Goal: Information Seeking & Learning: Find specific fact

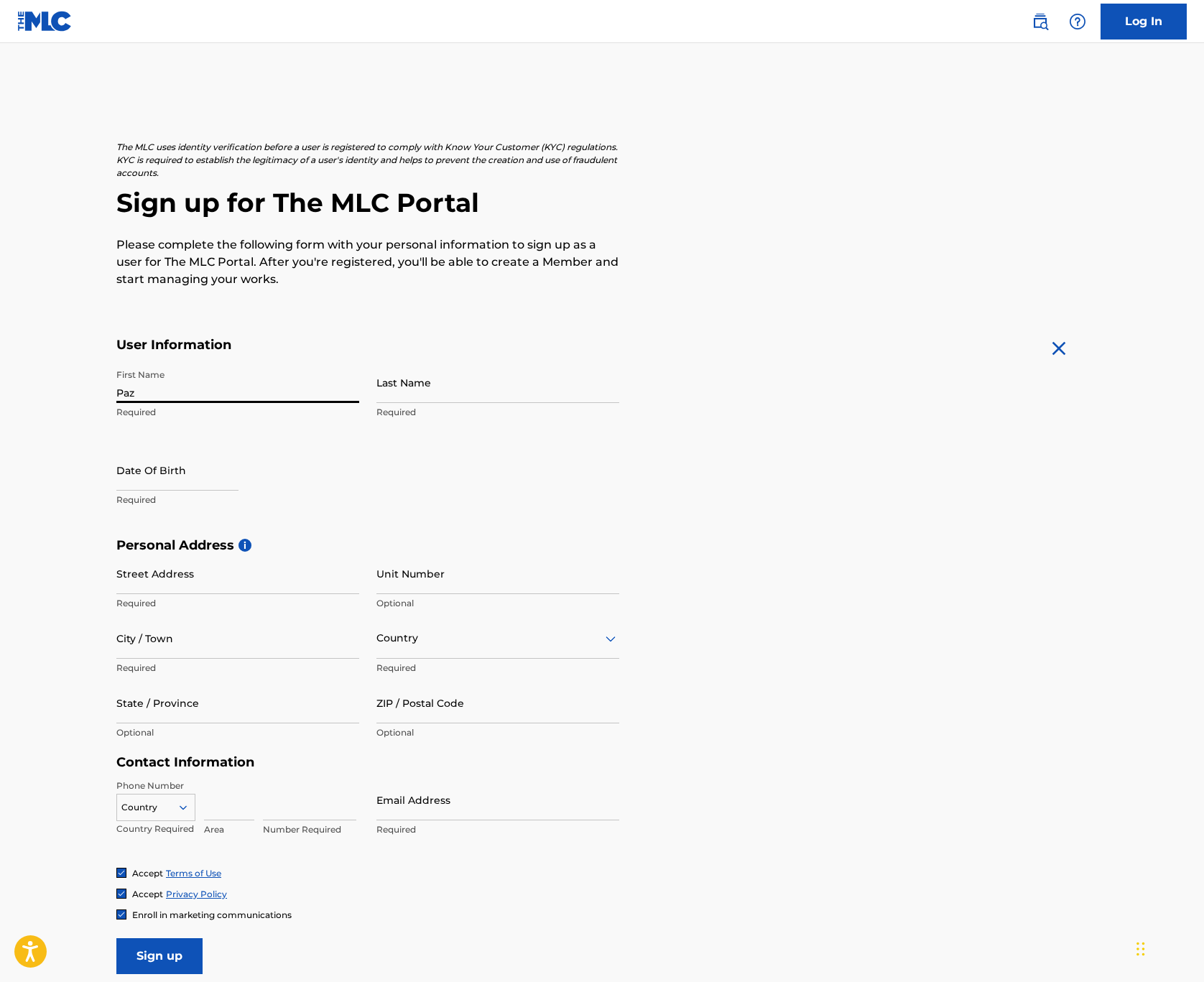
type input "Paz"
type input "Lenchantin"
select select "7"
select select "2025"
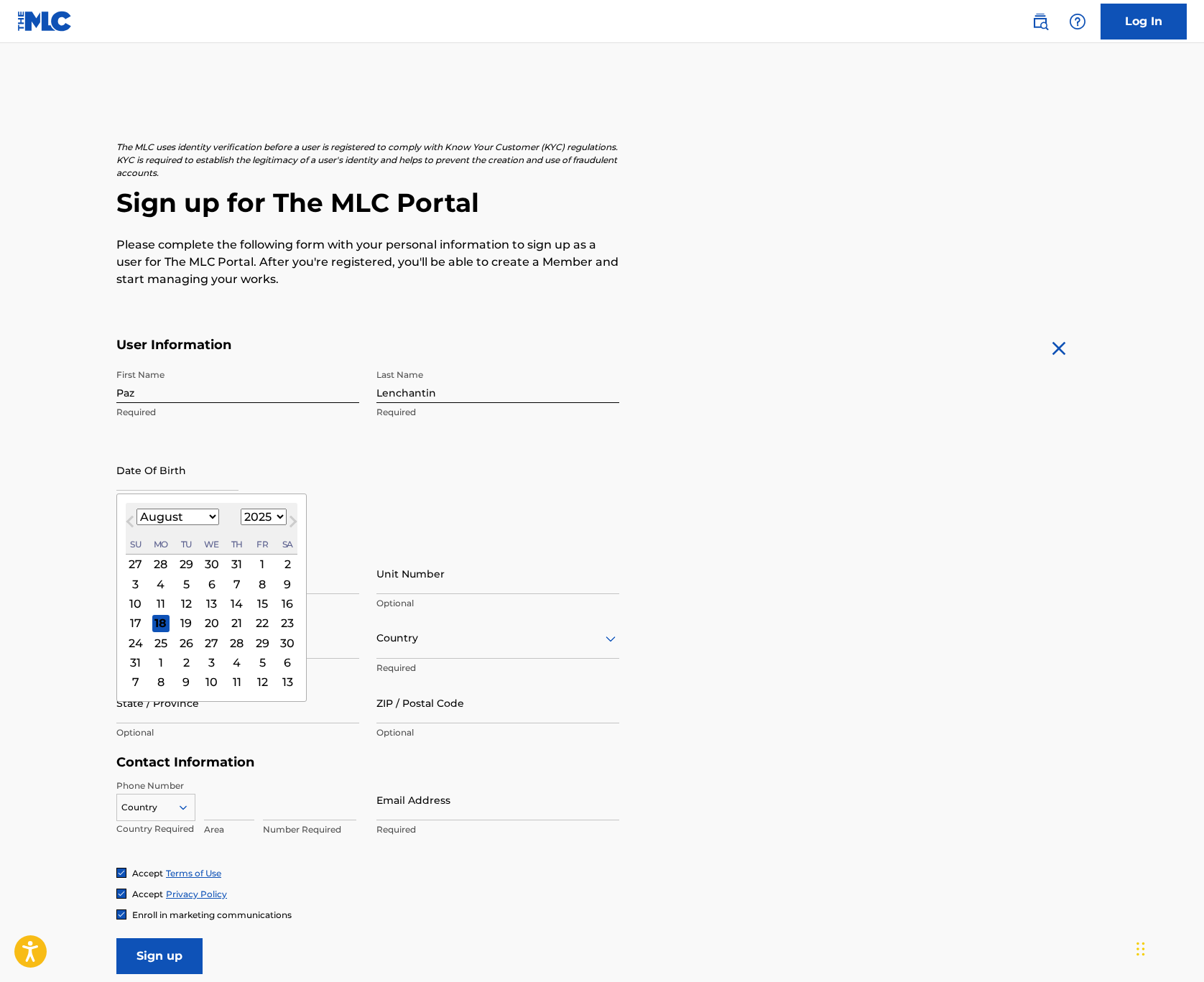
select select "11"
click at [254, 582] on div "12" at bounding box center [262, 583] width 17 height 17
select select "11"
select select "2025"
click at [282, 513] on button "Next Month" at bounding box center [293, 524] width 23 height 23
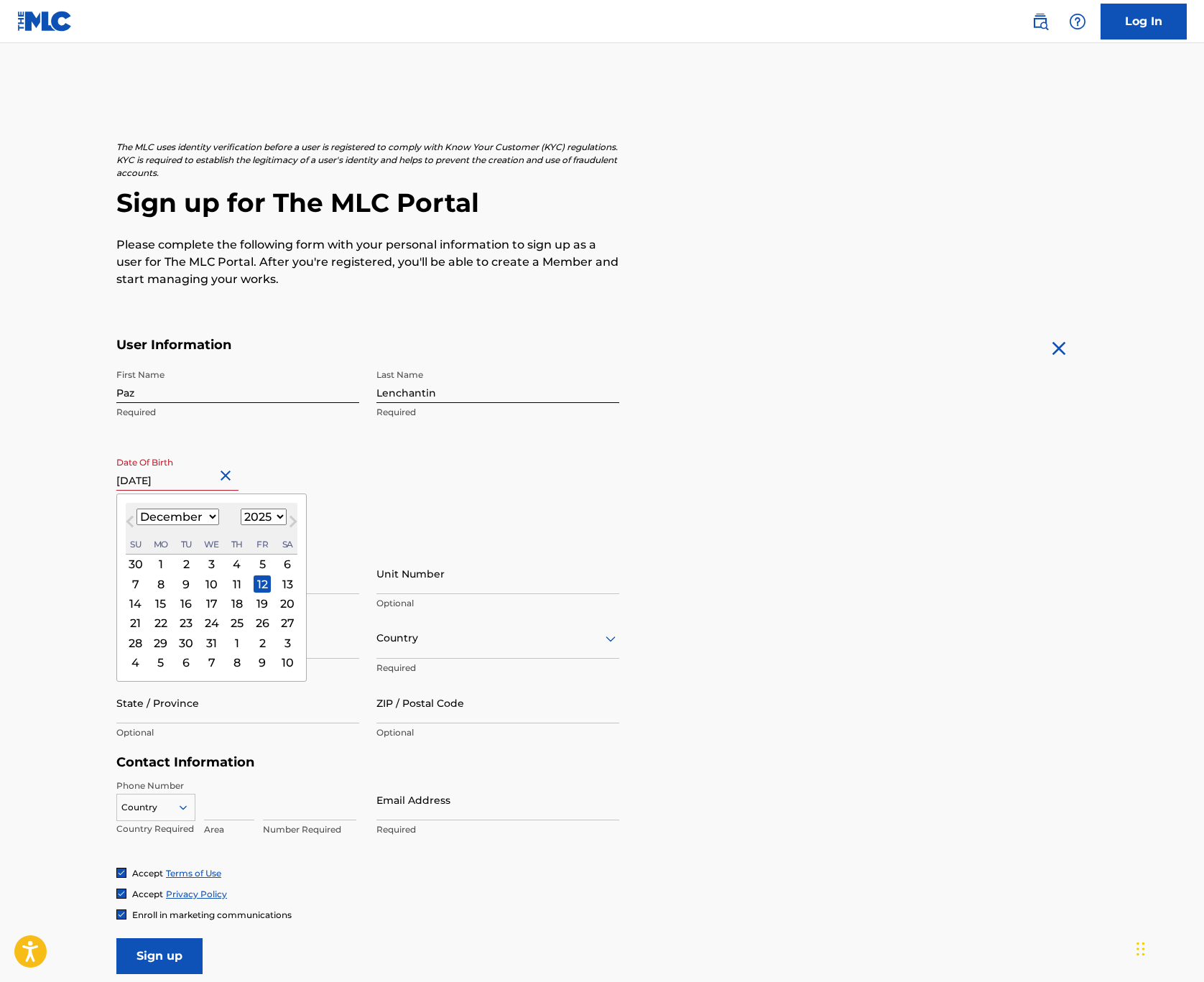
select select "0"
select select "1973"
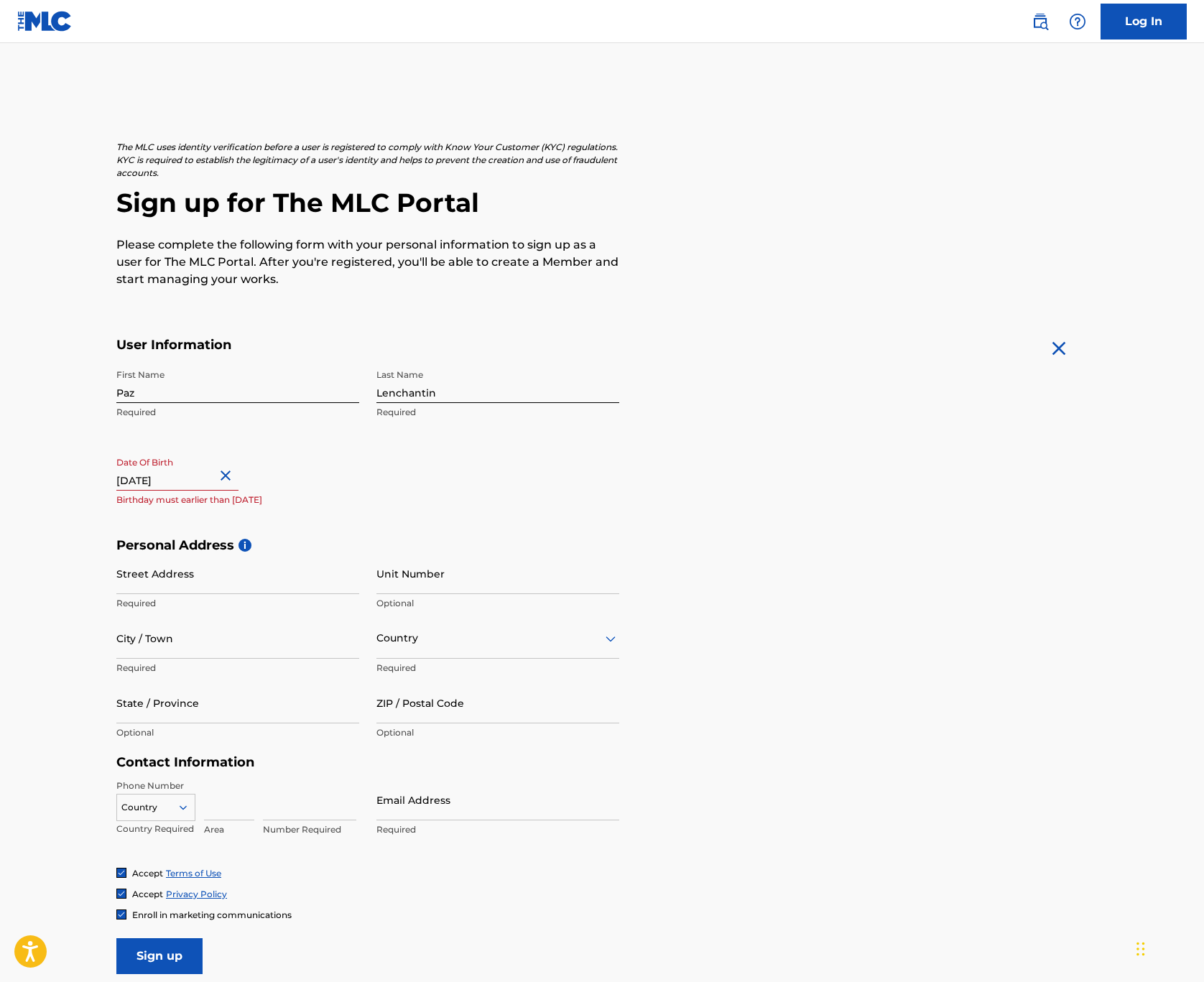
click at [485, 542] on h5 "Personal Address i" at bounding box center [602, 546] width 971 height 16
select select "11"
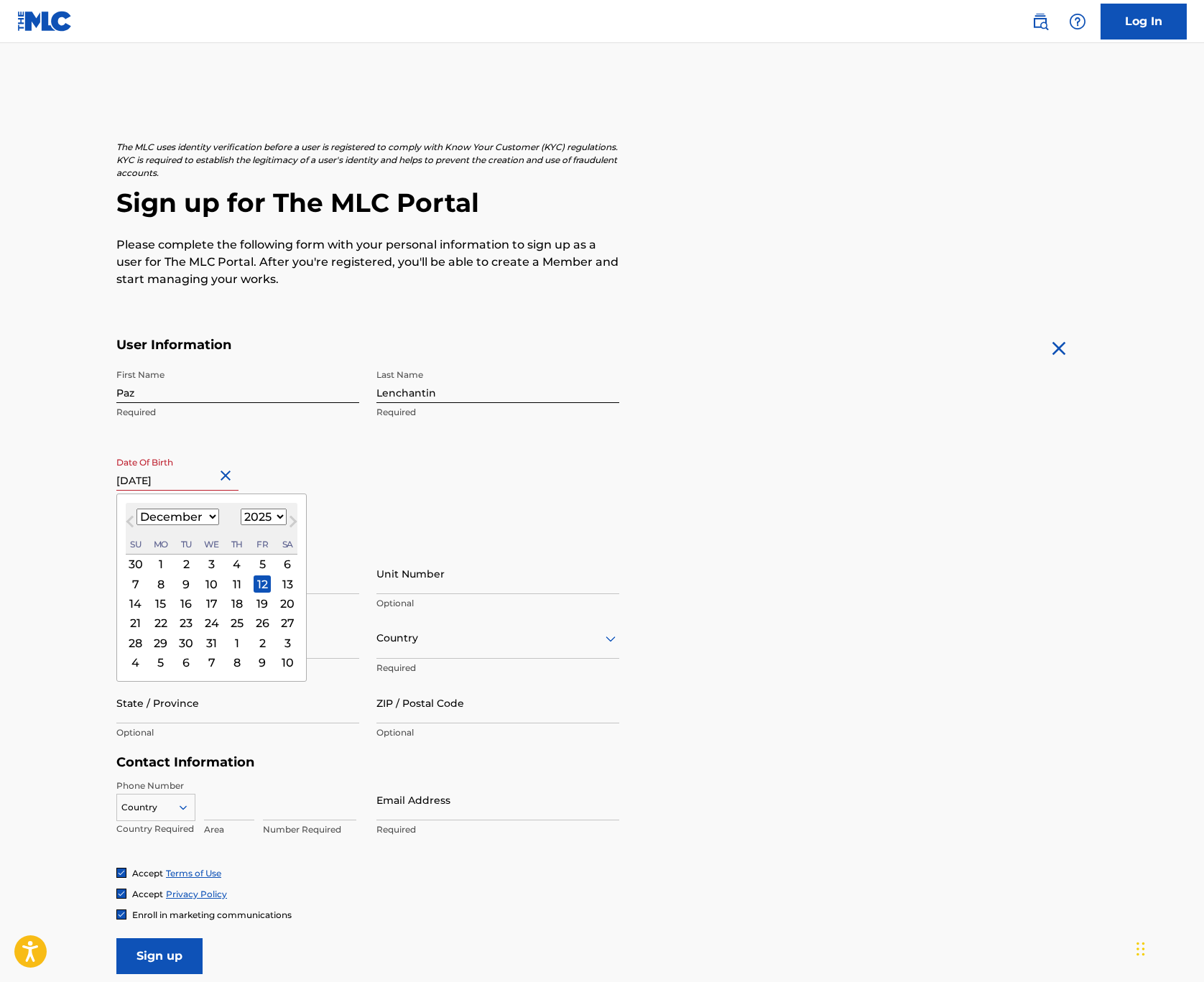
click at [217, 481] on input "text" at bounding box center [177, 470] width 122 height 41
select select "1973"
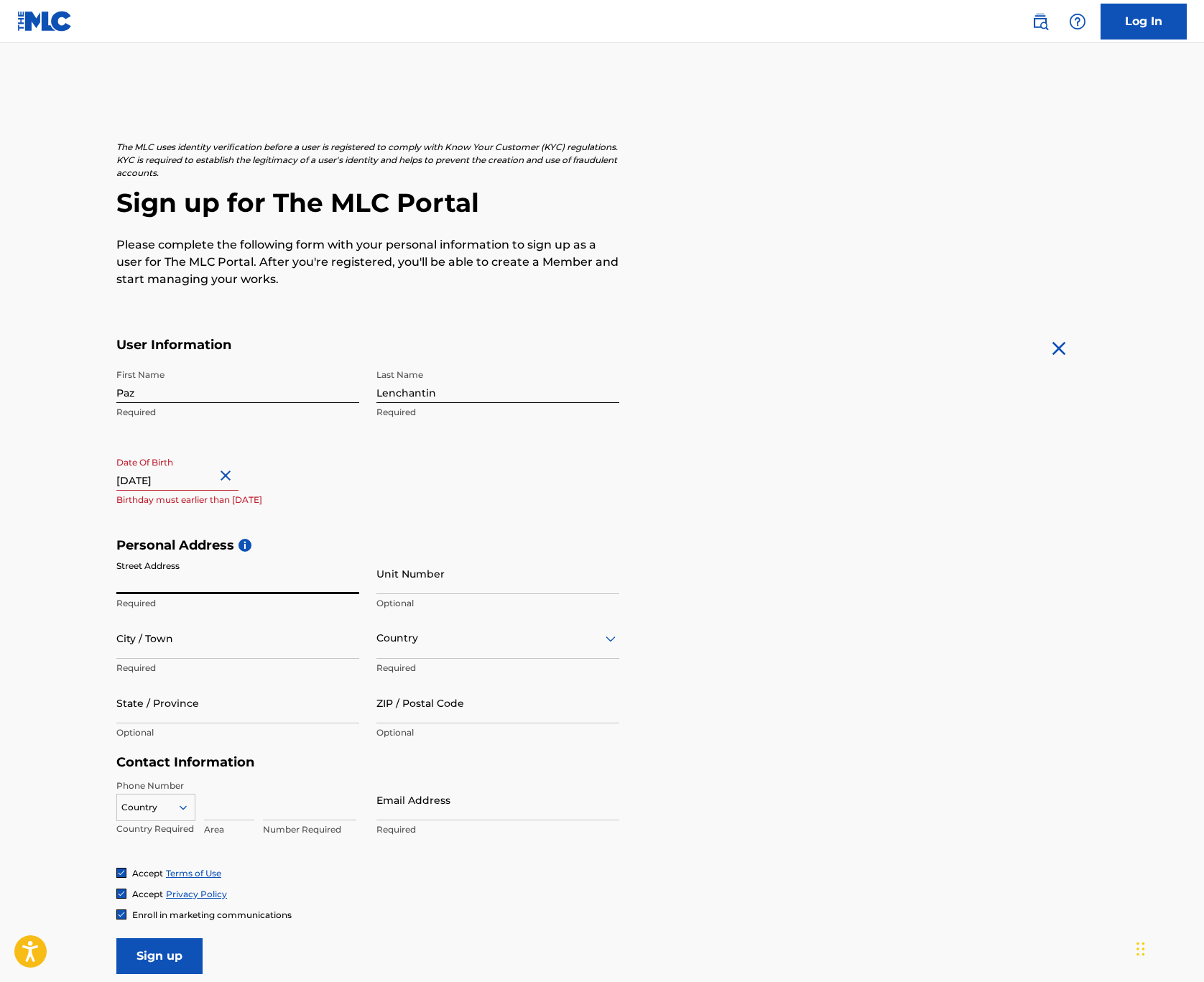
click at [348, 585] on input "Street Address" at bounding box center [238, 573] width 243 height 41
type input "[STREET_ADDRESS]"
type input "[GEOGRAPHIC_DATA]"
type input "CA"
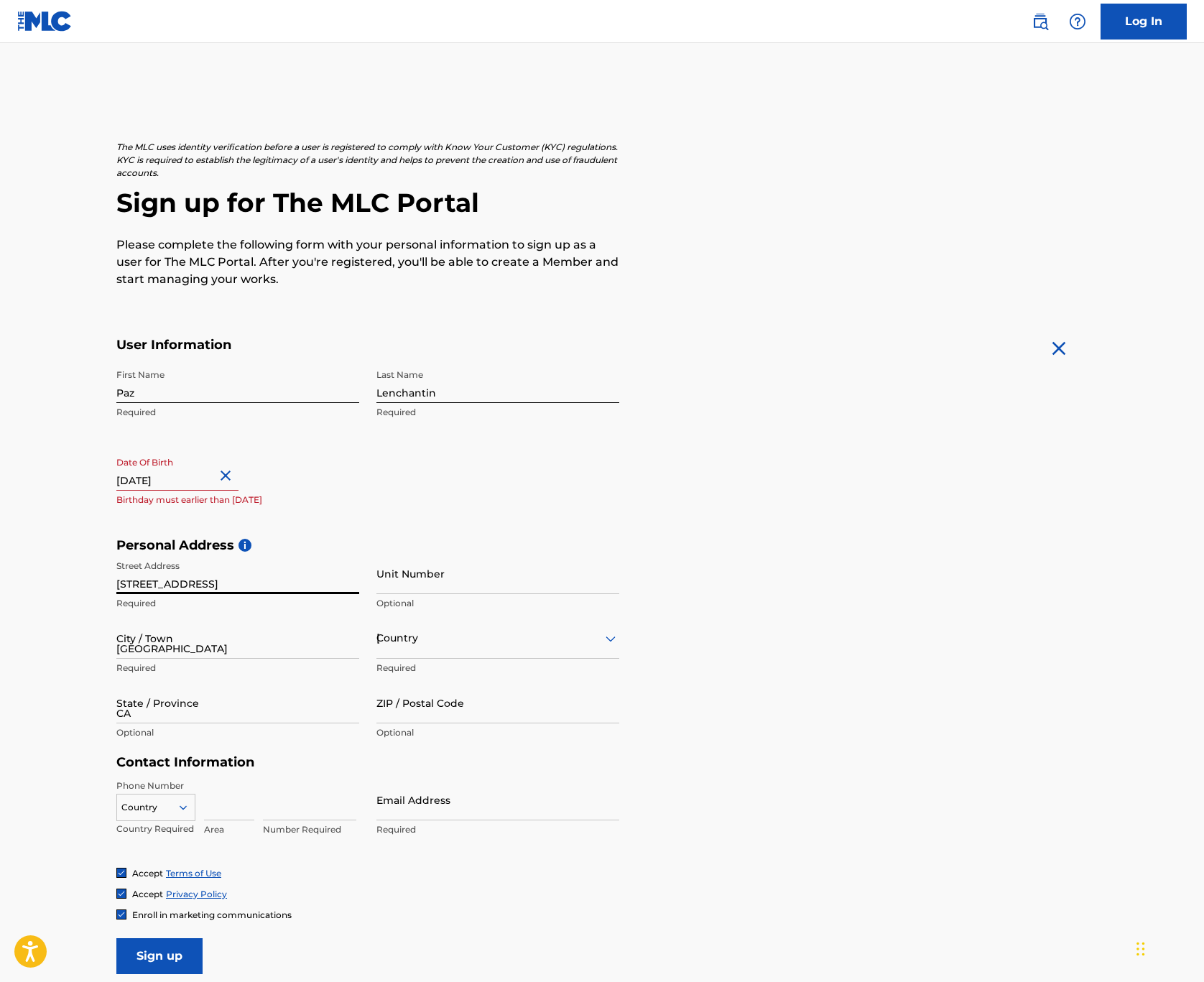
type input "90039"
type input "[GEOGRAPHIC_DATA]"
type input "3234702223"
type input "[EMAIL_ADDRESS][DOMAIN_NAME]"
click at [347, 583] on input "[STREET_ADDRESS]" at bounding box center [238, 573] width 243 height 41
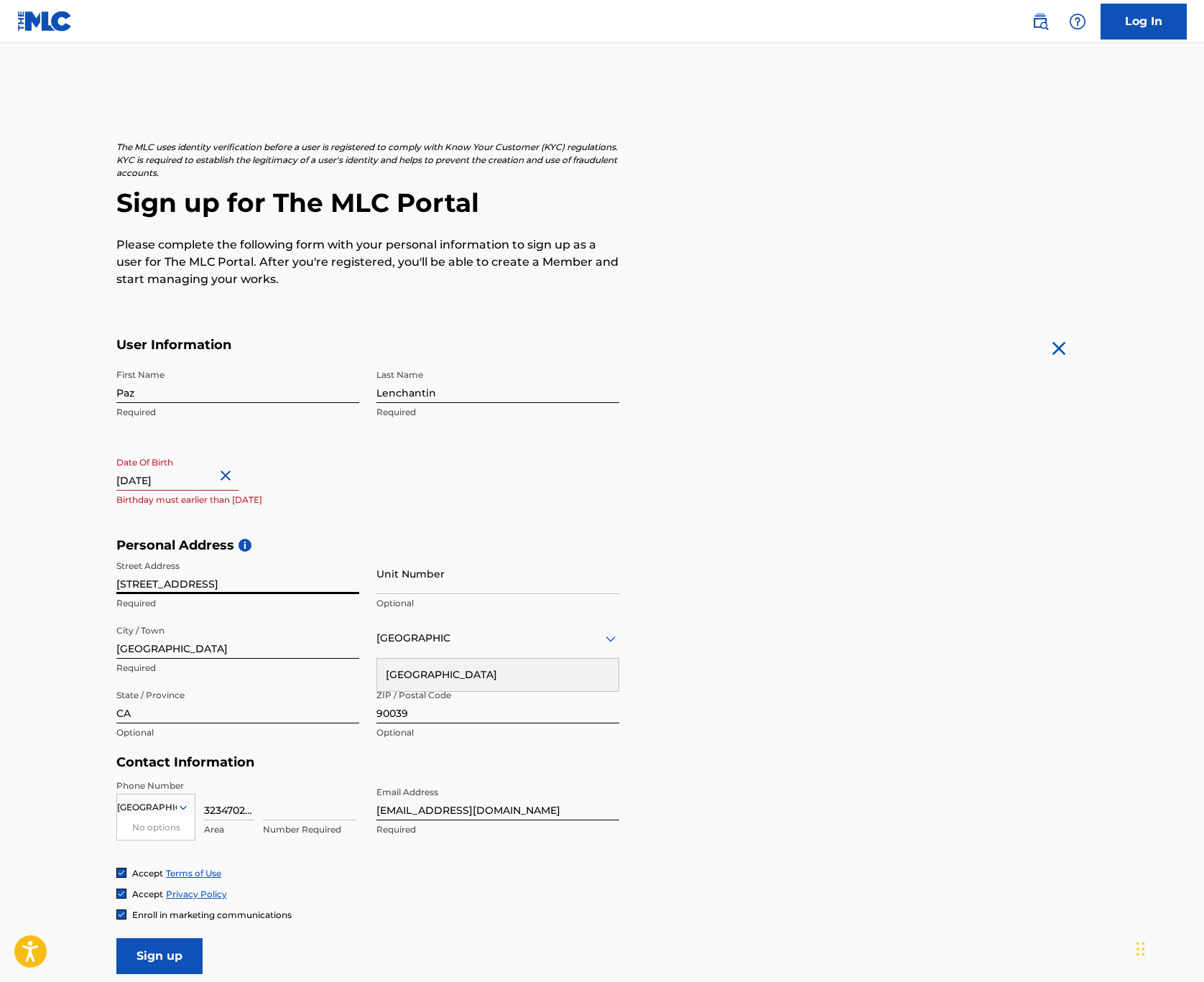
click at [290, 580] on input "[STREET_ADDRESS]" at bounding box center [238, 573] width 243 height 41
type input "[STREET_ADDRESS]"
click at [159, 955] on input "Sign up" at bounding box center [159, 956] width 86 height 35
click at [641, 776] on form "User Information First Name [PERSON_NAME] Required Last Name Lenchantin Require…" at bounding box center [602, 655] width 971 height 637
click at [604, 638] on icon at bounding box center [611, 638] width 17 height 17
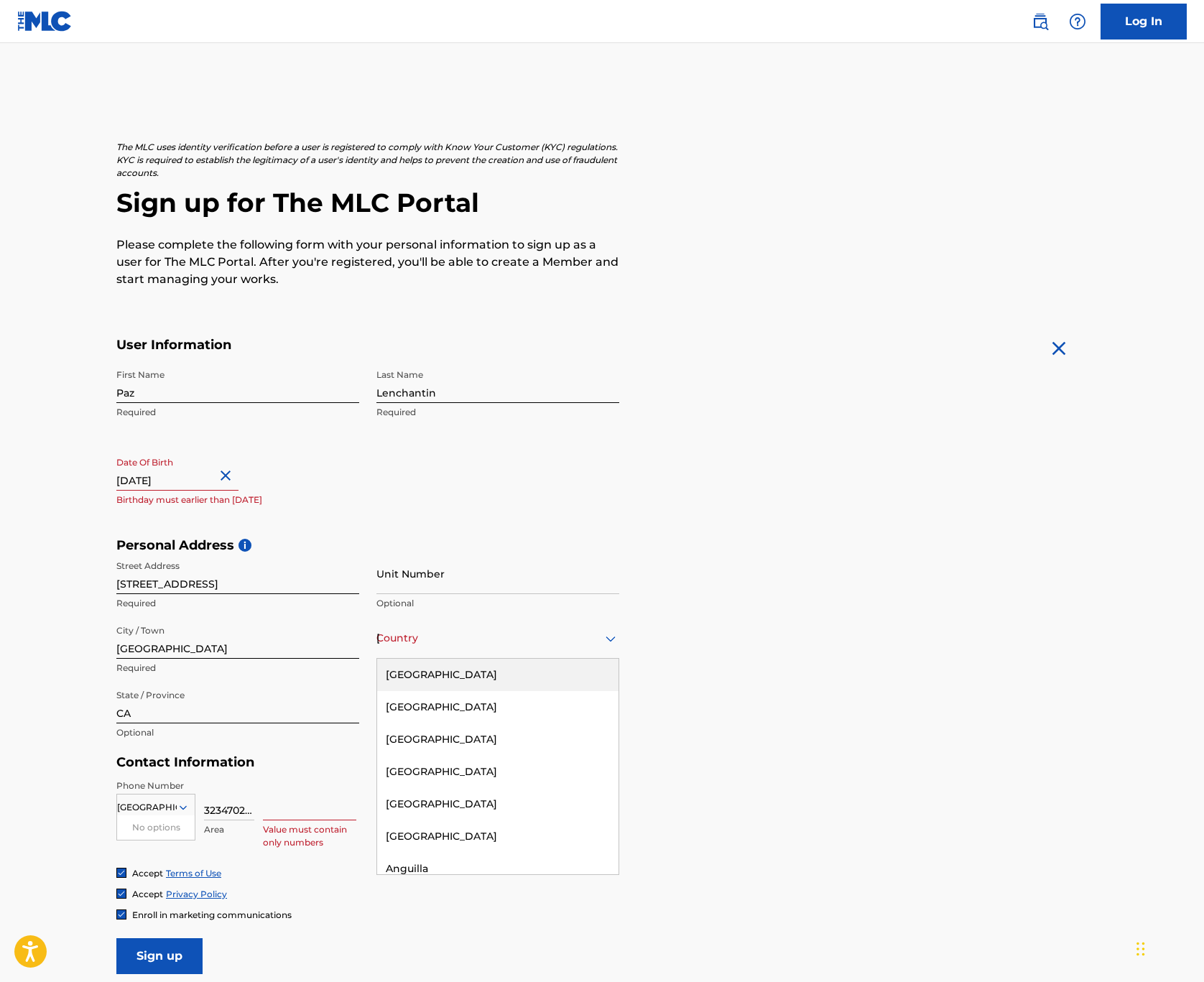
click at [460, 674] on div "[GEOGRAPHIC_DATA]" at bounding box center [498, 675] width 241 height 33
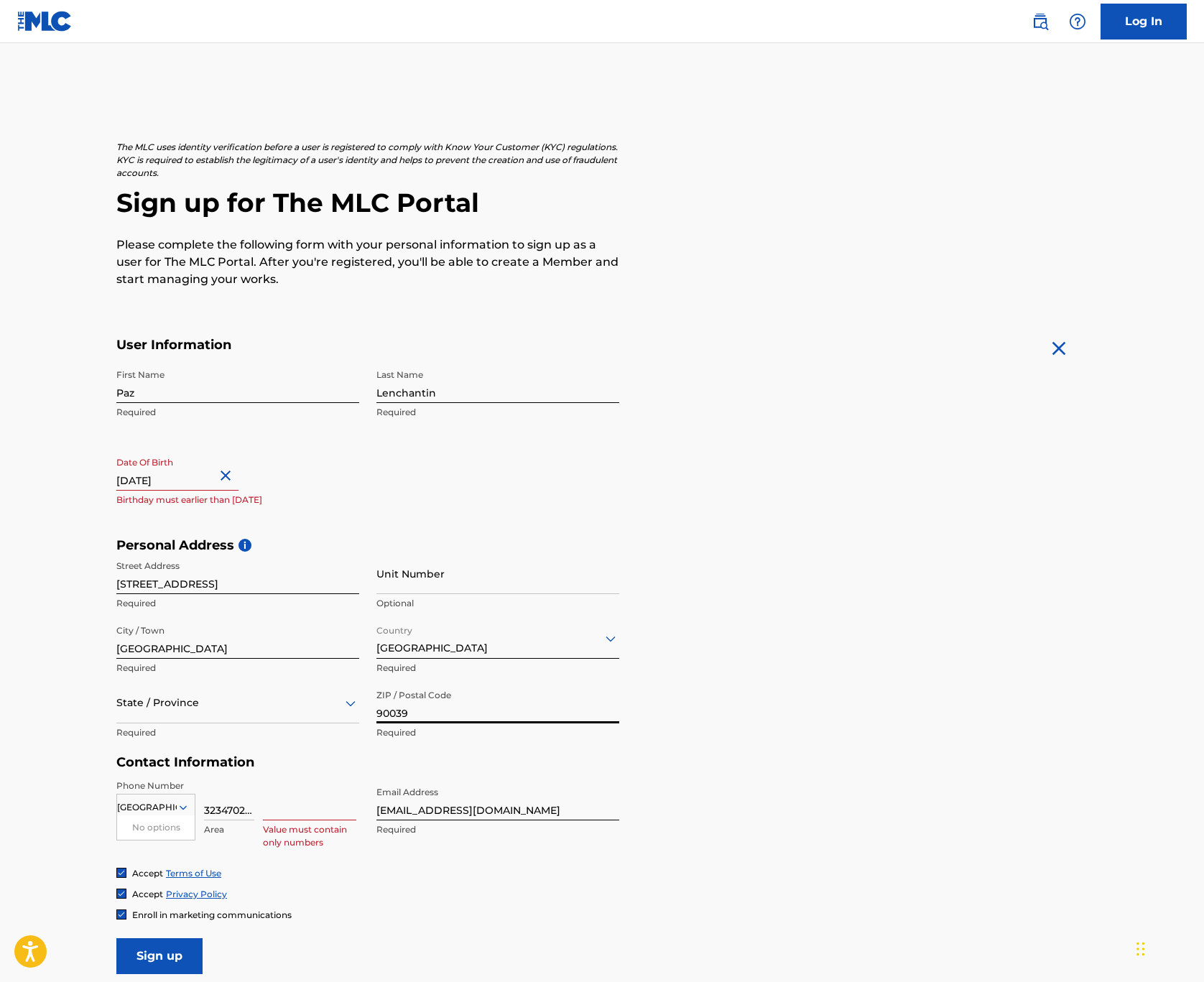
click at [602, 708] on input "90039" at bounding box center [498, 703] width 243 height 41
click at [606, 712] on input "90039" at bounding box center [498, 703] width 243 height 41
type input "91604"
click at [276, 706] on div at bounding box center [238, 704] width 243 height 18
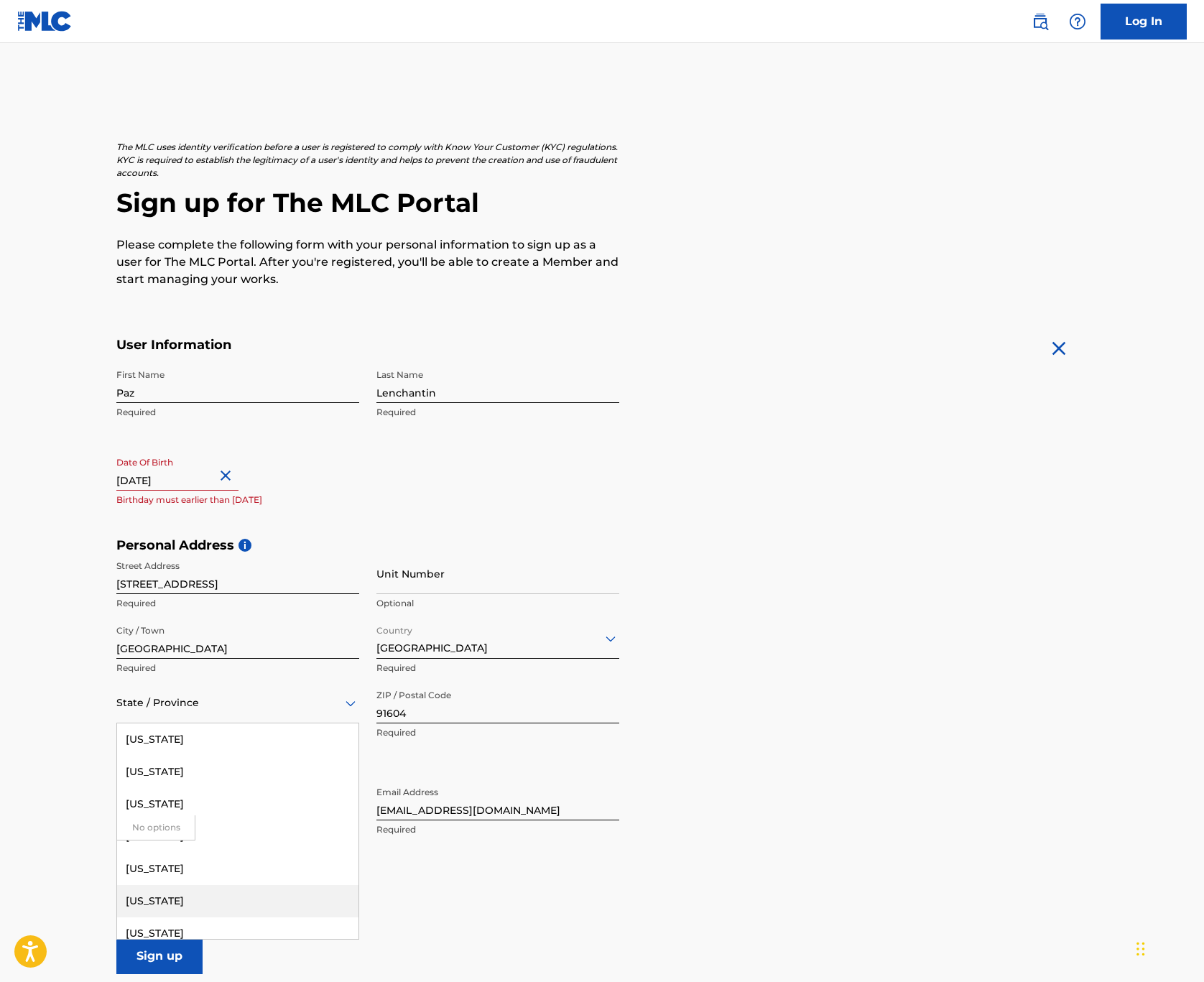
click at [164, 898] on div "[US_STATE]" at bounding box center [238, 902] width 241 height 33
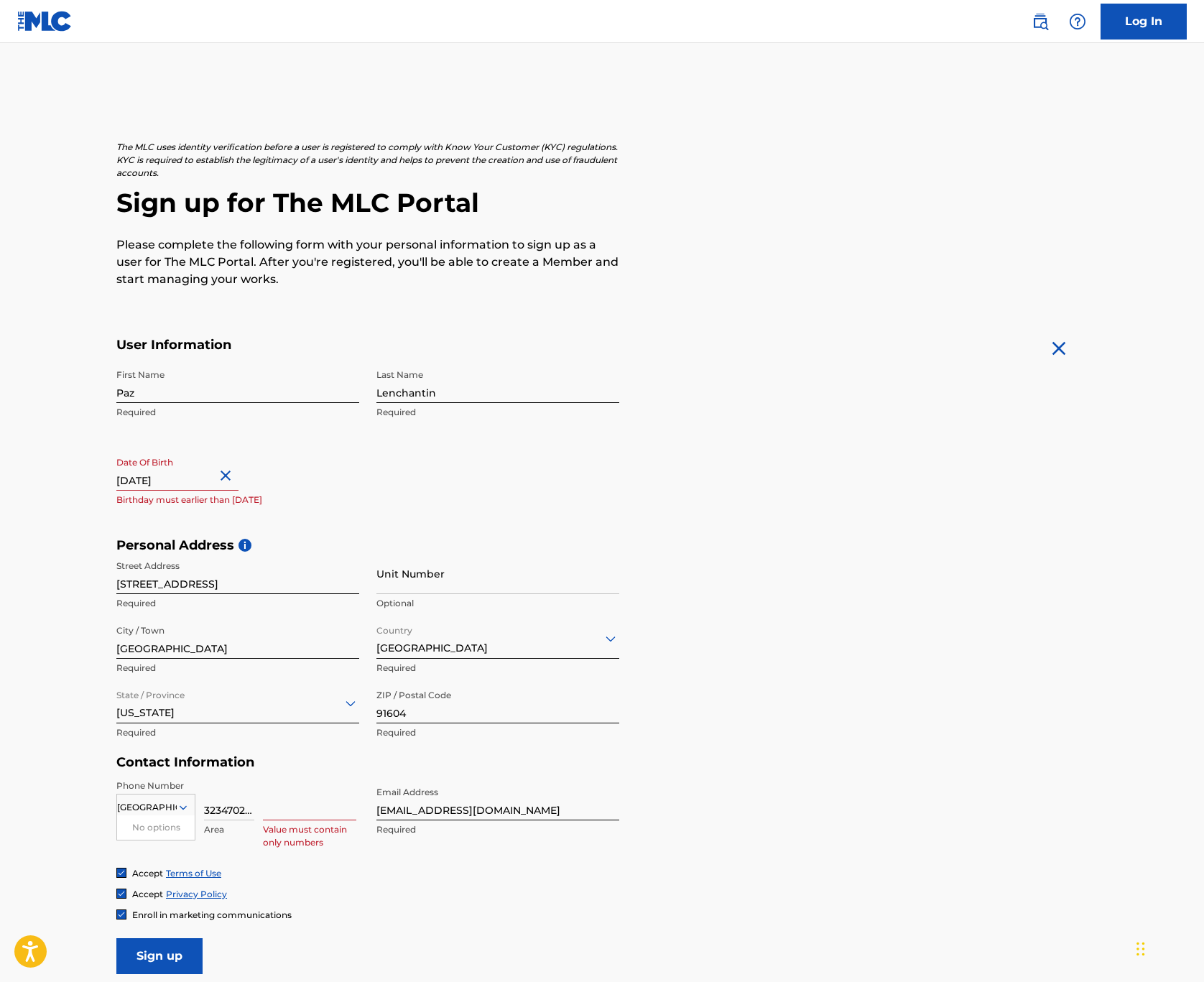
click at [503, 771] on div "Contact Information Phone Number [GEOGRAPHIC_DATA] No options Required 32347022…" at bounding box center [368, 811] width 503 height 113
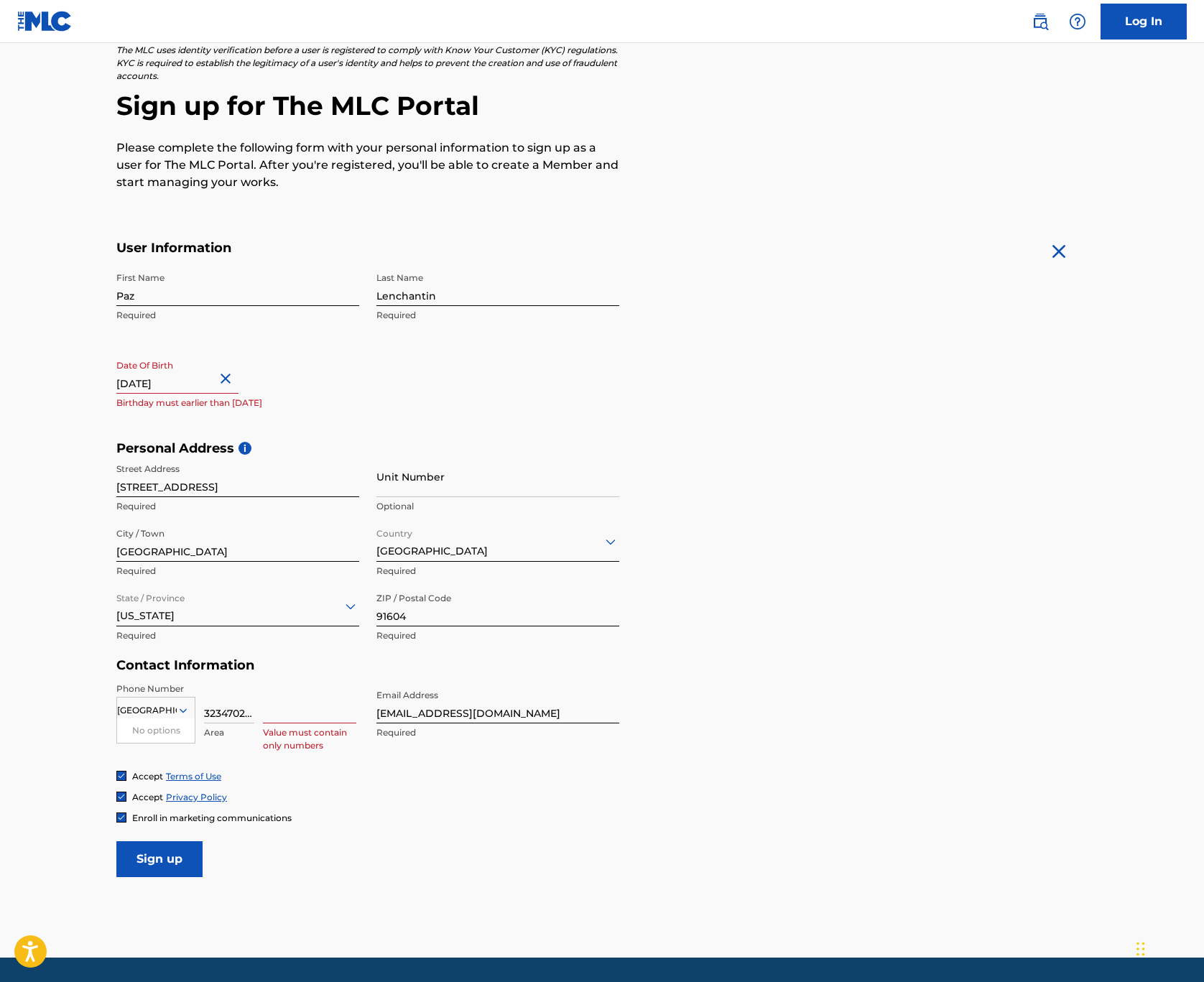
click at [455, 778] on div "Accept Terms of Use" at bounding box center [602, 775] width 971 height 12
click at [273, 801] on div "Accept Privacy Policy" at bounding box center [602, 796] width 971 height 12
click at [255, 702] on div "United States No options Required 3234702223 Area Value must contain only numbe…" at bounding box center [238, 714] width 243 height 65
click at [194, 680] on div "Contact Information Phone Number [GEOGRAPHIC_DATA] No options Required 32347022…" at bounding box center [368, 714] width 503 height 113
click at [223, 707] on input "3234702223" at bounding box center [228, 703] width 50 height 41
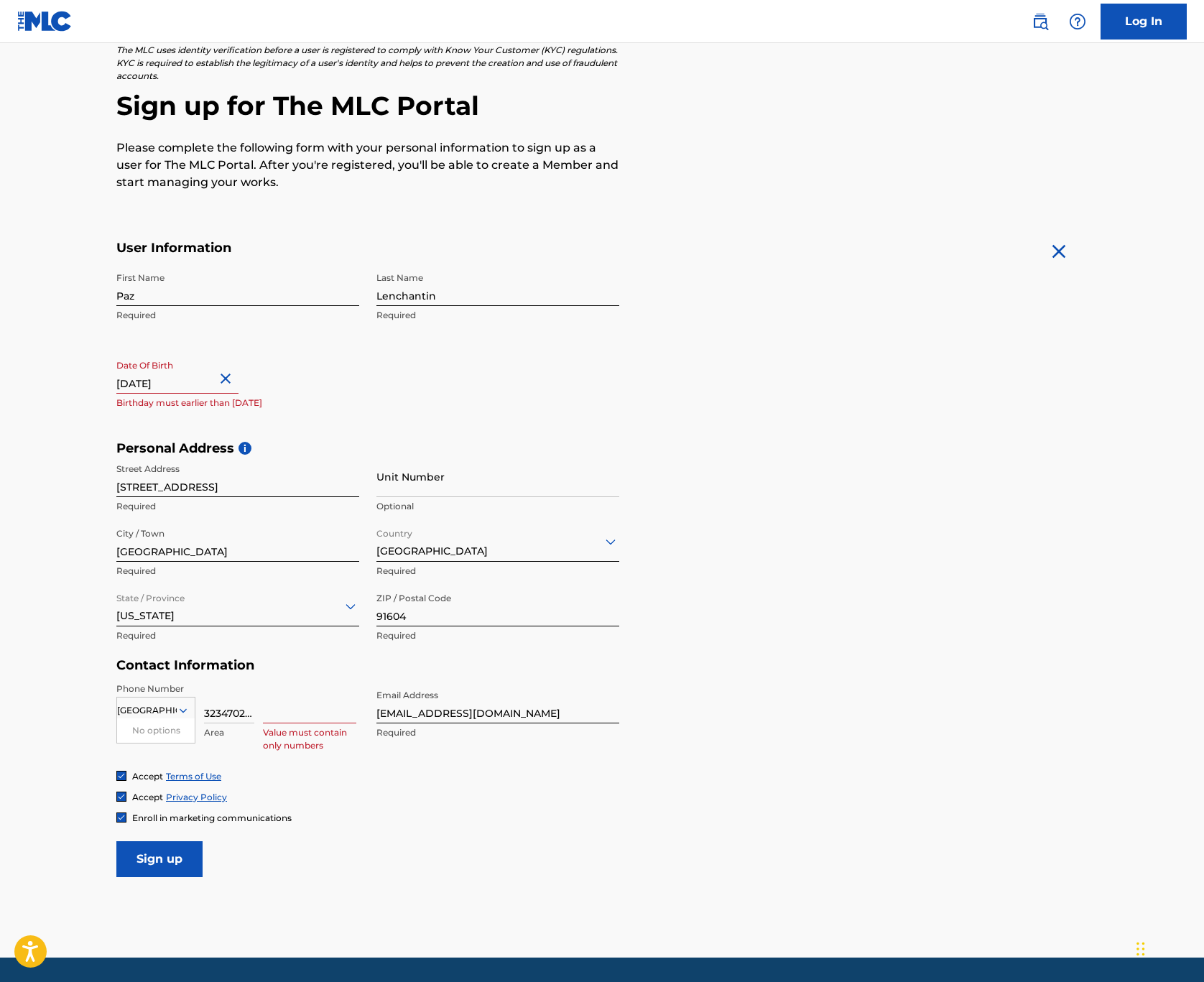
click at [250, 712] on input "3234702223" at bounding box center [228, 703] width 50 height 41
click at [251, 712] on input "3234702223" at bounding box center [228, 703] width 50 height 41
click at [186, 859] on input "Sign up" at bounding box center [159, 859] width 86 height 35
select select "11"
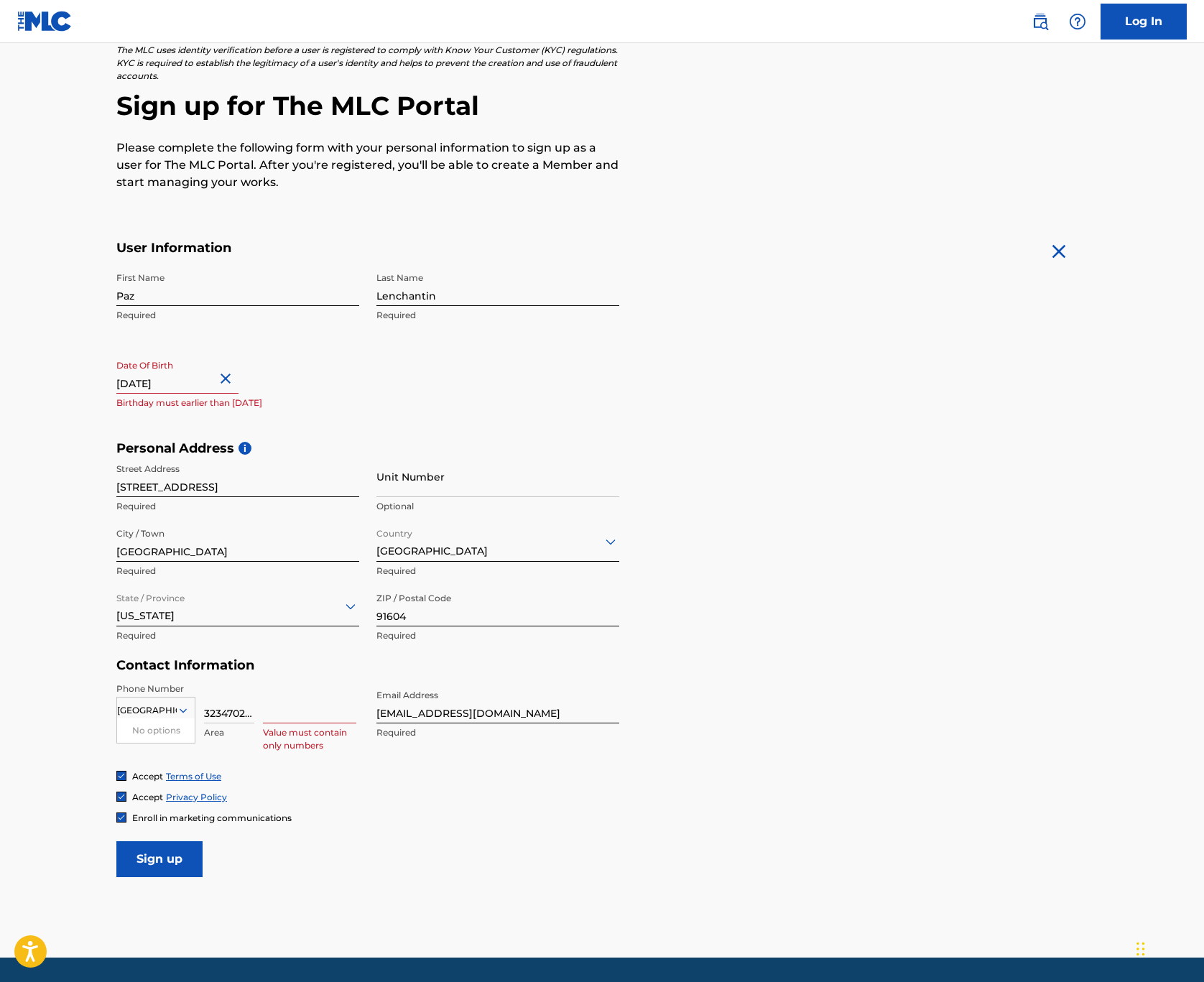
select select "2025"
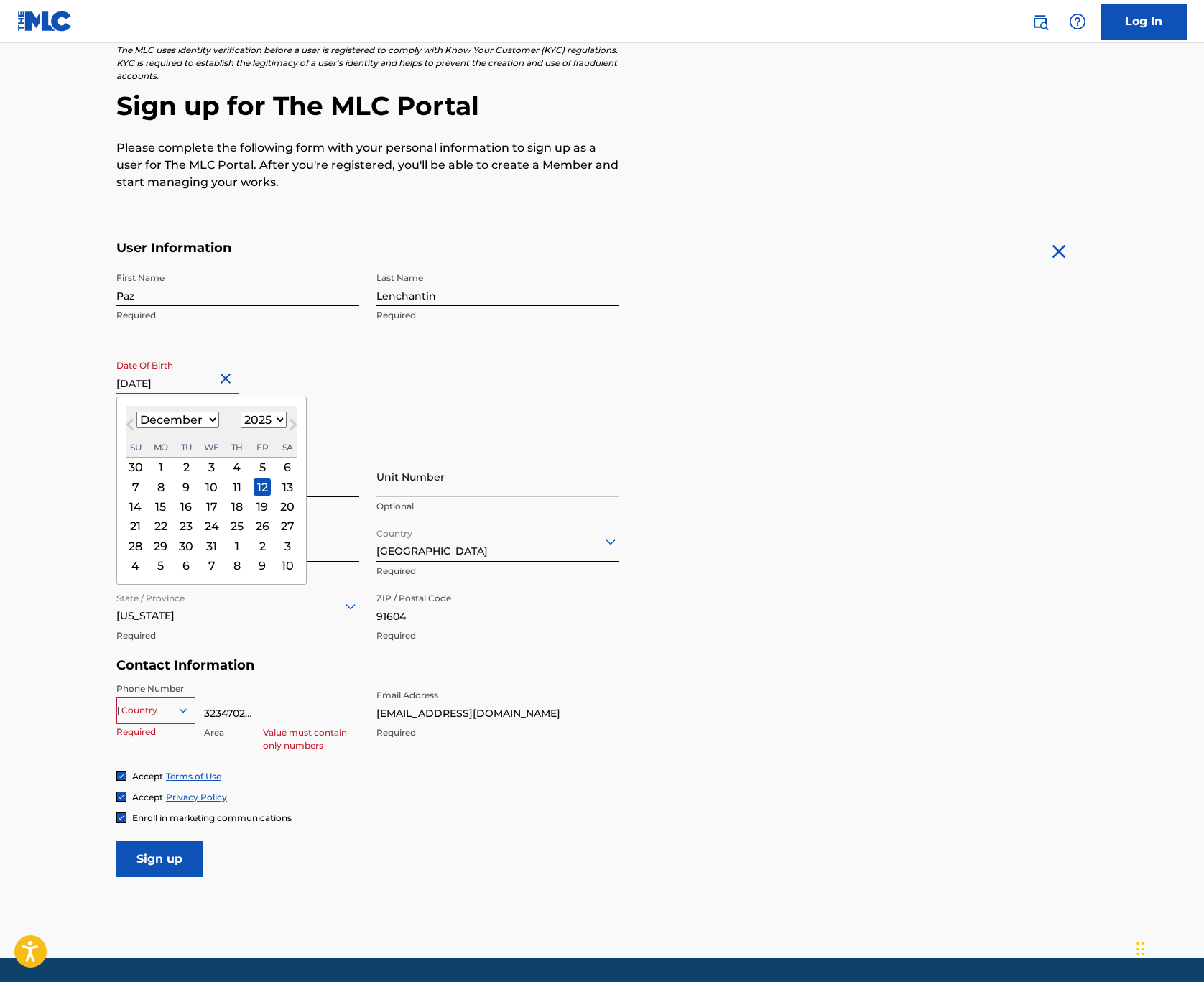
click at [210, 384] on input "text" at bounding box center [177, 373] width 122 height 41
click at [212, 380] on input "text" at bounding box center [177, 373] width 122 height 41
drag, startPoint x: 190, startPoint y: 383, endPoint x: 220, endPoint y: 384, distance: 30.0
click at [220, 384] on input "text" at bounding box center [177, 373] width 122 height 41
type input "[DATE]"
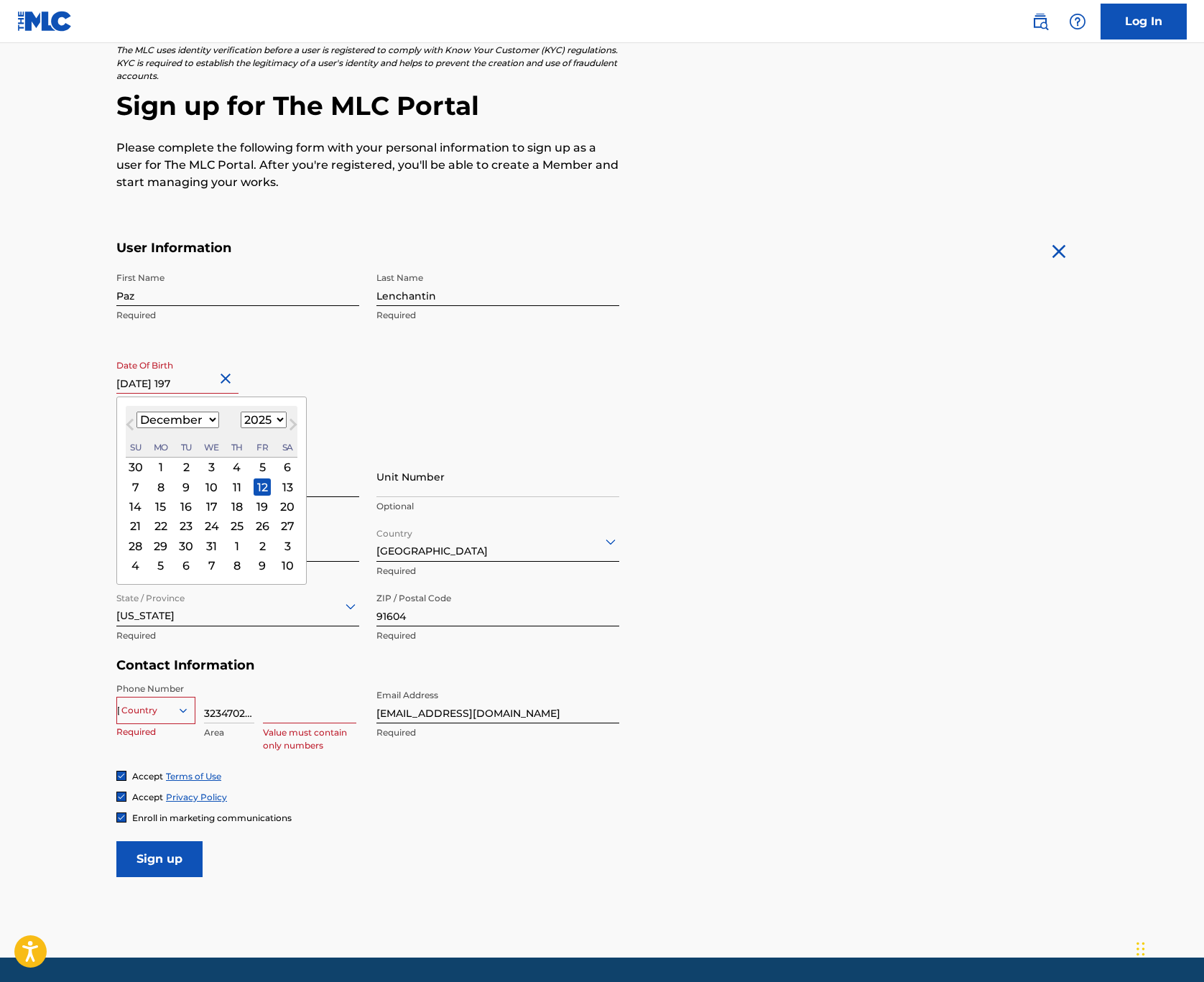
select select "1973"
type input "[DATE]"
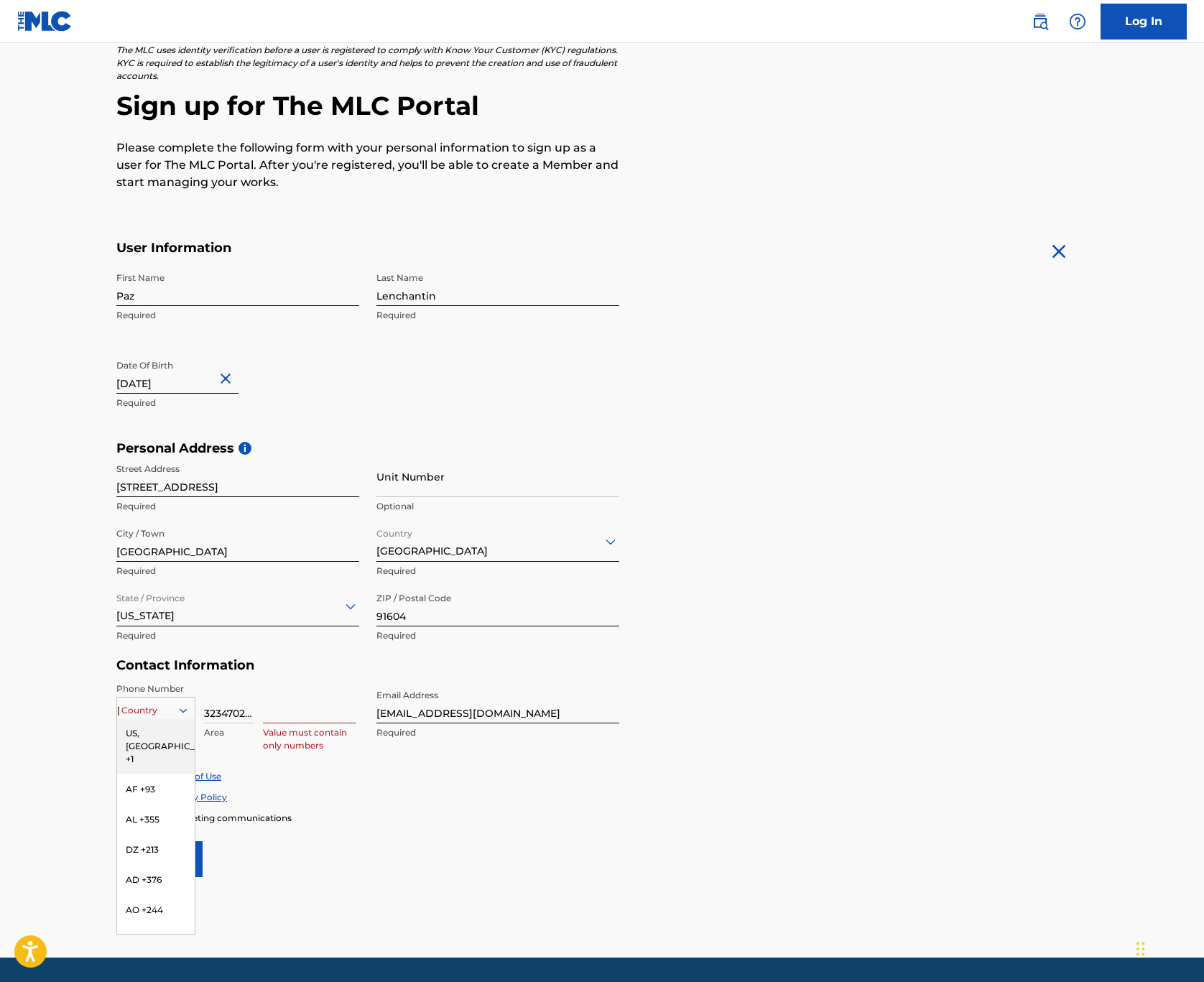
click at [180, 707] on icon at bounding box center [183, 711] width 13 height 13
click at [134, 730] on div "US, [GEOGRAPHIC_DATA] +1" at bounding box center [156, 747] width 77 height 56
click at [178, 855] on input "Sign up" at bounding box center [159, 859] width 86 height 35
click at [220, 712] on input "3234702223" at bounding box center [228, 703] width 50 height 41
click at [212, 714] on input "3234702223" at bounding box center [228, 703] width 50 height 41
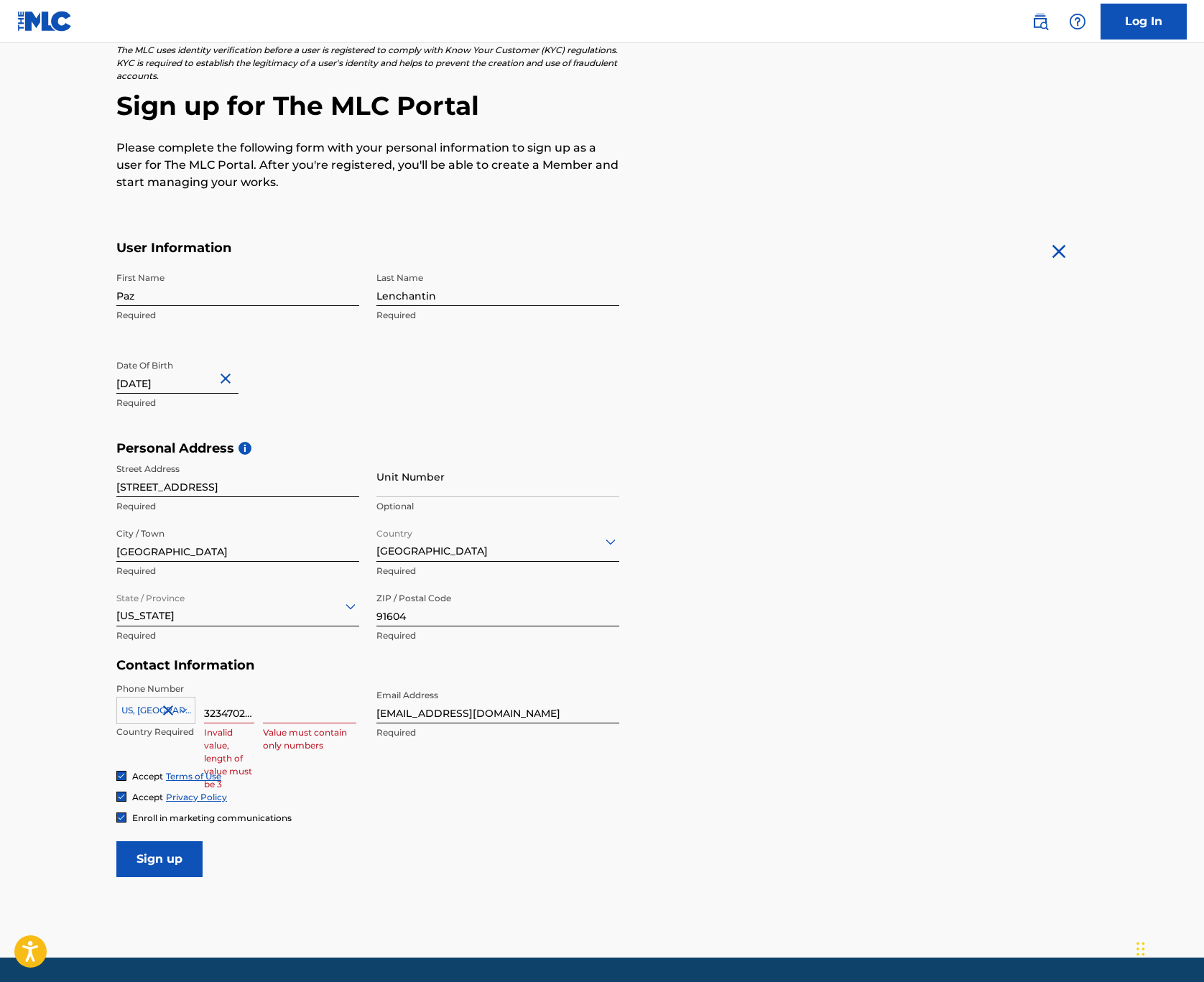
click at [284, 709] on input at bounding box center [309, 703] width 94 height 41
click at [228, 709] on input "3234702223" at bounding box center [228, 703] width 50 height 41
click at [253, 715] on input "3234702223" at bounding box center [228, 703] width 50 height 41
drag, startPoint x: 254, startPoint y: 713, endPoint x: 194, endPoint y: 711, distance: 60.0
click at [194, 711] on div "US, [GEOGRAPHIC_DATA] +1 Country Required 3234702223 Invalid value, length of v…" at bounding box center [238, 714] width 243 height 65
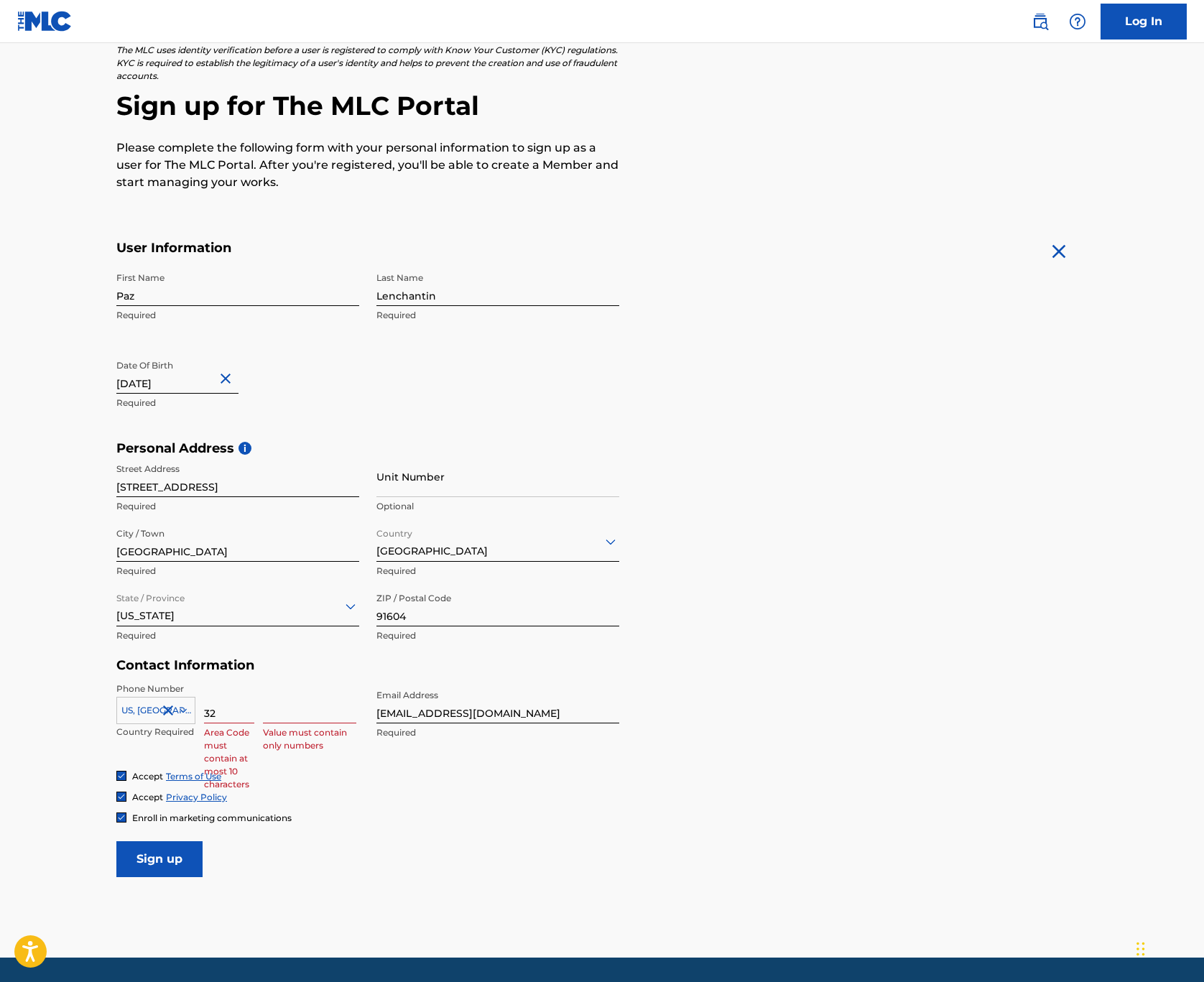
type input "3"
click at [258, 713] on div "US, [GEOGRAPHIC_DATA] +1 Country Required 3234702223 Invalid value, length of v…" at bounding box center [238, 714] width 243 height 65
click at [258, 711] on div "US, [GEOGRAPHIC_DATA] +1 Country Required 3234702223 Invalid value, length of v…" at bounding box center [238, 714] width 243 height 65
click at [245, 715] on input "3234702223" at bounding box center [228, 703] width 50 height 41
drag, startPoint x: 203, startPoint y: 709, endPoint x: 248, endPoint y: 708, distance: 45.0
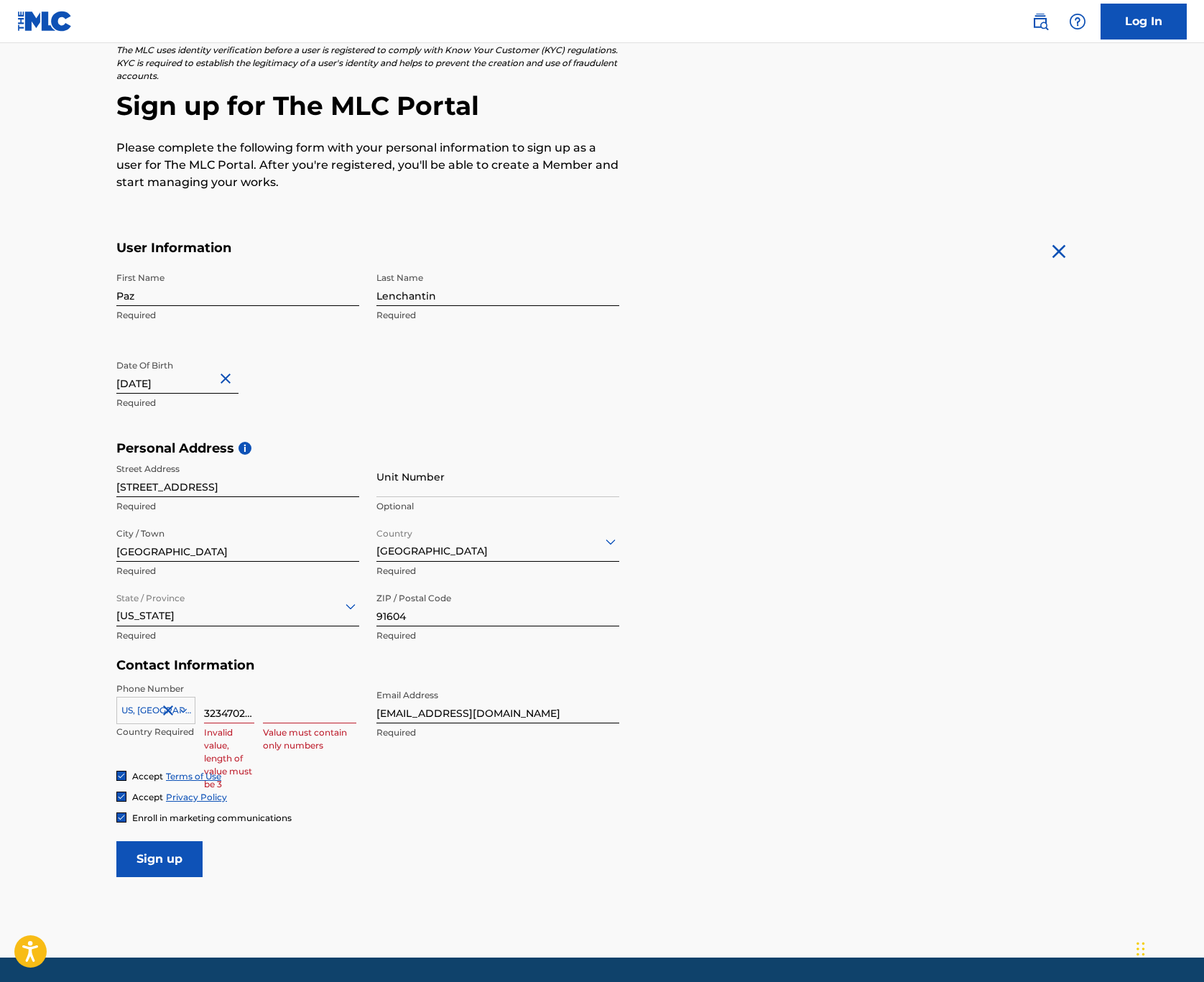
click at [248, 708] on div "US, [GEOGRAPHIC_DATA] +1 Country Required 323470223 Invalid value, length of va…" at bounding box center [238, 714] width 243 height 65
drag, startPoint x: 252, startPoint y: 711, endPoint x: 200, endPoint y: 711, distance: 52.0
click at [200, 711] on div "US, [GEOGRAPHIC_DATA] +1 Country Required 323470223 Invalid value, length of va…" at bounding box center [238, 714] width 243 height 65
click at [298, 695] on input at bounding box center [309, 703] width 94 height 41
click at [239, 712] on input "3" at bounding box center [228, 703] width 50 height 41
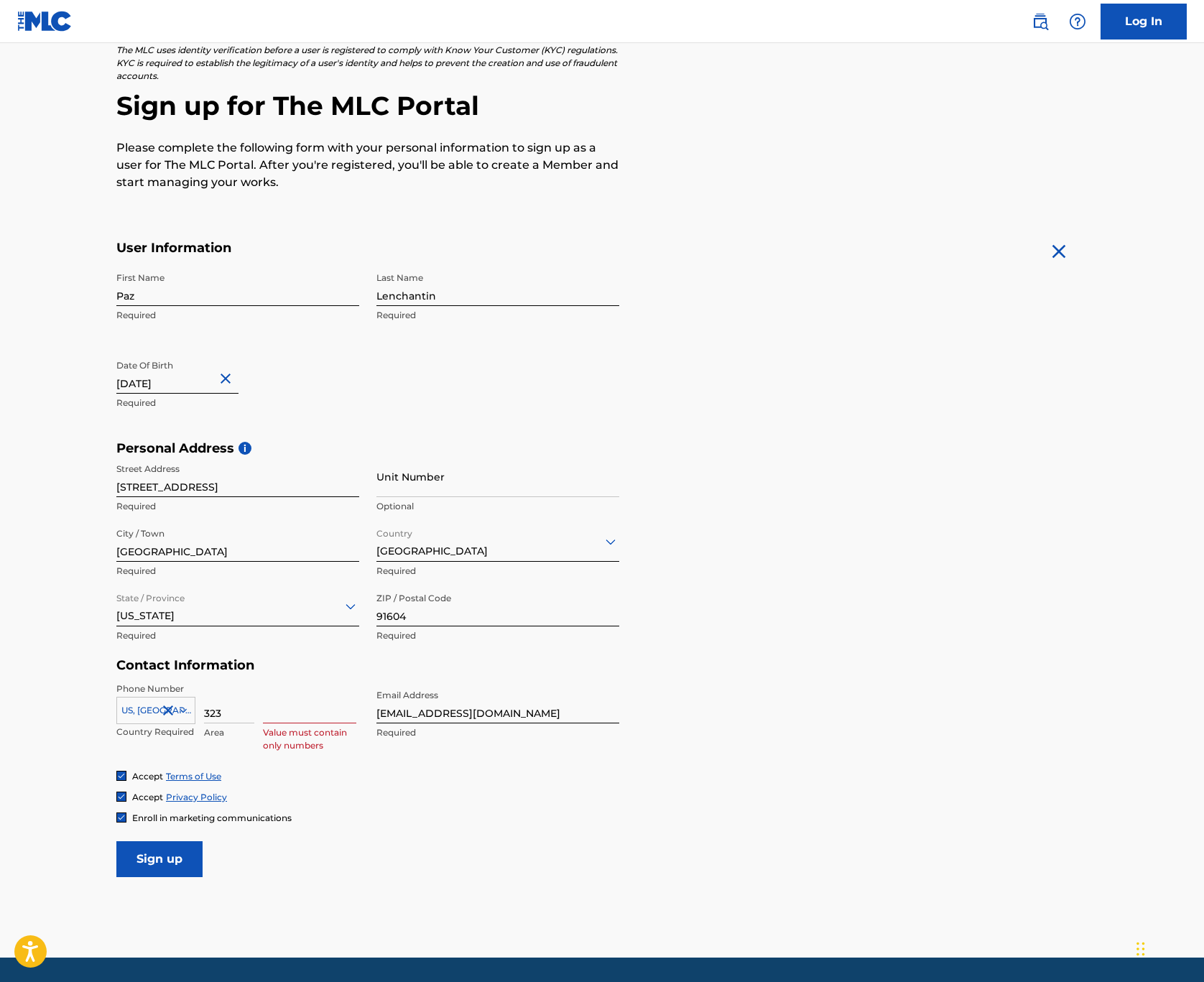
type input "323"
click at [289, 712] on input at bounding box center [309, 703] width 94 height 41
click at [283, 715] on input "4702223" at bounding box center [309, 703] width 94 height 41
click at [353, 815] on div "Enroll in marketing communications" at bounding box center [602, 817] width 971 height 12
click at [329, 717] on input "470-2223" at bounding box center [309, 703] width 94 height 41
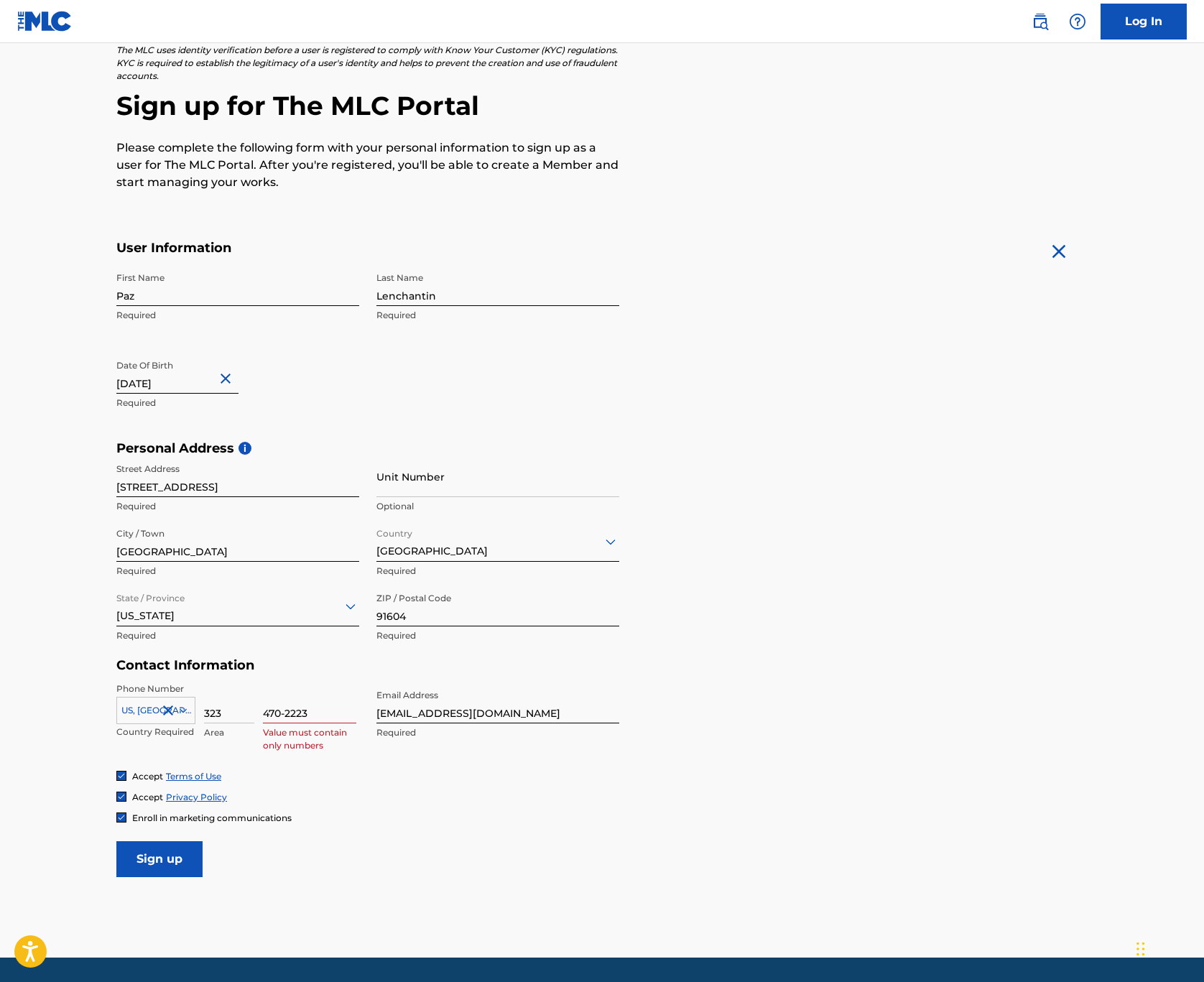
click at [288, 711] on input "470-2223" at bounding box center [309, 703] width 94 height 41
type input "4702223"
click at [614, 815] on div "Enroll in marketing communications" at bounding box center [602, 817] width 971 height 12
click at [134, 852] on input "Sign up" at bounding box center [159, 859] width 86 height 35
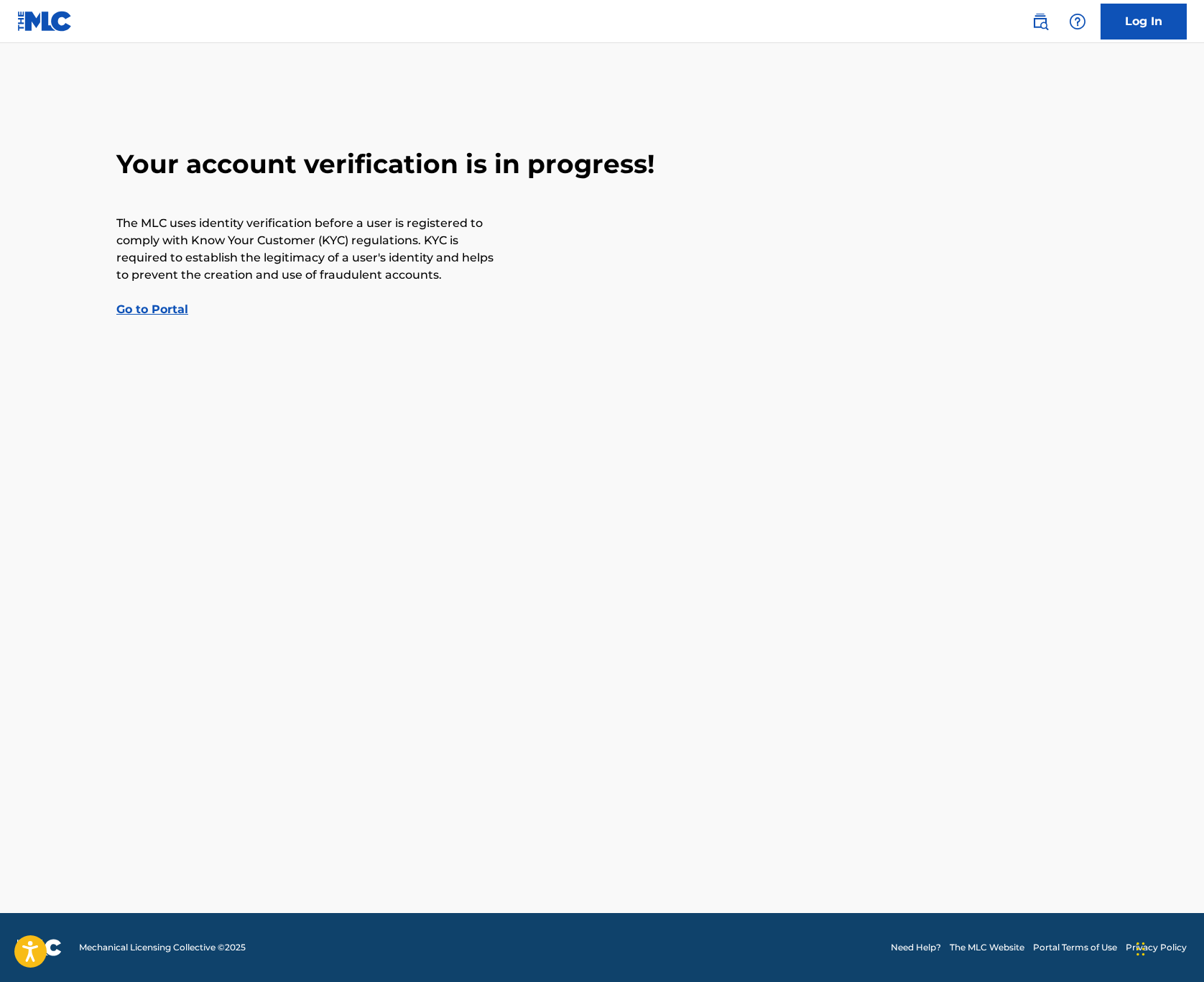
click at [152, 306] on link "Go to Portal" at bounding box center [152, 309] width 72 height 14
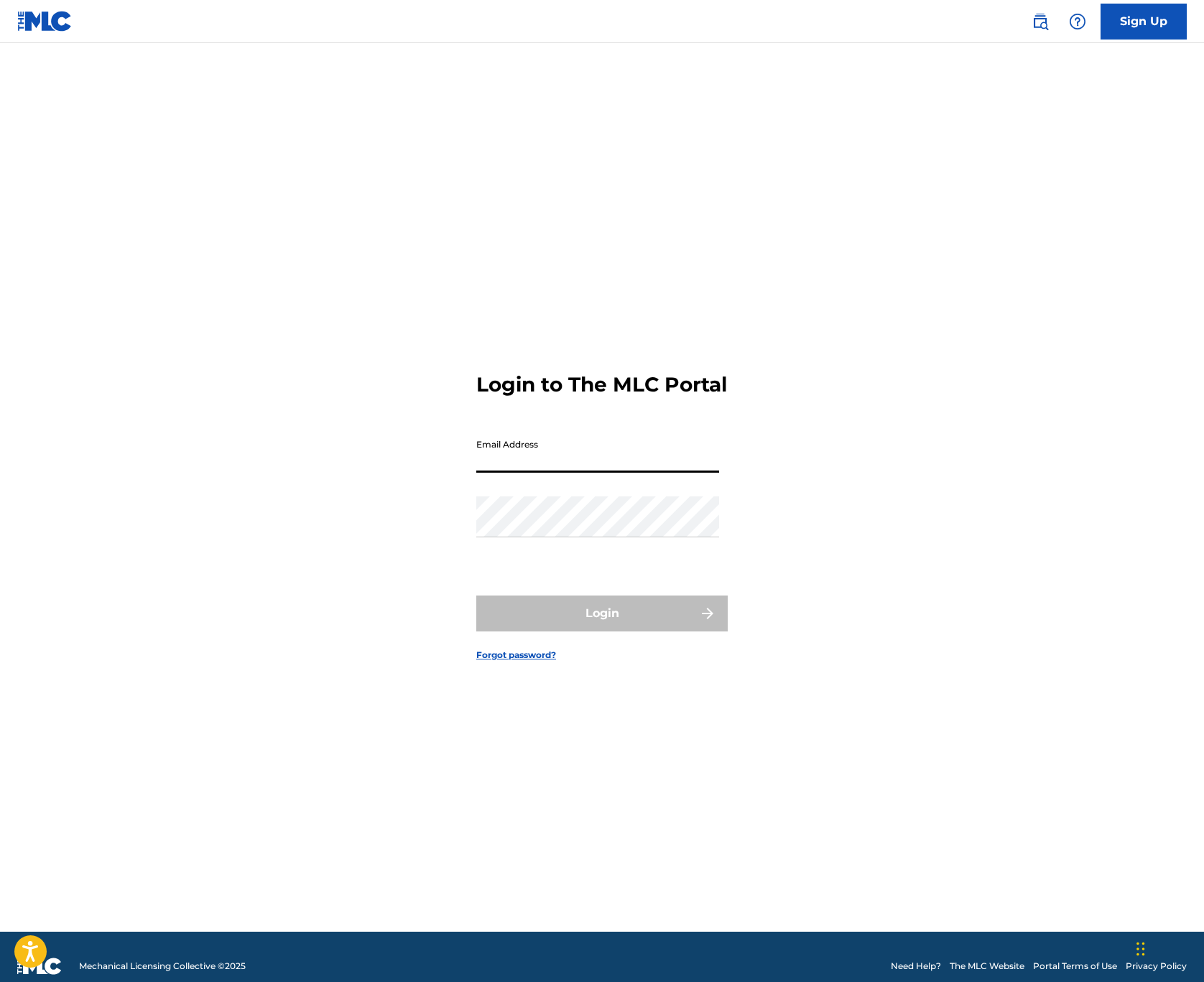
click at [712, 473] on input "Email Address" at bounding box center [597, 452] width 243 height 41
click at [595, 472] on input "Email Address" at bounding box center [597, 452] width 243 height 41
type input "[EMAIL_ADDRESS][DOMAIN_NAME]"
click at [804, 518] on div "Login to The MLC Portal Email Address [EMAIL_ADDRESS][DOMAIN_NAME] Password Log…" at bounding box center [602, 505] width 1006 height 853
click at [1143, 19] on link "Sign Up" at bounding box center [1144, 21] width 86 height 35
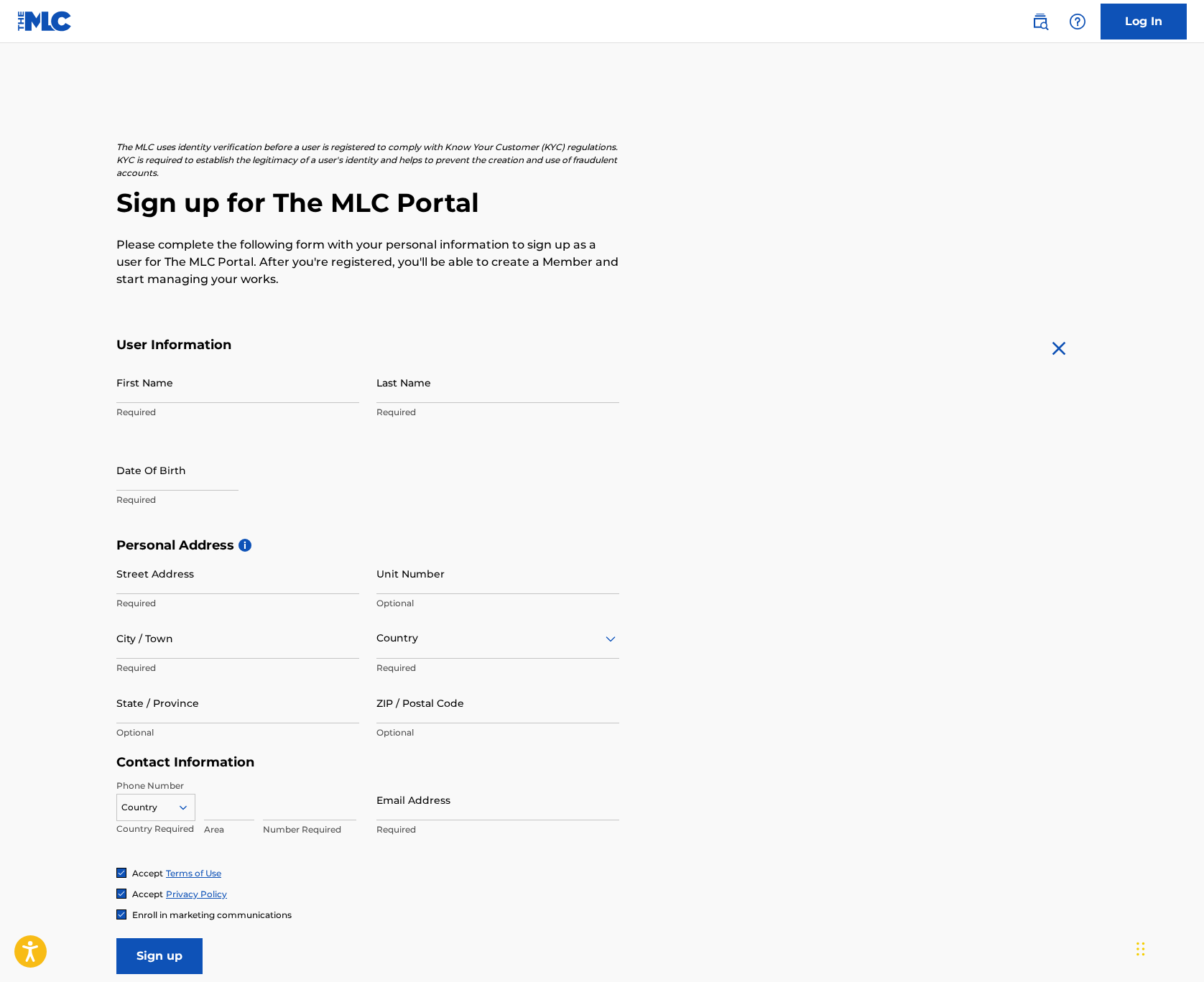
scroll to position [140, 0]
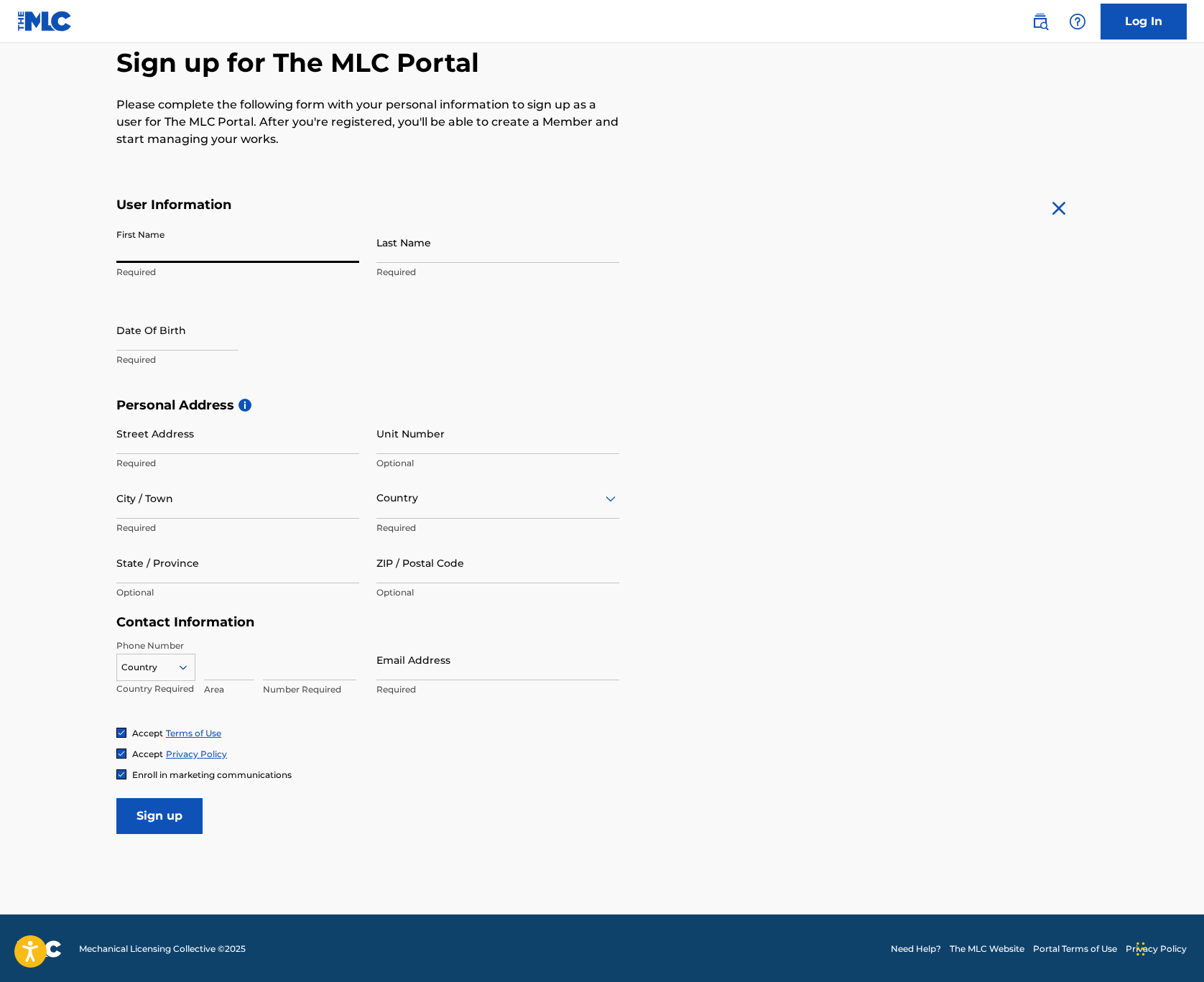
click at [349, 251] on input "First Name" at bounding box center [238, 242] width 243 height 41
type input "Paz"
type input "Lenchantin"
type input "12/12/1"
type input "[STREET_ADDRESS]"
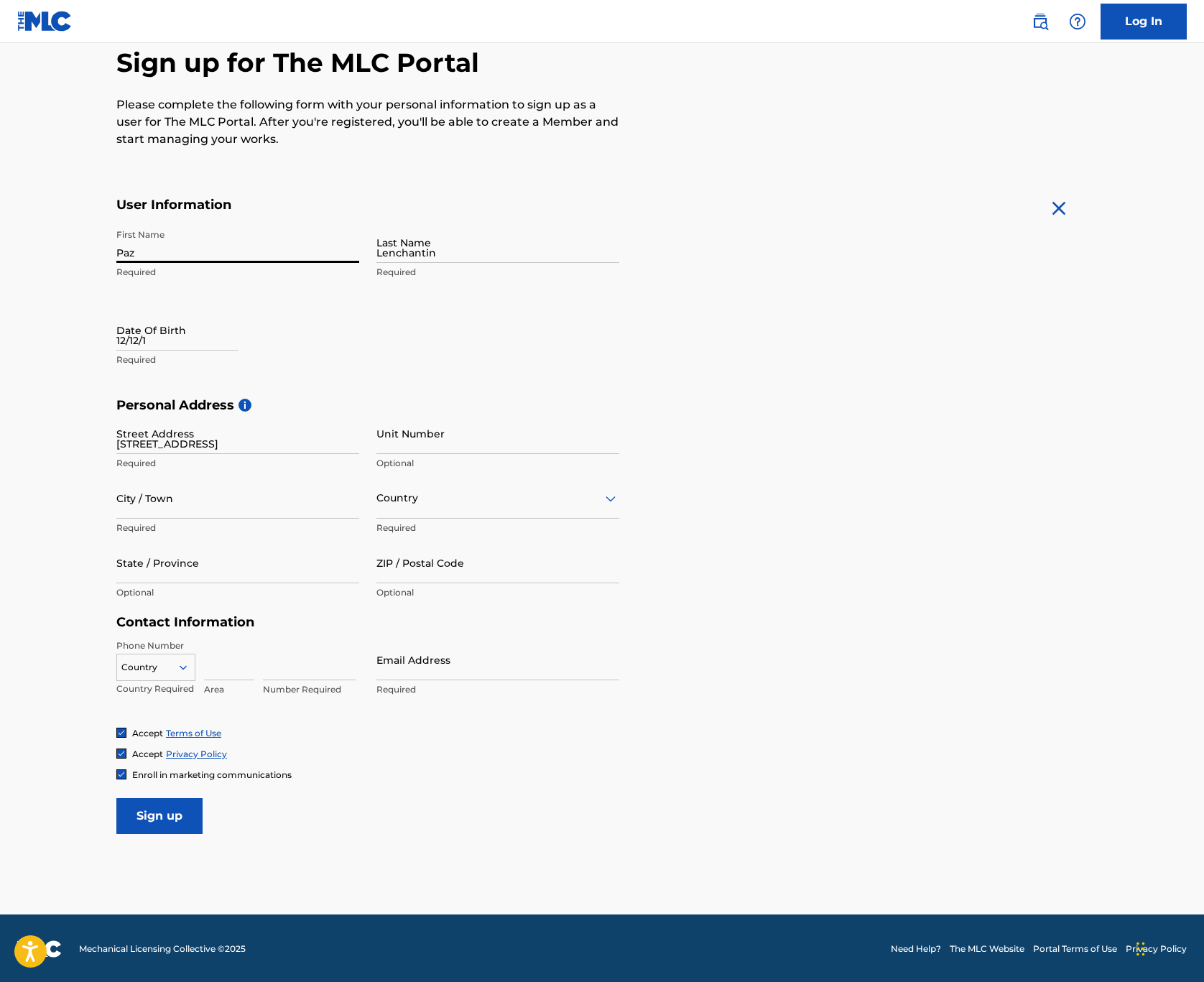
type input "[GEOGRAPHIC_DATA]"
type input "CA"
type input "90039"
type input "[GEOGRAPHIC_DATA]"
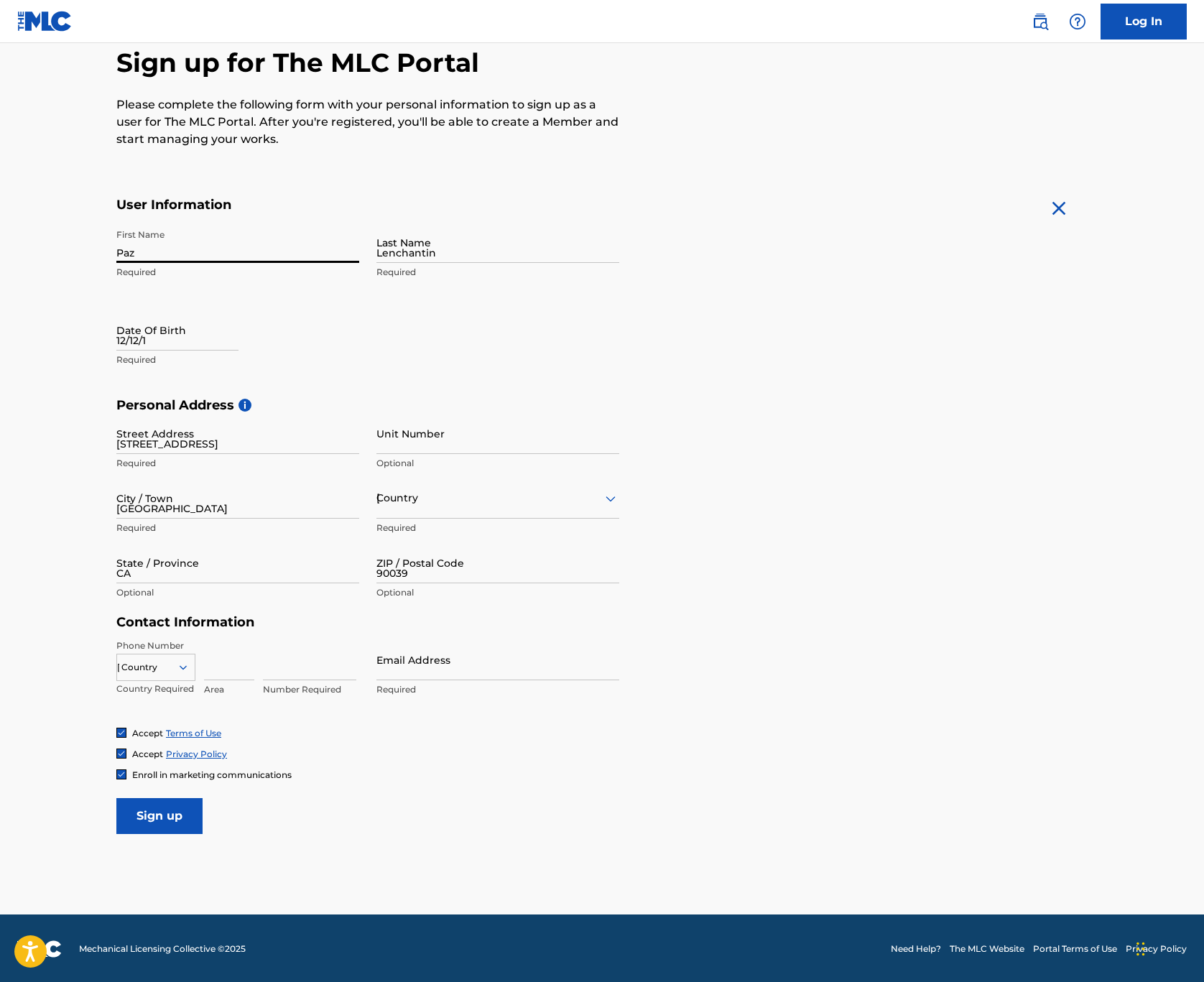
type input "3234702223"
type input "[EMAIL_ADDRESS][DOMAIN_NAME]"
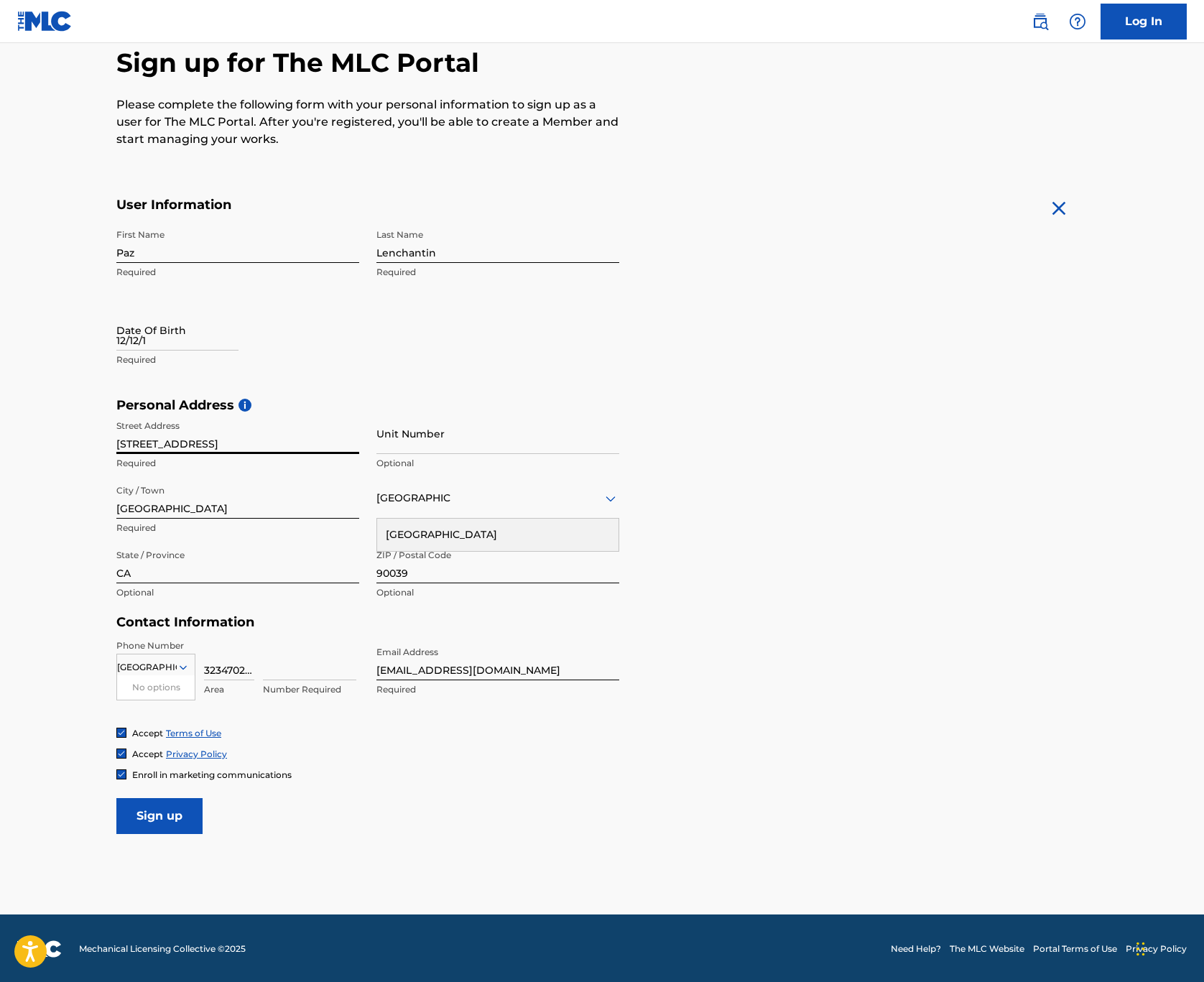
click at [349, 446] on input "[STREET_ADDRESS]" at bounding box center [238, 433] width 243 height 41
click at [296, 439] on input "[STREET_ADDRESS]" at bounding box center [238, 433] width 243 height 41
type input "[STREET_ADDRESS]"
type input "1058"
click at [347, 506] on input "[GEOGRAPHIC_DATA]" at bounding box center [238, 498] width 243 height 41
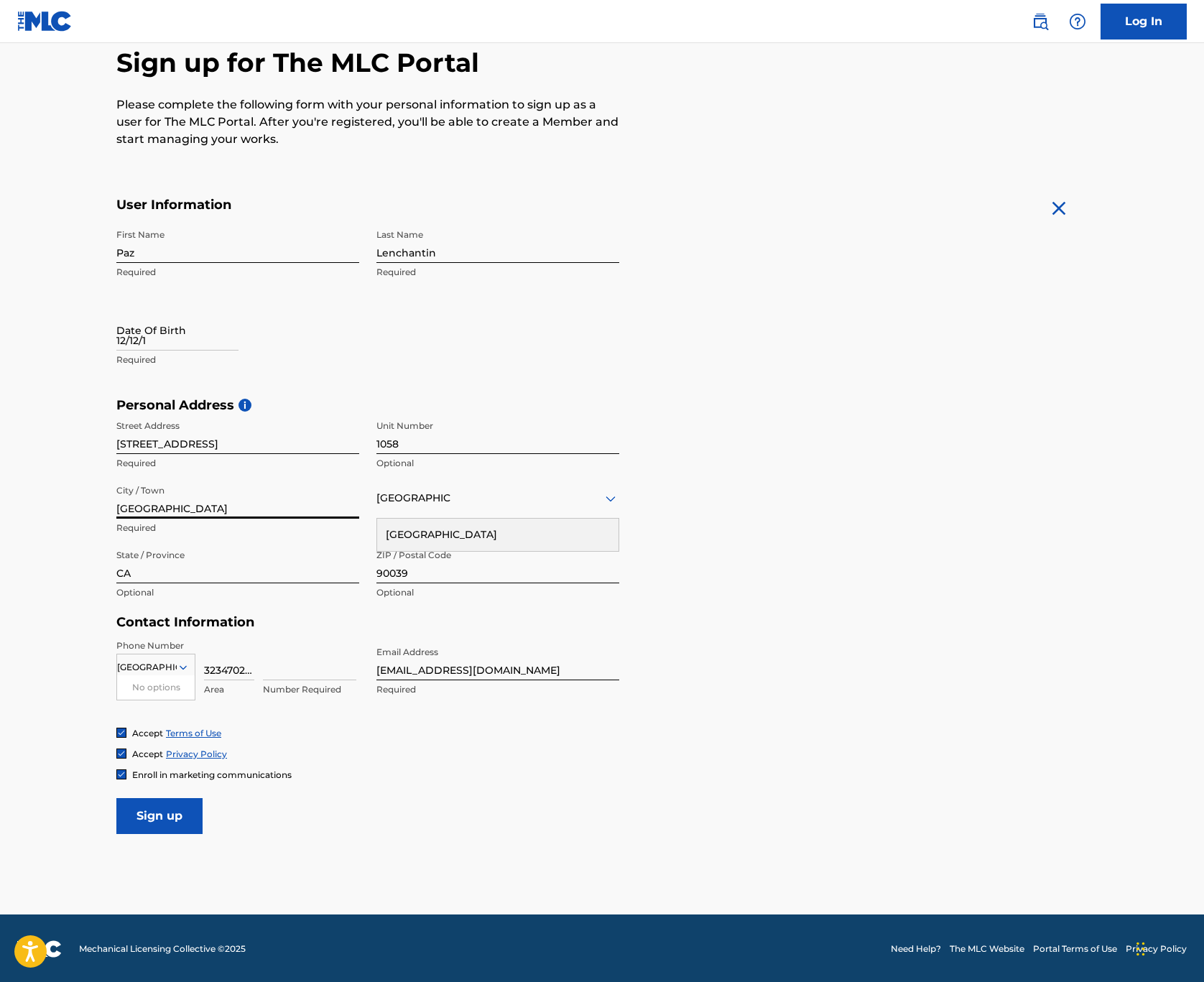
type input "[GEOGRAPHIC_DATA]"
click at [613, 573] on input "90039" at bounding box center [498, 562] width 243 height 41
click at [486, 575] on input "91604-3709" at bounding box center [498, 562] width 243 height 41
type input "91604"
click at [241, 668] on input "3234702223" at bounding box center [228, 660] width 50 height 41
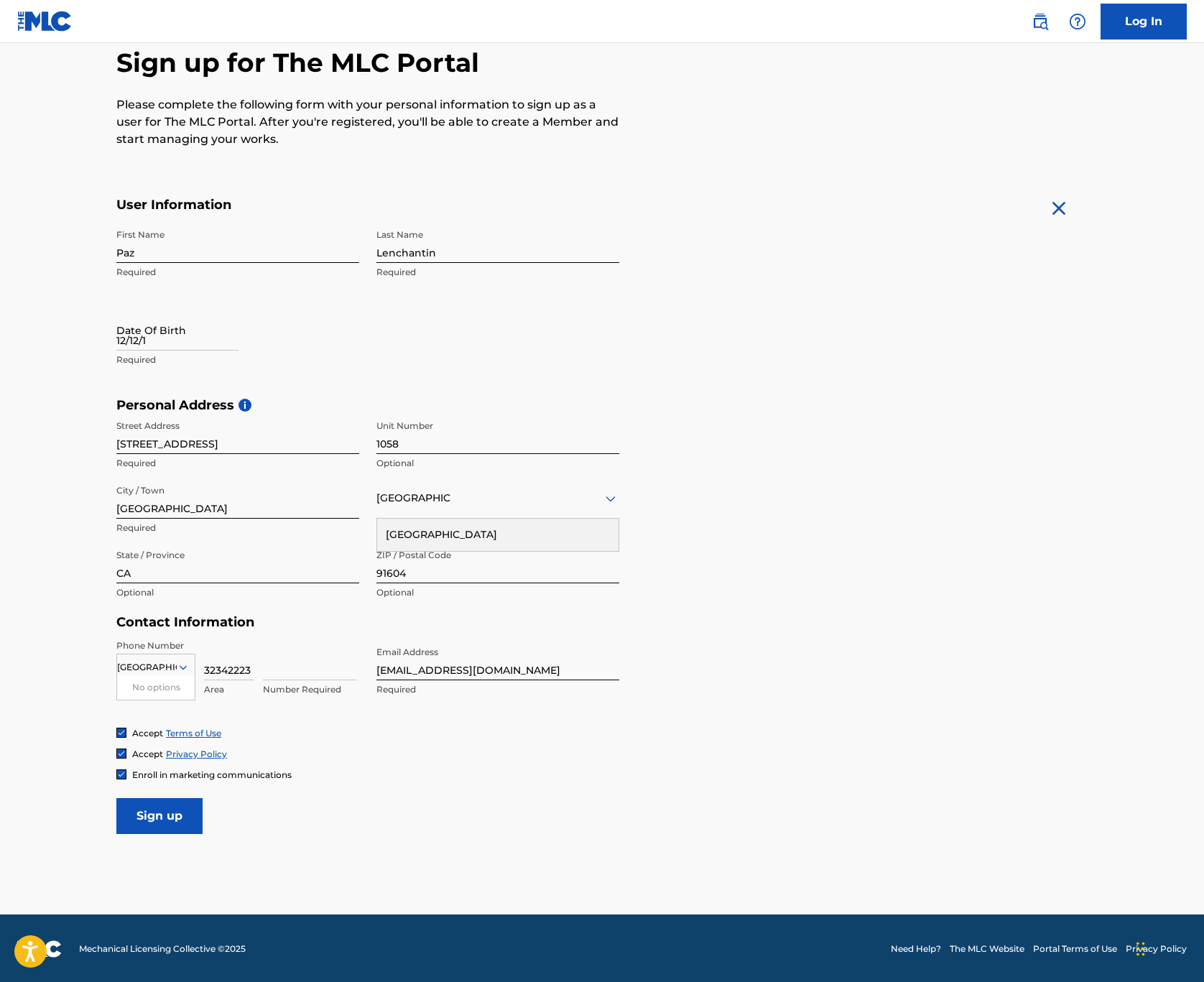
click at [260, 669] on div "United States No options Country Required 32342223 Area Number Required" at bounding box center [238, 672] width 243 height 65
click at [234, 670] on input "32342223" at bounding box center [228, 660] width 50 height 41
drag, startPoint x: 253, startPoint y: 669, endPoint x: 221, endPoint y: 671, distance: 32.1
click at [221, 671] on input "32342223" at bounding box center [228, 660] width 50 height 41
type input "323"
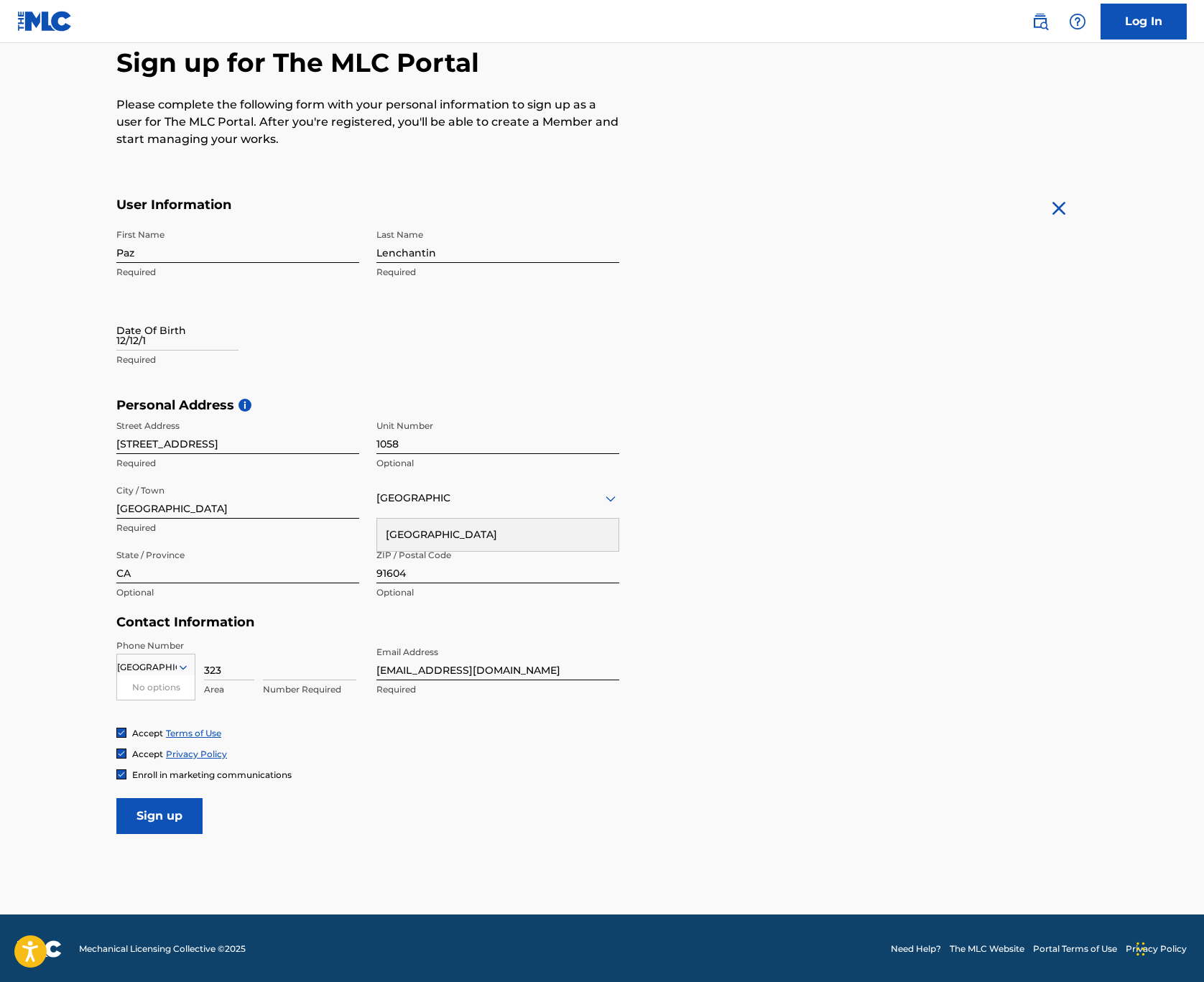
click at [316, 672] on input at bounding box center [309, 660] width 94 height 41
type input "4702223"
click at [420, 724] on div "Phone Number [GEOGRAPHIC_DATA] No options Country Required 323 Area 4702223 Num…" at bounding box center [368, 683] width 503 height 87
click at [177, 805] on input "Sign up" at bounding box center [159, 815] width 86 height 35
select select "7"
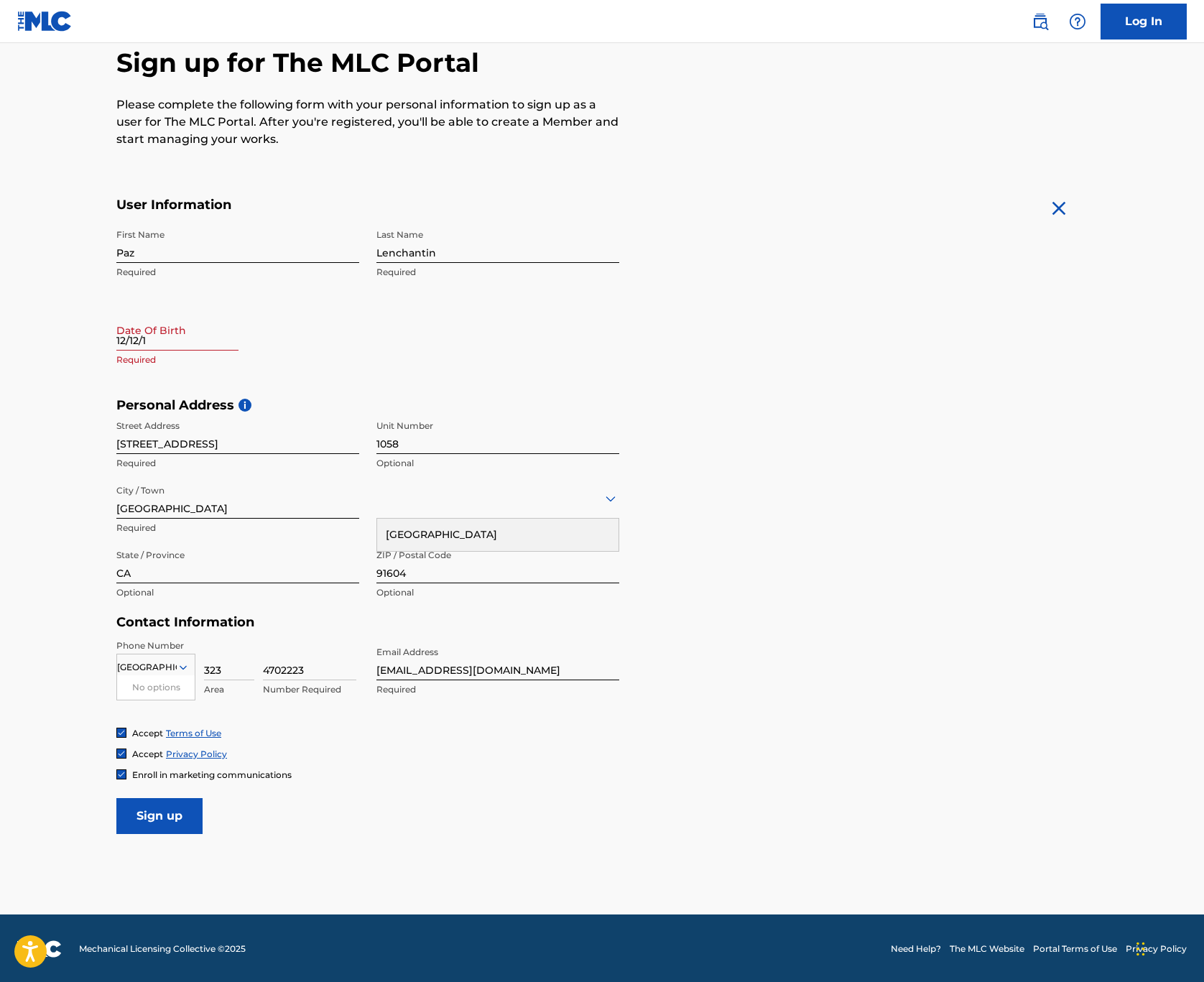
select select "2025"
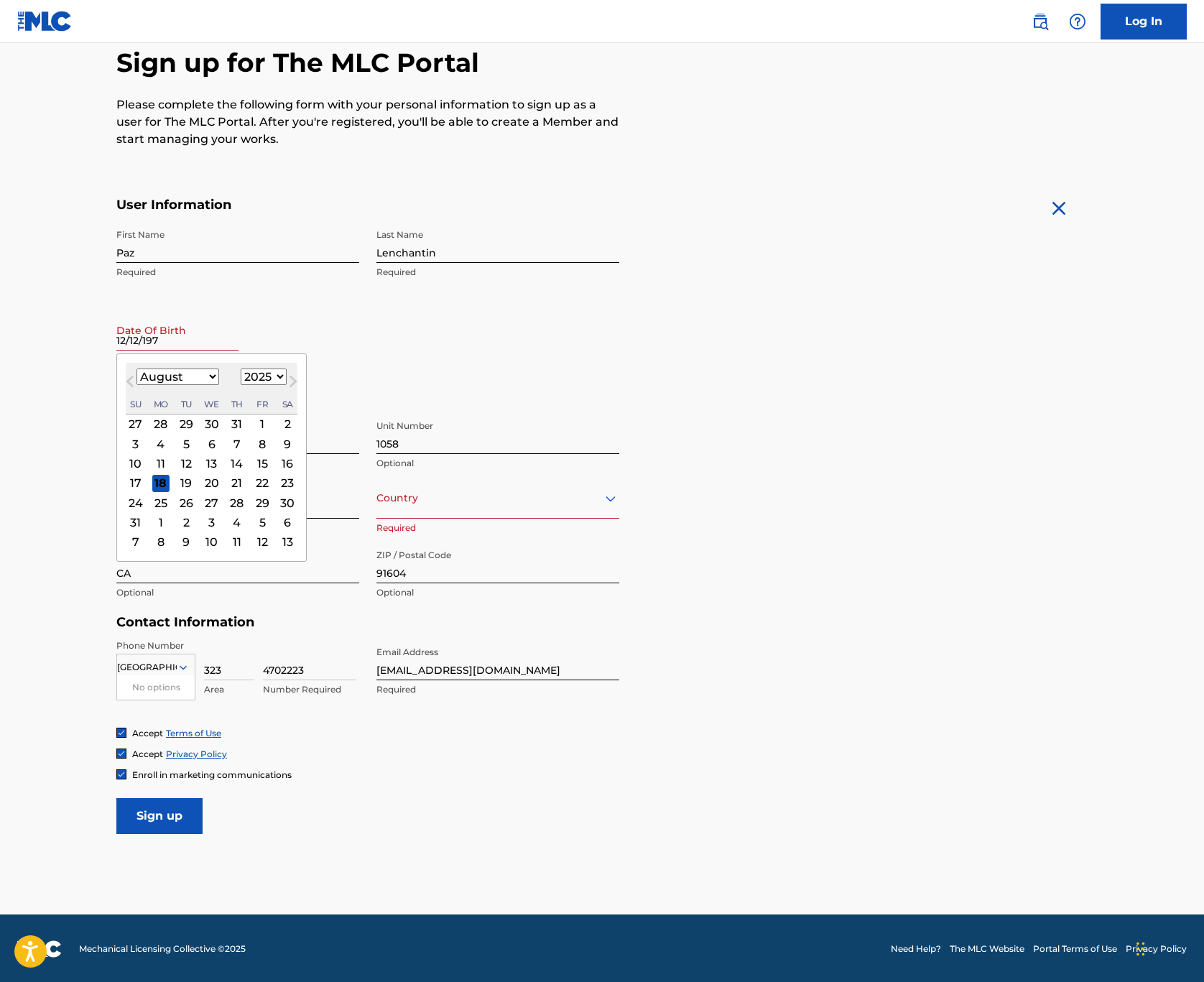
type input "[DATE]"
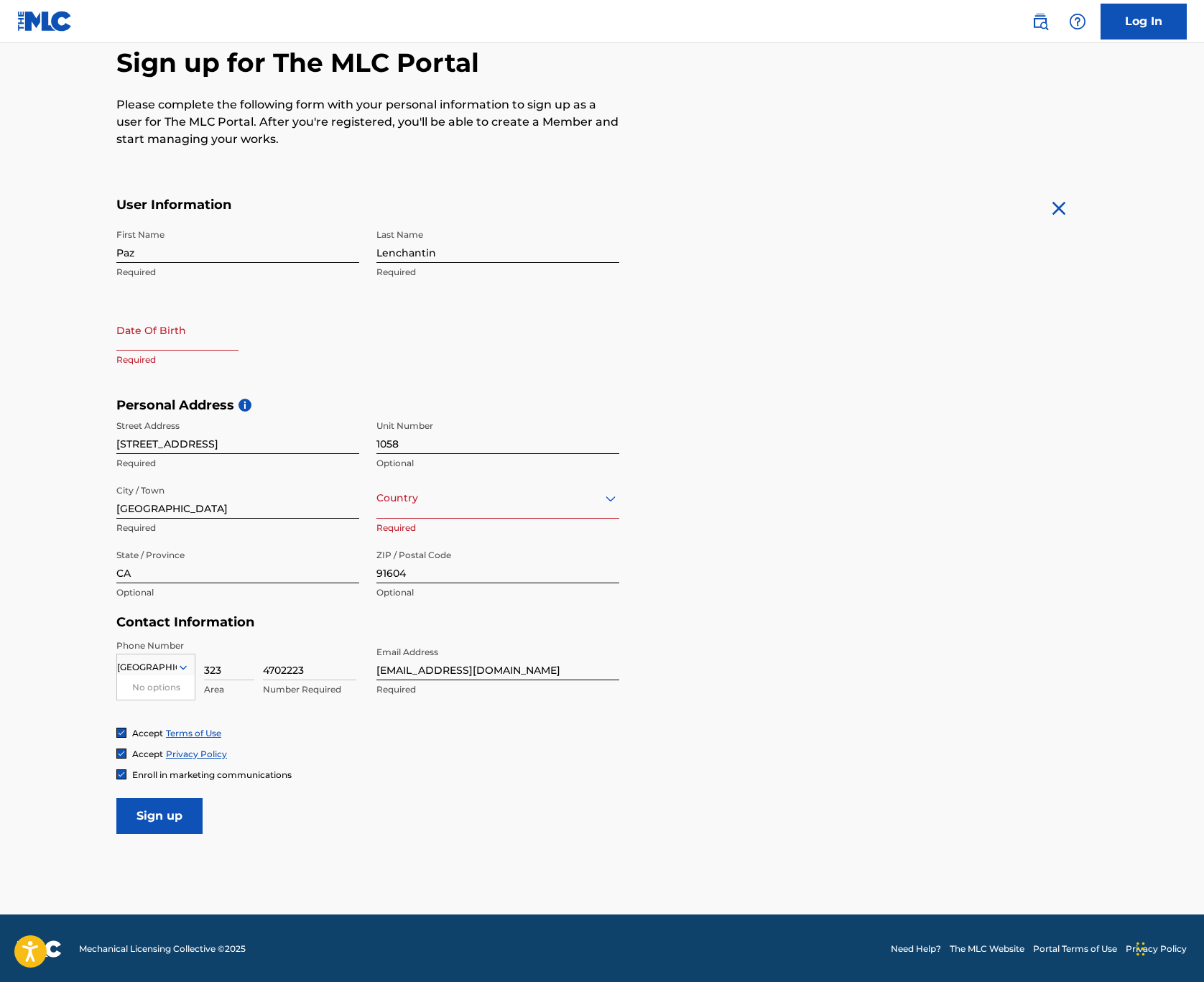
click at [410, 854] on main "The MLC uses identity verification before a user is registered to comply with K…" at bounding box center [602, 409] width 1204 height 1012
click at [211, 346] on input "text" at bounding box center [177, 329] width 122 height 41
select select "7"
select select "2025"
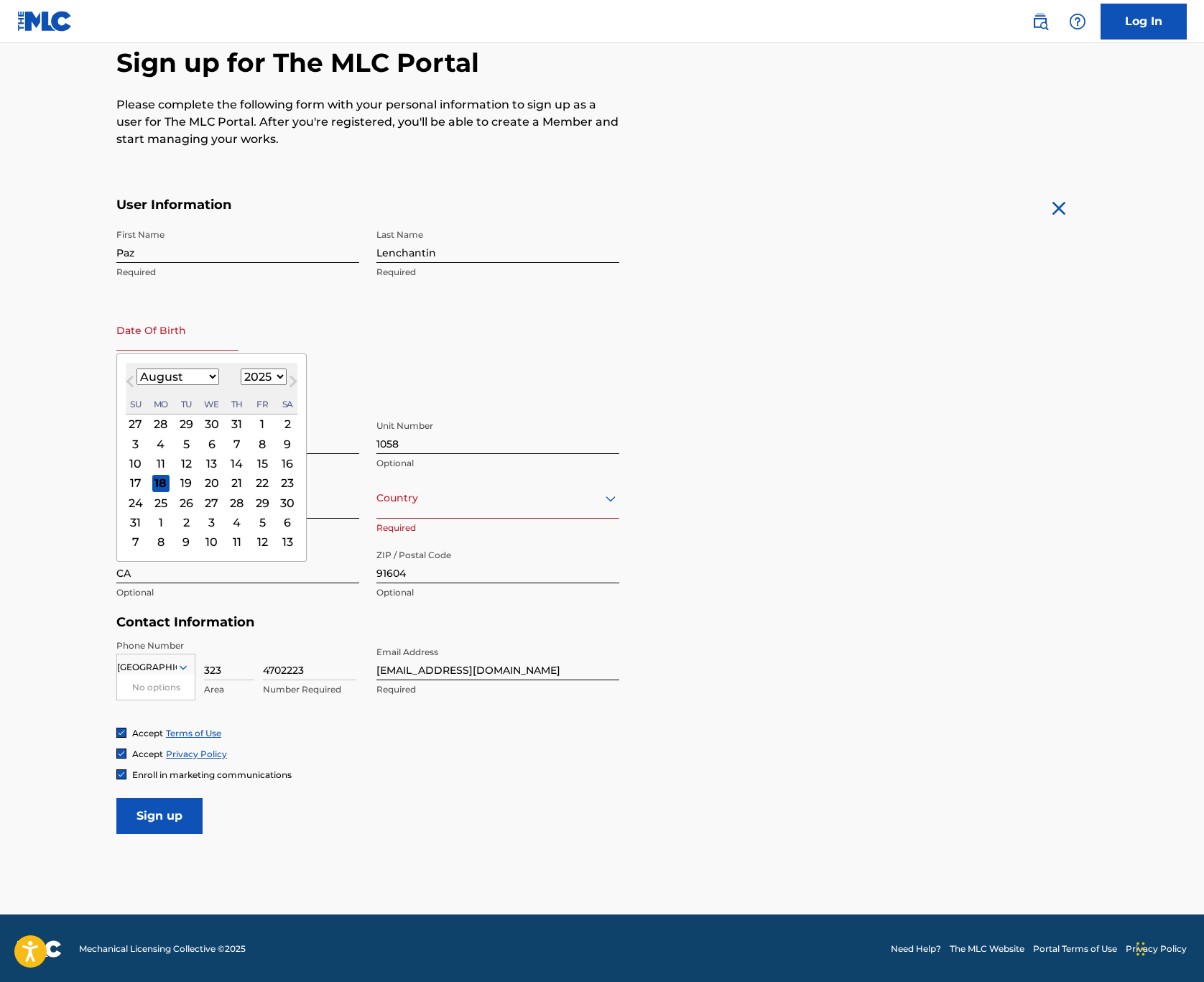
select select "11"
click at [254, 440] on div "12" at bounding box center [262, 443] width 17 height 17
type input "[DATE]"
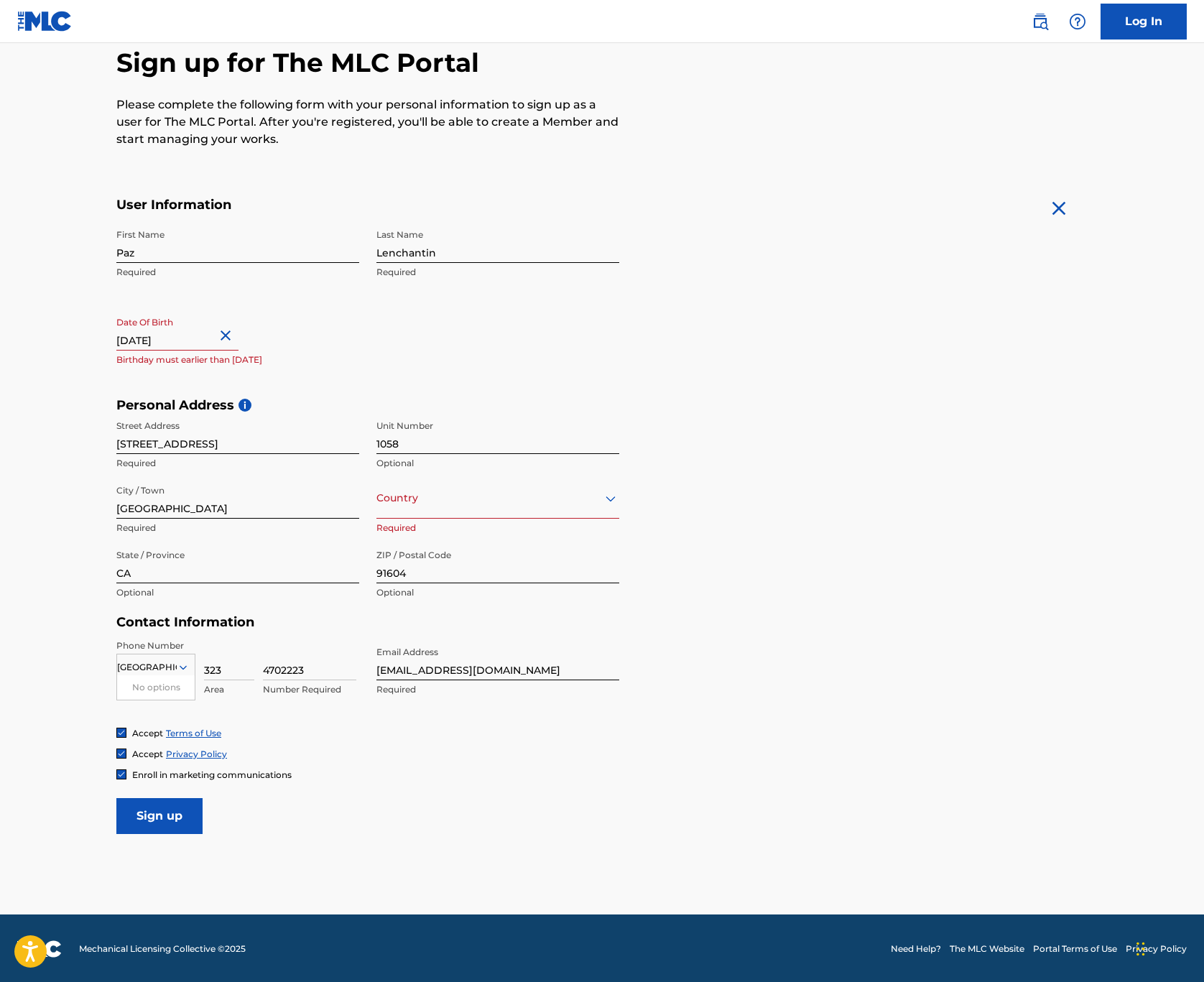
click at [238, 339] on button "Close" at bounding box center [228, 336] width 22 height 44
click at [238, 339] on input "text" at bounding box center [177, 329] width 122 height 41
select select "7"
select select "2025"
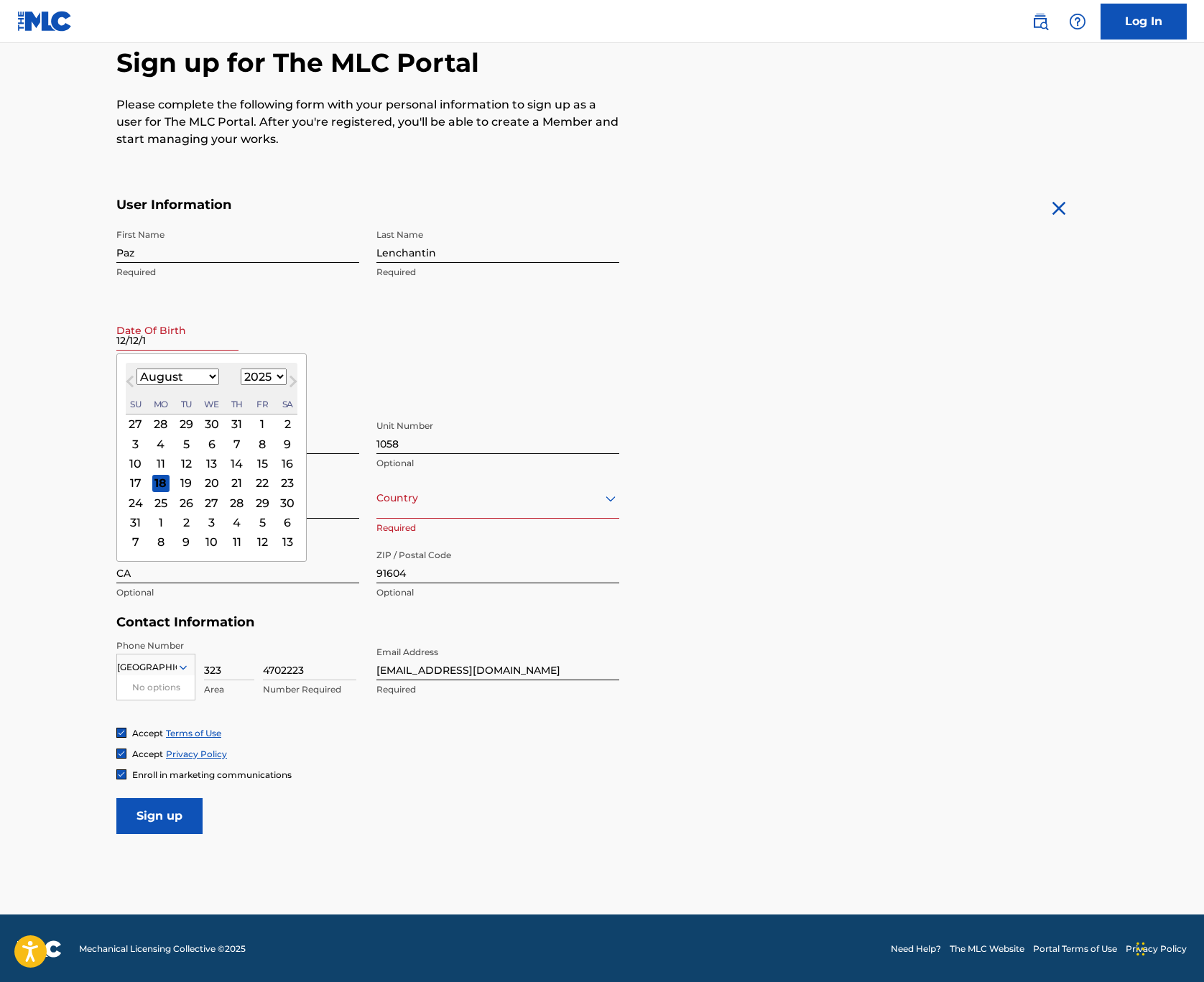
click at [189, 340] on input "12/12/1" at bounding box center [177, 329] width 122 height 41
type input "[DATE]"
click at [191, 343] on input "[DATE]" at bounding box center [177, 329] width 122 height 41
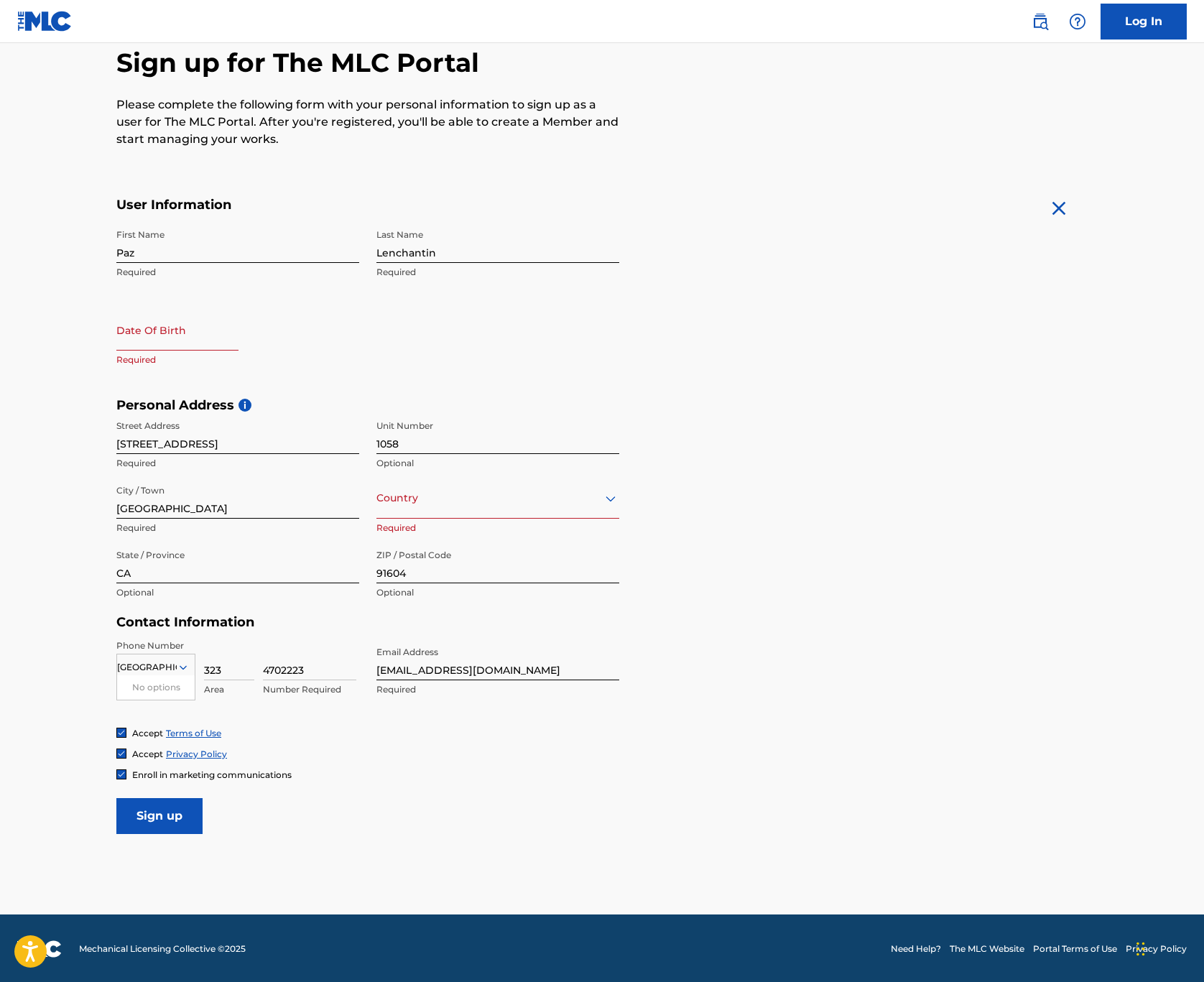
click at [587, 390] on div "First Name [PERSON_NAME] Required Last Name Lenchantin Required Date Of Birth R…" at bounding box center [368, 309] width 503 height 176
select select "7"
select select "2025"
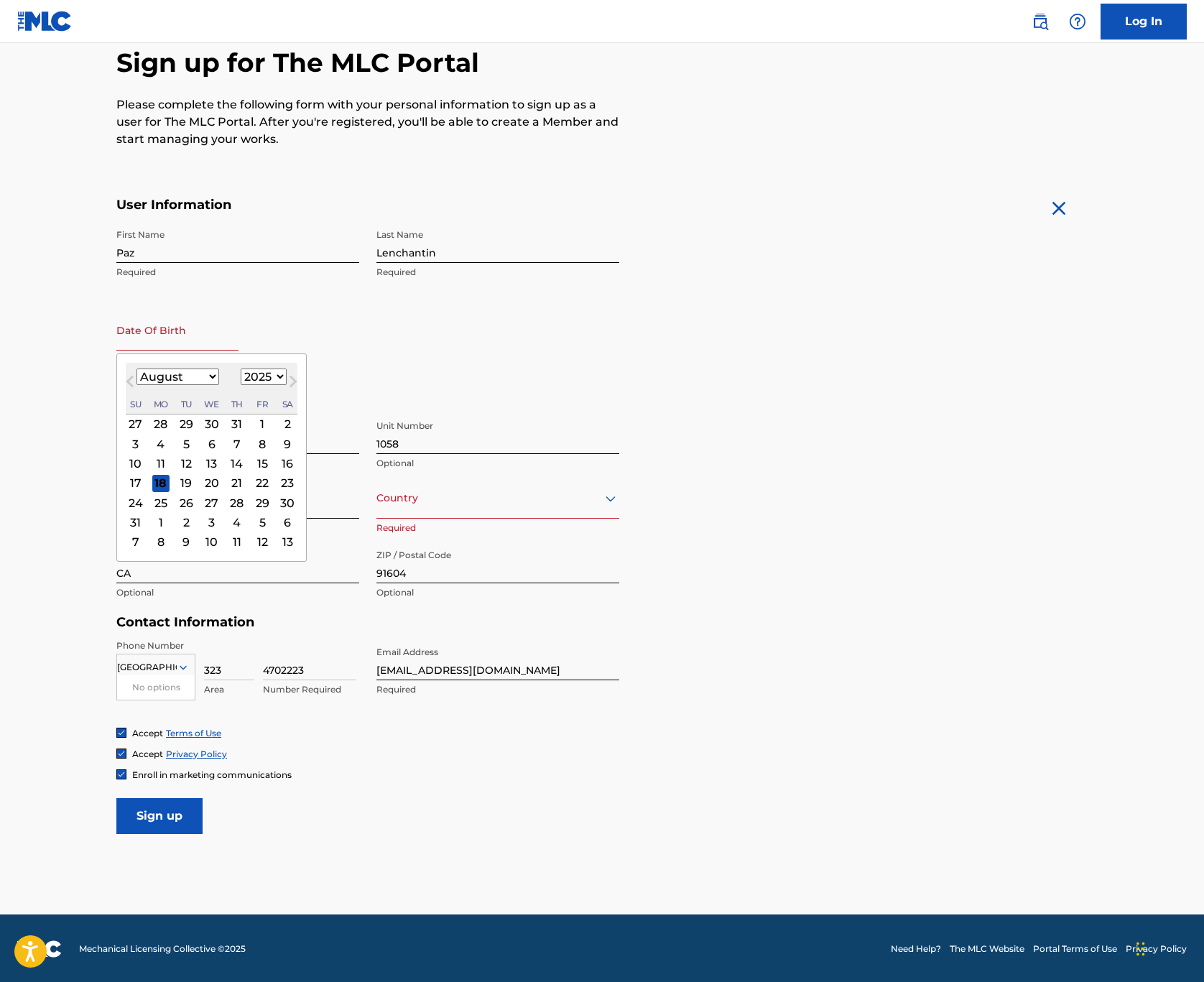
click at [200, 330] on input "text" at bounding box center [177, 329] width 122 height 41
select select "11"
click at [181, 459] on div "16" at bounding box center [186, 463] width 17 height 17
type input "[DATE]"
select select "11"
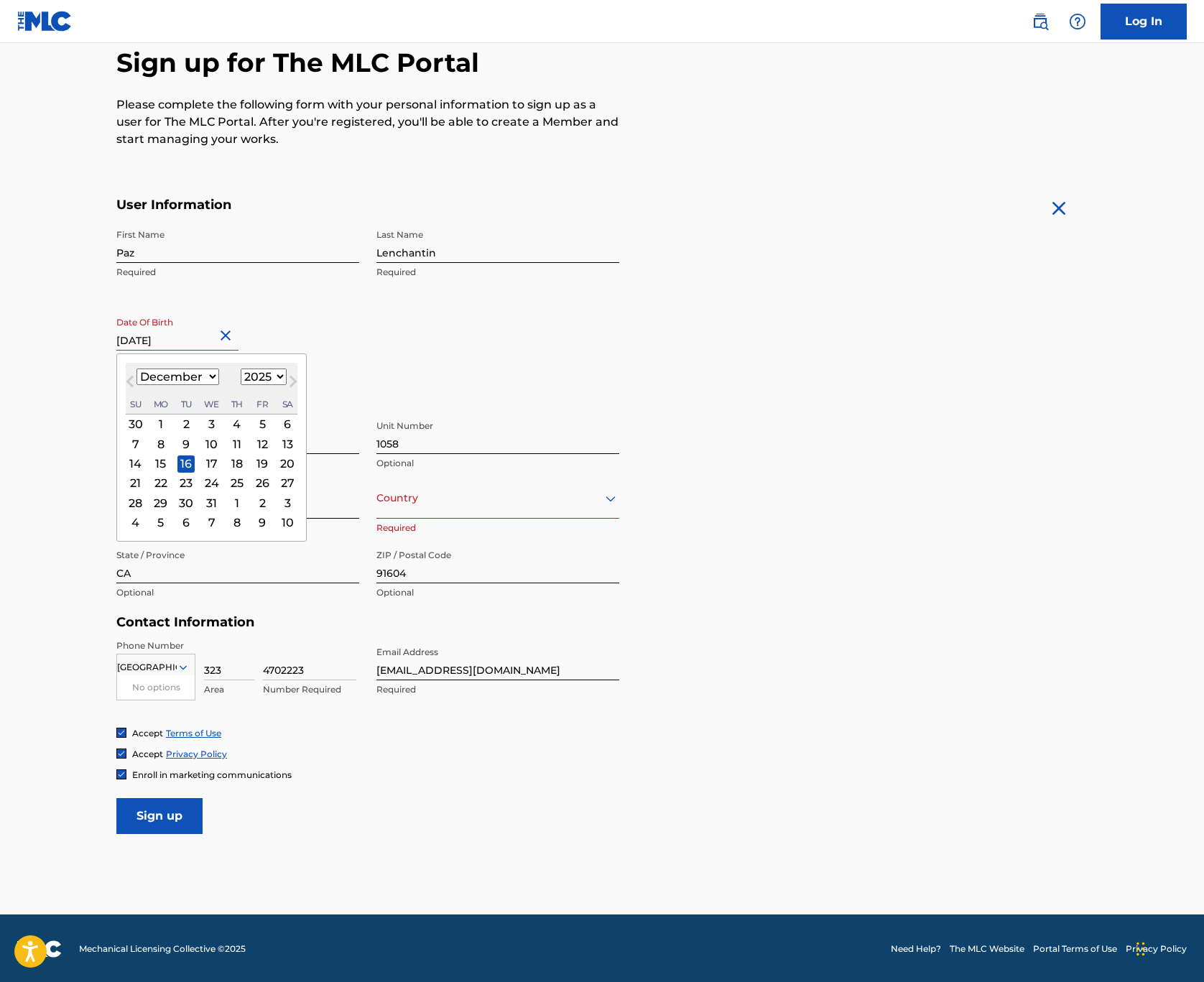
select select "1973"
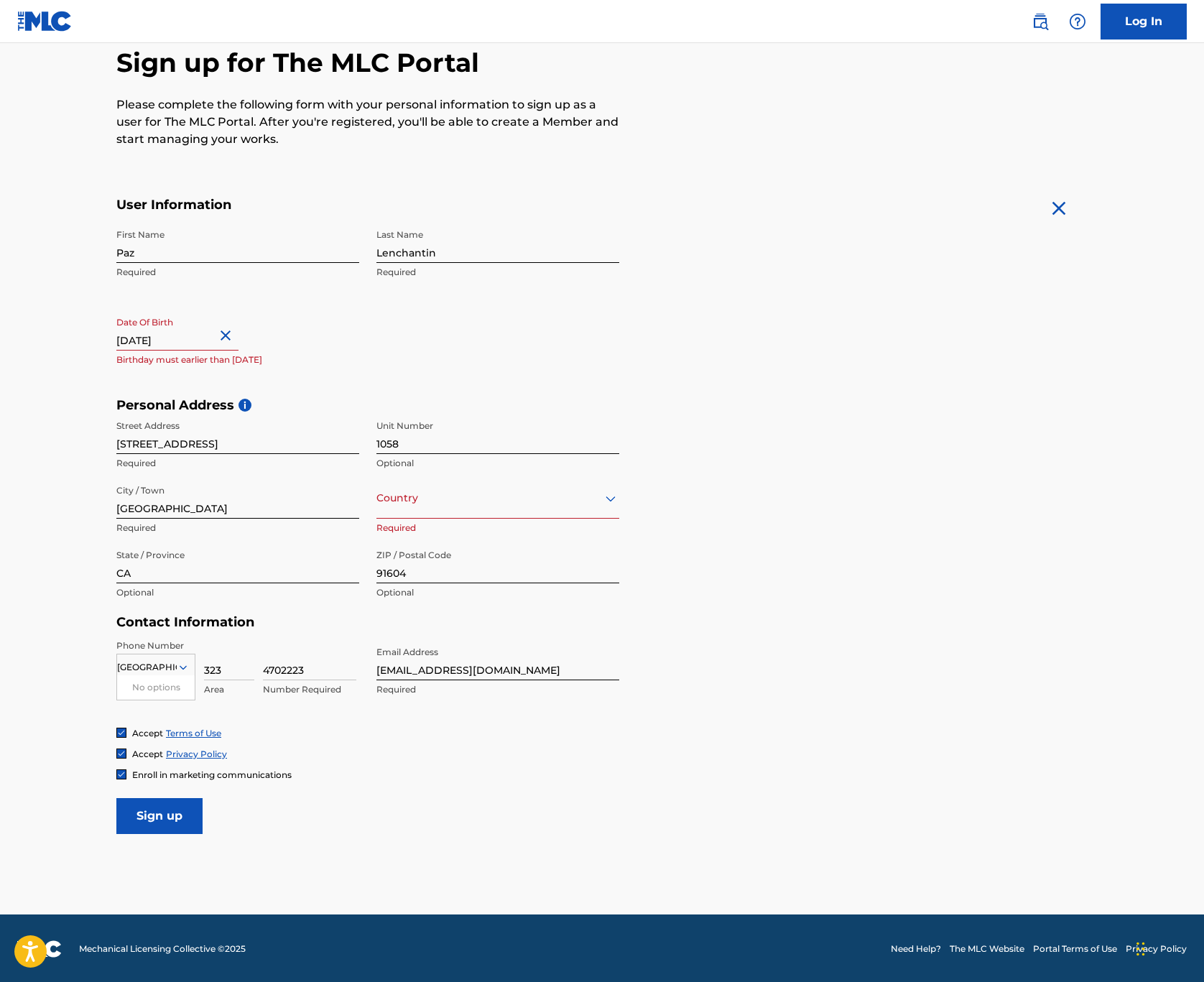
click at [154, 809] on input "Sign up" at bounding box center [159, 815] width 86 height 35
select select "11"
select select "2025"
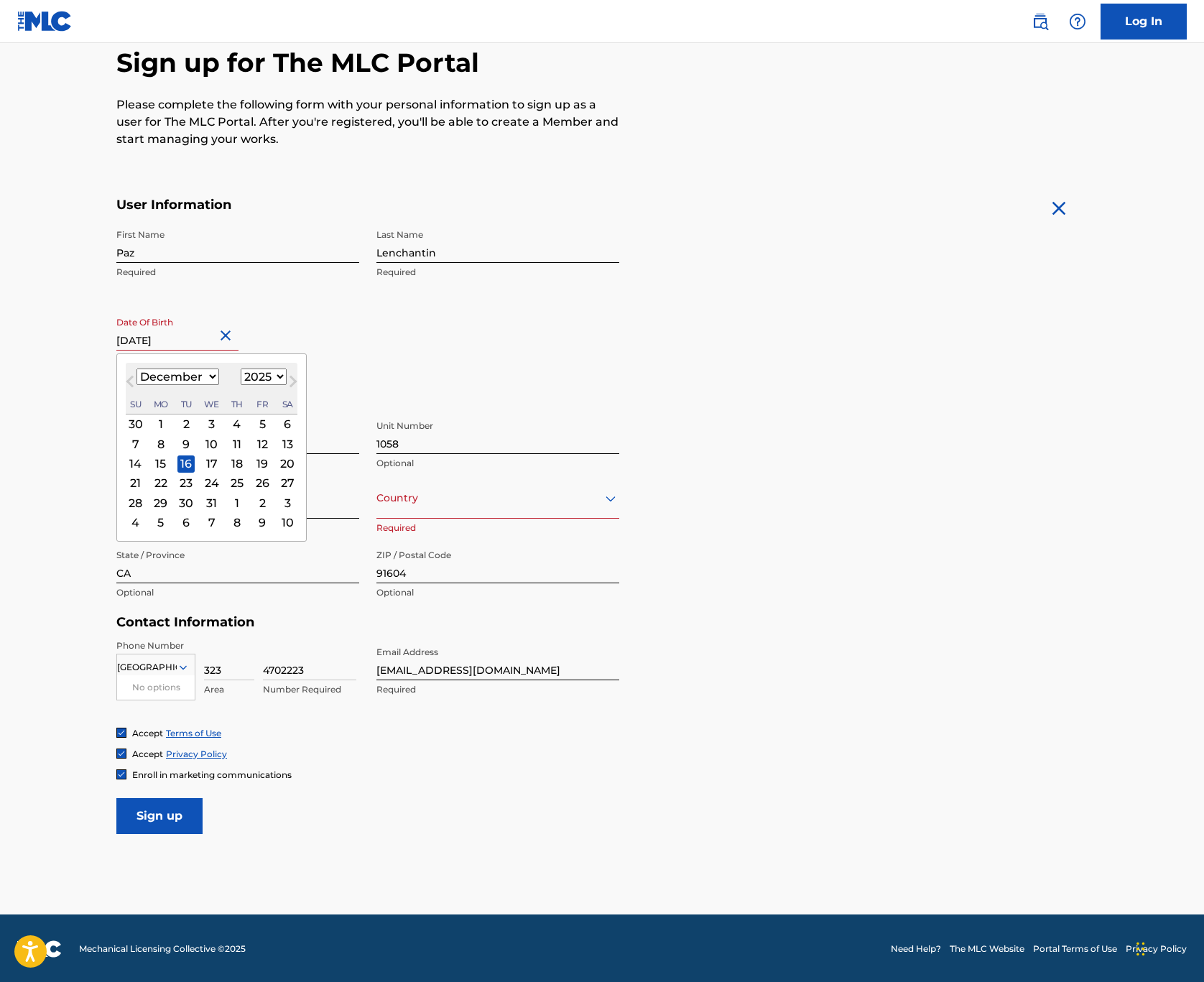
click at [177, 337] on input "[DATE]" at bounding box center [177, 329] width 122 height 41
click at [254, 440] on div "12" at bounding box center [262, 443] width 17 height 17
type input "[DATE]"
click at [254, 439] on div "12" at bounding box center [262, 443] width 17 height 17
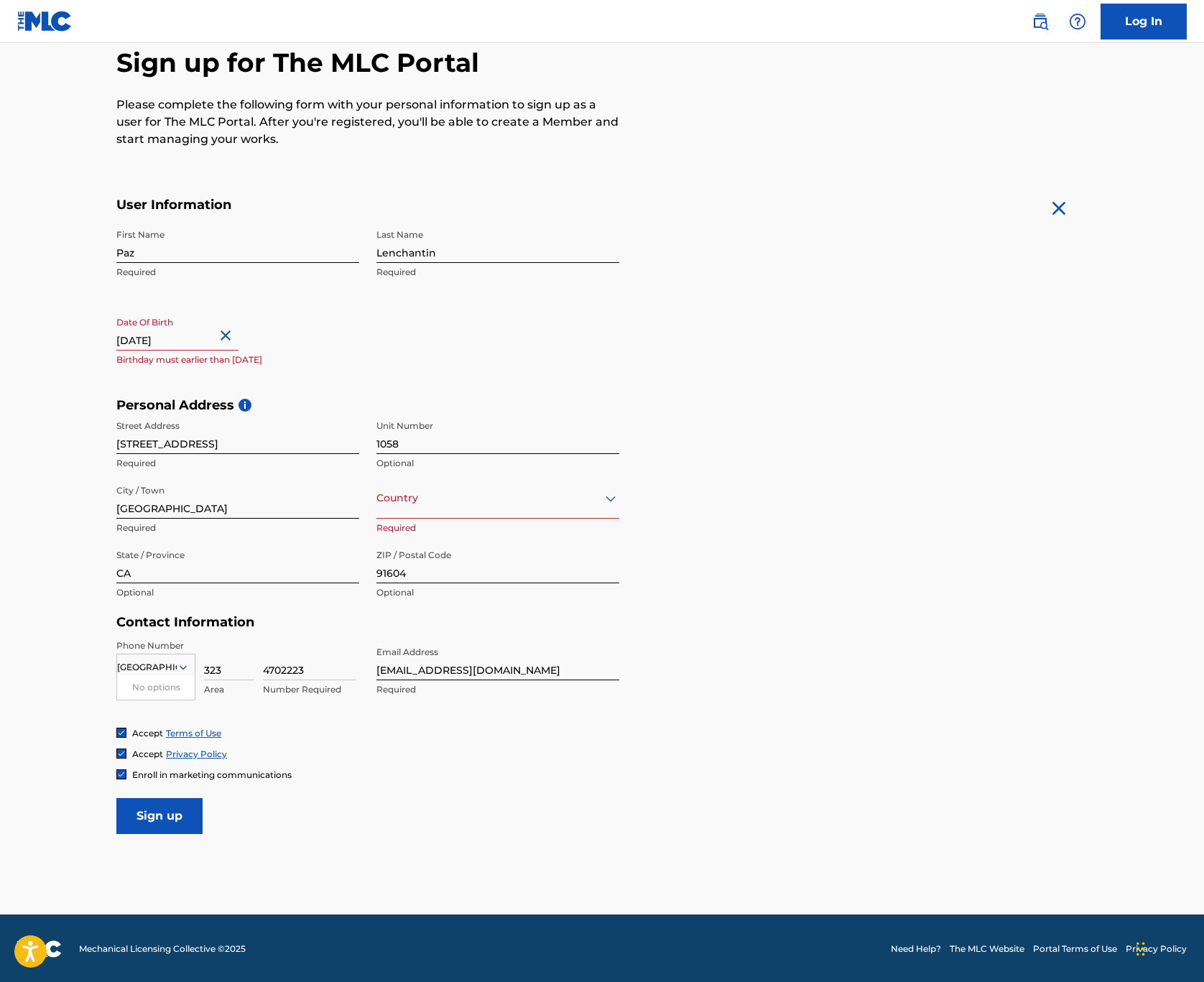
click at [202, 339] on input "[DATE]" at bounding box center [177, 329] width 122 height 41
select select "11"
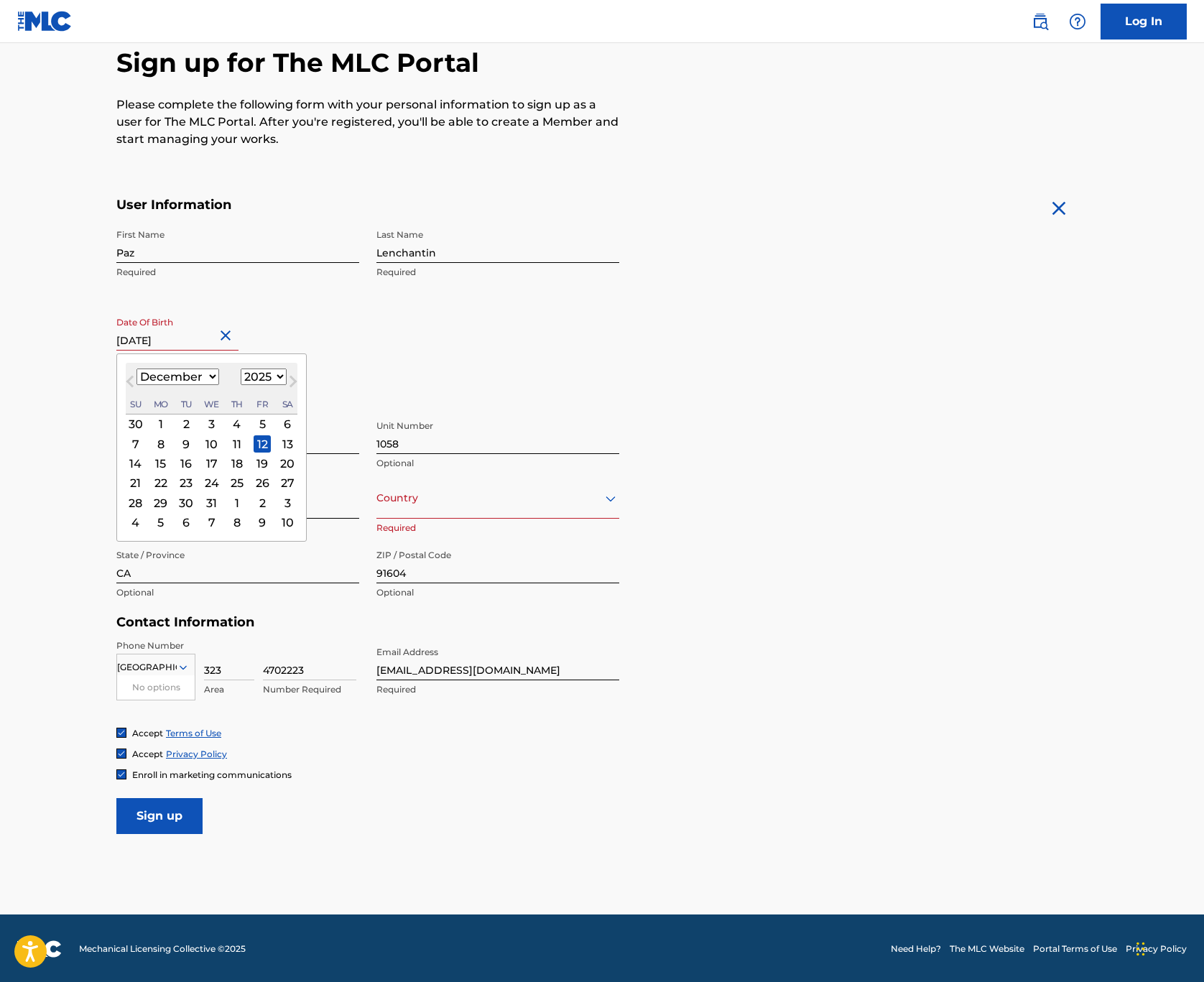
click at [211, 339] on input "[DATE]" at bounding box center [177, 329] width 122 height 41
select select "1973"
click at [182, 808] on input "Sign up" at bounding box center [159, 815] width 86 height 35
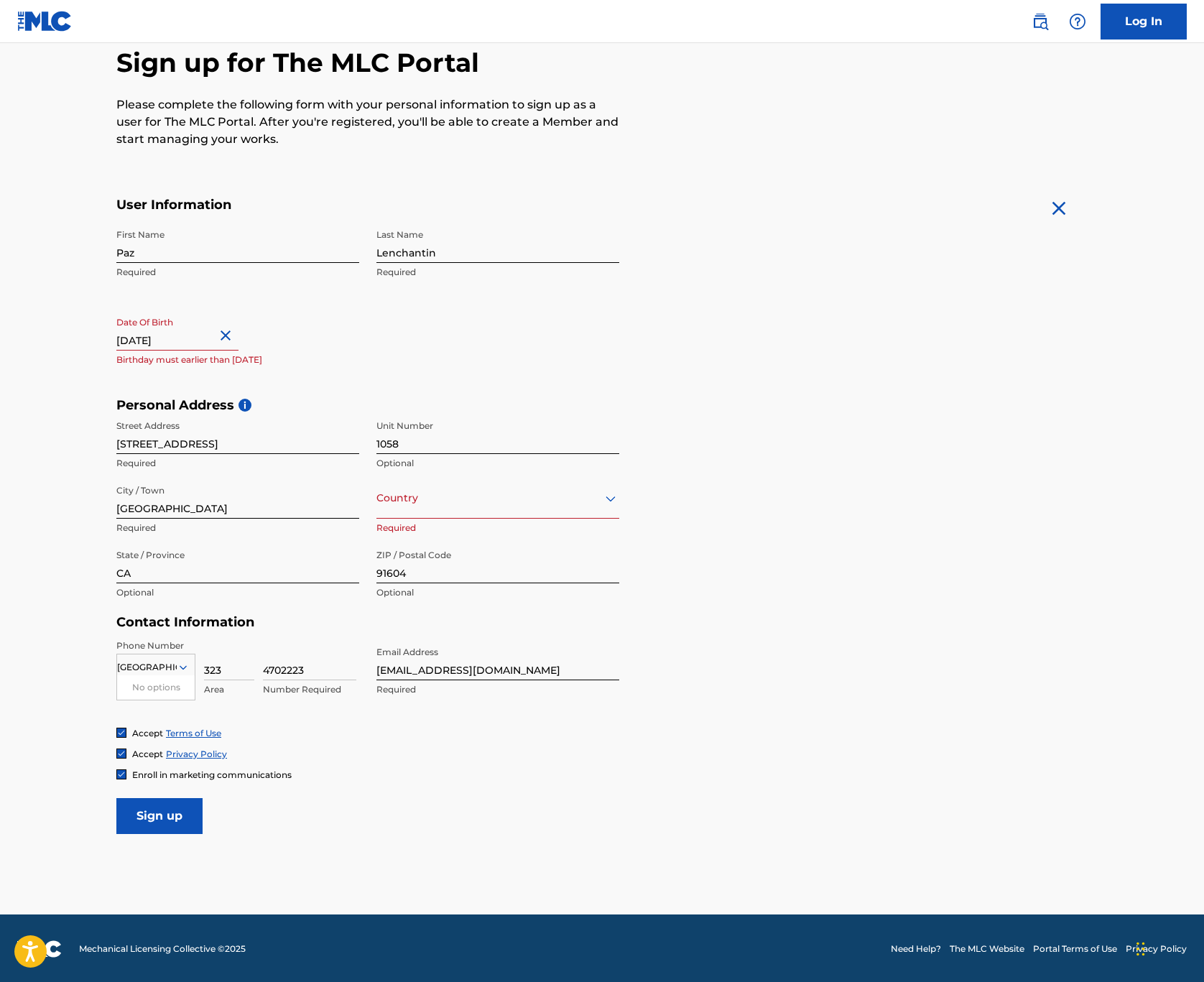
select select "11"
select select "2025"
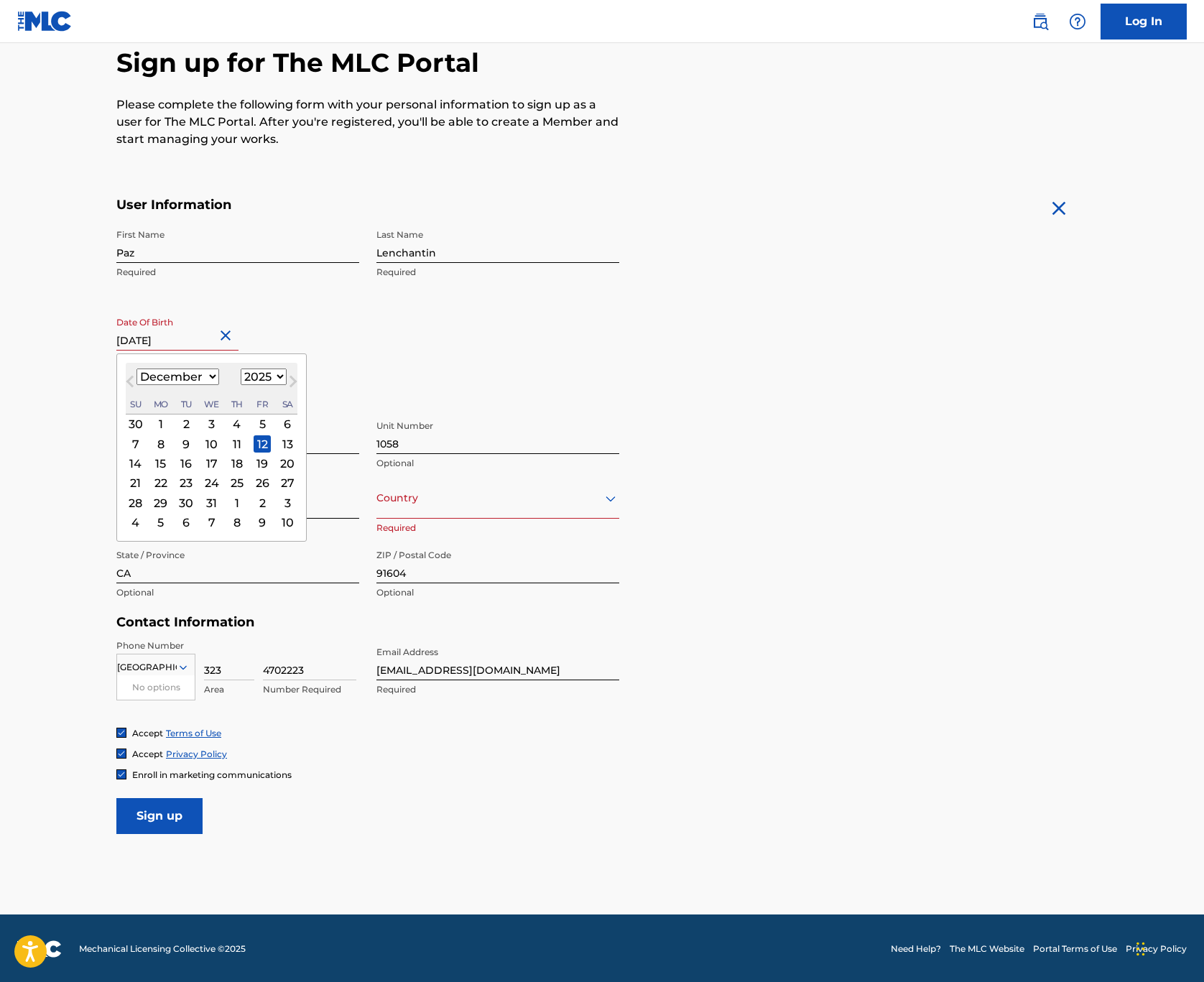
click at [220, 337] on input "[DATE]" at bounding box center [177, 329] width 122 height 41
type input "[DATE]"
select select "1973"
type input "[DATE]"
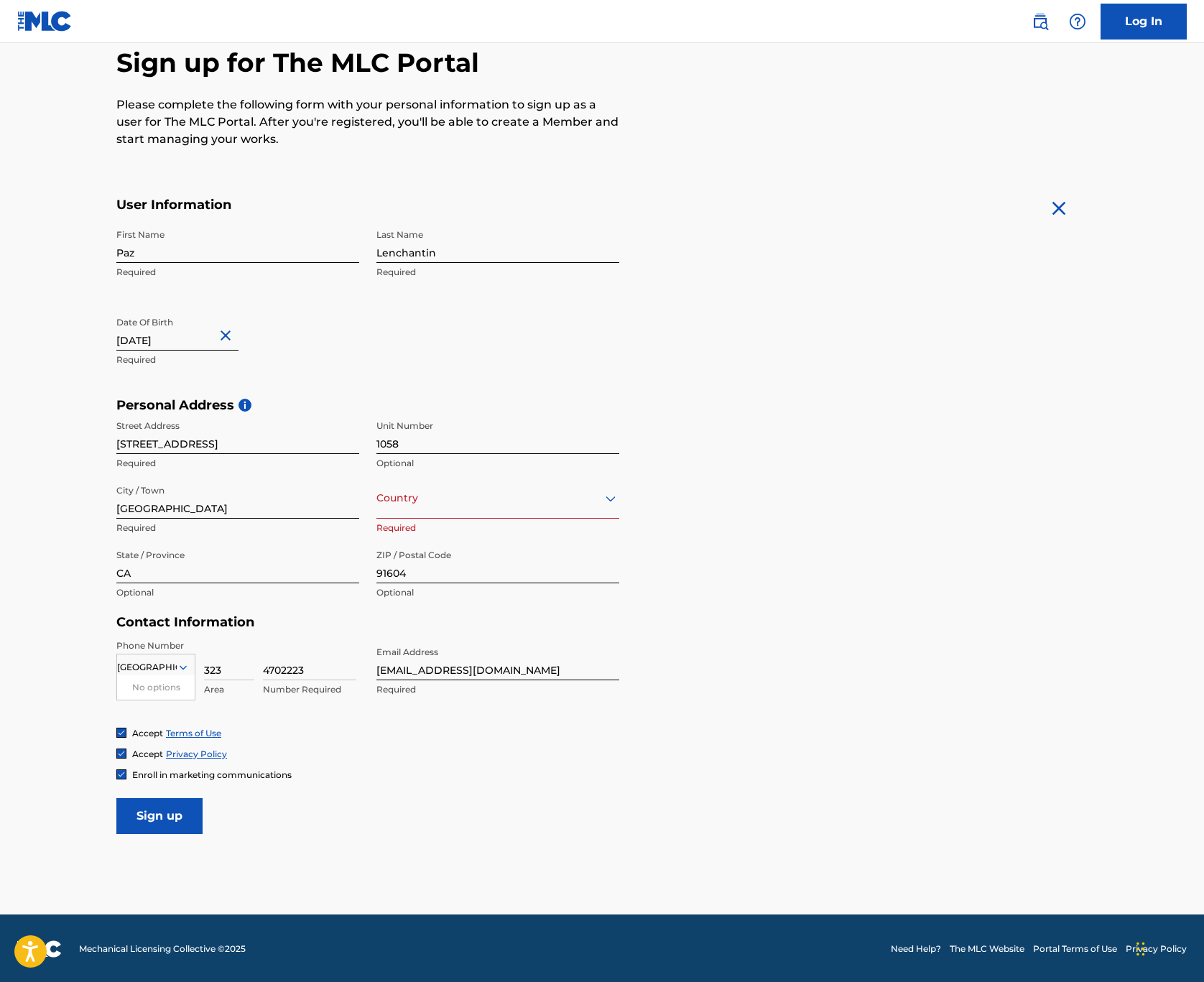
click at [343, 323] on div "Date Of Birth [DEMOGRAPHIC_DATA] Required" at bounding box center [238, 341] width 243 height 65
click at [169, 815] on input "Sign up" at bounding box center [159, 815] width 86 height 35
drag, startPoint x: 168, startPoint y: 818, endPoint x: 172, endPoint y: 835, distance: 17.5
click at [172, 835] on main "The MLC uses identity verification before a user is registered to comply with K…" at bounding box center [602, 409] width 1204 height 1012
click at [522, 493] on div at bounding box center [498, 499] width 243 height 18
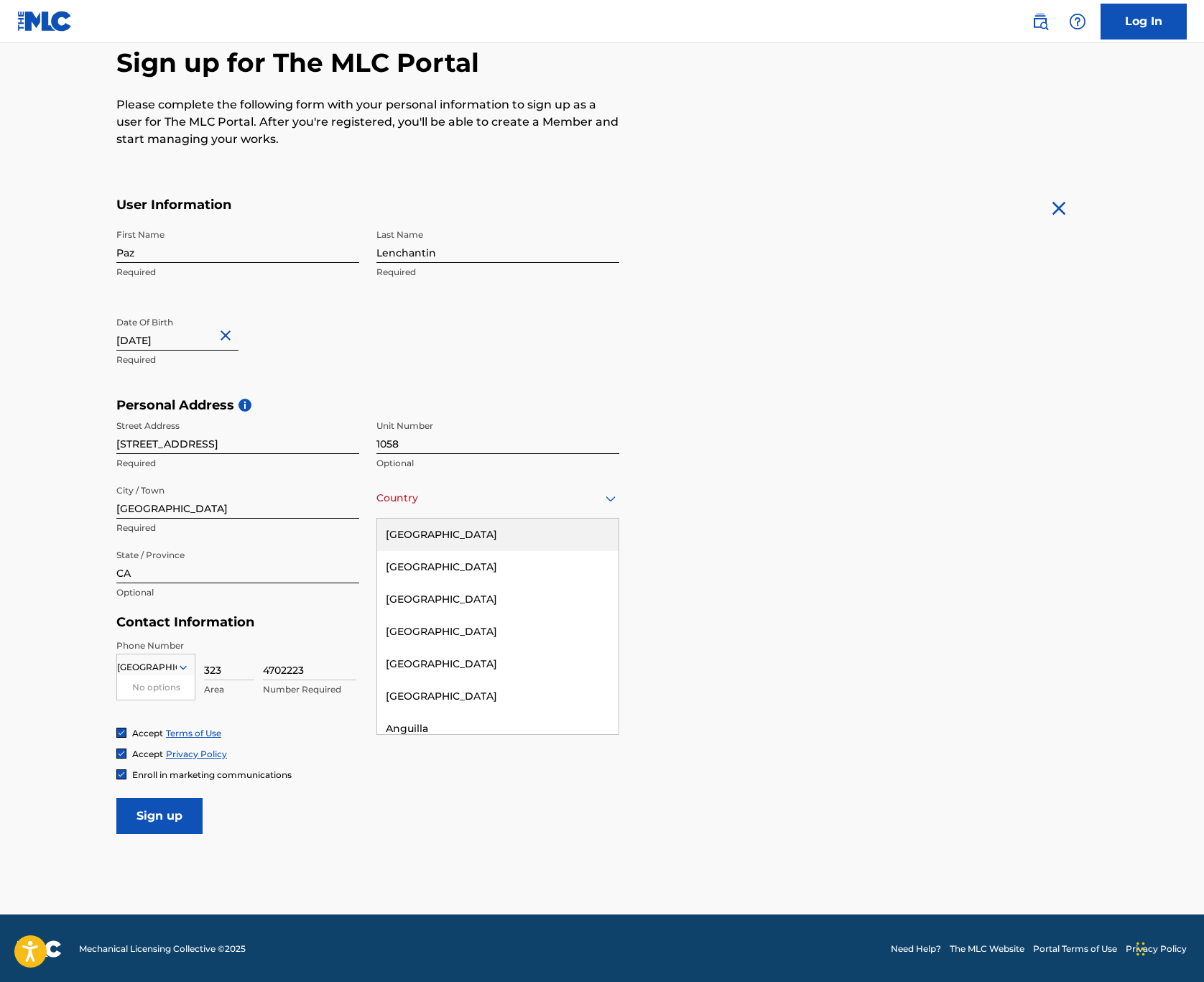
click at [452, 538] on div "[GEOGRAPHIC_DATA]" at bounding box center [498, 535] width 241 height 33
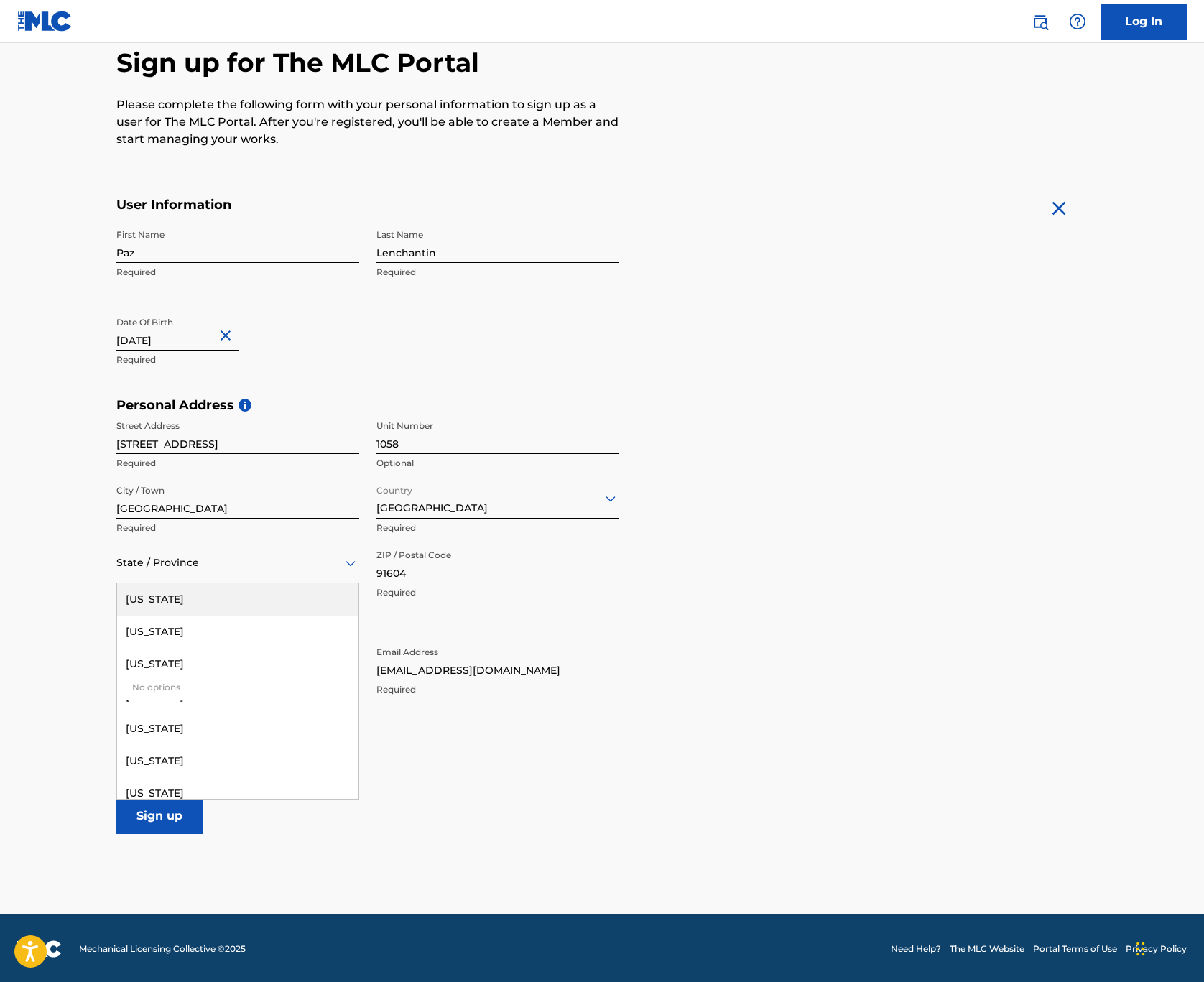
click at [346, 561] on icon at bounding box center [350, 563] width 10 height 5
click at [198, 749] on div "[US_STATE]" at bounding box center [238, 762] width 241 height 33
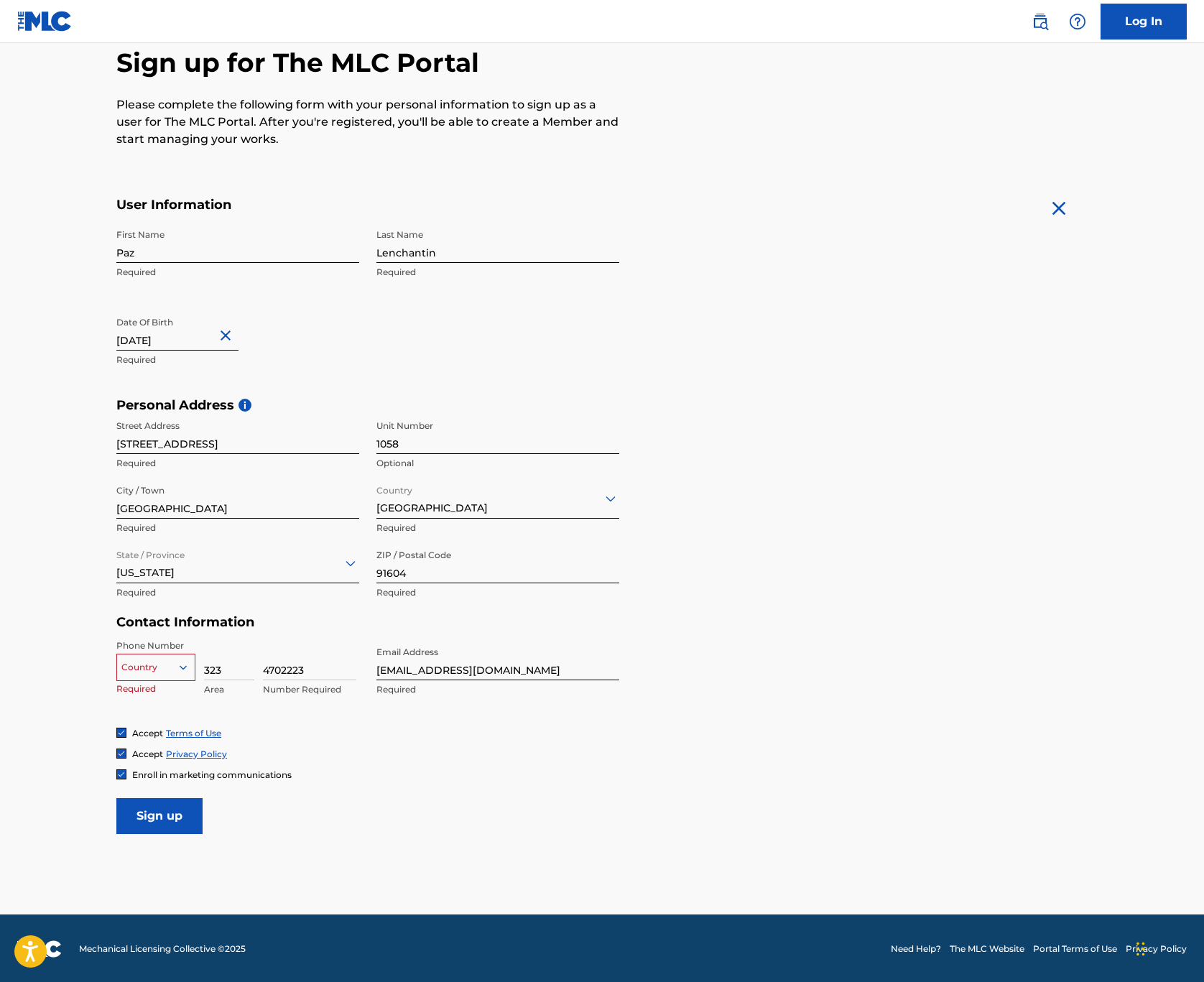
click at [180, 668] on icon at bounding box center [183, 667] width 13 height 13
click at [181, 668] on icon at bounding box center [183, 667] width 13 height 13
click at [172, 688] on div "US, [GEOGRAPHIC_DATA] +1" at bounding box center [156, 704] width 77 height 56
click at [165, 809] on input "Sign up" at bounding box center [159, 815] width 86 height 35
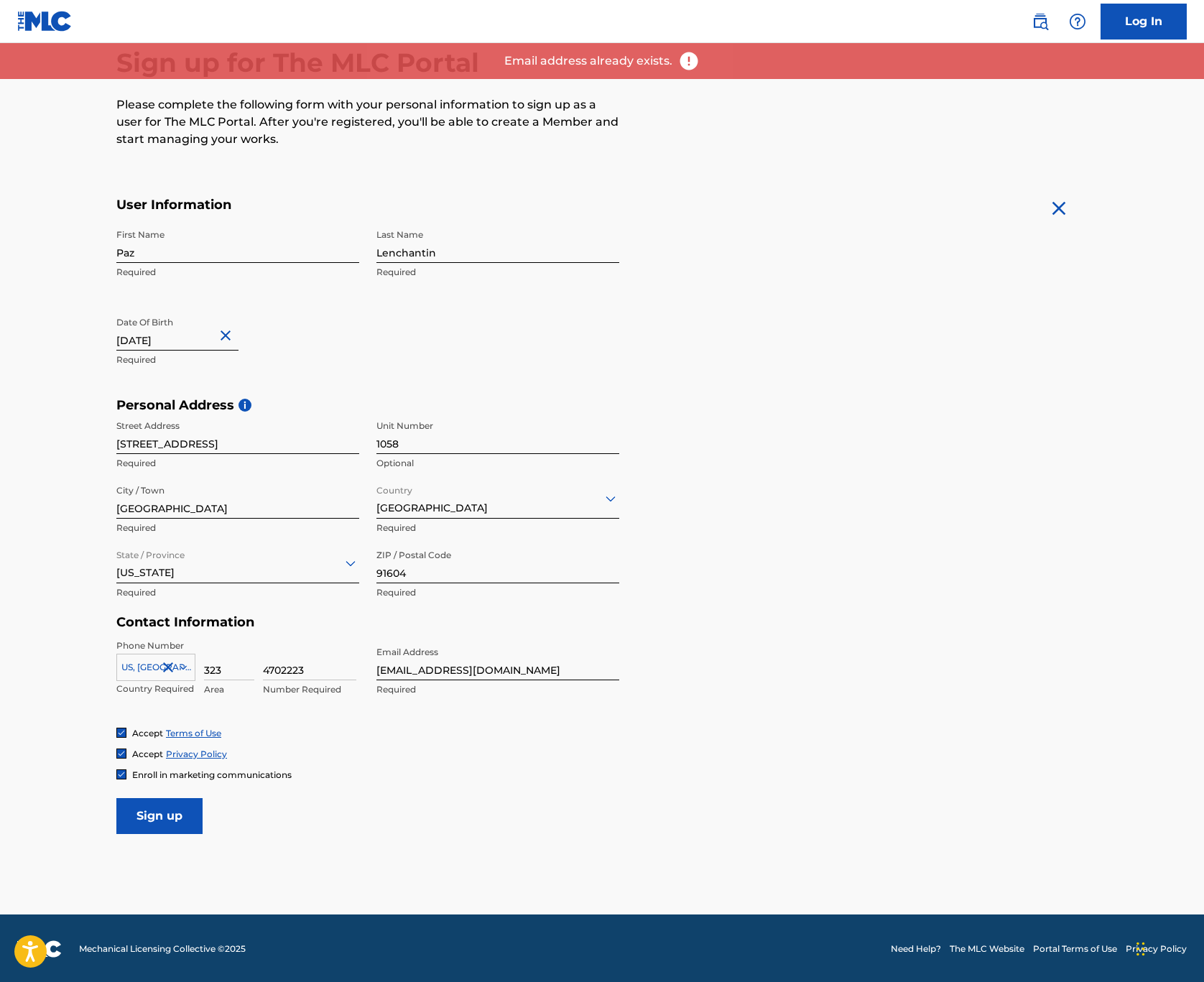
click at [1149, 39] on link "Log In" at bounding box center [1144, 21] width 86 height 35
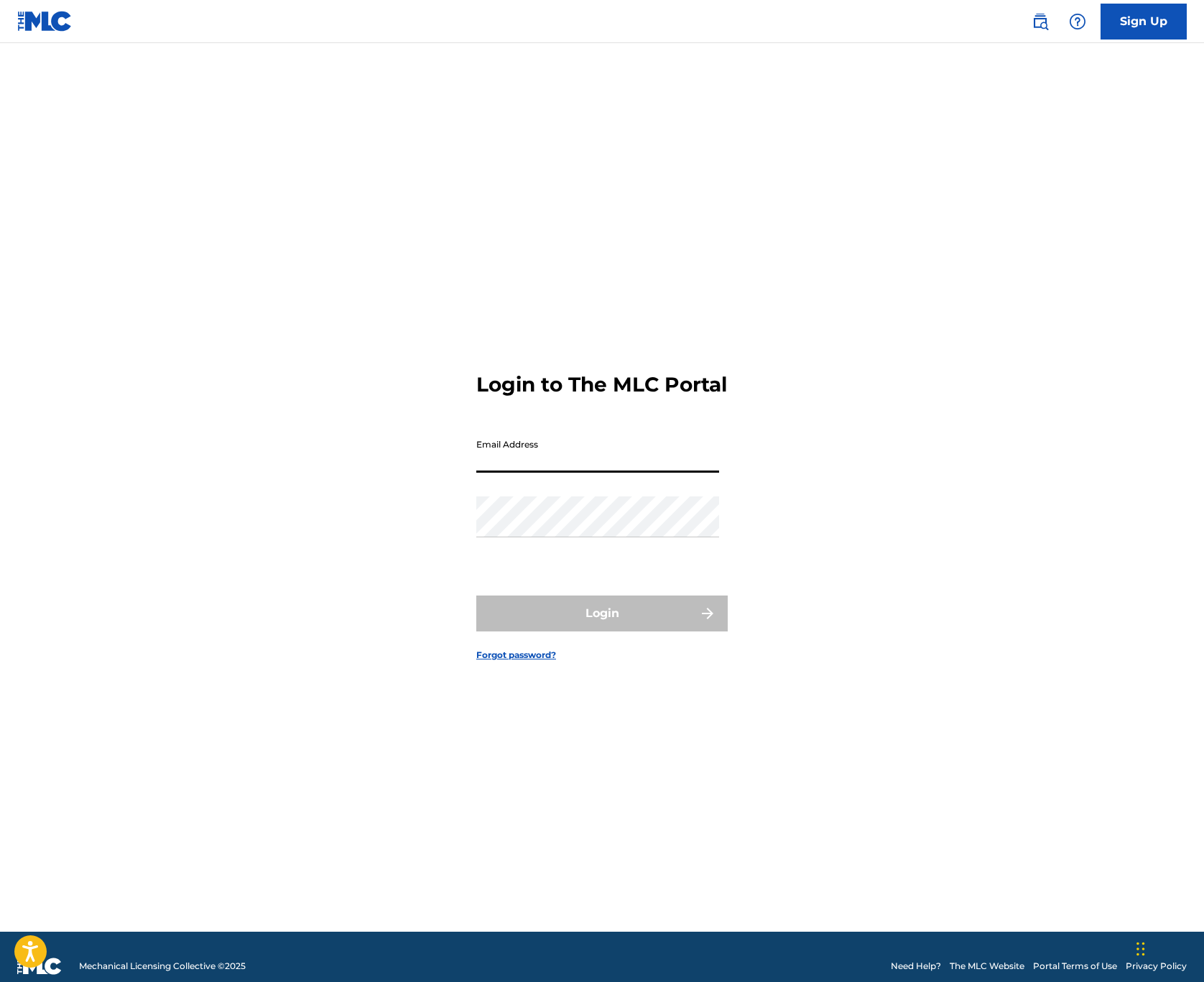
click at [713, 473] on input "Email Address" at bounding box center [597, 452] width 243 height 41
click at [1069, 398] on div "Login to The MLC Portal Email Address Password Login Forgot password?" at bounding box center [602, 505] width 1006 height 853
click at [1096, 19] on div "Sign Up" at bounding box center [1102, 21] width 169 height 35
click at [1115, 22] on link "Sign Up" at bounding box center [1144, 21] width 86 height 35
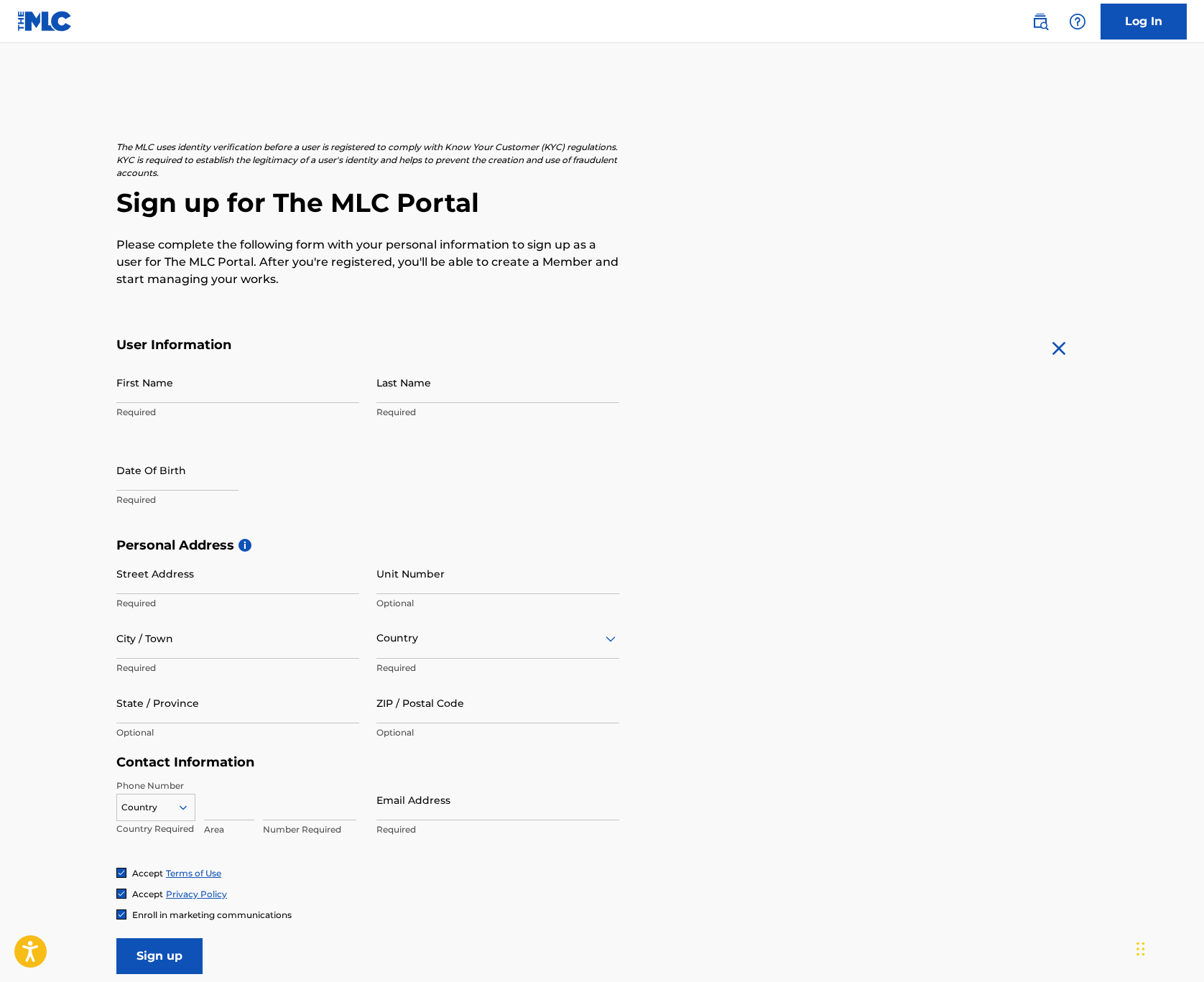
click at [1053, 347] on img at bounding box center [1058, 348] width 23 height 23
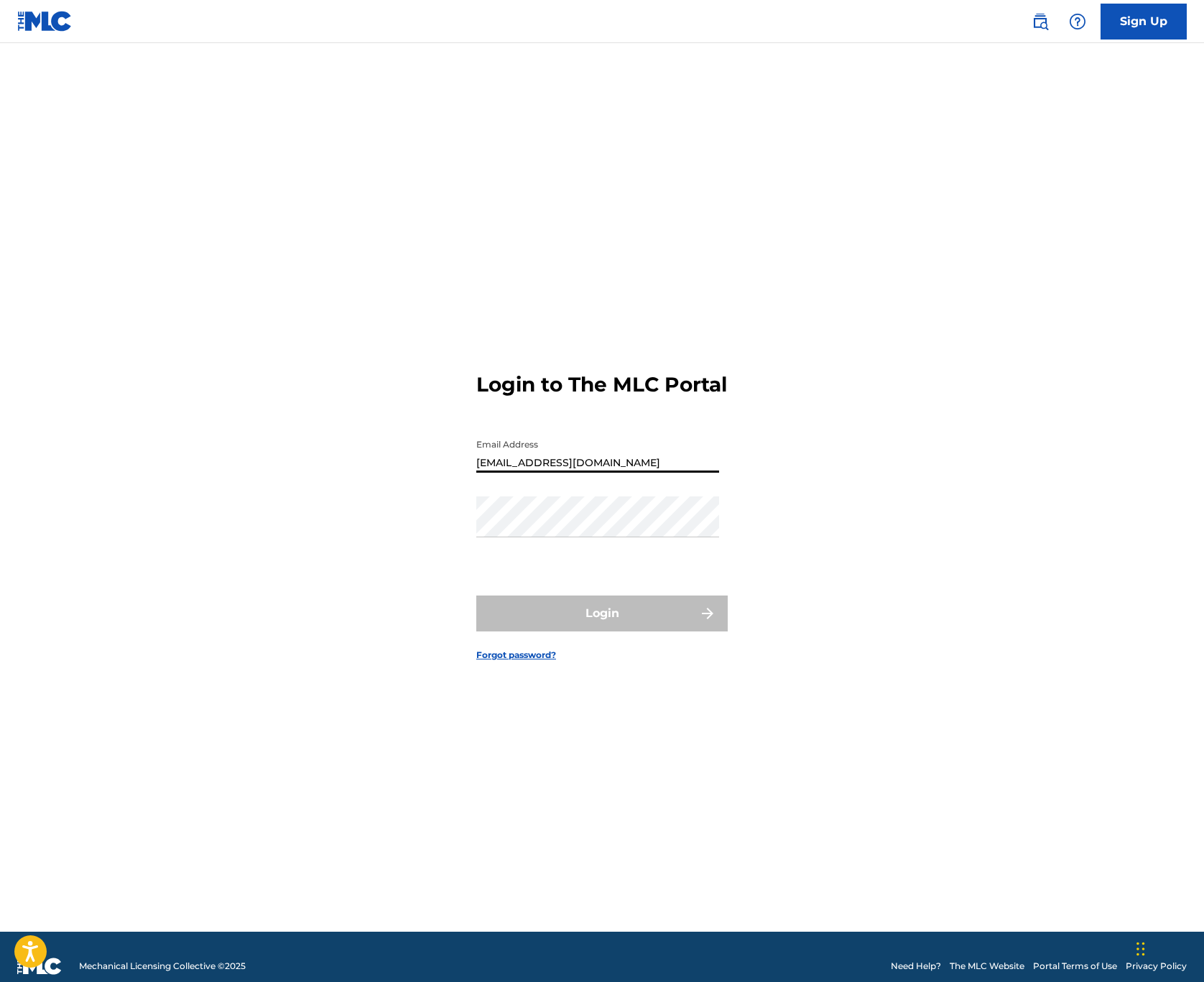
type input "[EMAIL_ADDRESS][DOMAIN_NAME]"
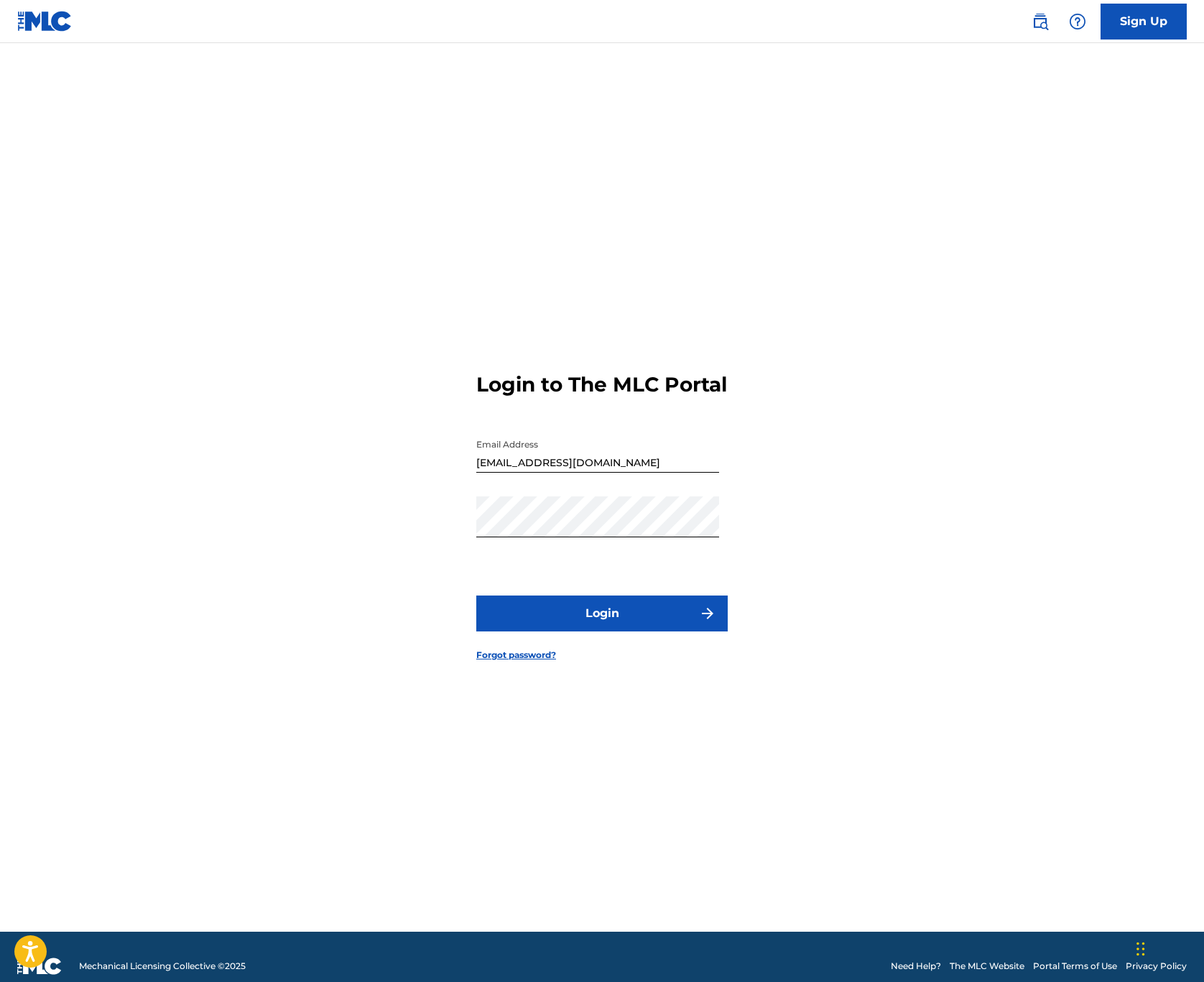
click at [668, 630] on button "Login" at bounding box center [602, 613] width 251 height 35
click at [531, 662] on link "Forgot password?" at bounding box center [516, 655] width 80 height 13
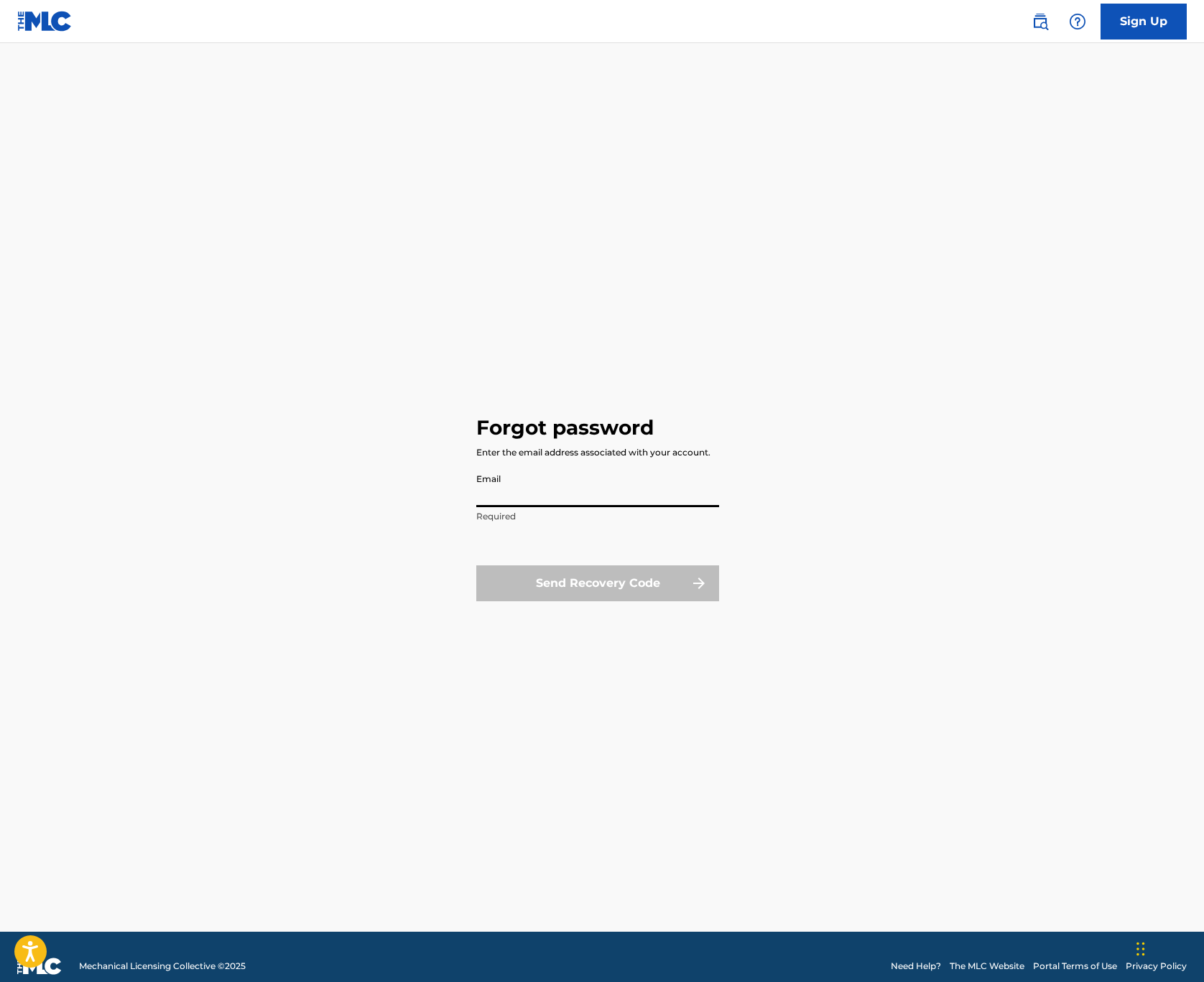
click at [939, 471] on div "Forgot password Enter the email address associated with your account. Email Req…" at bounding box center [602, 505] width 1006 height 853
click at [1164, 19] on link "Sign Up" at bounding box center [1144, 21] width 86 height 35
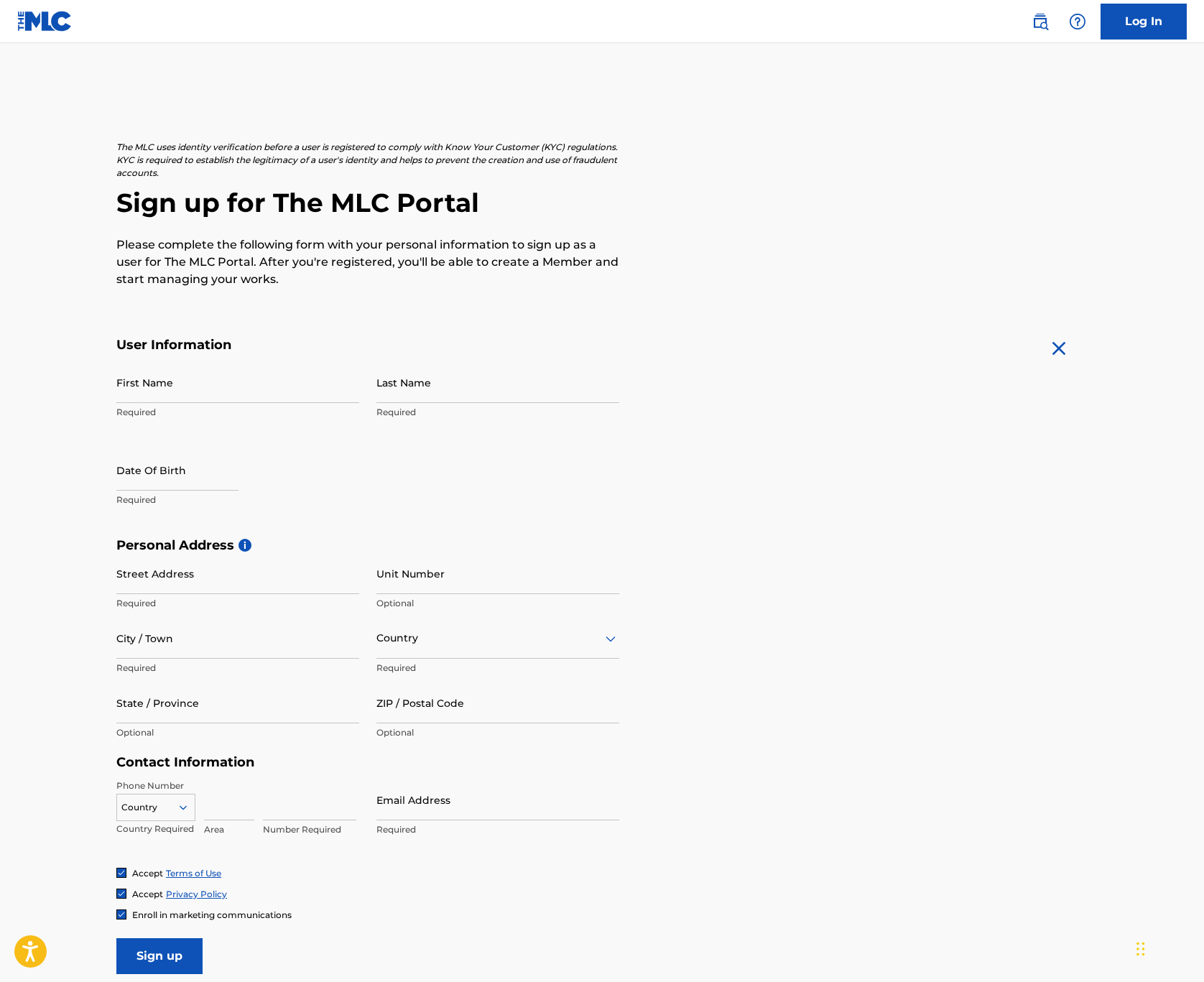
click at [1154, 23] on link "Log In" at bounding box center [1144, 21] width 86 height 35
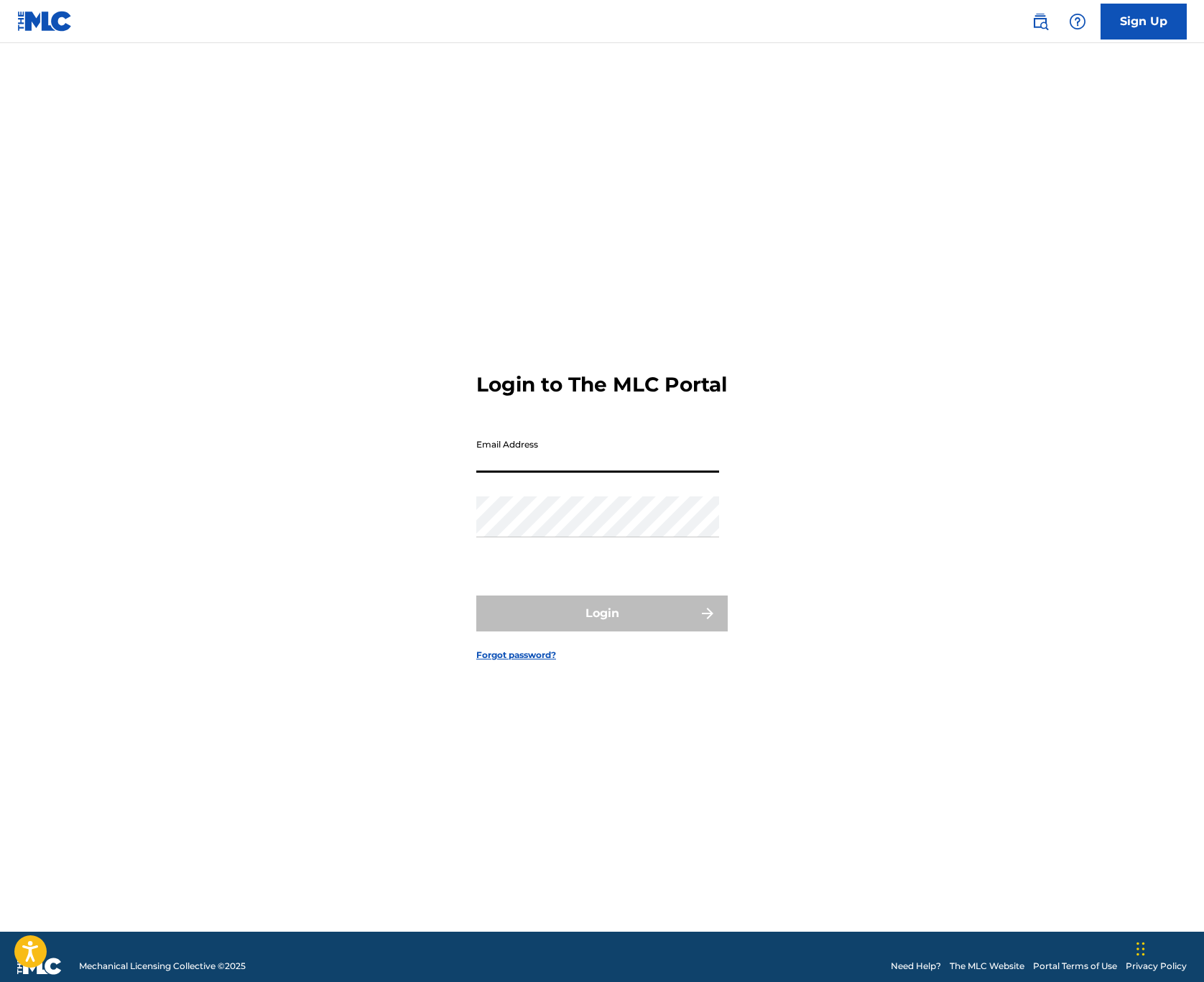
type input "[EMAIL_ADDRESS][DOMAIN_NAME]"
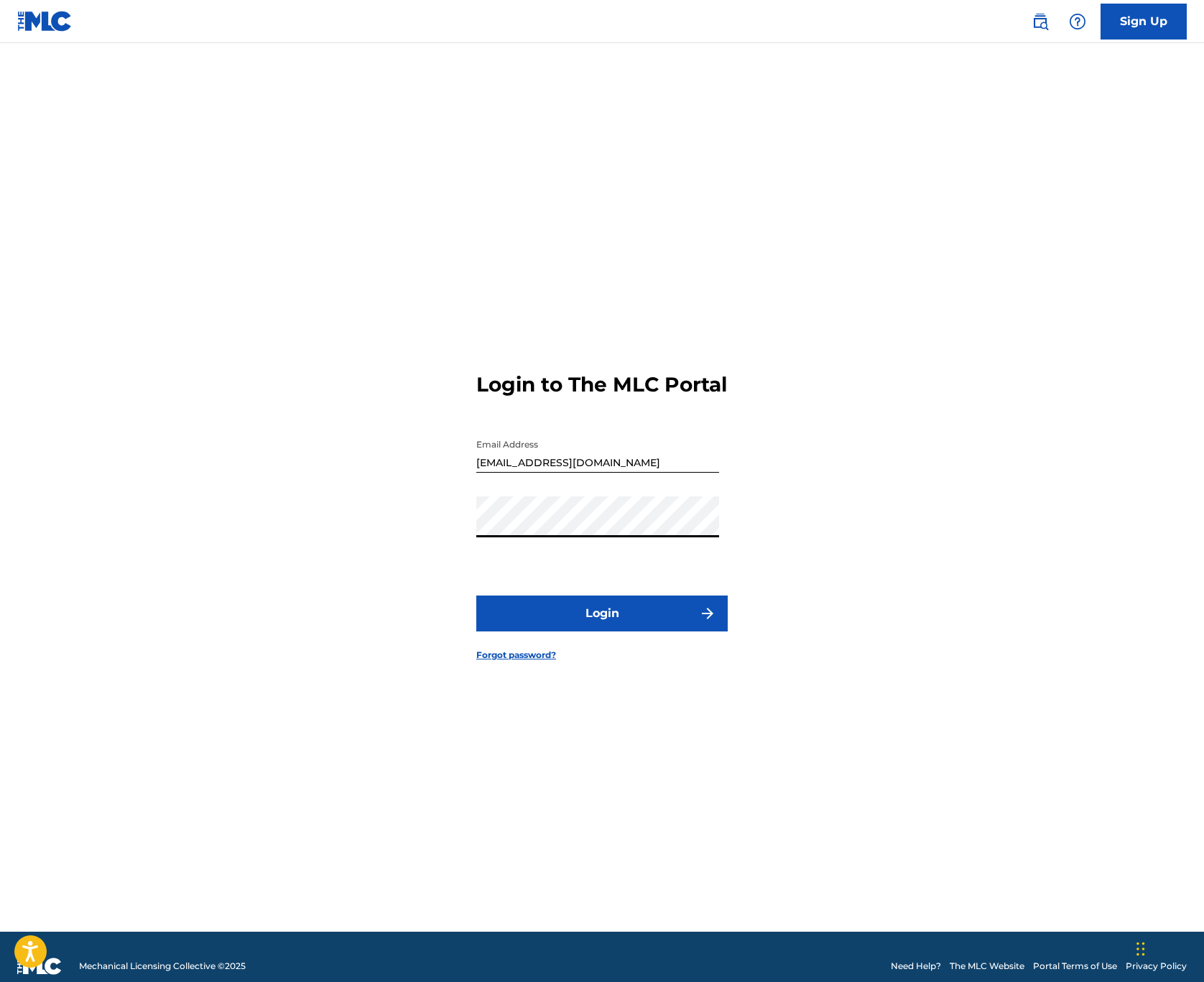
click at [656, 623] on button "Login" at bounding box center [602, 613] width 251 height 35
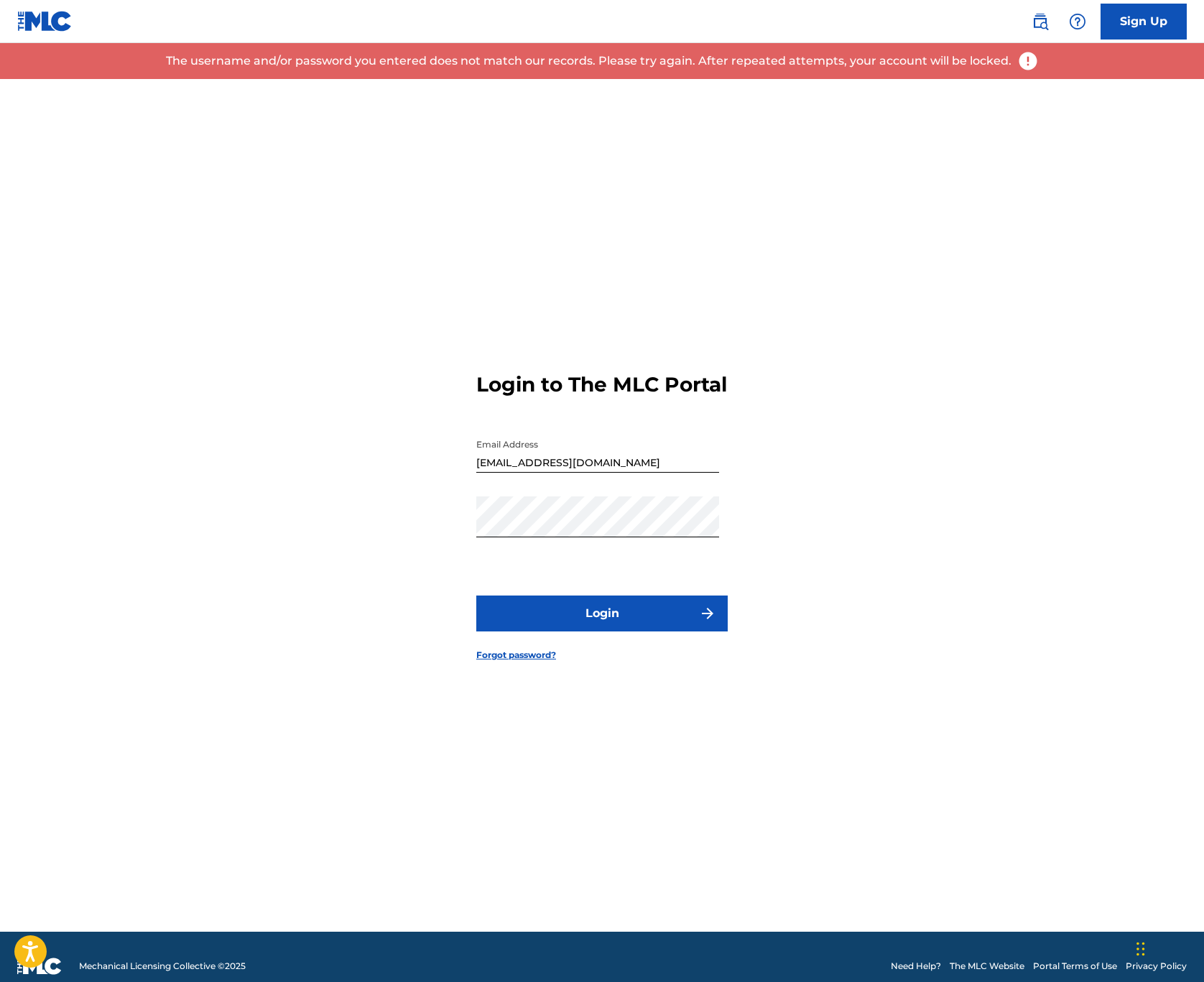
click at [500, 662] on link "Forgot password?" at bounding box center [516, 655] width 80 height 13
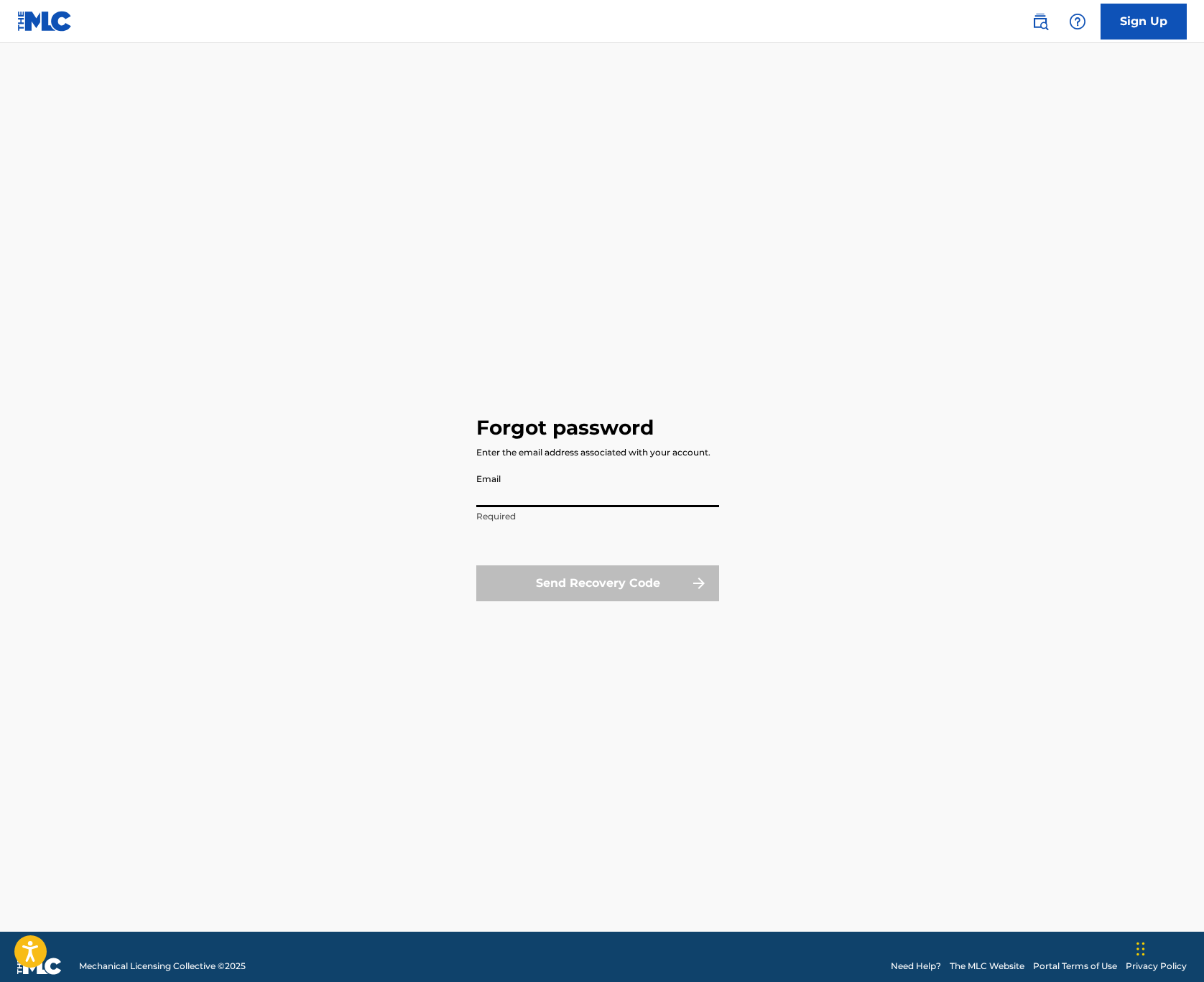
type input "[EMAIL_ADDRESS][DOMAIN_NAME]"
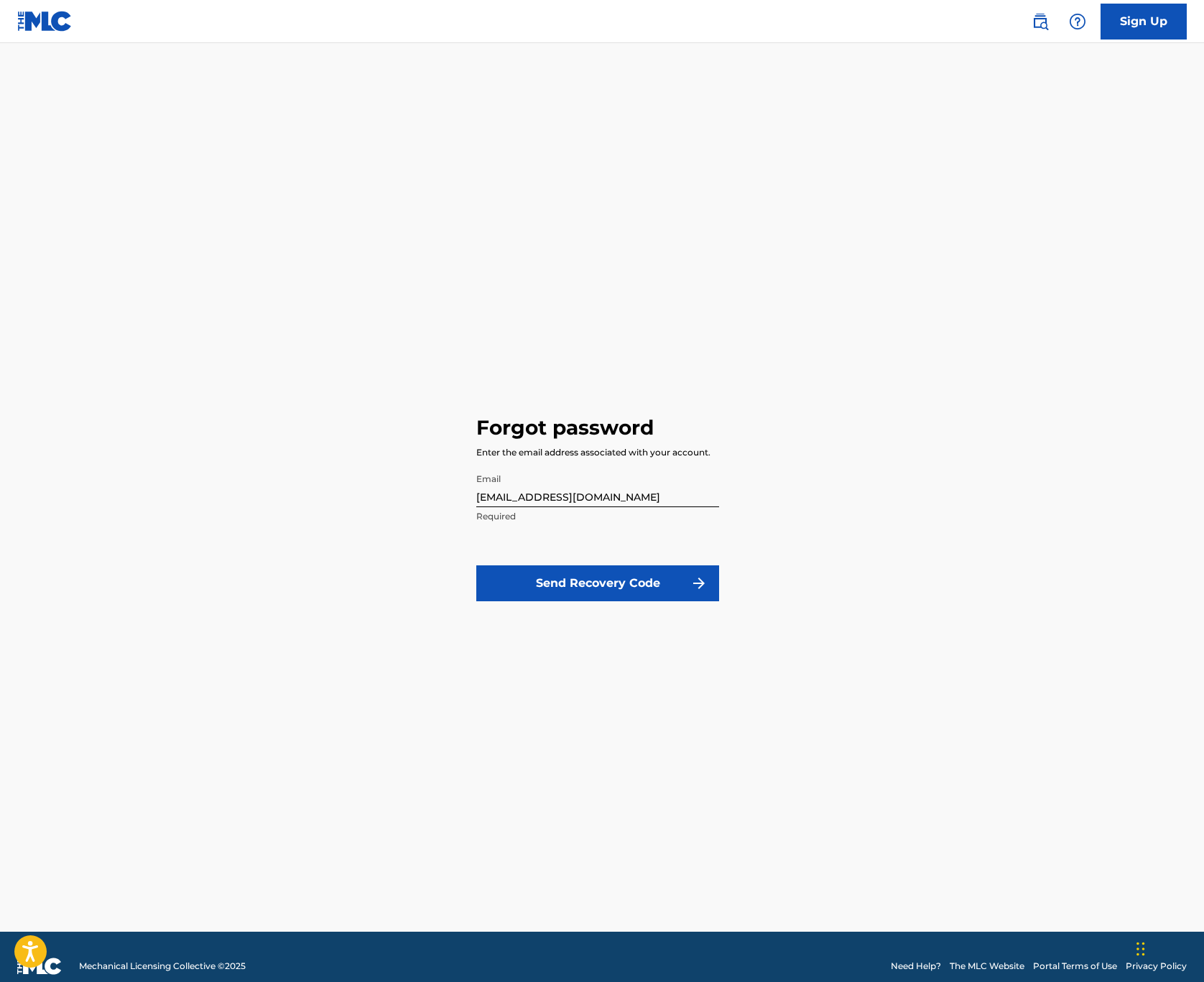
click at [583, 580] on button "Send Recovery Code" at bounding box center [597, 582] width 243 height 35
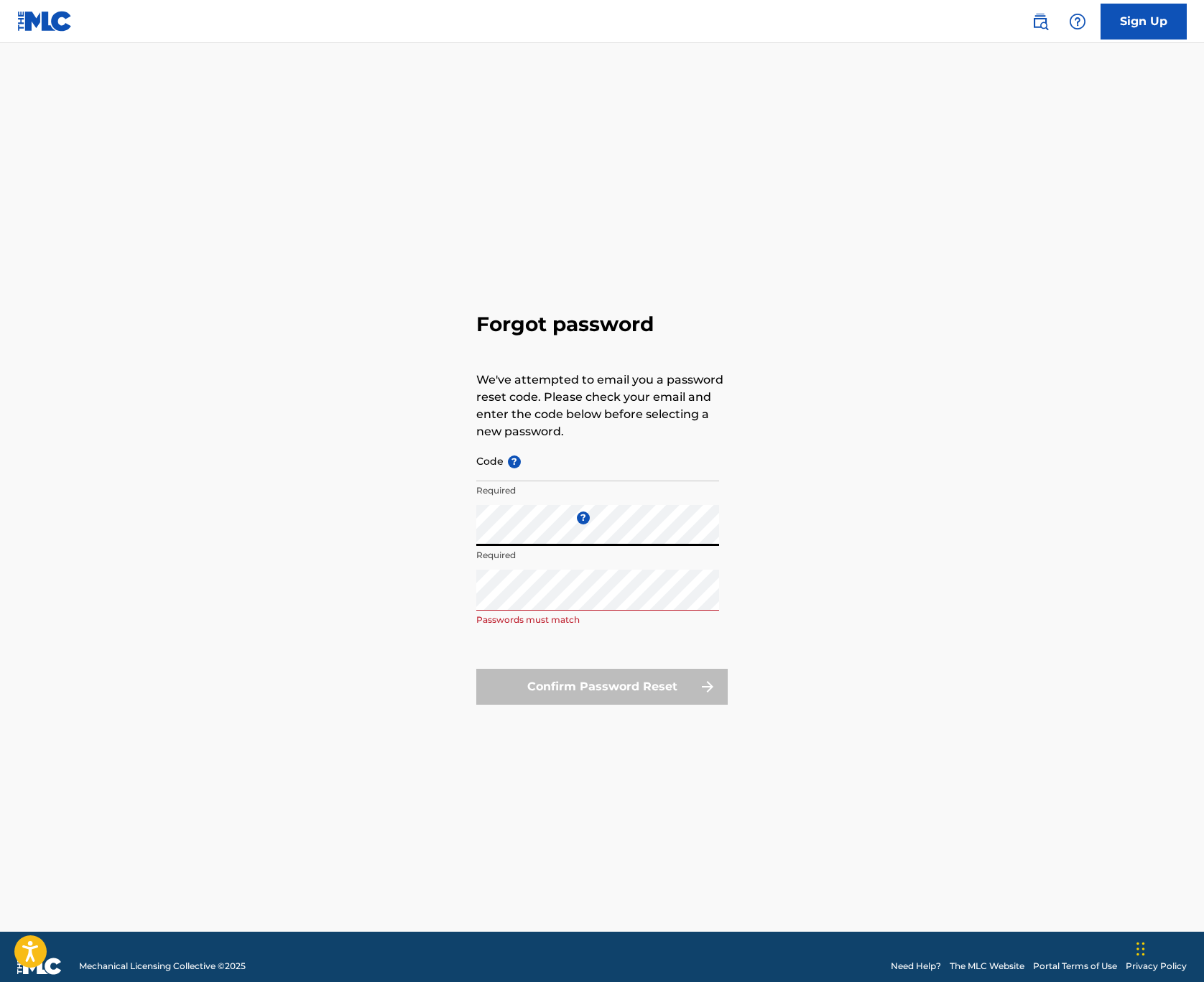
click at [452, 524] on div "Forgot password We've attempted to email you a password reset code. Please chec…" at bounding box center [602, 505] width 1006 height 853
click at [578, 694] on div "Confirm Password Reset" at bounding box center [602, 686] width 251 height 35
drag, startPoint x: 606, startPoint y: 684, endPoint x: 619, endPoint y: 685, distance: 13.0
click at [607, 684] on div "Confirm Password Reset" at bounding box center [602, 686] width 251 height 35
click at [547, 440] on p "We've attempted to email you a password reset code. Please check your email and…" at bounding box center [602, 406] width 251 height 69
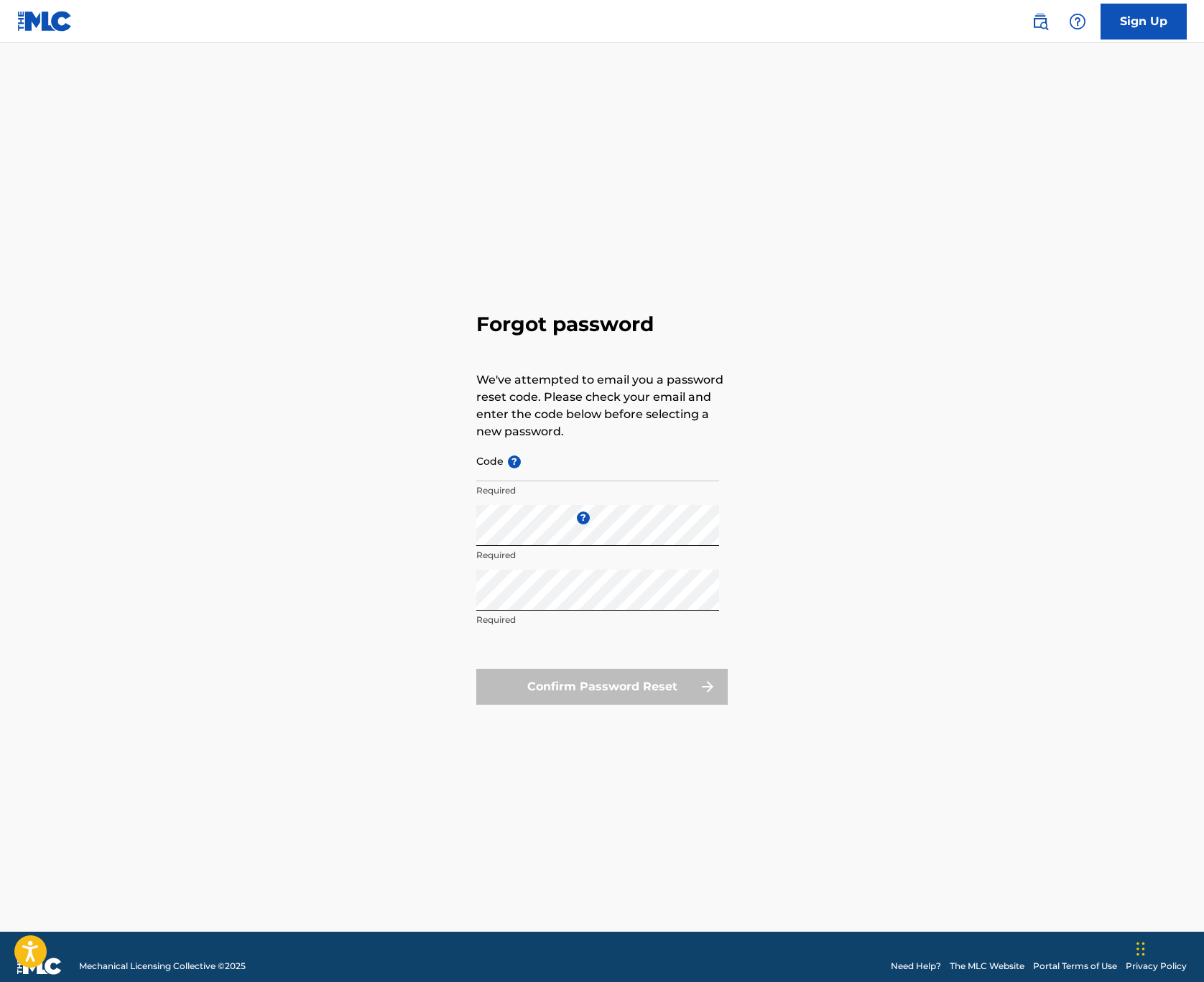
click at [538, 454] on input "Code ?" at bounding box center [597, 461] width 243 height 41
click at [1130, 17] on link "Sign Up" at bounding box center [1144, 21] width 86 height 35
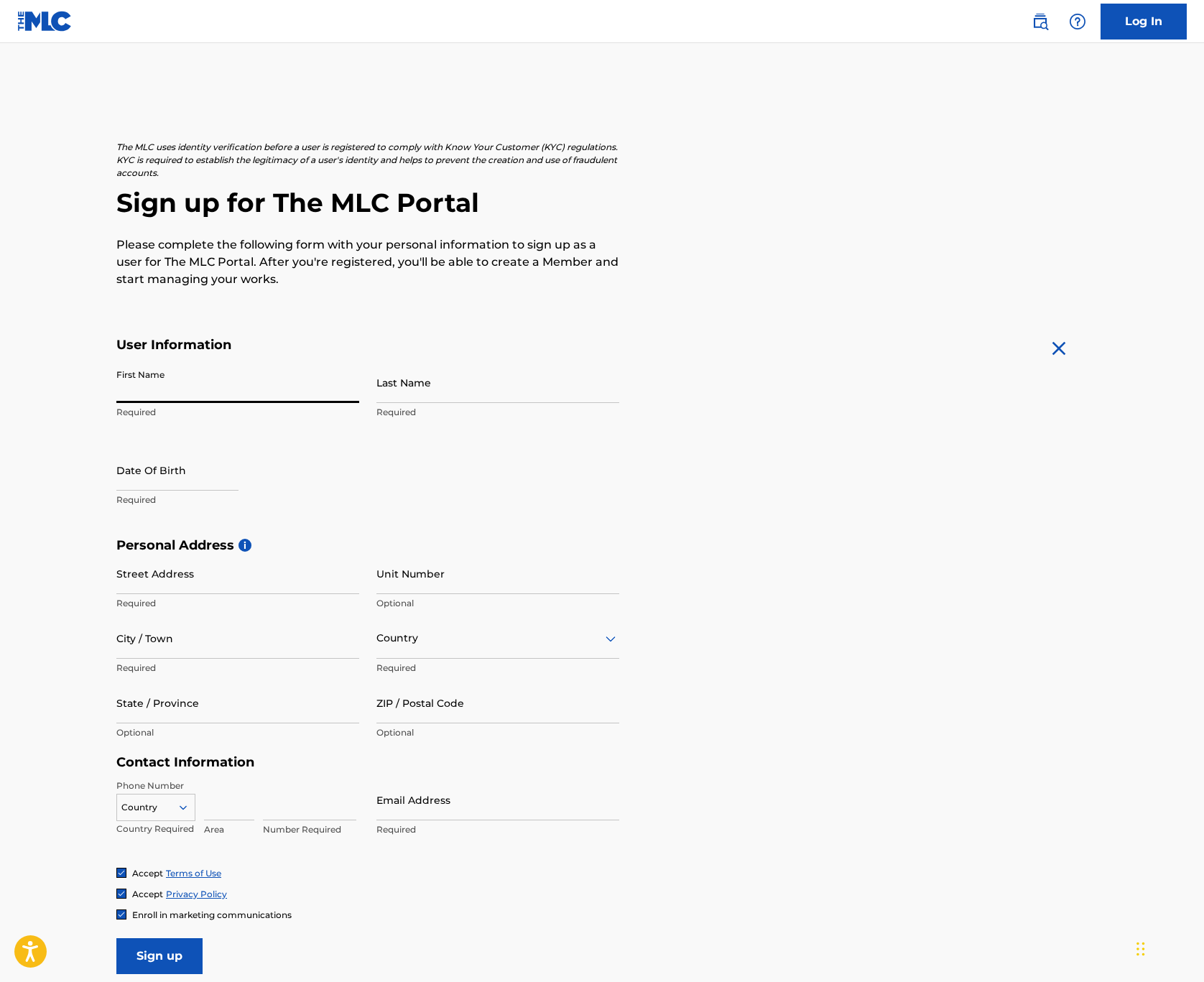
click at [347, 390] on input "First Name" at bounding box center [238, 382] width 243 height 41
type input "Paz"
type input "Lenchantin"
type input "12/12/1"
type input "[STREET_ADDRESS][PERSON_NAME]"
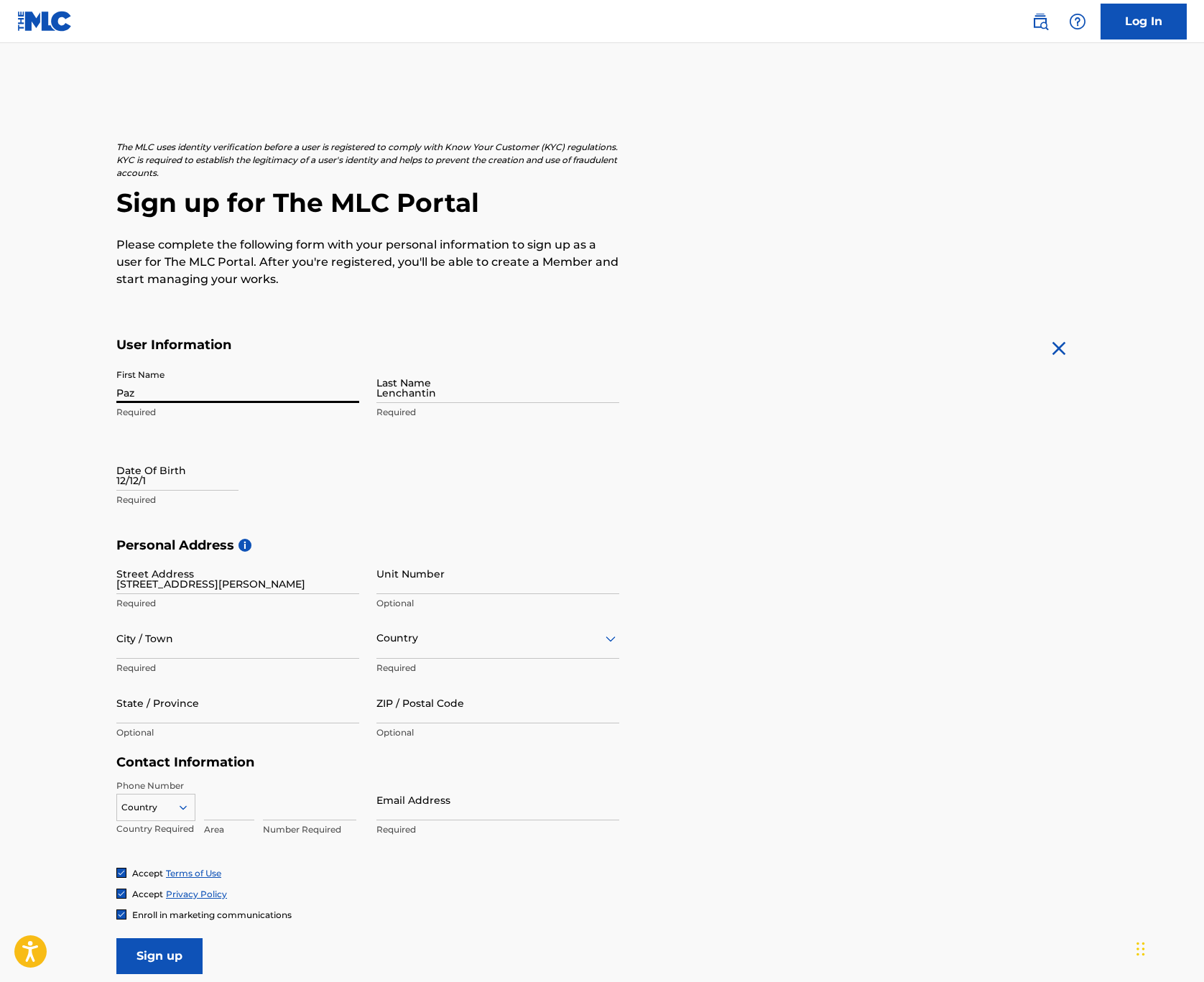
type input "[GEOGRAPHIC_DATA]"
type input "CA"
type input "91604"
type input "[GEOGRAPHIC_DATA]"
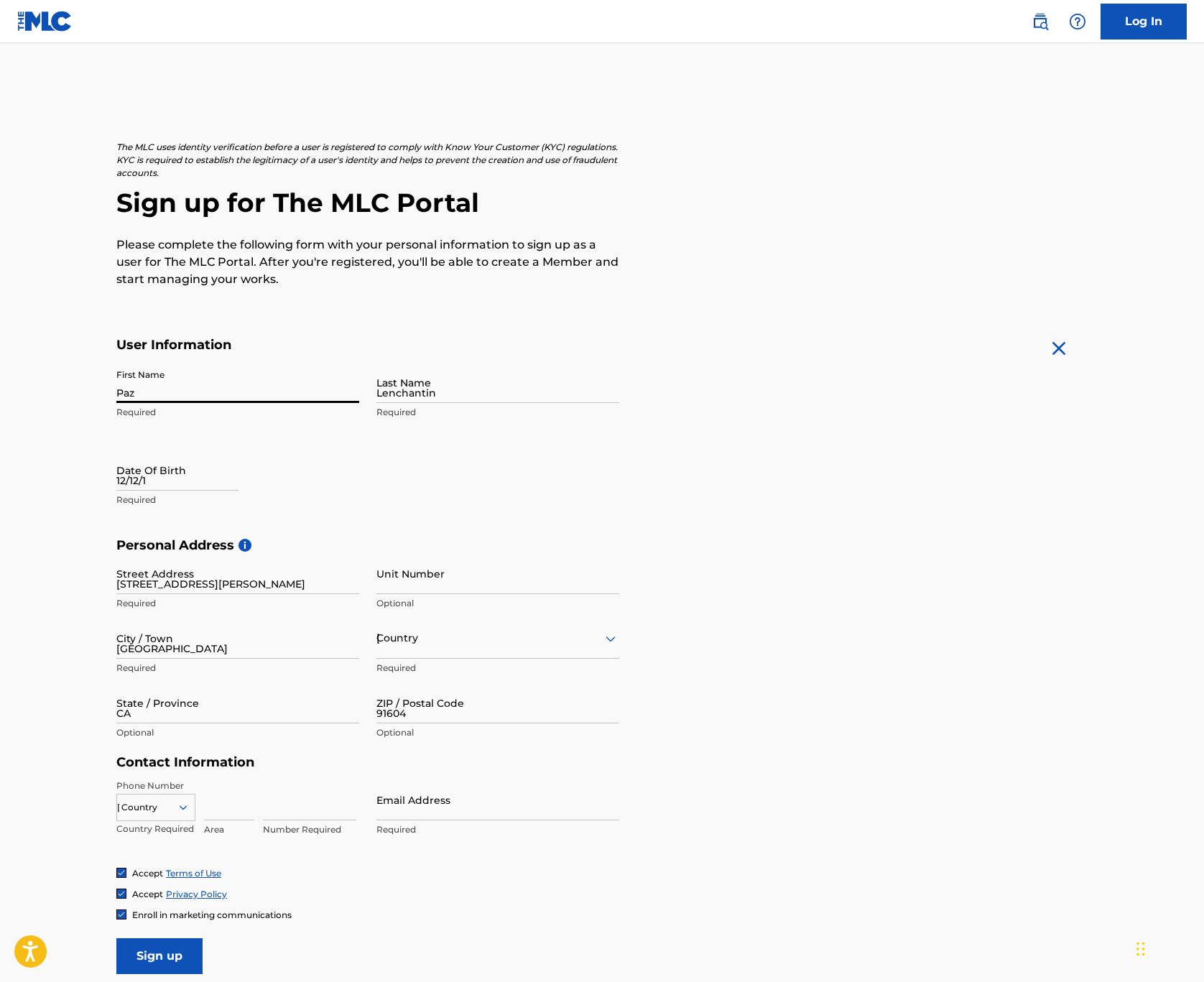
type input "[EMAIL_ADDRESS][DOMAIN_NAME]"
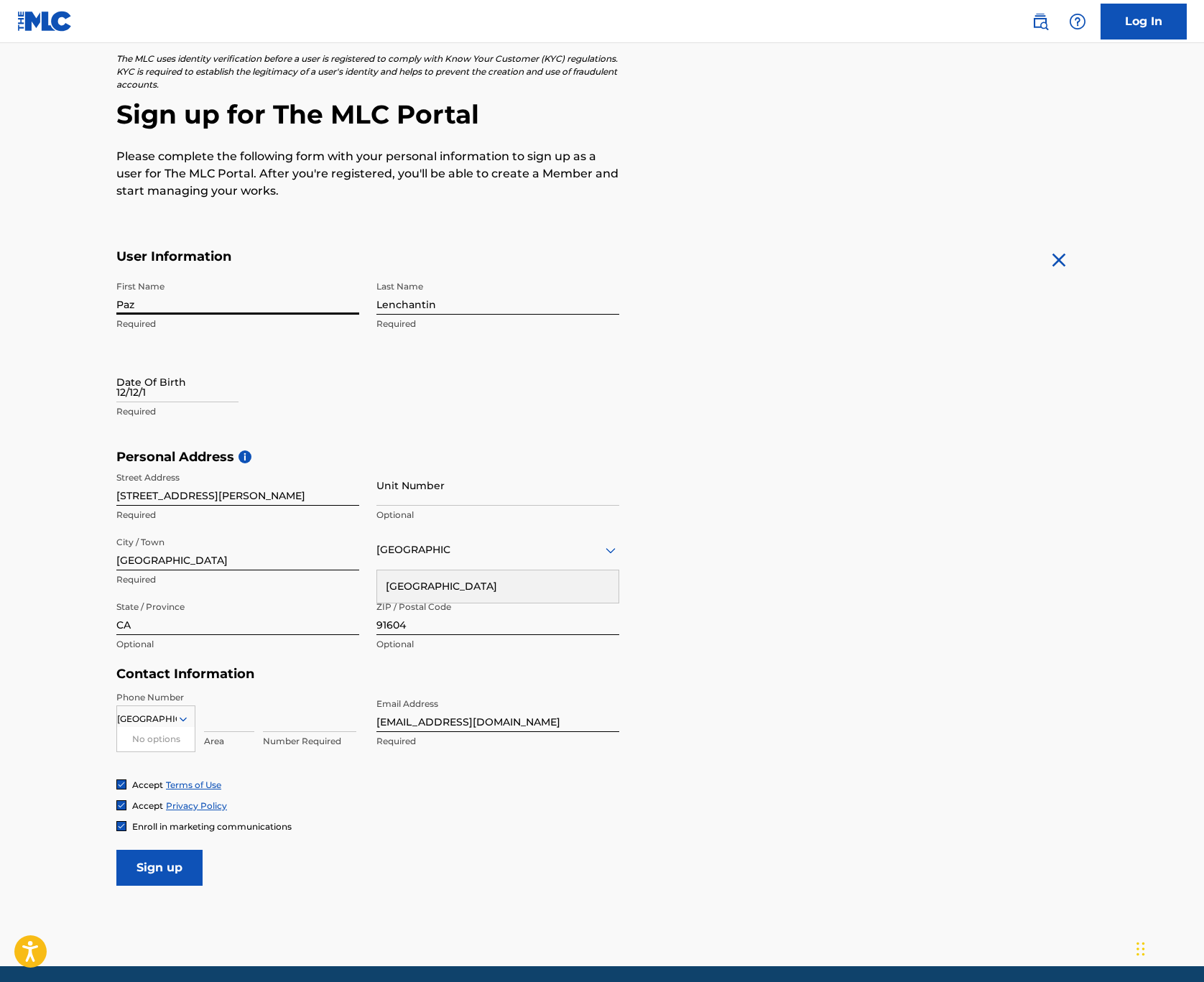
scroll to position [140, 0]
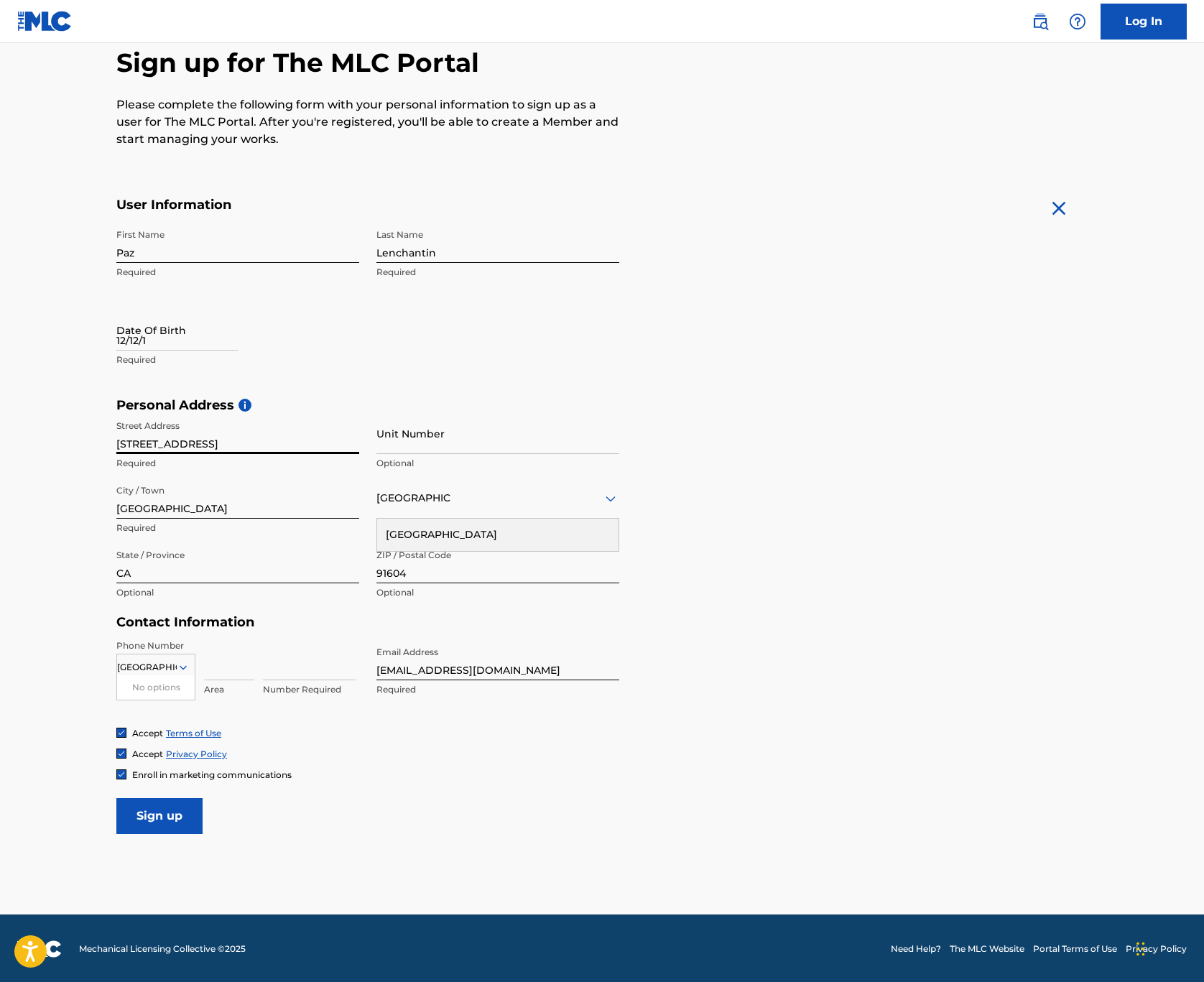
type input "[STREET_ADDRESS]"
type input "1058"
click at [1049, 449] on div "Personal Address i Street Address [STREET_ADDRESS] Optional City / Town Studio …" at bounding box center [602, 506] width 971 height 218
click at [222, 672] on input at bounding box center [228, 660] width 50 height 41
click at [241, 680] on div "Area" at bounding box center [228, 672] width 50 height 65
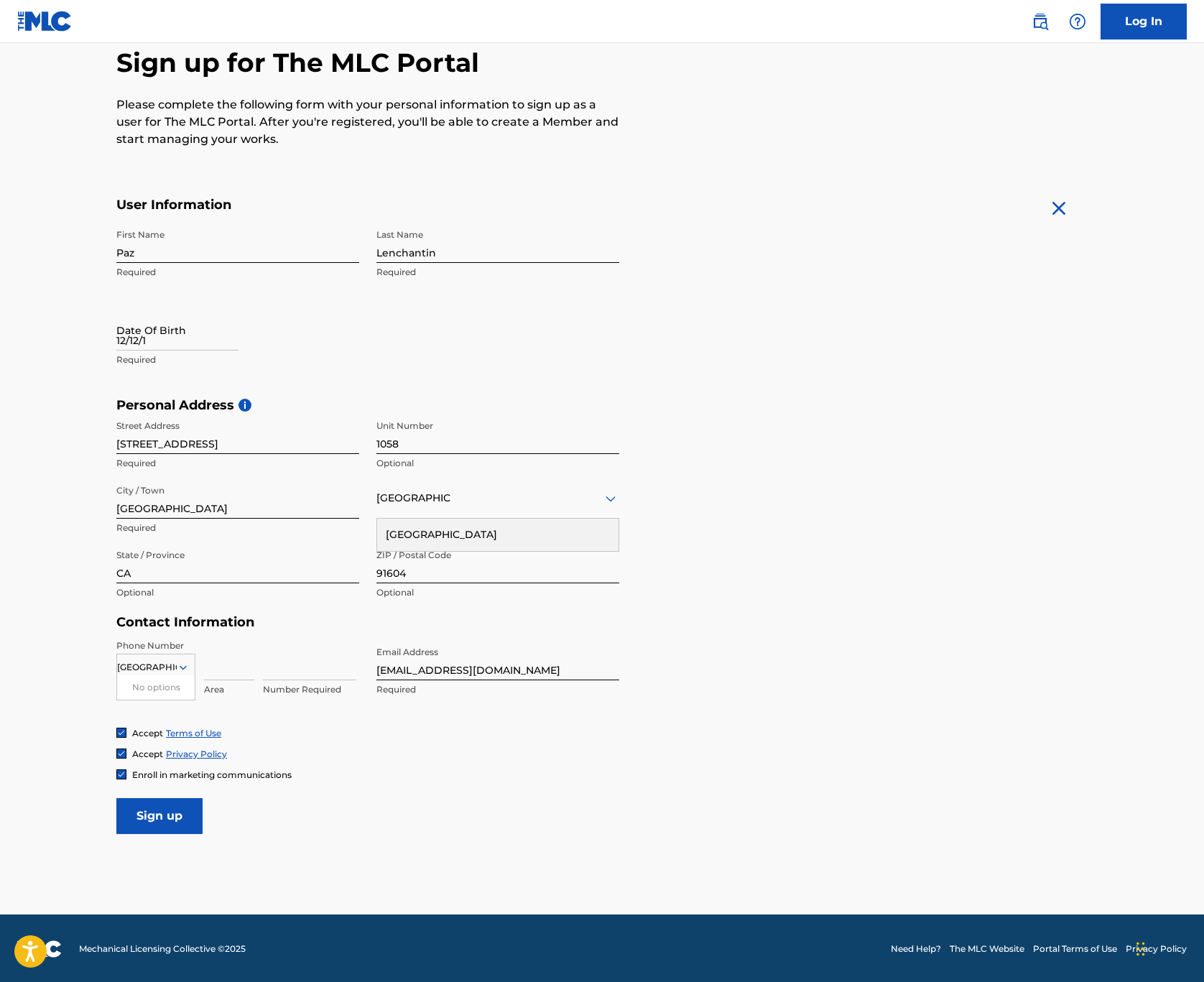
click at [117, 774] on img at bounding box center [121, 774] width 8 height 8
click at [145, 825] on input "Sign up" at bounding box center [159, 815] width 86 height 35
click at [241, 664] on input at bounding box center [228, 660] width 50 height 41
type input "323"
type input "4702223"
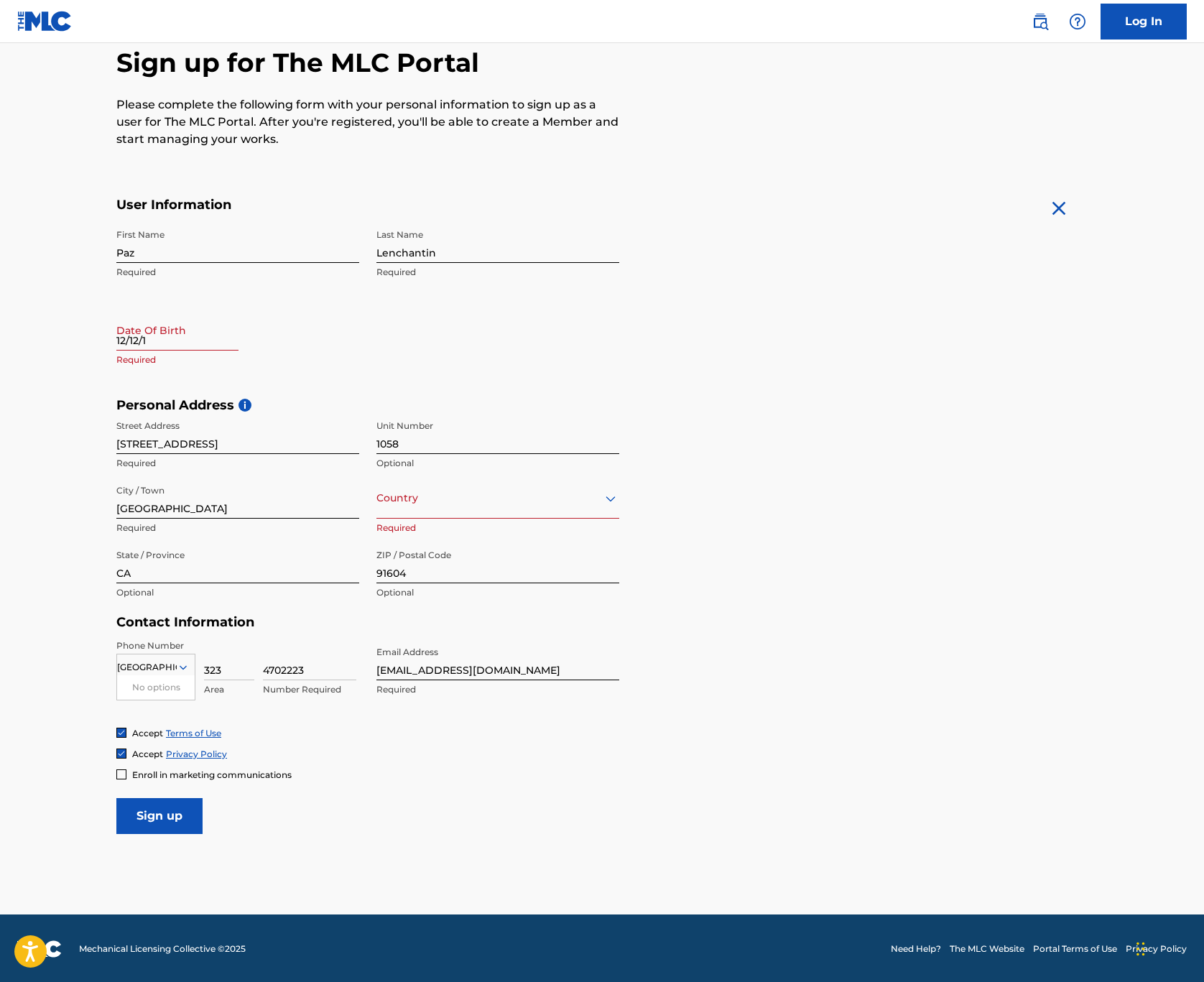
click at [168, 811] on input "Sign up" at bounding box center [159, 815] width 86 height 35
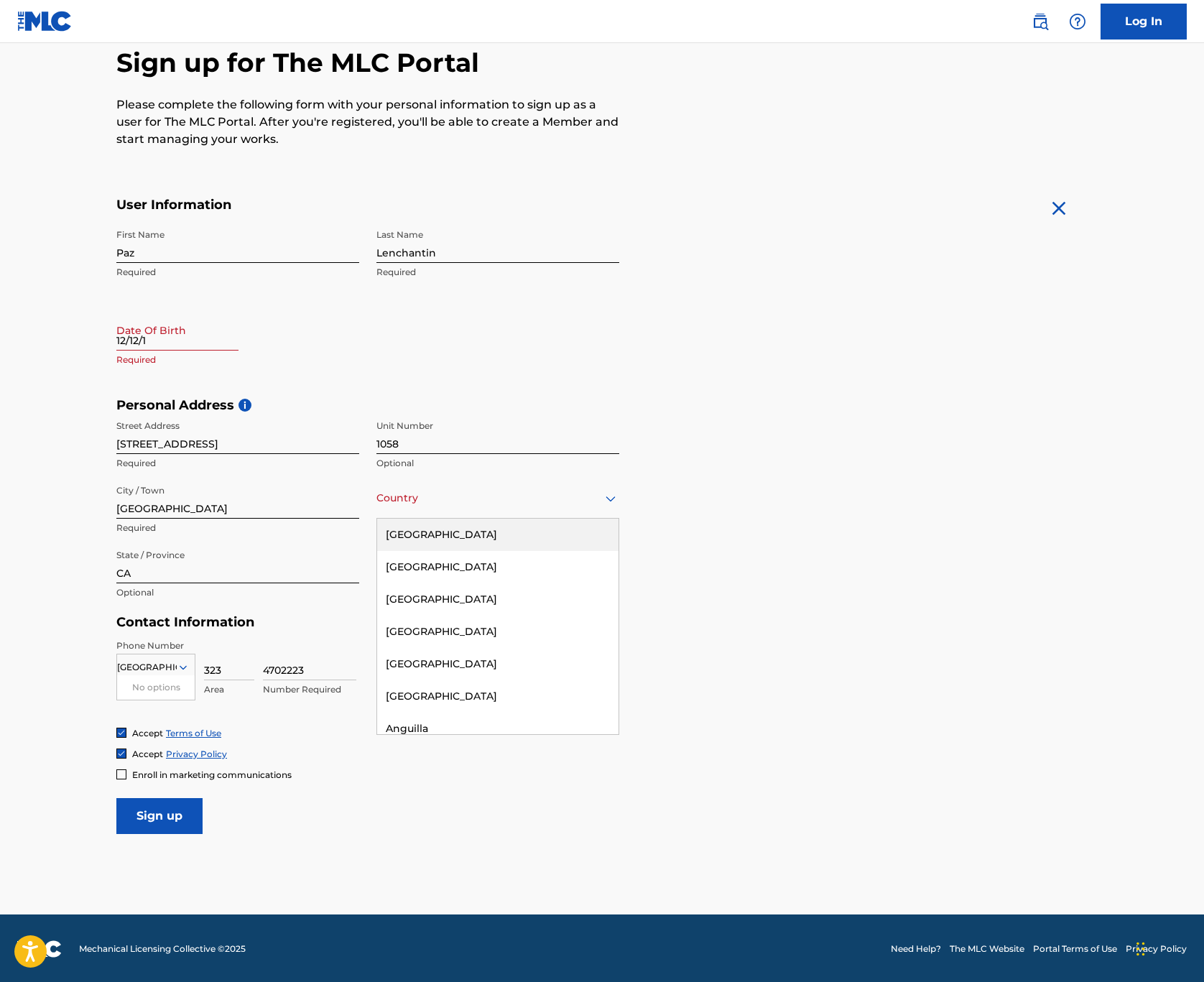
click at [460, 511] on div "Country" at bounding box center [498, 498] width 243 height 41
click at [456, 537] on div "[GEOGRAPHIC_DATA]" at bounding box center [498, 535] width 241 height 33
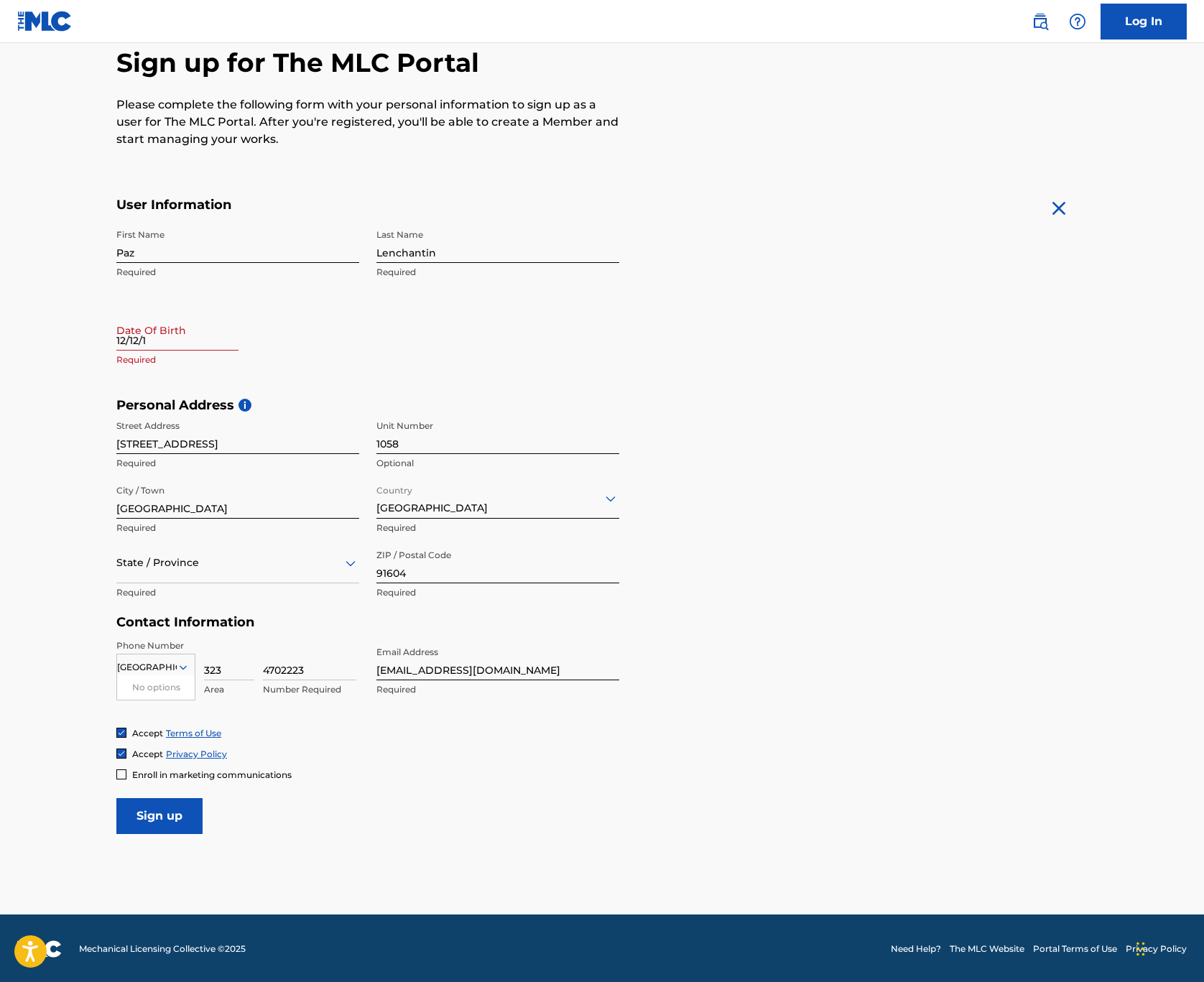
select select "7"
select select "2025"
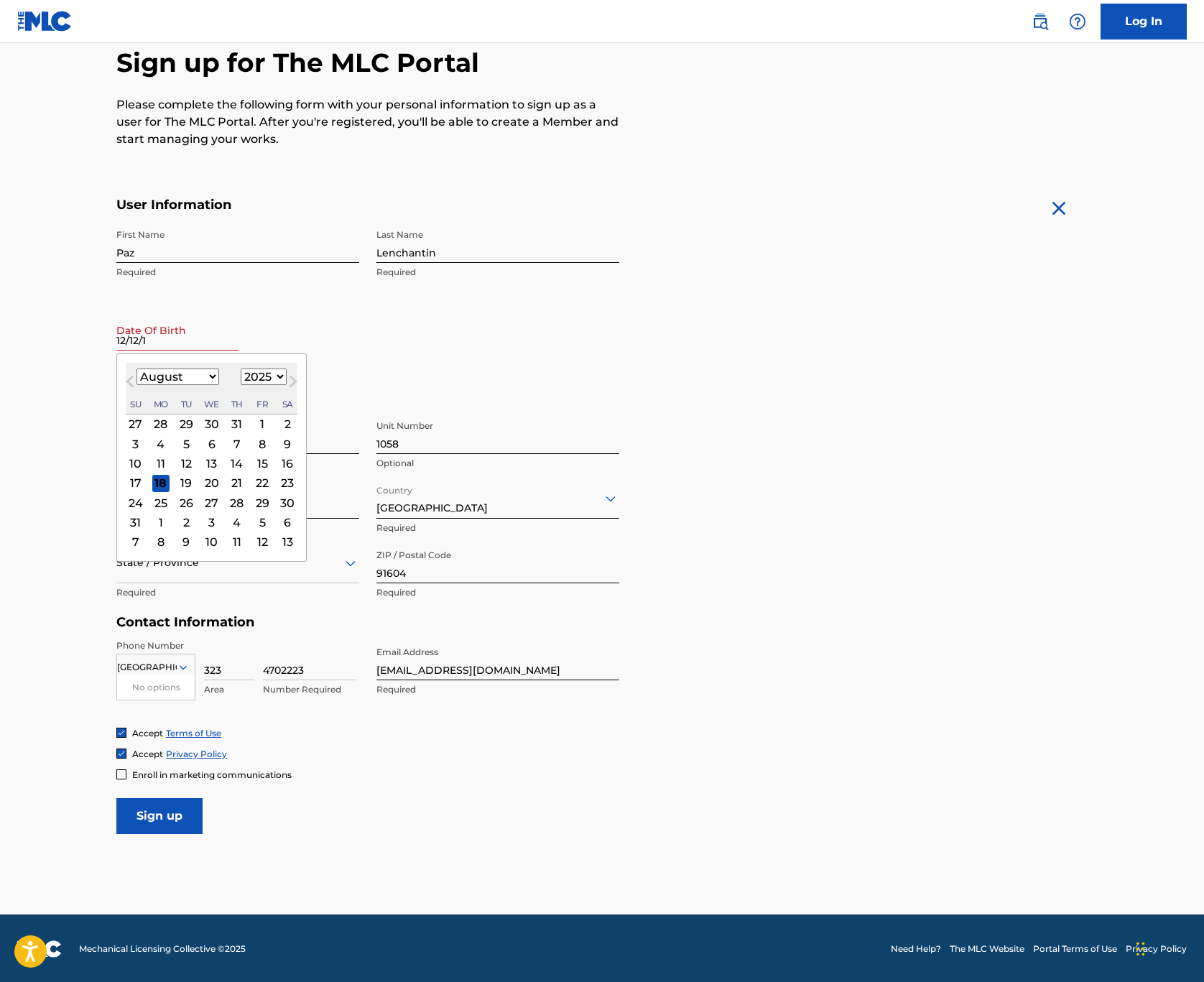
click at [197, 334] on input "12/12/1" at bounding box center [177, 329] width 122 height 41
type input "1"
select select "11"
click at [254, 446] on div "12" at bounding box center [262, 443] width 17 height 17
type input "[DATE]"
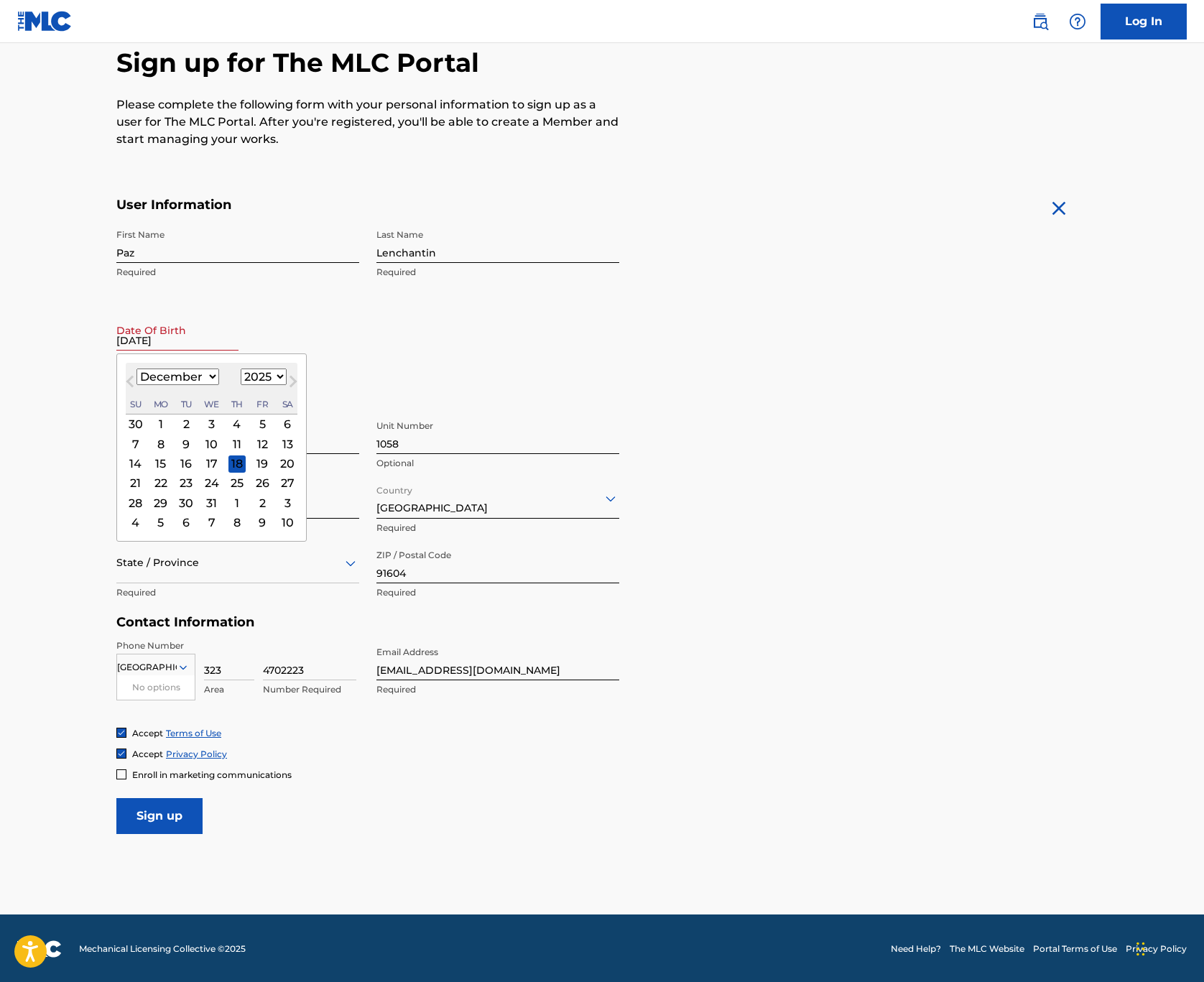
select select "11"
select select "2025"
click at [254, 446] on div "12" at bounding box center [262, 443] width 17 height 17
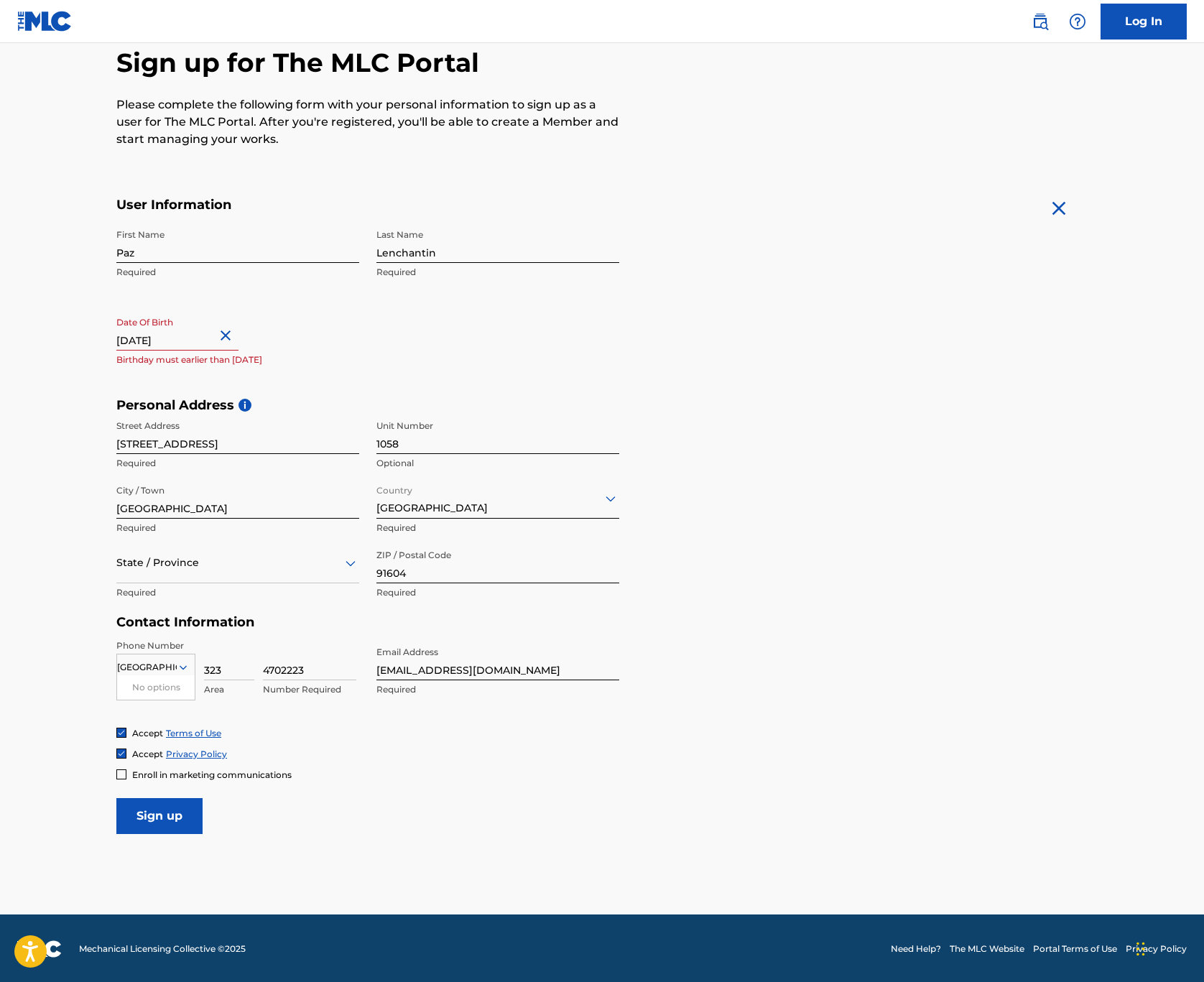
select select "11"
select select "2025"
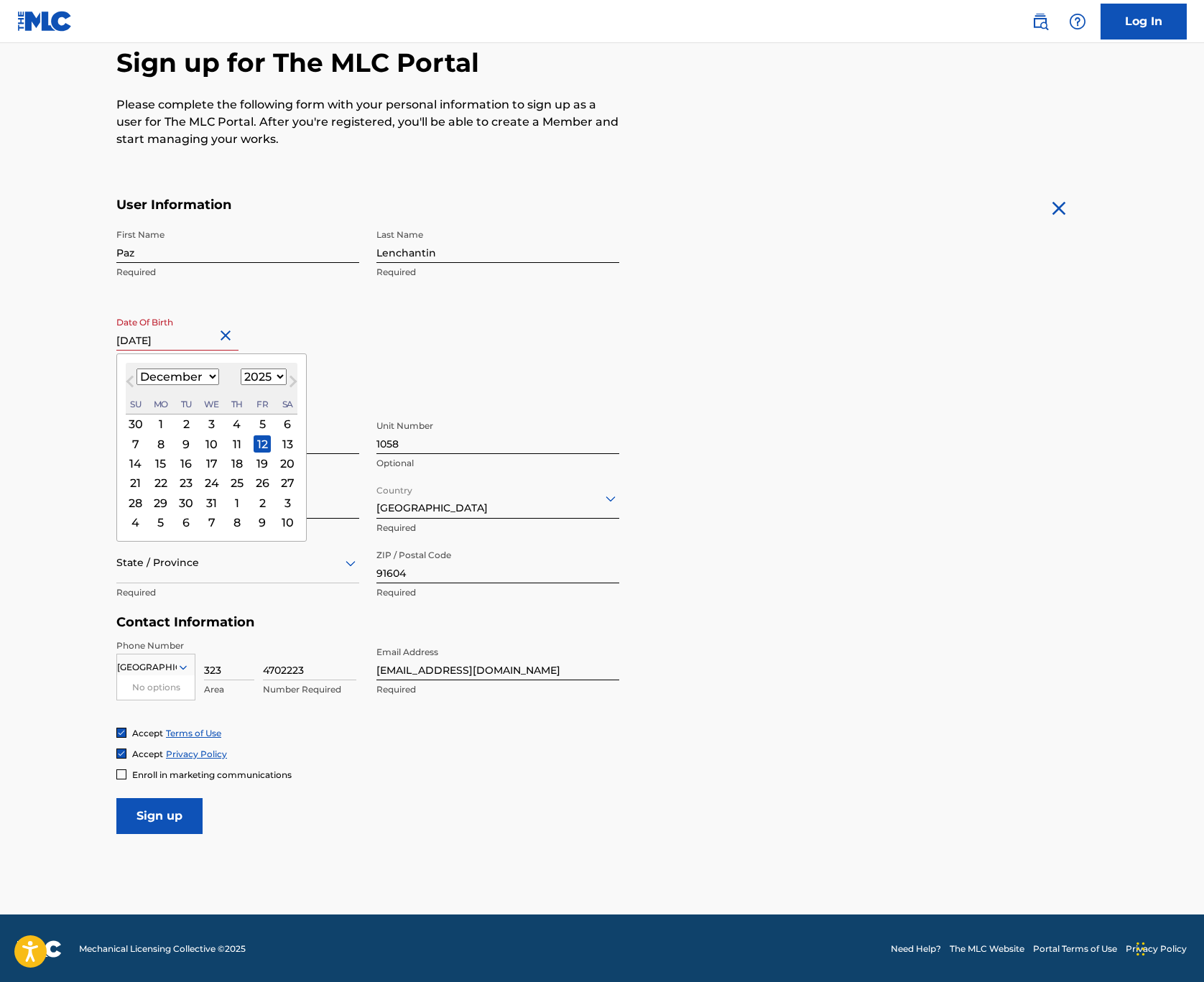
click at [217, 338] on input "[DATE]" at bounding box center [177, 329] width 122 height 41
type input "[DATE]"
select select "1973"
type input "[DATE]"
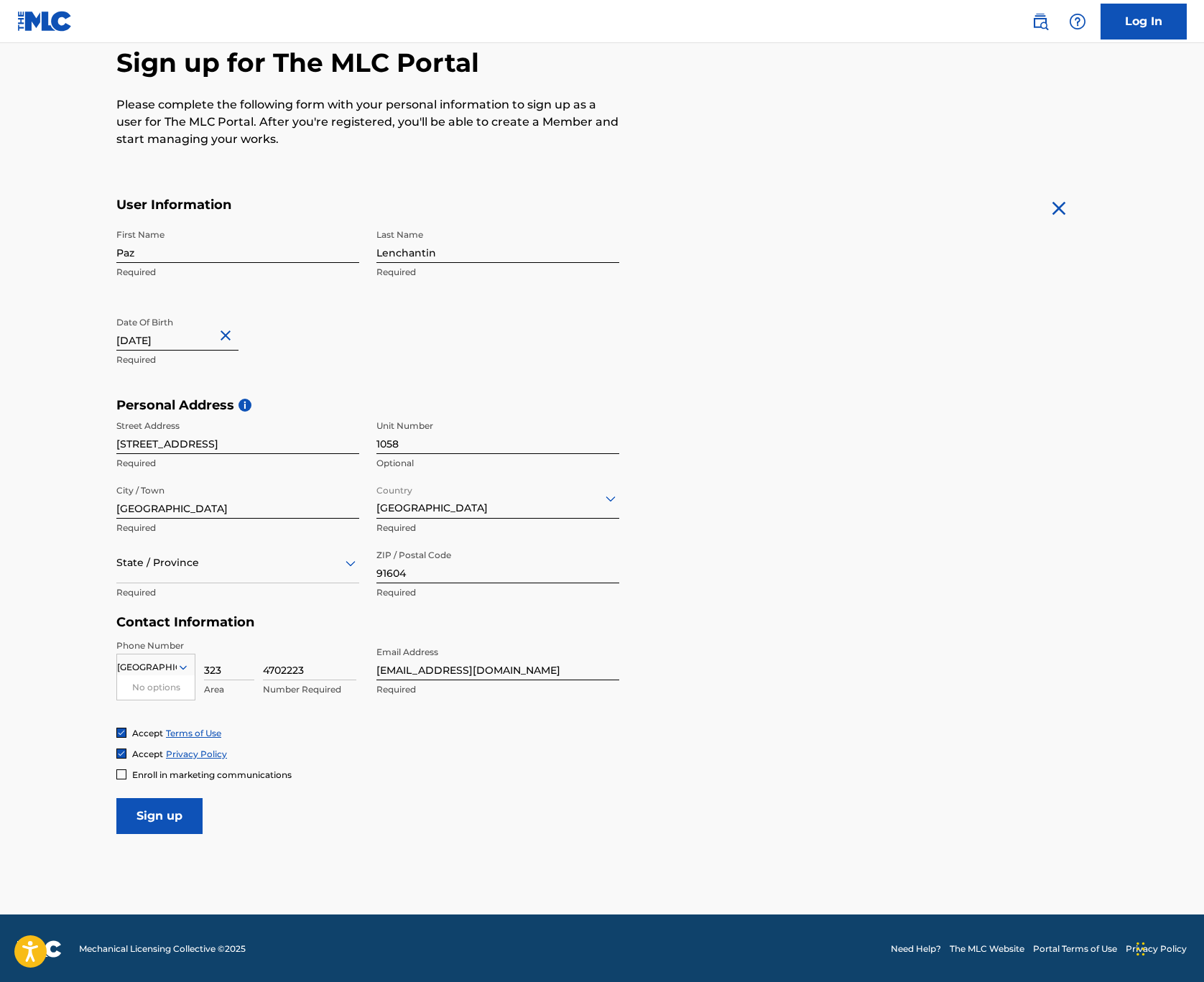
click at [152, 817] on input "Sign up" at bounding box center [159, 815] width 86 height 35
click at [156, 815] on input "Sign up" at bounding box center [159, 815] width 86 height 35
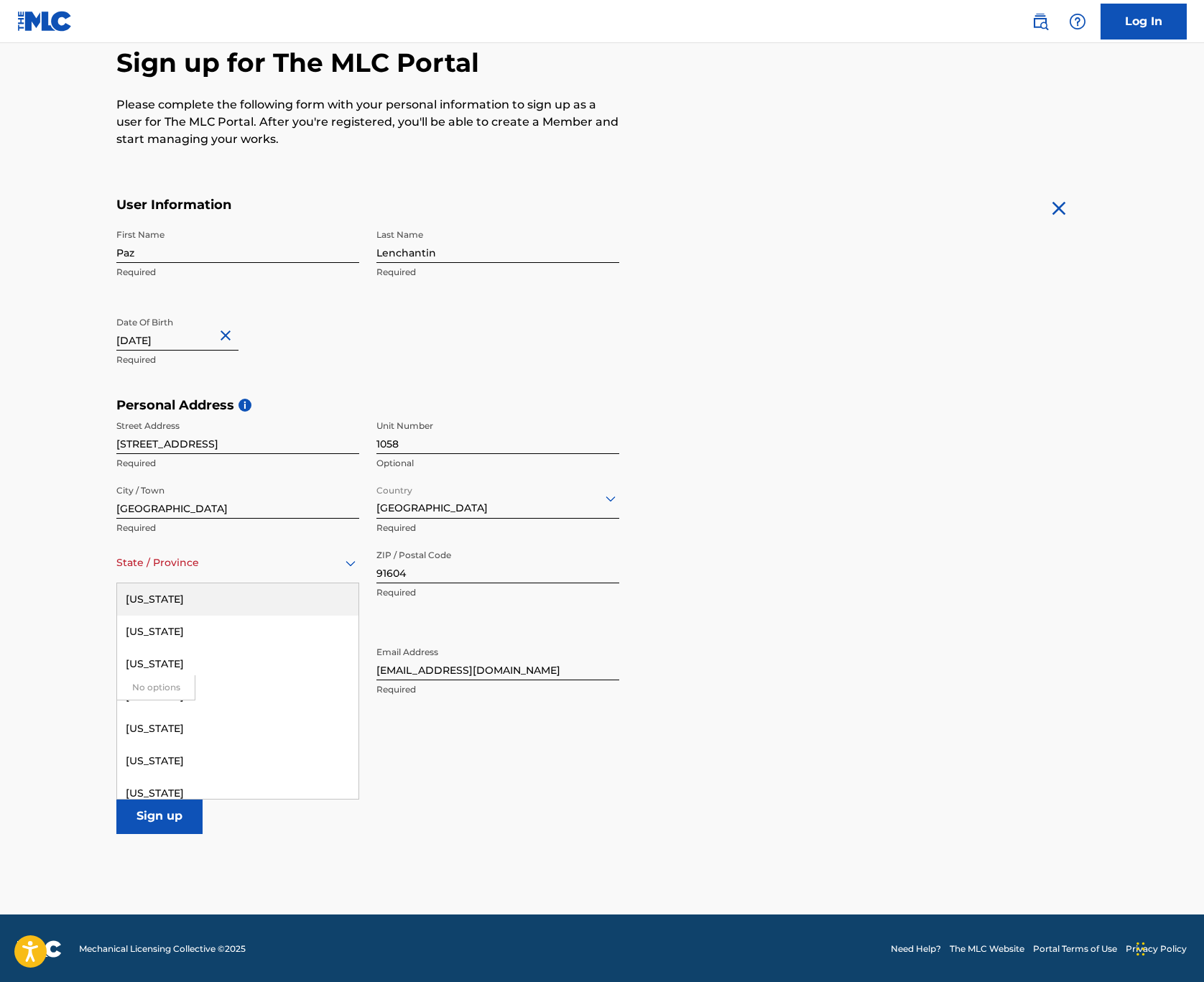
click at [228, 582] on div "State / Province" at bounding box center [238, 562] width 243 height 41
click at [175, 764] on div "[US_STATE]" at bounding box center [238, 762] width 241 height 33
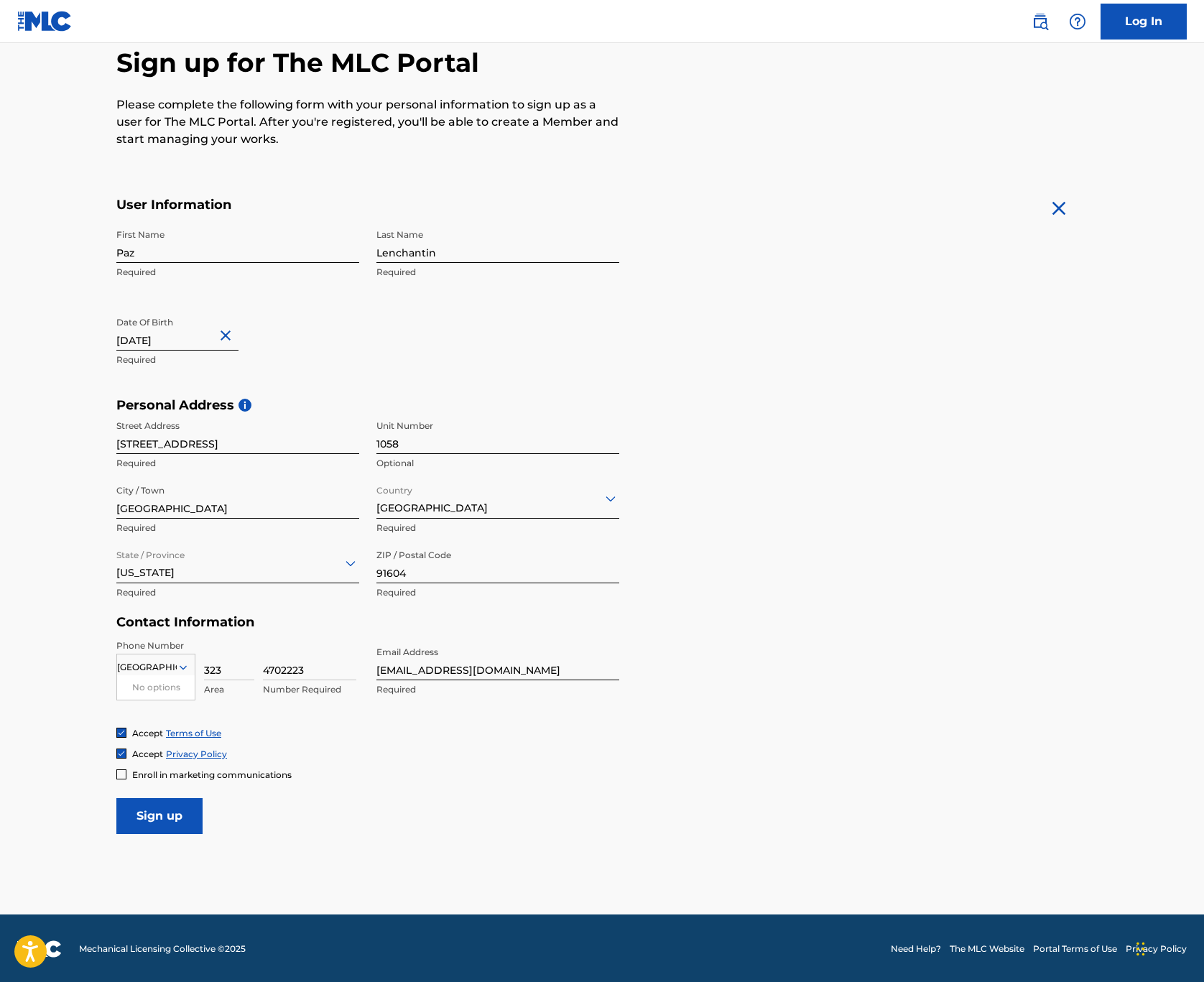
click at [149, 822] on input "Sign up" at bounding box center [159, 815] width 86 height 35
click at [302, 763] on div "Accept Terms of Use Accept Privacy Policy Enroll in marketing communications" at bounding box center [602, 754] width 971 height 54
click at [185, 668] on icon at bounding box center [183, 667] width 7 height 5
click at [156, 691] on div "US, [GEOGRAPHIC_DATA] +1" at bounding box center [156, 704] width 77 height 56
click at [151, 815] on input "Sign up" at bounding box center [159, 815] width 86 height 35
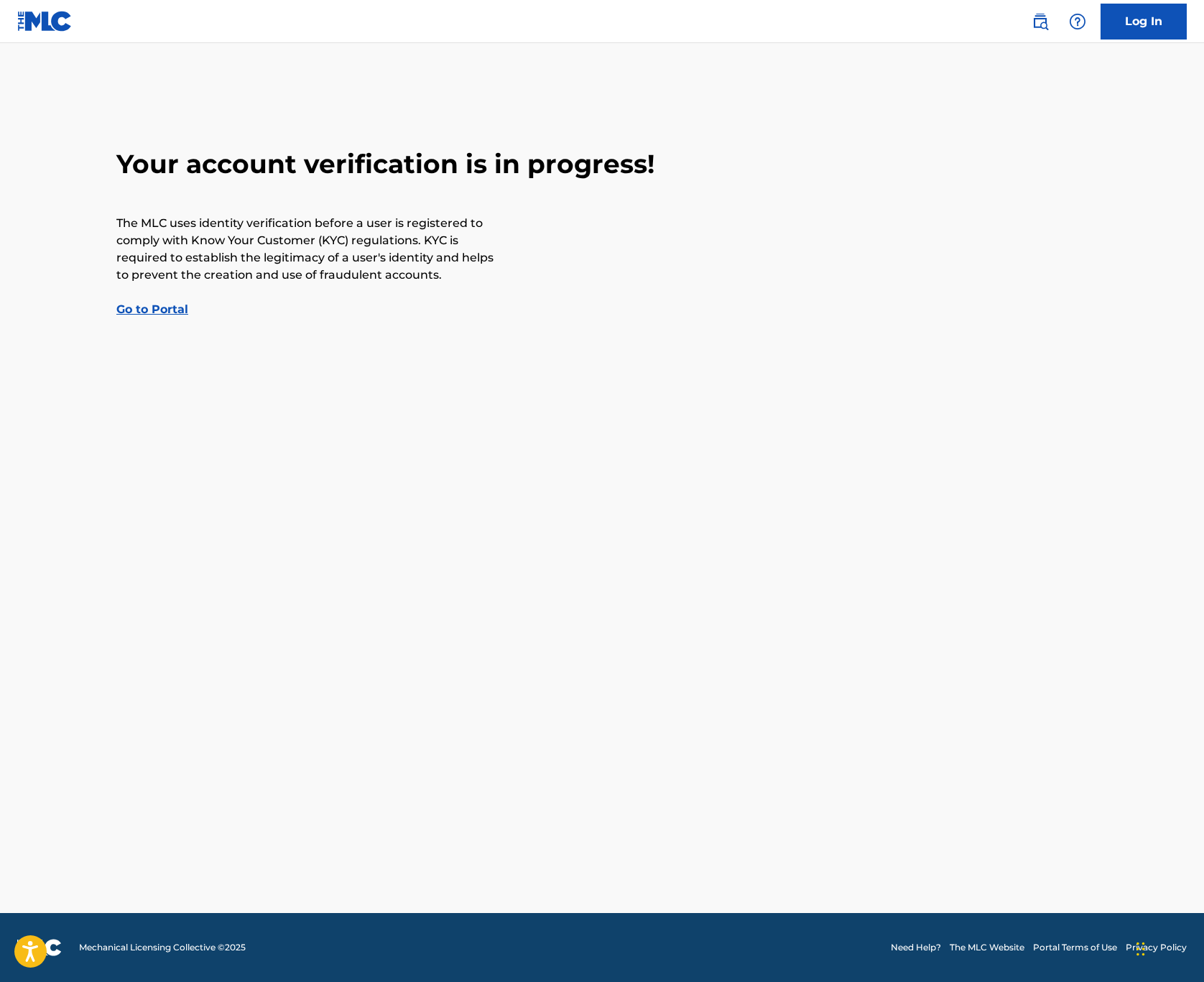
click at [146, 312] on link "Go to Portal" at bounding box center [152, 309] width 72 height 14
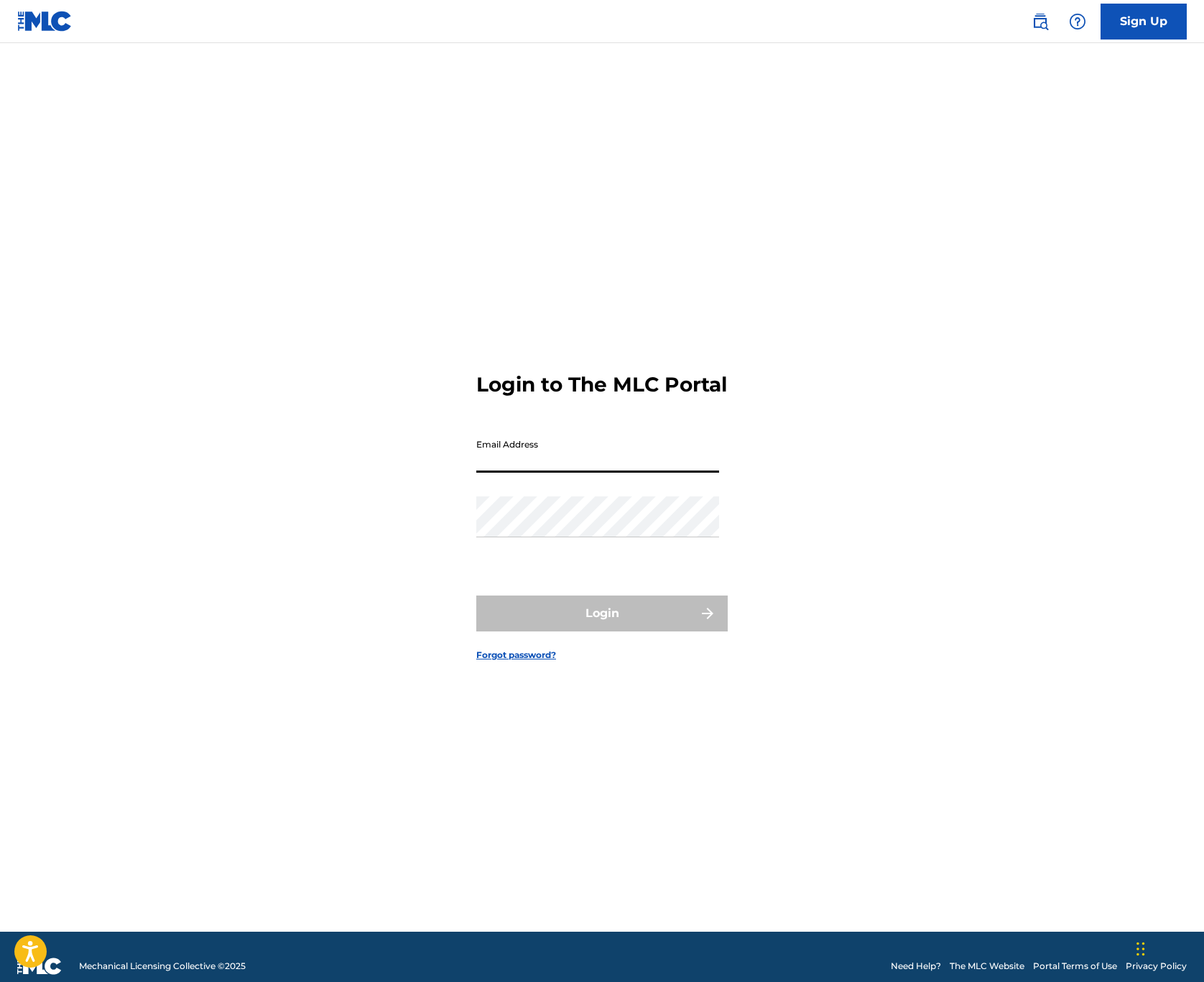
type input "[EMAIL_ADDRESS][DOMAIN_NAME]"
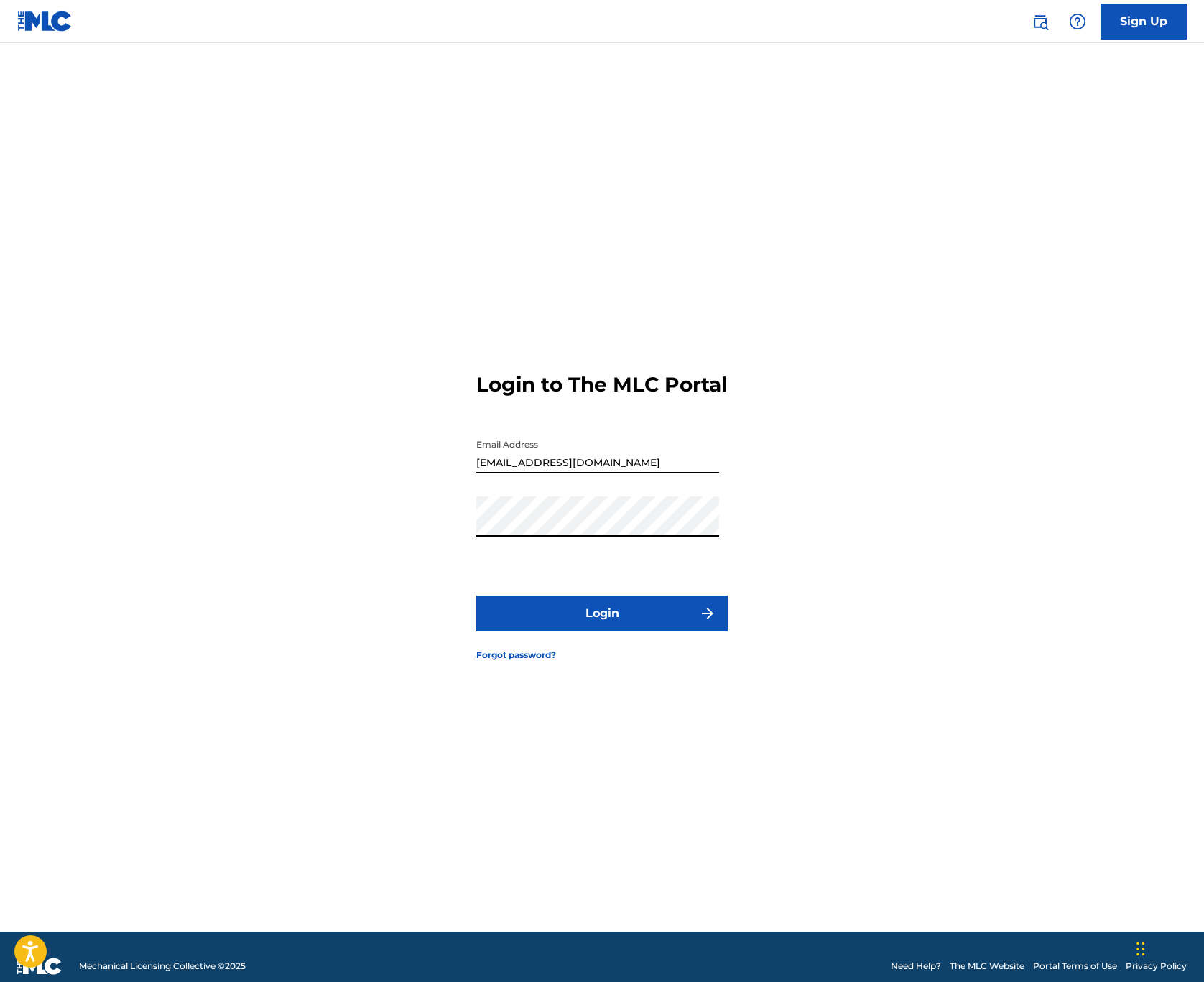
click at [575, 627] on button "Login" at bounding box center [602, 613] width 251 height 35
drag, startPoint x: 220, startPoint y: 13, endPoint x: -251, endPoint y: 316, distance: 560.0
click at [0, 316] on html "Accessibility Screen-Reader Guide, Feedback, and Issue Reporting | New window C…" at bounding box center [602, 491] width 1204 height 982
click at [650, 629] on button "Login" at bounding box center [602, 613] width 251 height 35
click at [602, 626] on button "Login" at bounding box center [602, 613] width 251 height 35
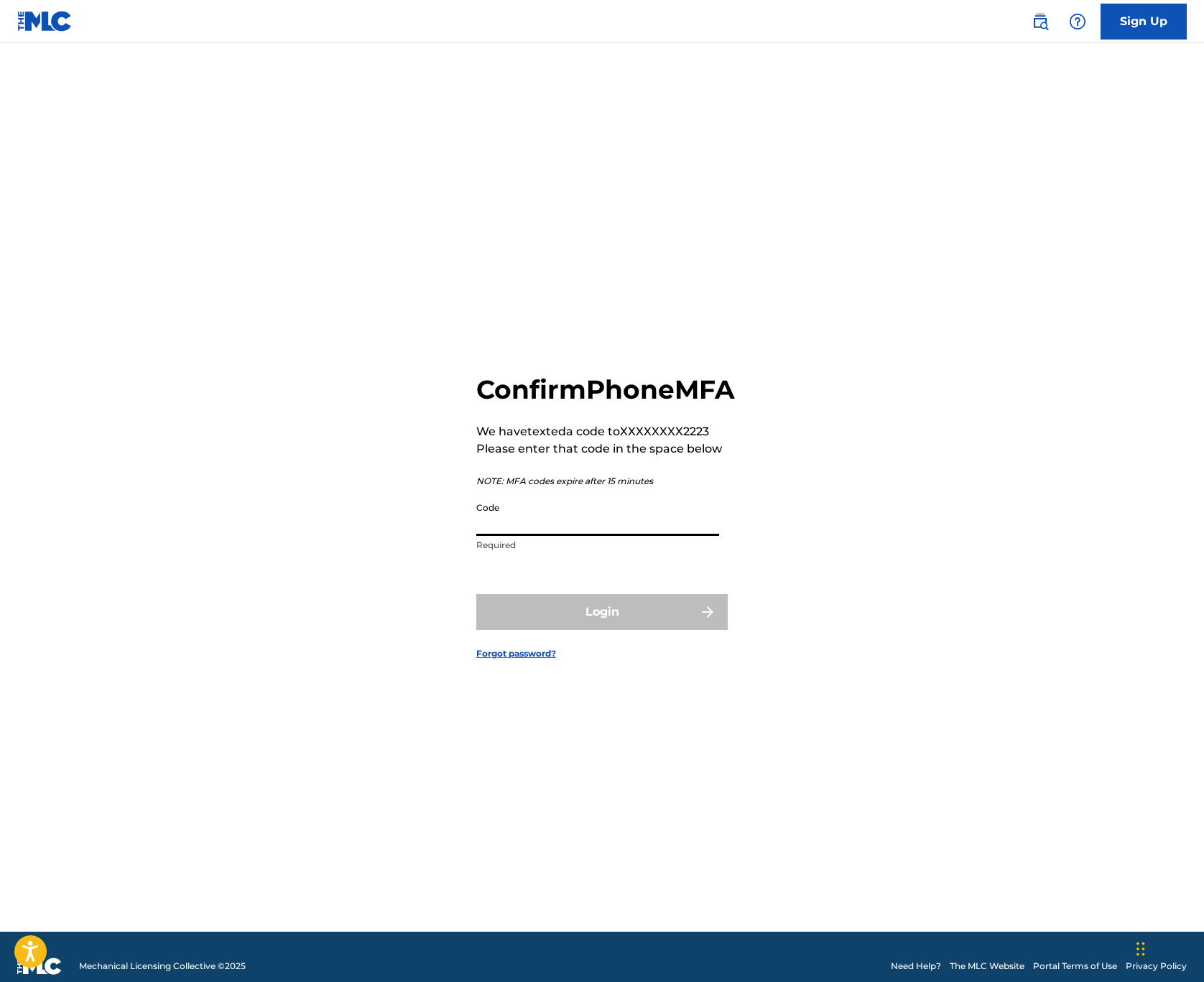
click at [612, 536] on input "Code" at bounding box center [597, 515] width 243 height 41
type input "794225"
click at [671, 630] on button "Login" at bounding box center [602, 612] width 251 height 35
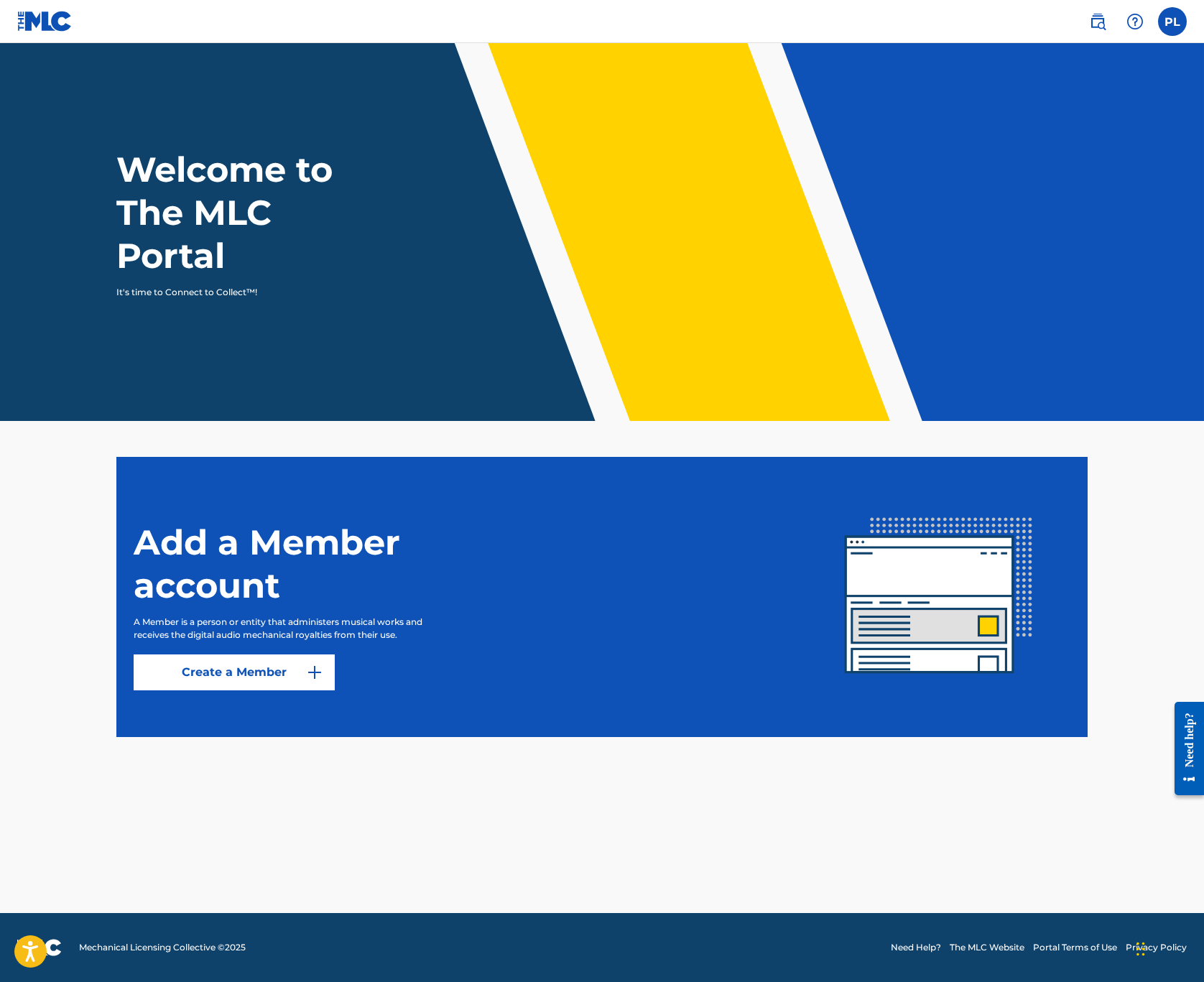
click at [1170, 21] on label at bounding box center [1173, 22] width 29 height 29
click at [1173, 22] on input "PL [PERSON_NAME] [EMAIL_ADDRESS][DOMAIN_NAME] Notification Preferences Profile …" at bounding box center [1173, 22] width 0 height 0
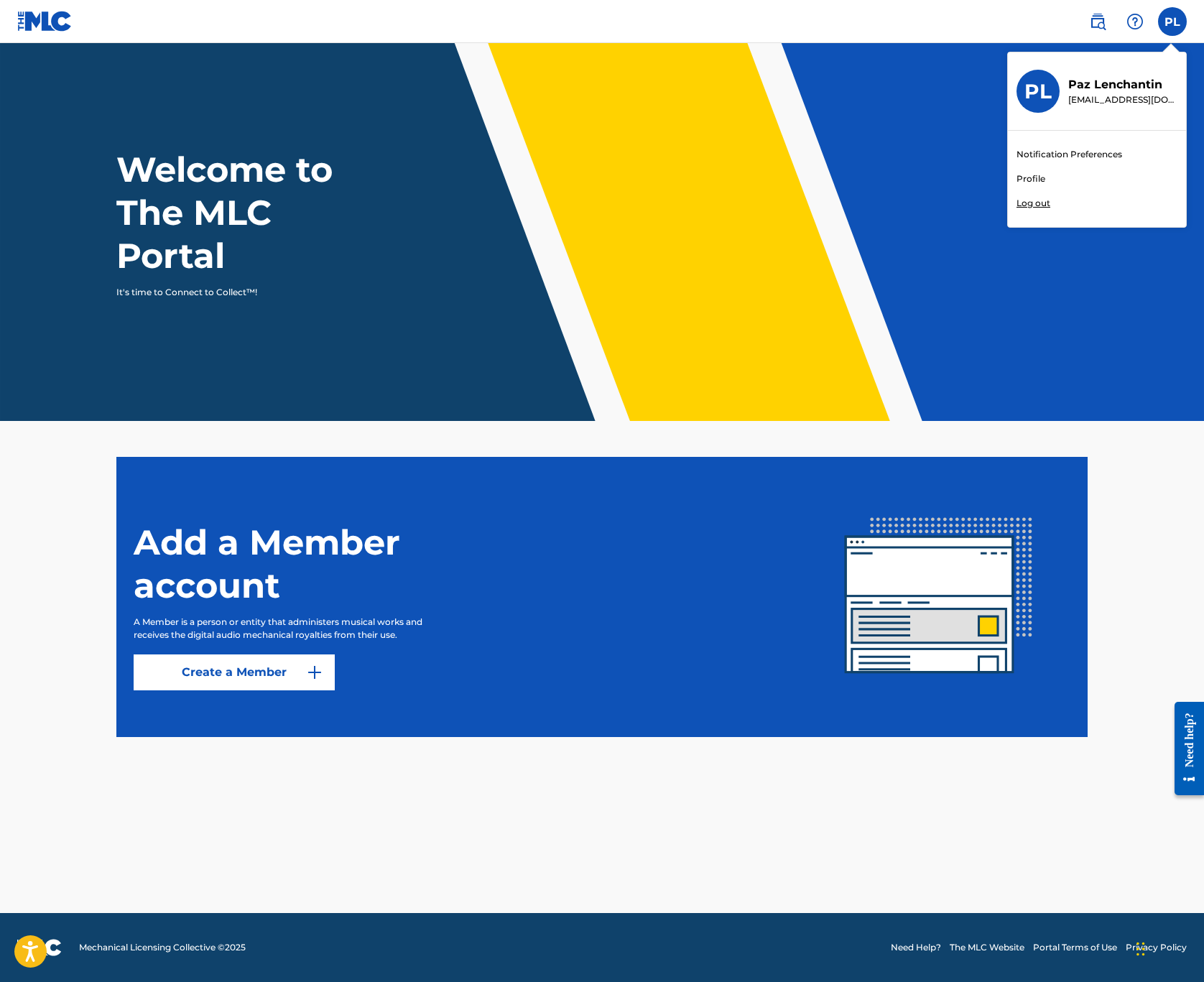
click at [1107, 100] on p "[EMAIL_ADDRESS][DOMAIN_NAME]" at bounding box center [1123, 100] width 109 height 13
click at [1173, 22] on input "PL [PERSON_NAME] [EMAIL_ADDRESS][DOMAIN_NAME] Notification Preferences Profile …" at bounding box center [1173, 22] width 0 height 0
click at [1084, 157] on link "Notification Preferences" at bounding box center [1069, 155] width 106 height 13
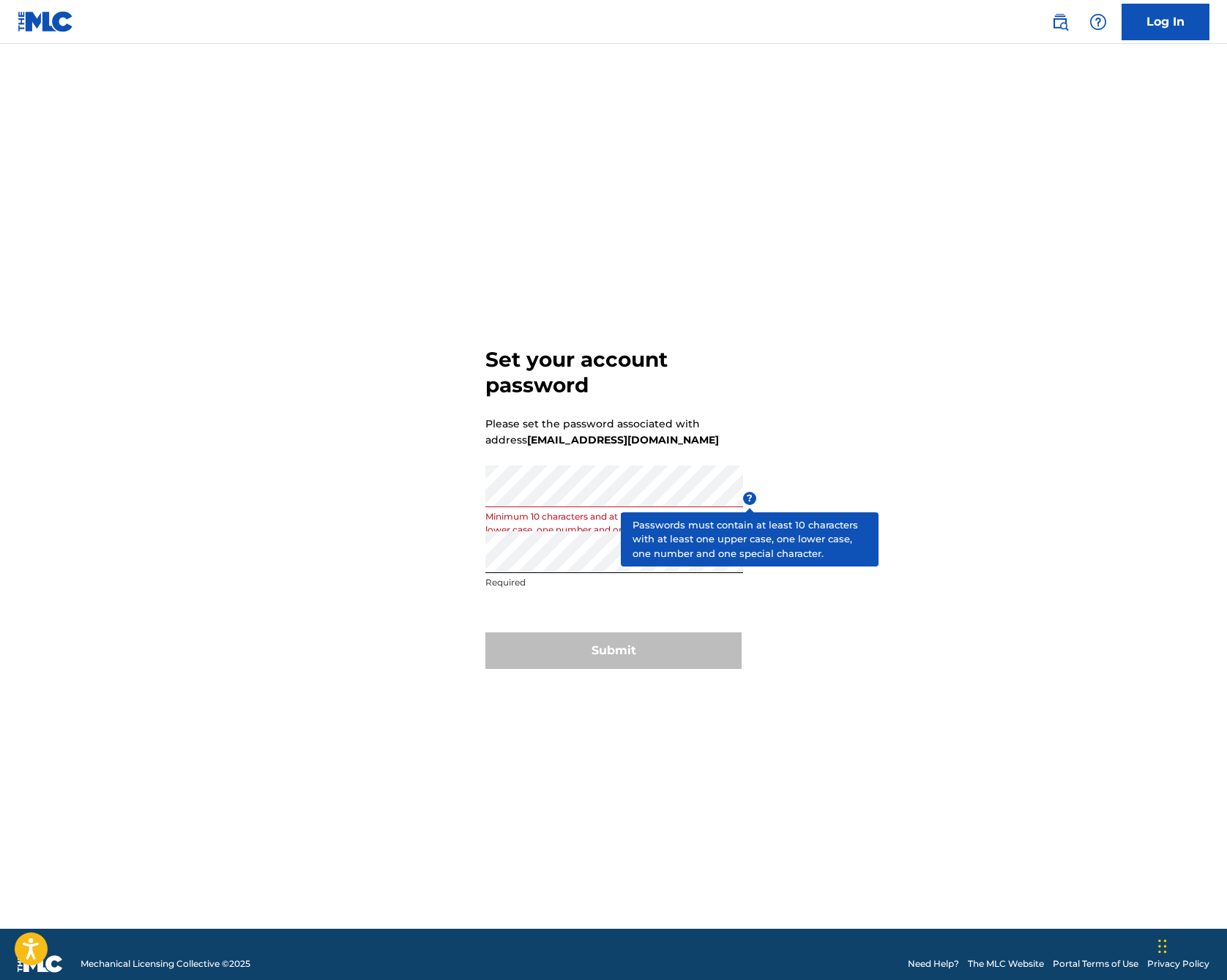
click at [750, 494] on span "?" at bounding box center [749, 499] width 13 height 13
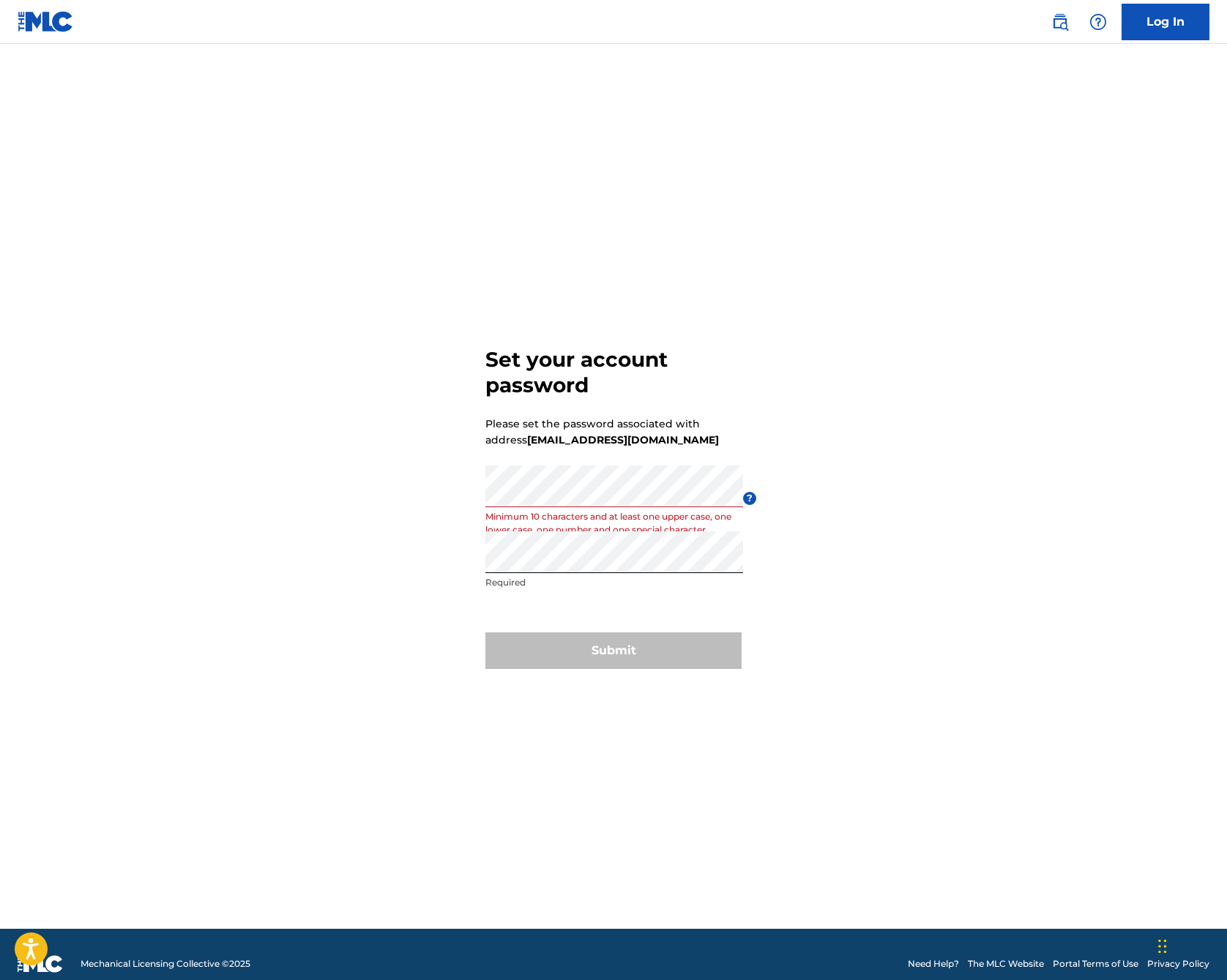
click at [812, 474] on div "Set your account password Please set the password associated with address pazle…" at bounding box center [613, 504] width 1025 height 848
drag, startPoint x: 627, startPoint y: 452, endPoint x: 620, endPoint y: 451, distance: 7.1
click at [625, 452] on form "Set your account password Please set the password associated with address pazle…" at bounding box center [613, 504] width 256 height 848
click at [604, 521] on div "Password Minimum 10 characters and at least one upper case, one lower case, one…" at bounding box center [614, 498] width 258 height 66
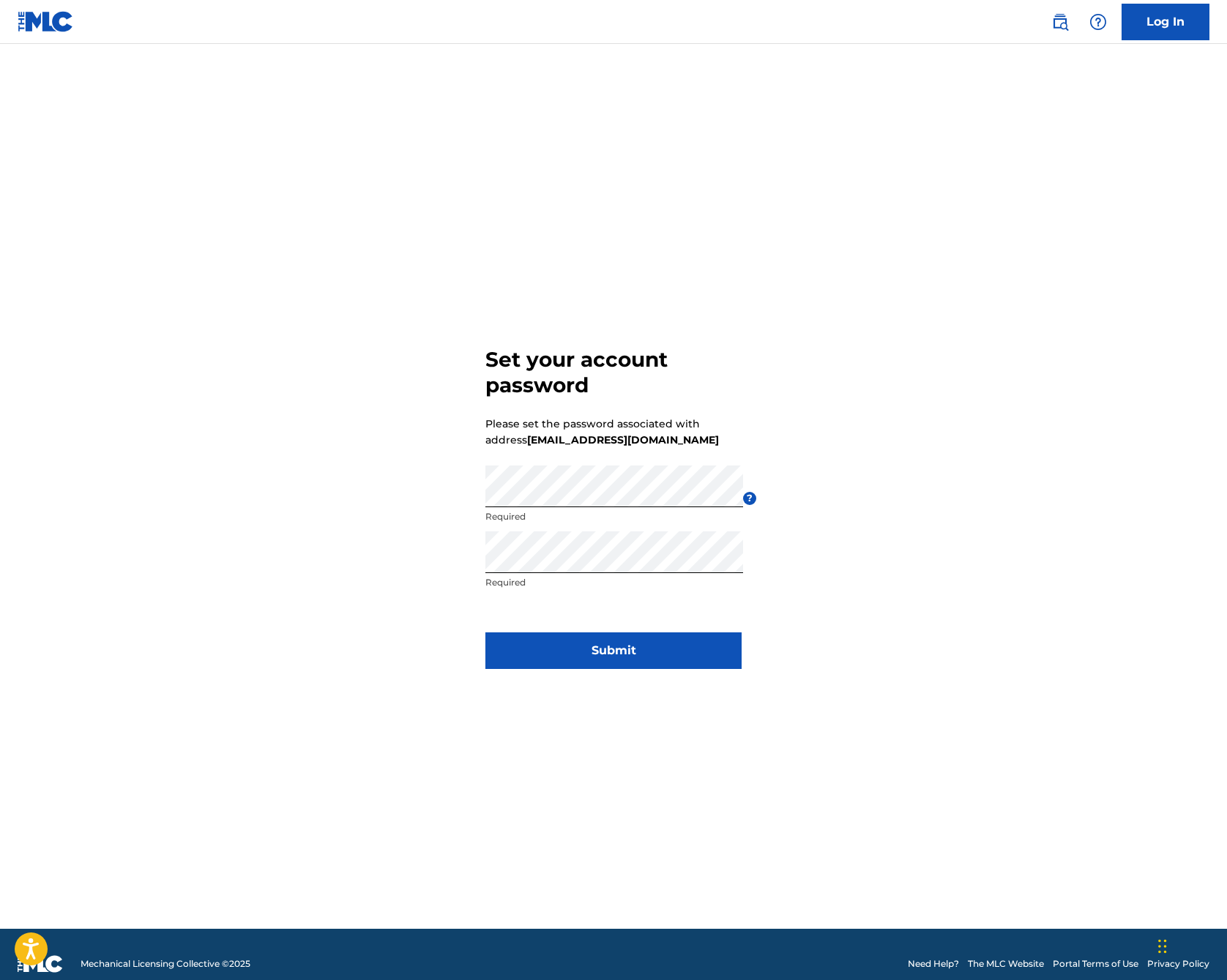
click at [652, 653] on button "Submit" at bounding box center [613, 650] width 256 height 36
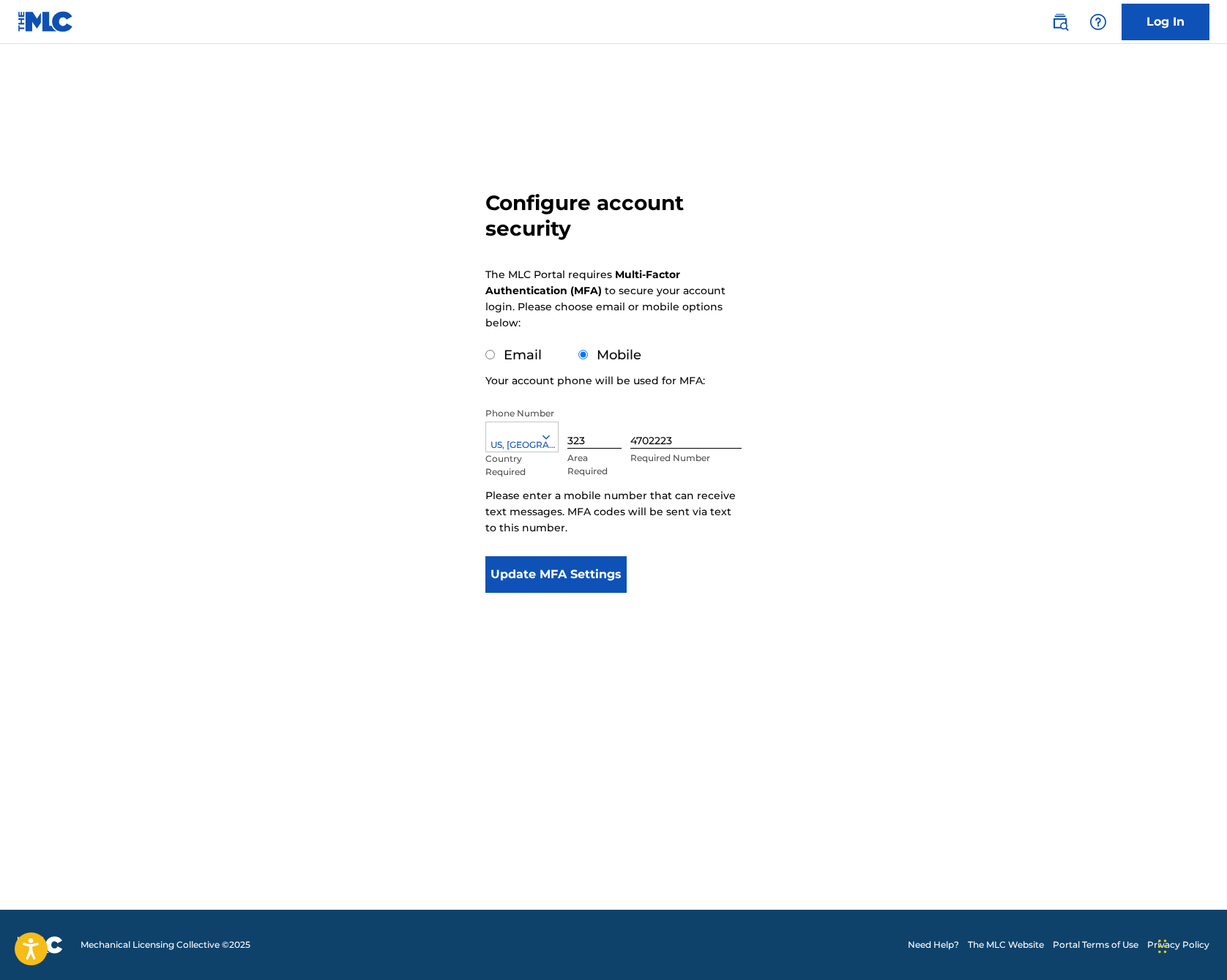
click at [543, 440] on icon at bounding box center [546, 437] width 13 height 13
click at [530, 461] on div "US, [GEOGRAPHIC_DATA] +1" at bounding box center [521, 481] width 71 height 57
click at [619, 477] on p "Area Required" at bounding box center [594, 465] width 54 height 26
click at [596, 572] on button "Update MFA Settings" at bounding box center [556, 574] width 141 height 36
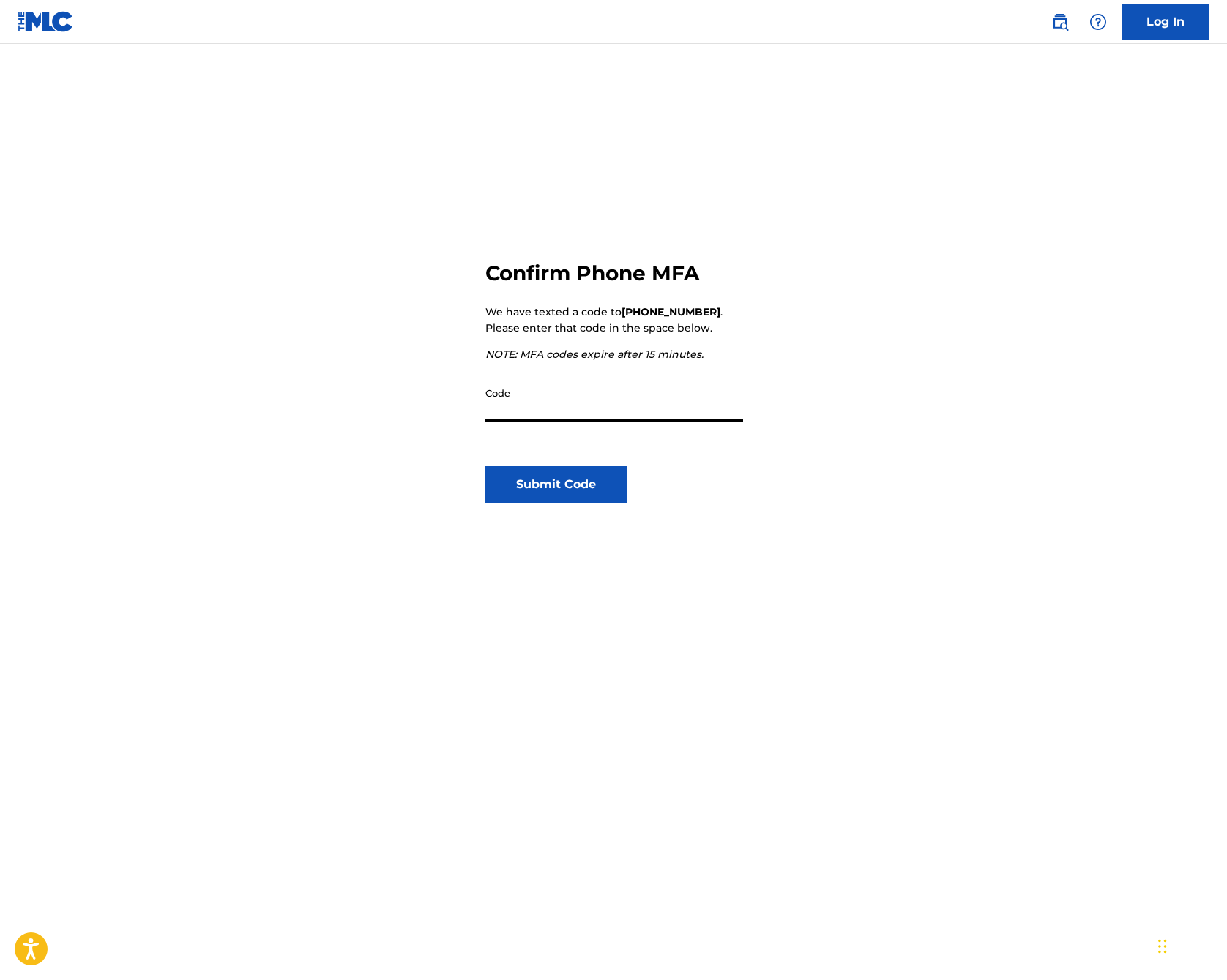
click at [538, 406] on input "Code" at bounding box center [614, 401] width 258 height 42
type input "626656"
click at [586, 492] on button "Submit Code" at bounding box center [556, 484] width 141 height 36
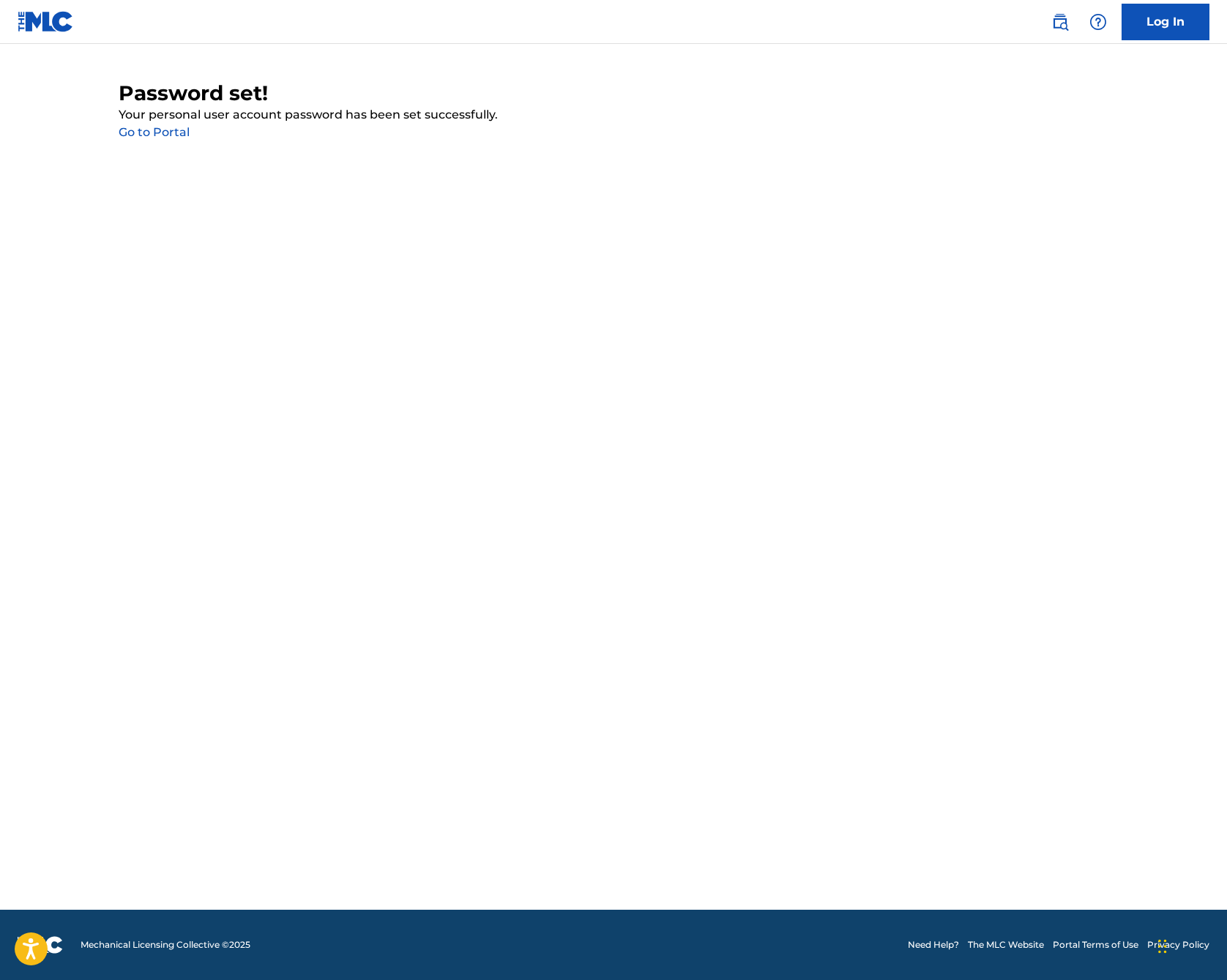
click at [167, 135] on link "Go to Portal" at bounding box center [154, 132] width 71 height 14
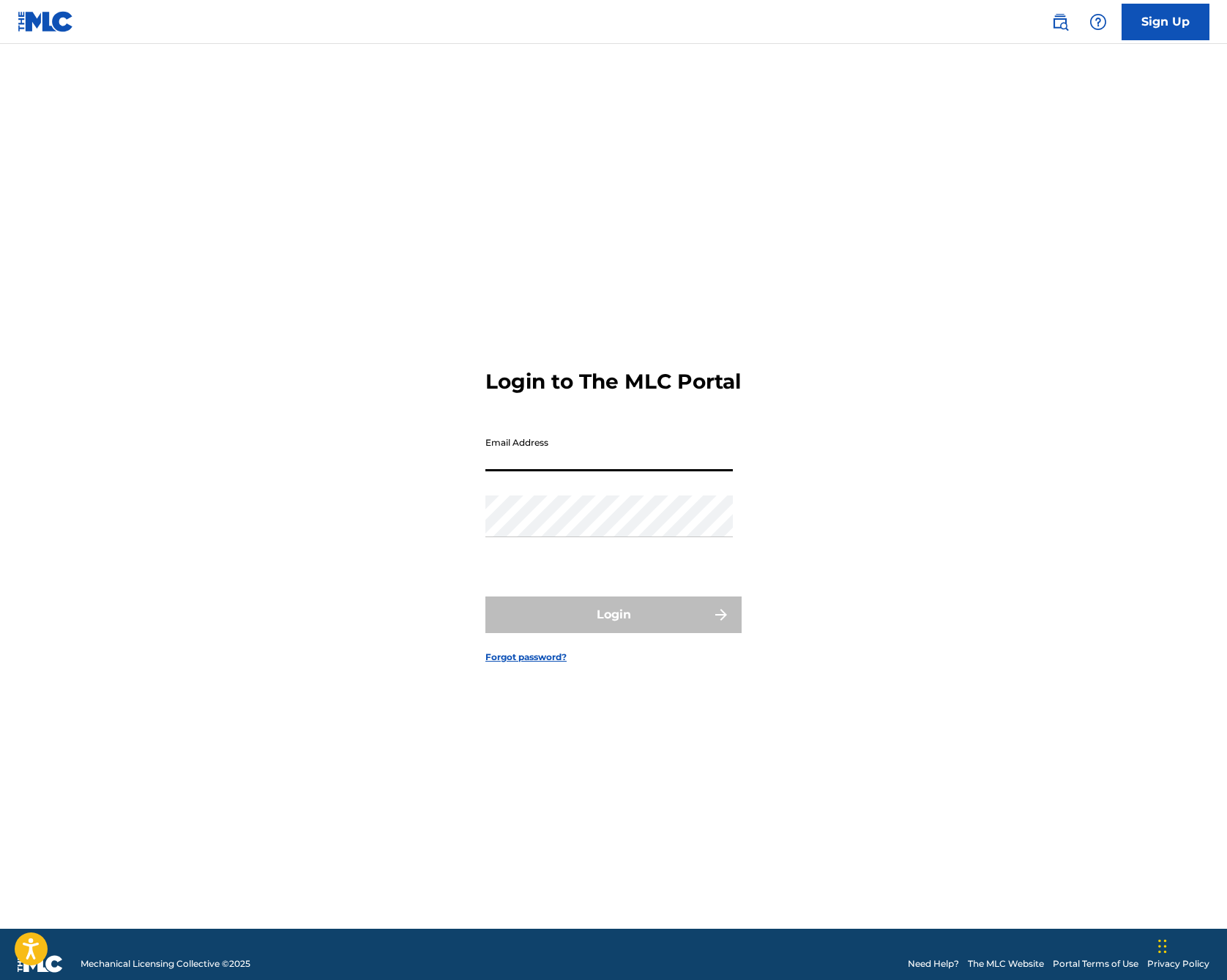
click at [627, 461] on input "Email Address" at bounding box center [608, 450] width 248 height 42
type input "[EMAIL_ADDRESS][DOMAIN_NAME]"
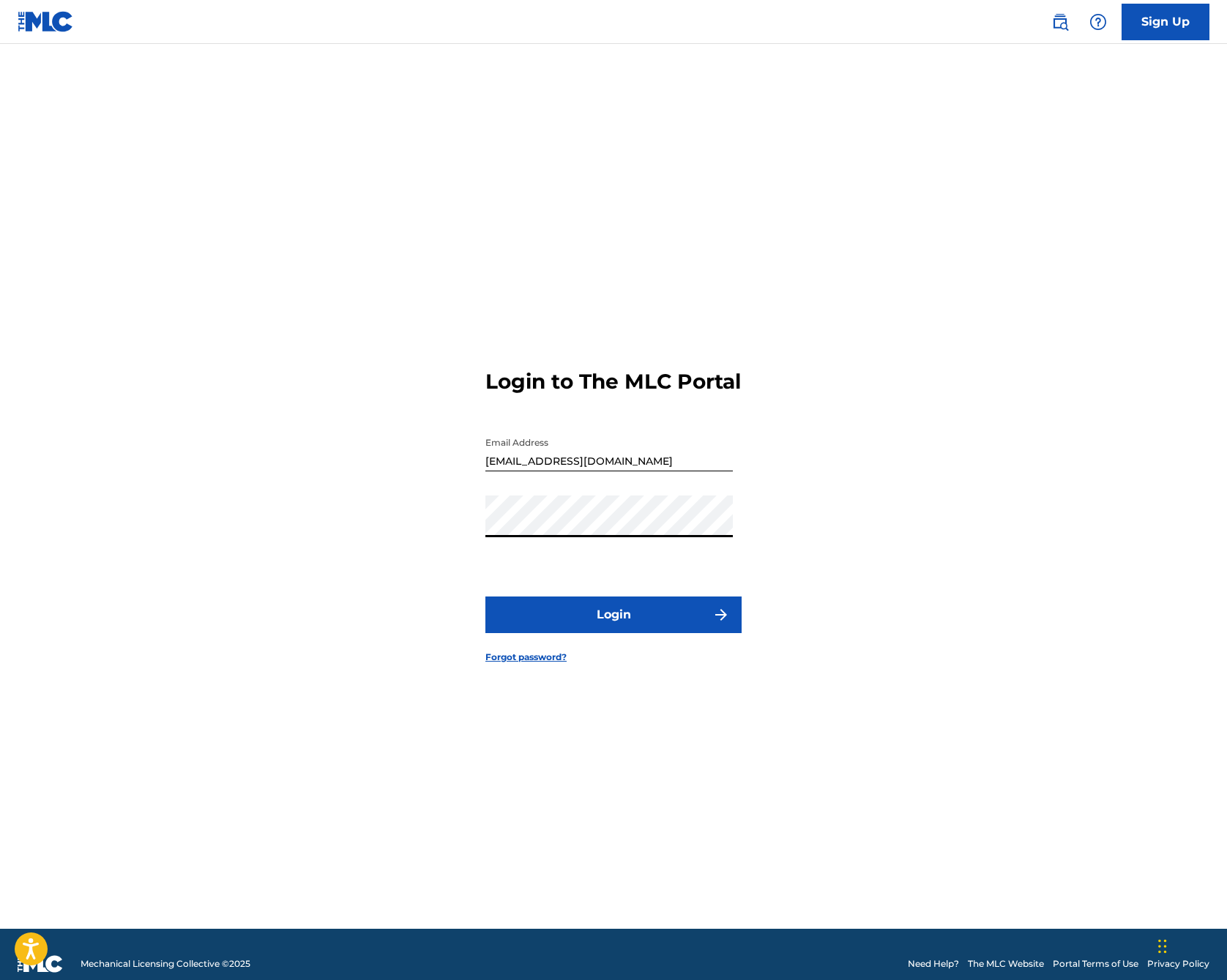
click at [605, 621] on button "Login" at bounding box center [613, 615] width 256 height 36
click at [467, 534] on div "Login to The MLC Portal Email Address [EMAIL_ADDRESS][DOMAIN_NAME] Password Log…" at bounding box center [613, 504] width 1025 height 848
click at [631, 633] on button "Login" at bounding box center [613, 615] width 256 height 36
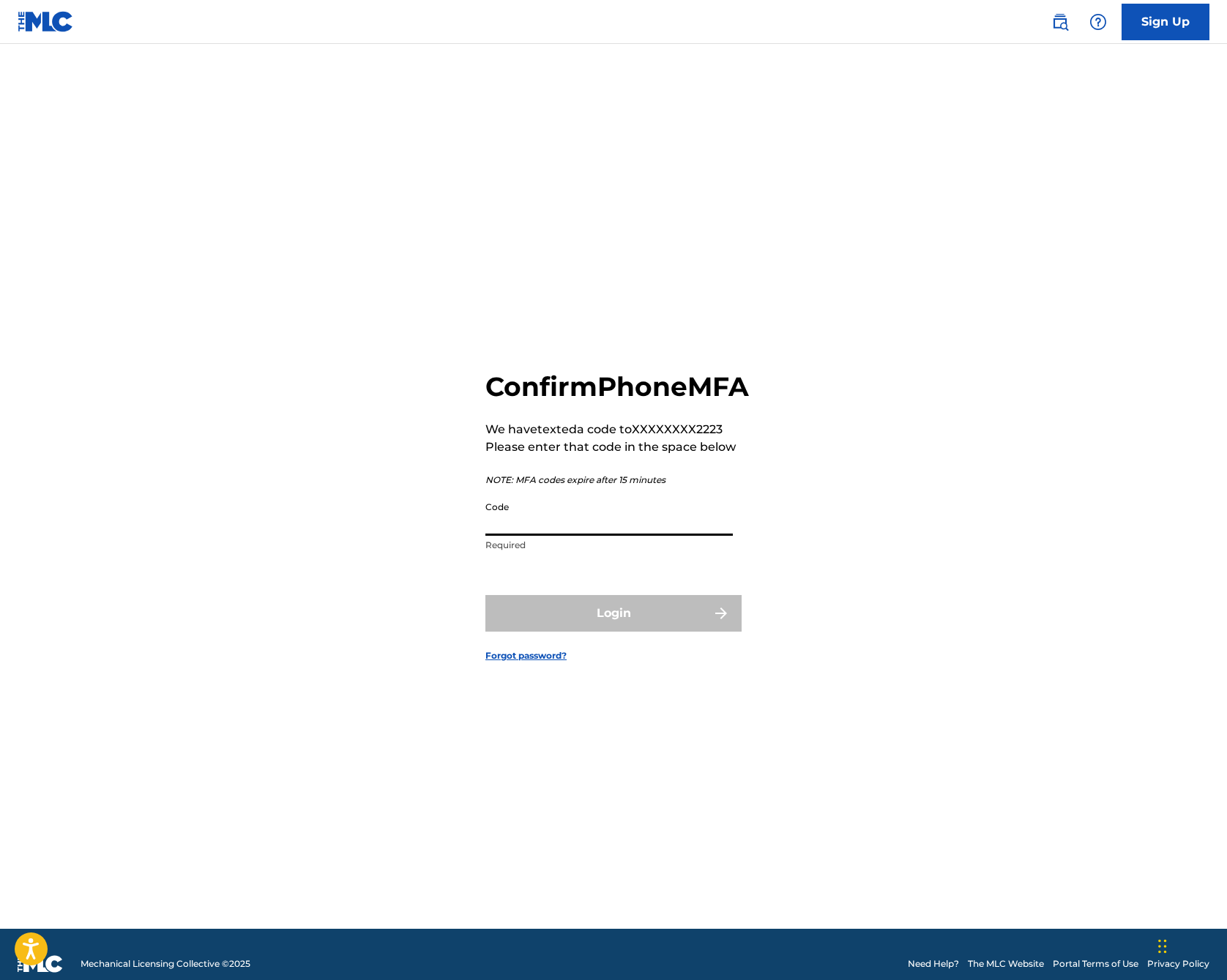
click at [620, 536] on input "Code" at bounding box center [608, 515] width 248 height 42
type input "179990"
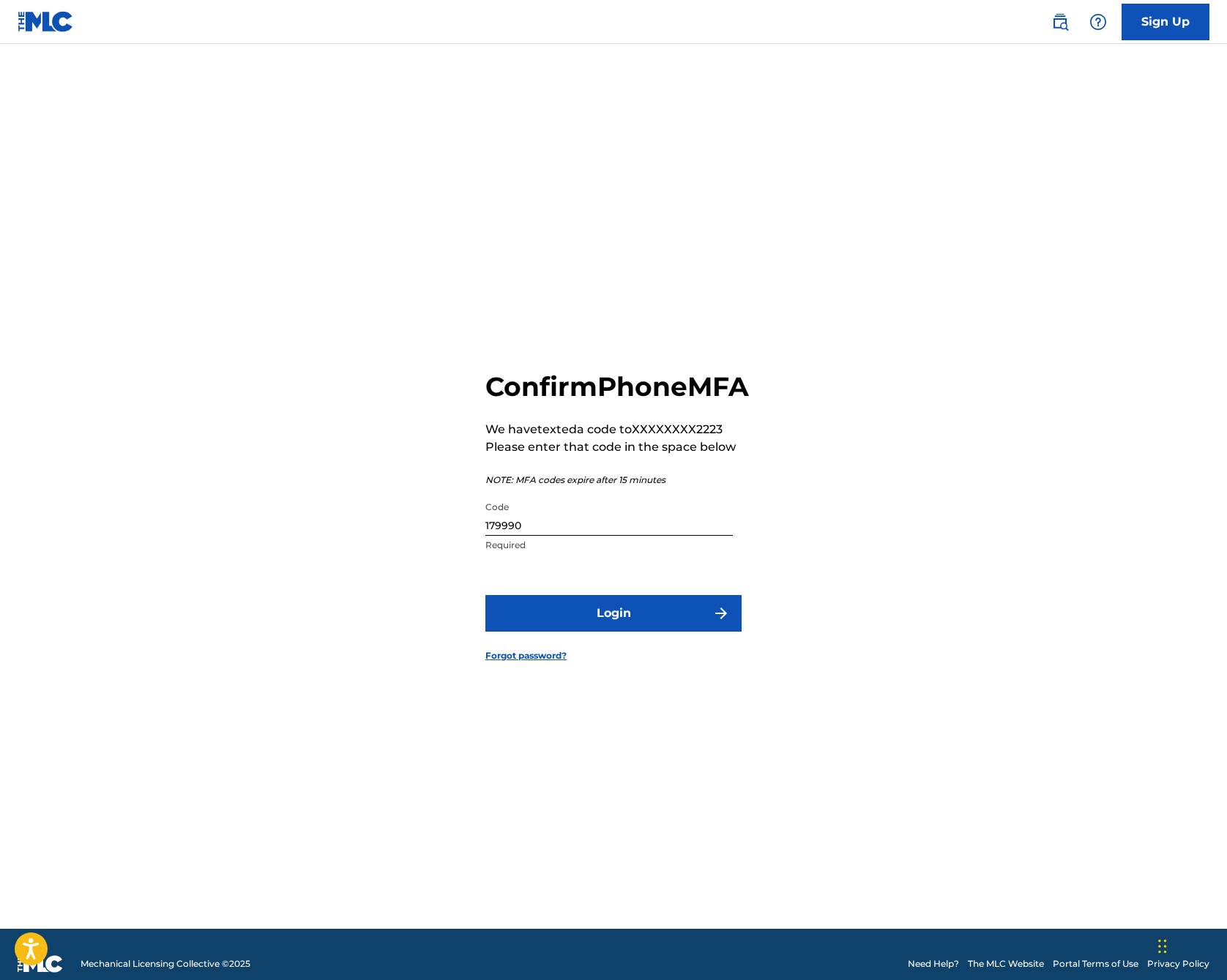
click at [655, 631] on button "Login" at bounding box center [613, 613] width 256 height 36
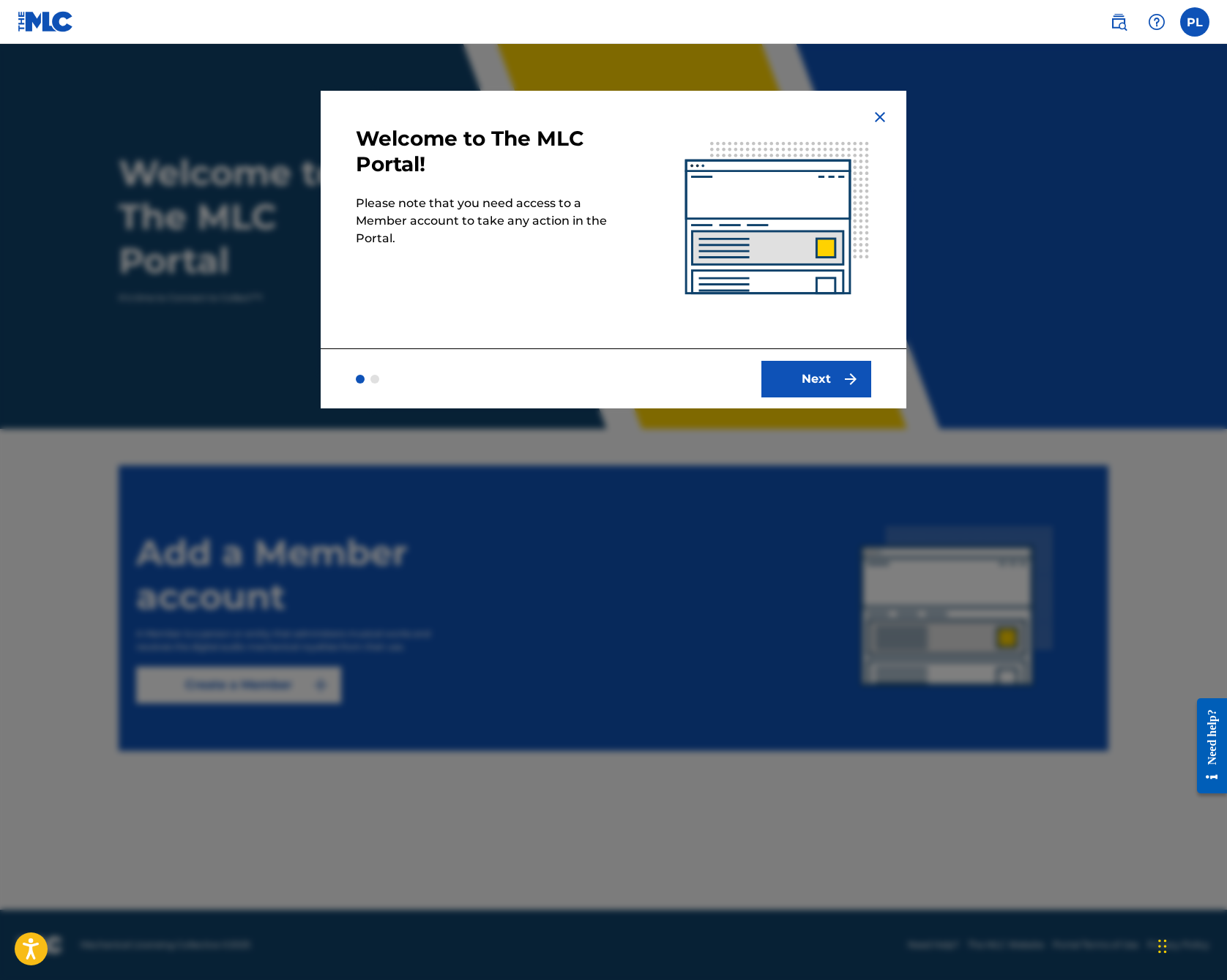
click at [782, 376] on button "Next" at bounding box center [816, 378] width 109 height 36
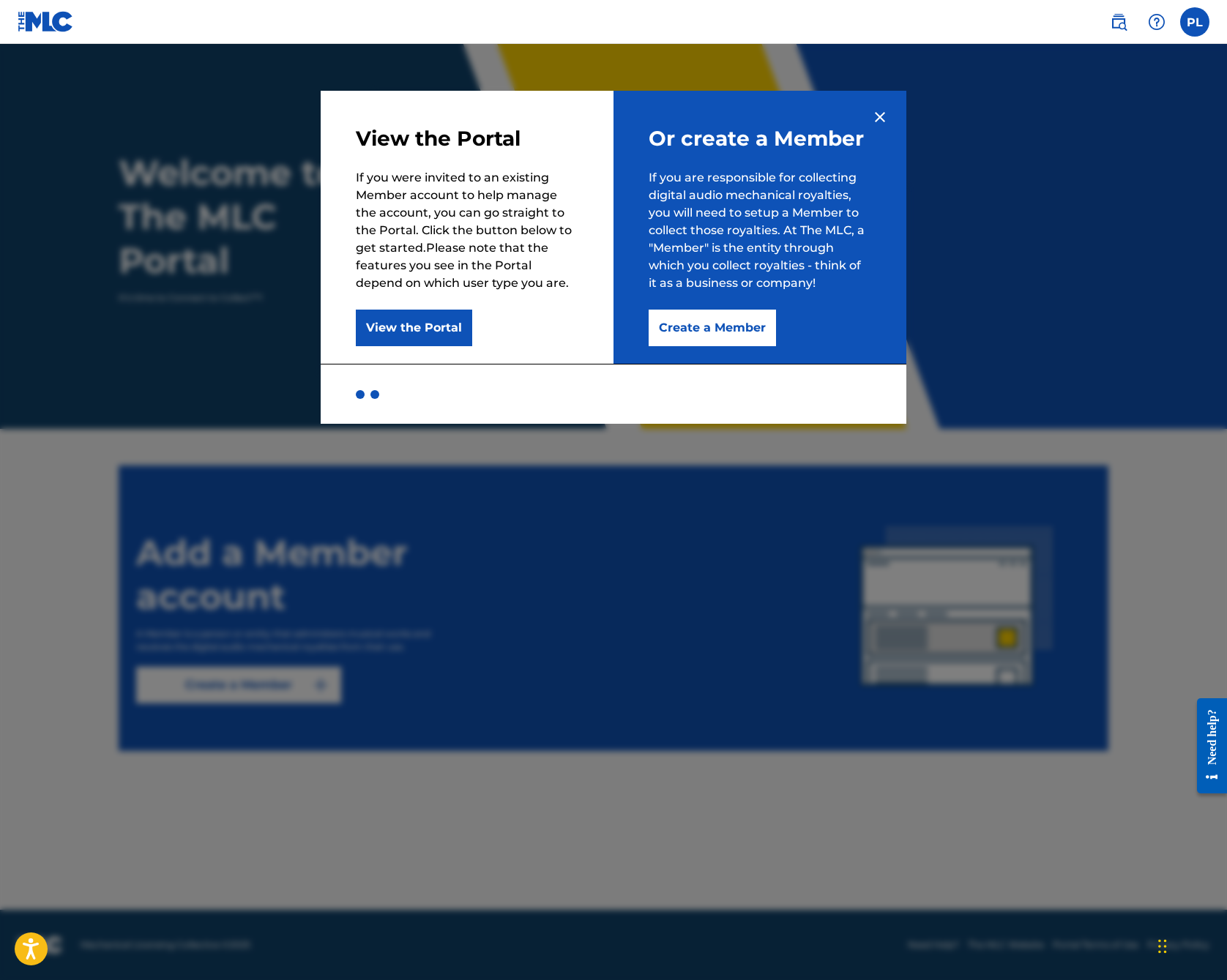
click at [693, 332] on button "Create a Member" at bounding box center [712, 327] width 127 height 36
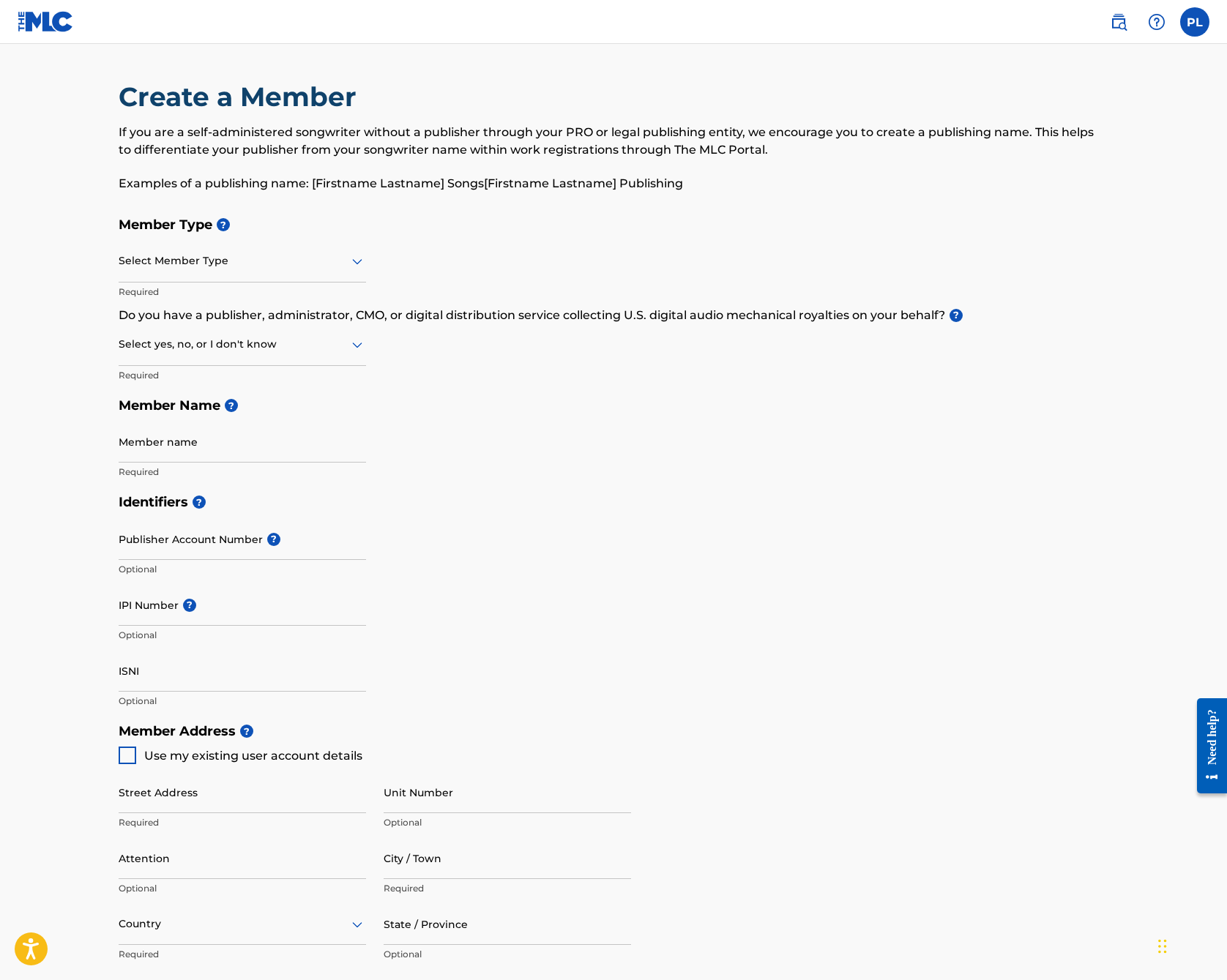
click at [1199, 22] on label at bounding box center [1195, 22] width 30 height 30
click at [1195, 22] on input "PL [PERSON_NAME] [EMAIL_ADDRESS][DOMAIN_NAME] Notification Preferences Profile …" at bounding box center [1195, 22] width 0 height 0
click at [1047, 183] on link "Profile" at bounding box center [1051, 182] width 30 height 13
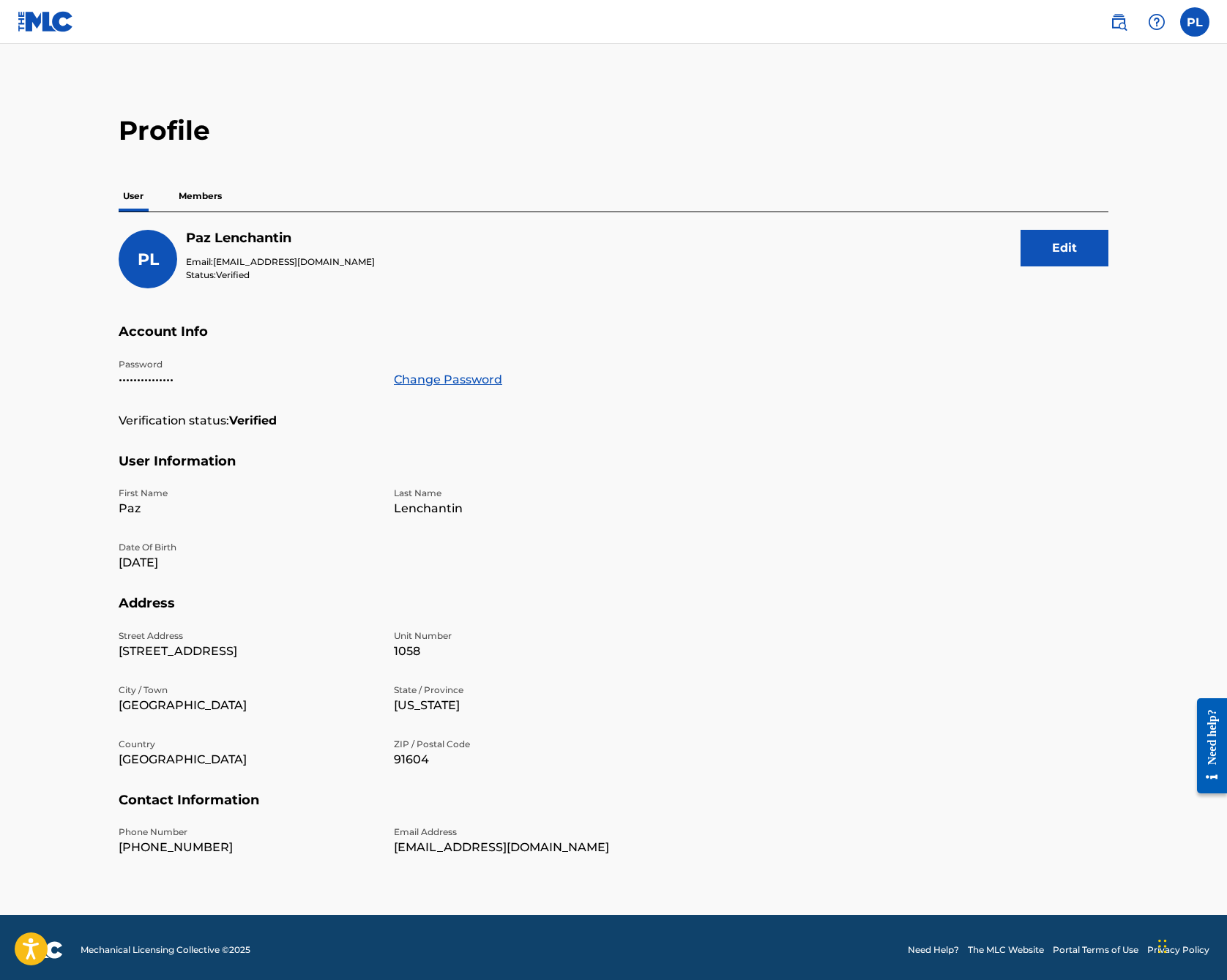
scroll to position [4, 0]
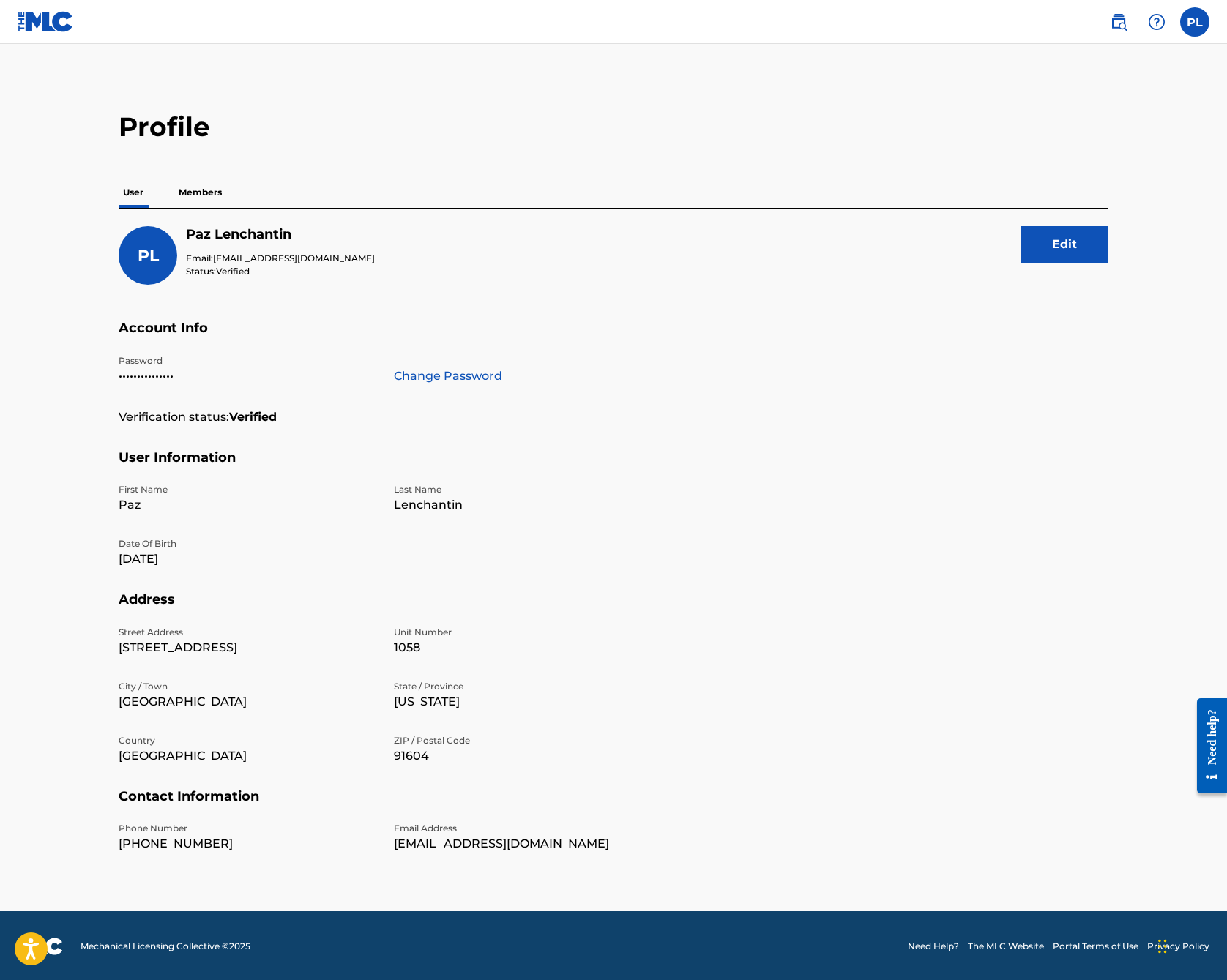
click at [1204, 28] on label at bounding box center [1195, 22] width 30 height 30
click at [1195, 22] on input "PL [PERSON_NAME] [EMAIL_ADDRESS][DOMAIN_NAME] Notification Preferences Profile …" at bounding box center [1195, 22] width 0 height 0
drag, startPoint x: 852, startPoint y: 138, endPoint x: 555, endPoint y: 125, distance: 297.3
click at [852, 138] on h2 "Profile" at bounding box center [613, 127] width 990 height 33
click at [206, 188] on p "Members" at bounding box center [200, 192] width 52 height 31
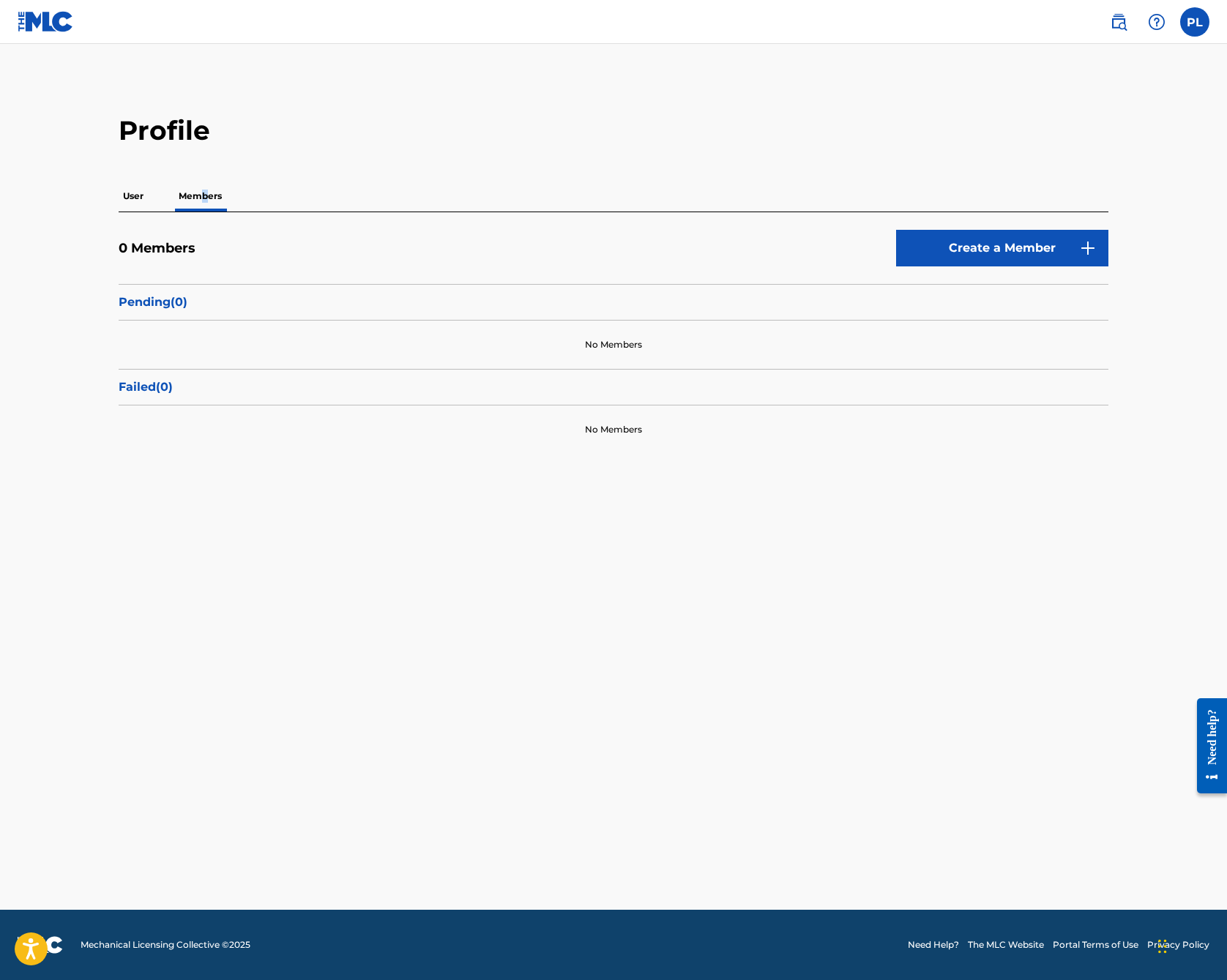
click at [47, 19] on img at bounding box center [45, 21] width 57 height 21
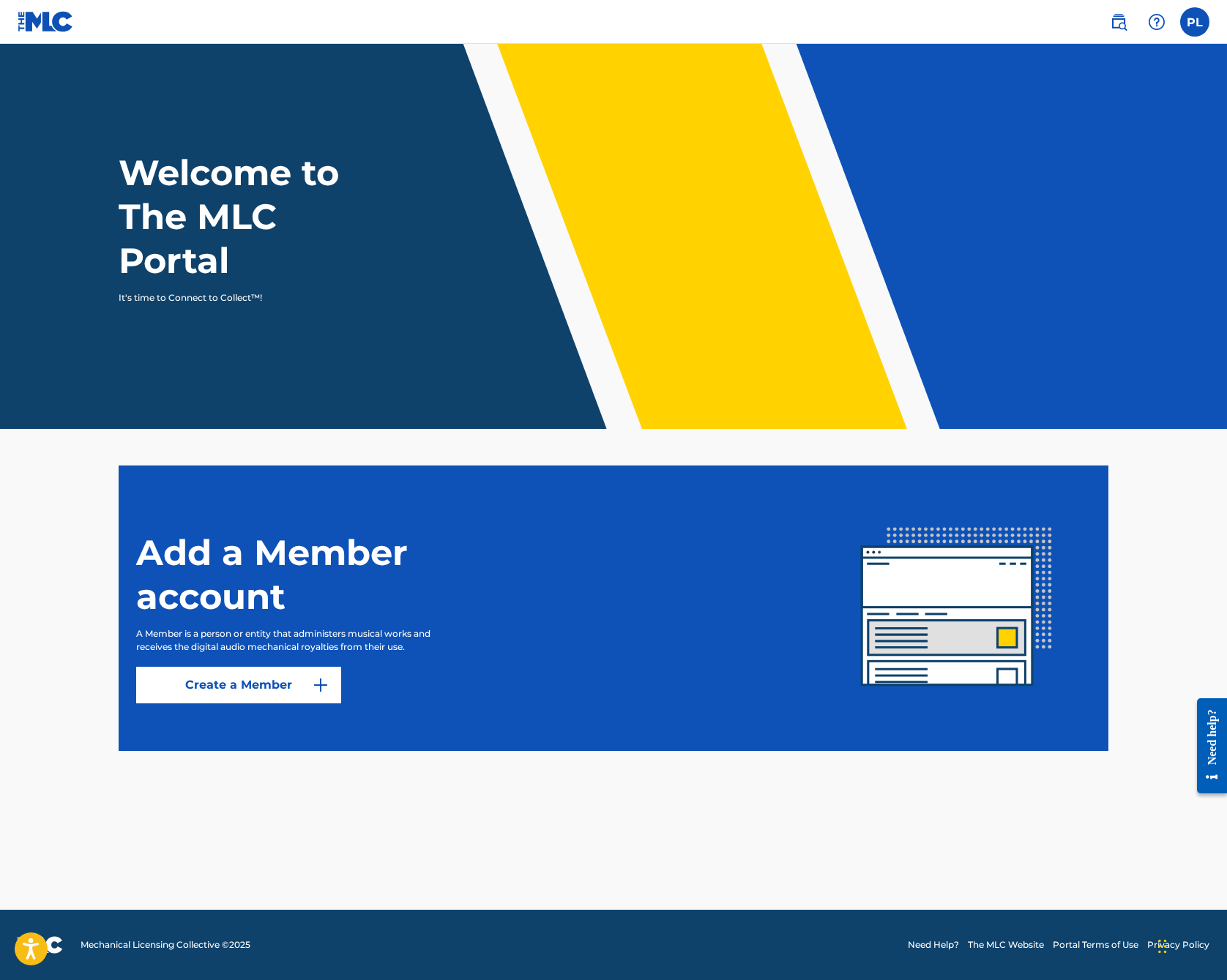
click at [39, 19] on img at bounding box center [45, 21] width 57 height 21
click at [625, 114] on header "Welcome to The MLC Portal It's time to Connect to Collect™!" at bounding box center [613, 235] width 1227 height 385
click at [202, 228] on h1 "Welcome to The MLC Portal" at bounding box center [255, 217] width 274 height 132
click at [43, 16] on img at bounding box center [45, 21] width 57 height 21
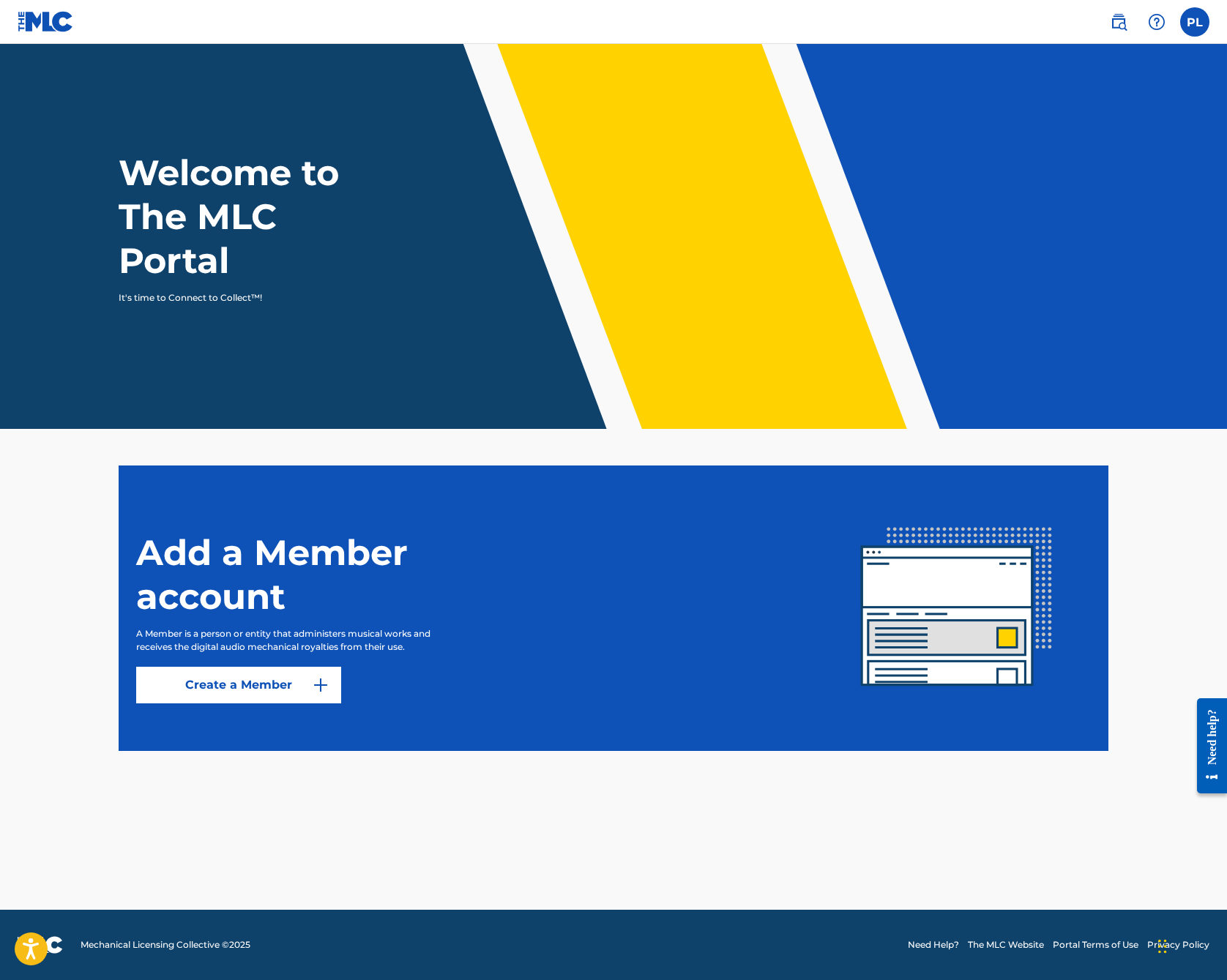
click at [1192, 19] on label at bounding box center [1195, 22] width 30 height 30
click at [1195, 22] on input "PL [PERSON_NAME] [EMAIL_ADDRESS][DOMAIN_NAME] Notification Preferences Profile …" at bounding box center [1195, 22] width 0 height 0
drag, startPoint x: 1139, startPoint y: 337, endPoint x: 1148, endPoint y: 254, distance: 83.5
click at [1139, 336] on header "Welcome to The MLC Portal It's time to Connect to Collect™!" at bounding box center [613, 235] width 1227 height 385
click at [1122, 22] on img at bounding box center [1118, 21] width 18 height 18
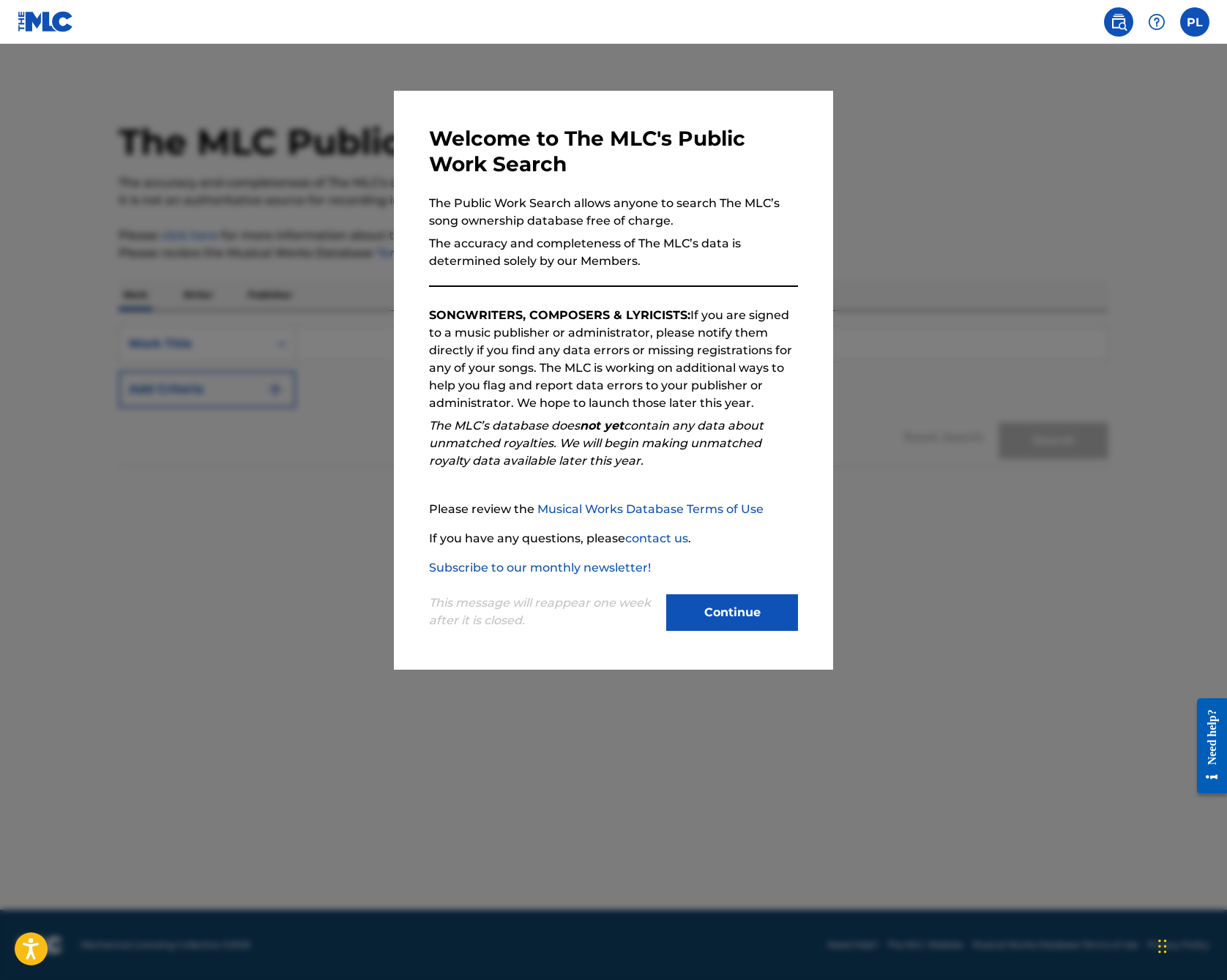
click at [722, 613] on button "Continue" at bounding box center [733, 612] width 132 height 36
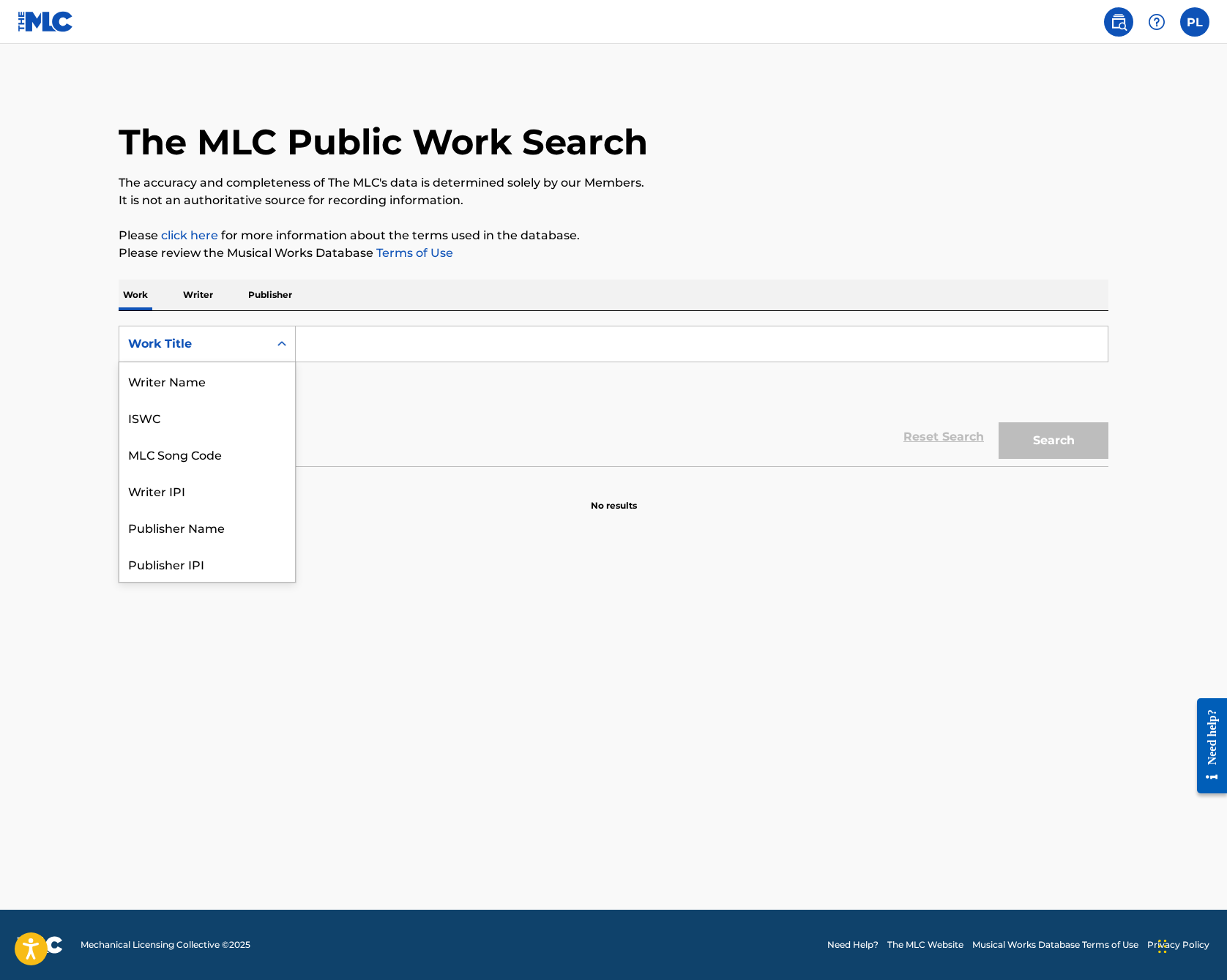
click at [280, 346] on icon "Search Form" at bounding box center [282, 344] width 15 height 15
click at [454, 603] on main "The MLC Public Work Search The accuracy and completeness of The MLC's data is d…" at bounding box center [613, 477] width 1227 height 866
click at [191, 234] on link "click here" at bounding box center [190, 235] width 58 height 14
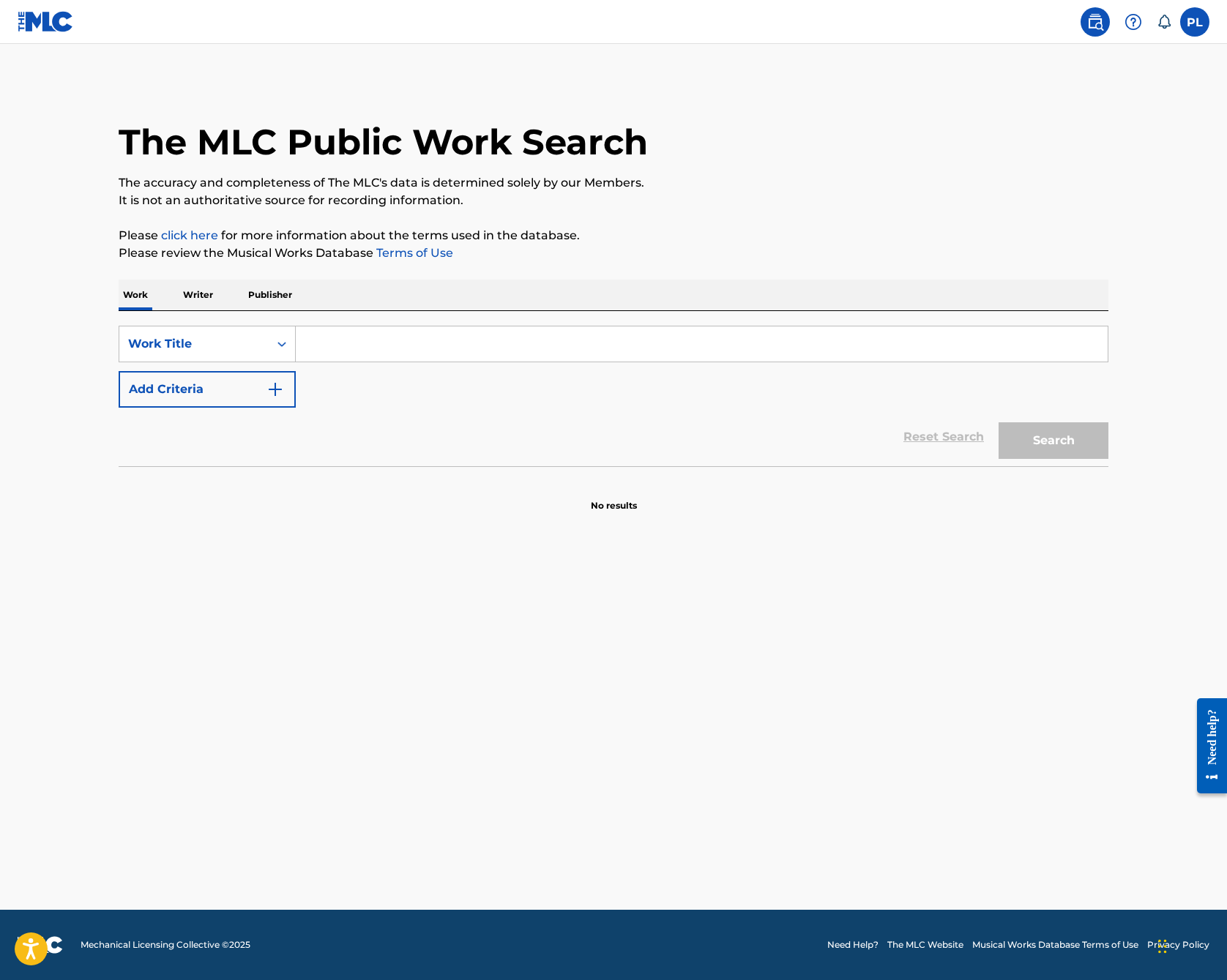
click at [364, 344] on input "Search Form" at bounding box center [702, 344] width 812 height 35
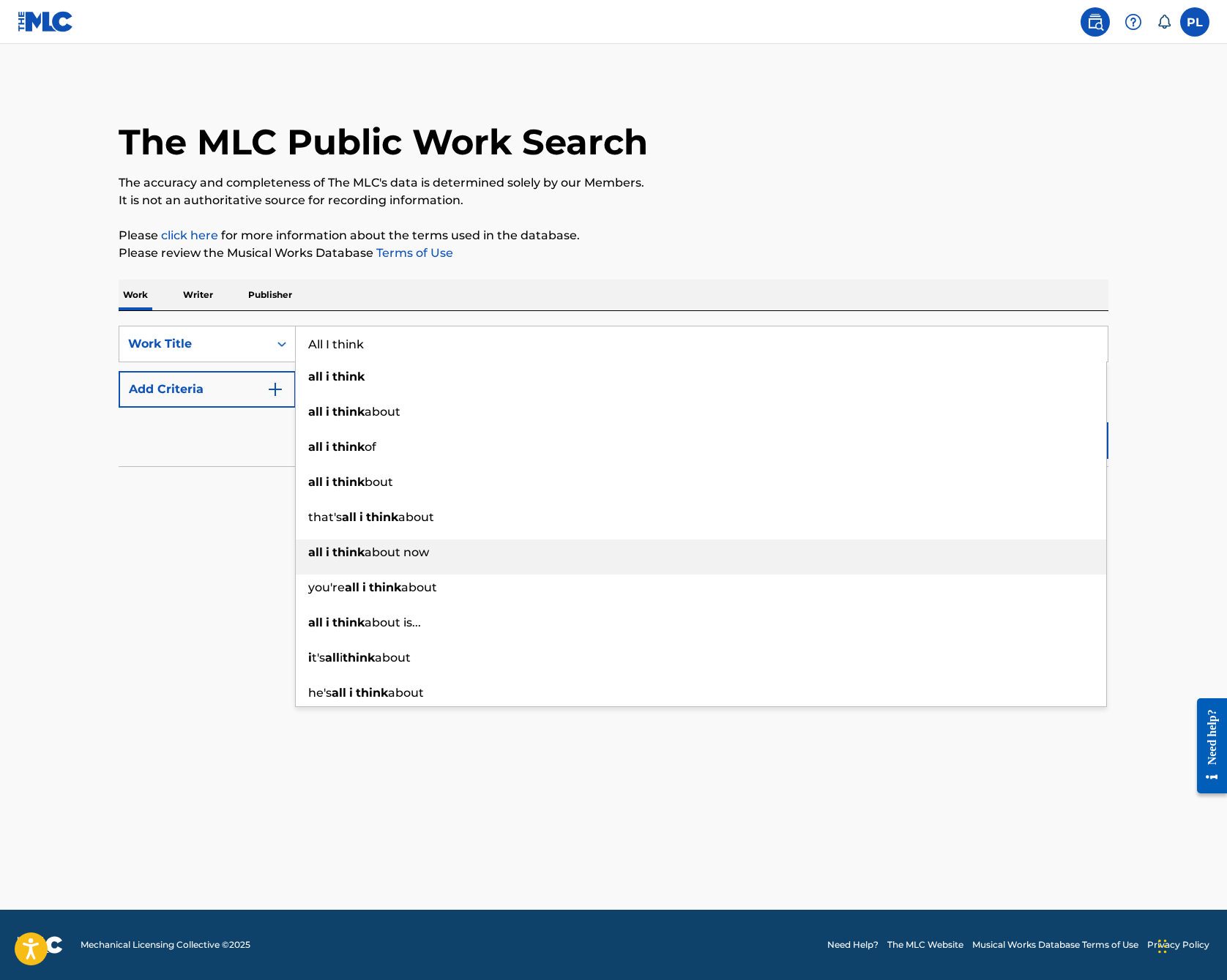
click at [351, 549] on strong "think" at bounding box center [348, 552] width 32 height 14
type input "all i think about now"
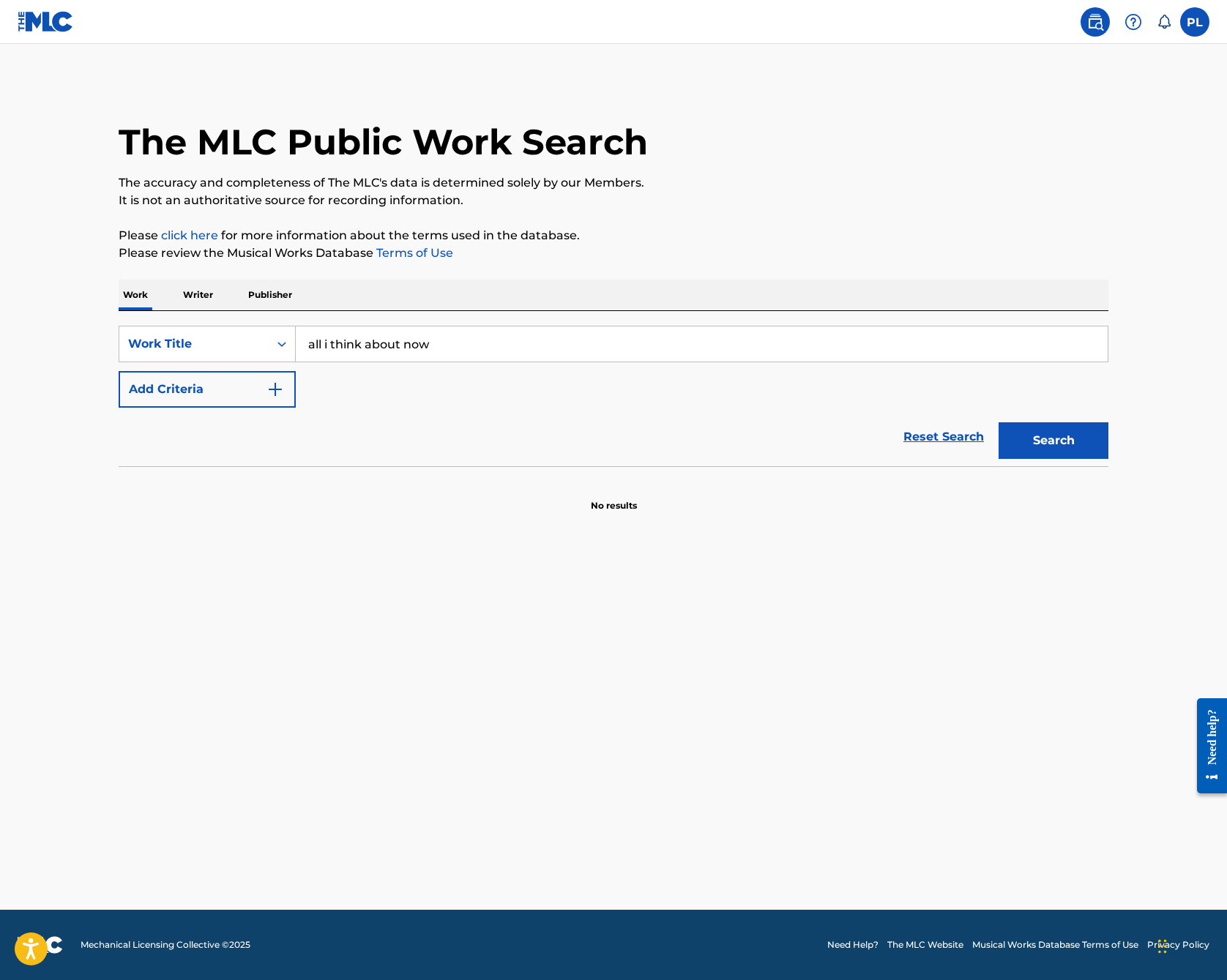
click at [234, 391] on button "Add Criteria" at bounding box center [207, 388] width 177 height 36
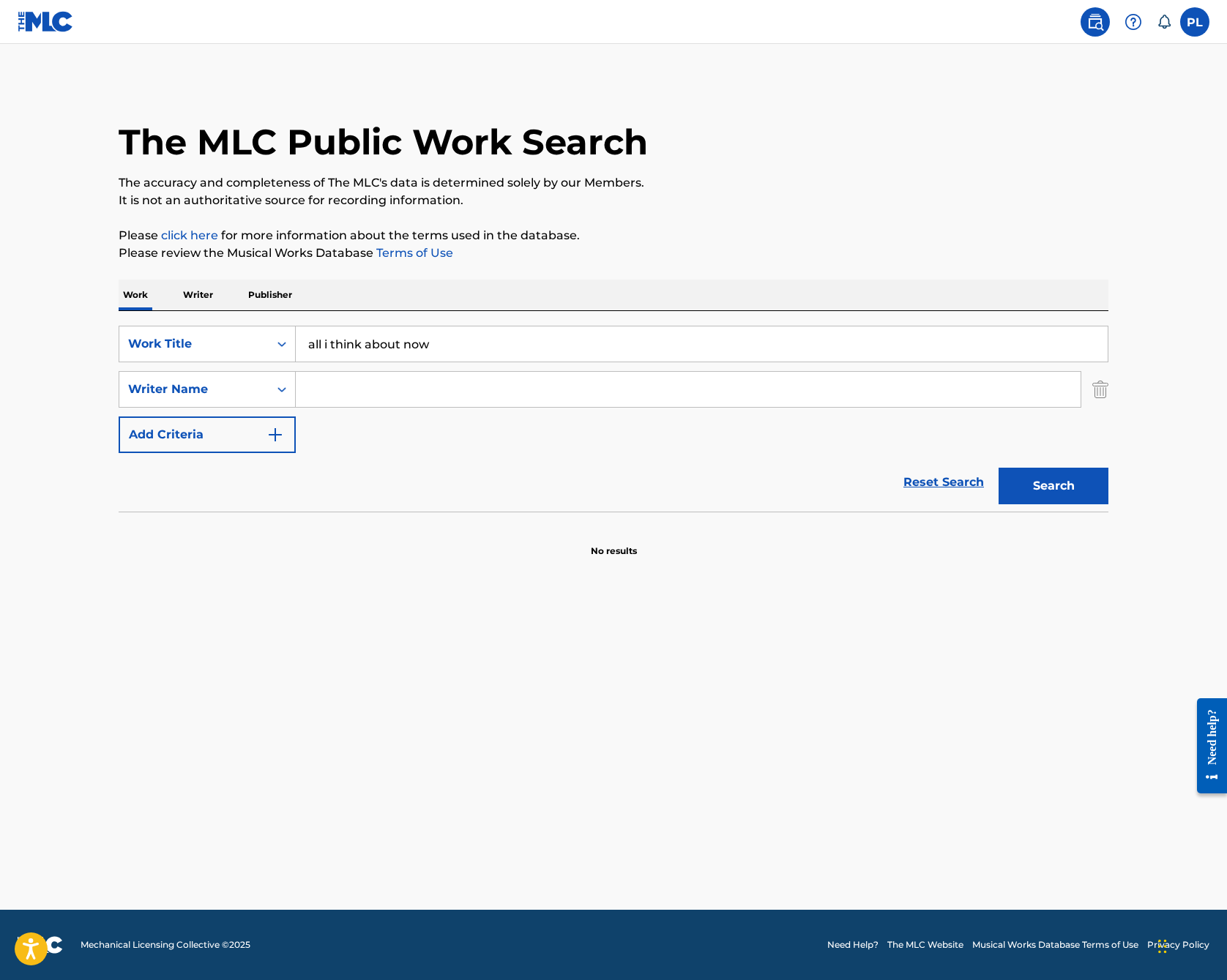
click at [374, 398] on input "Search Form" at bounding box center [688, 389] width 785 height 35
type input "P"
type input "Paz Lenchantin"
click at [239, 432] on button "Add Criteria" at bounding box center [207, 434] width 177 height 36
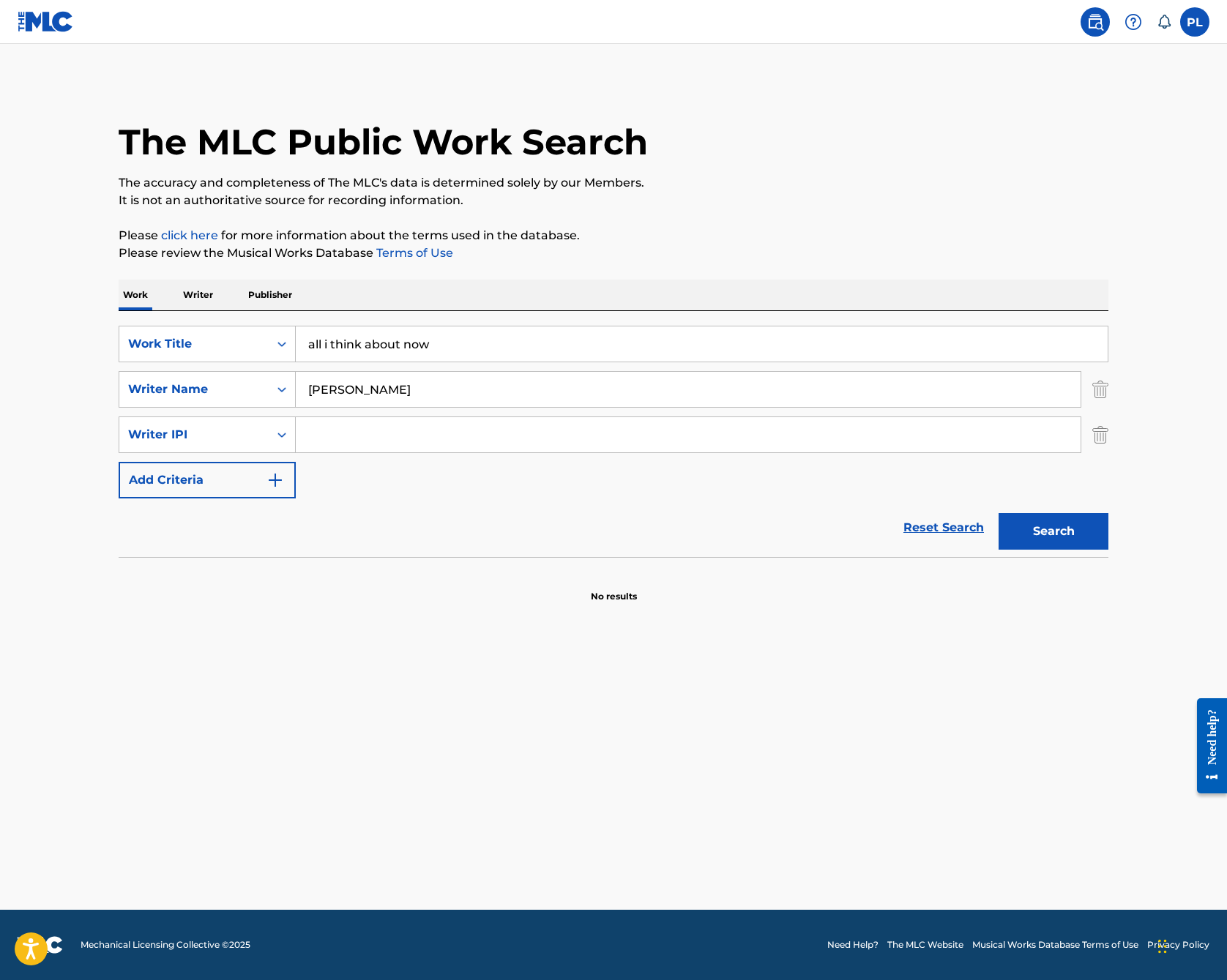
click at [1056, 530] on button "Search" at bounding box center [1054, 530] width 109 height 36
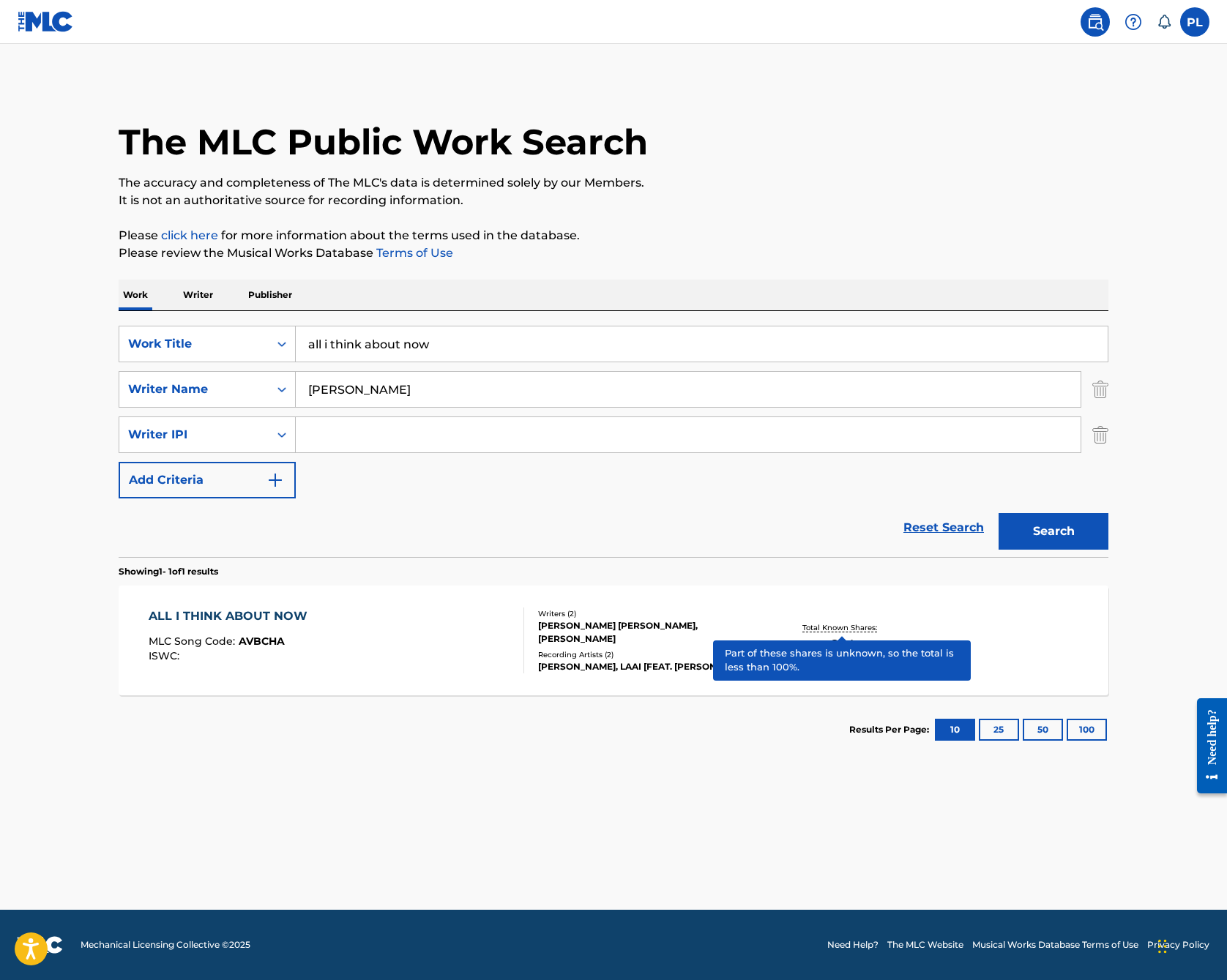
click at [848, 622] on p "Total Known Shares:" at bounding box center [841, 628] width 78 height 11
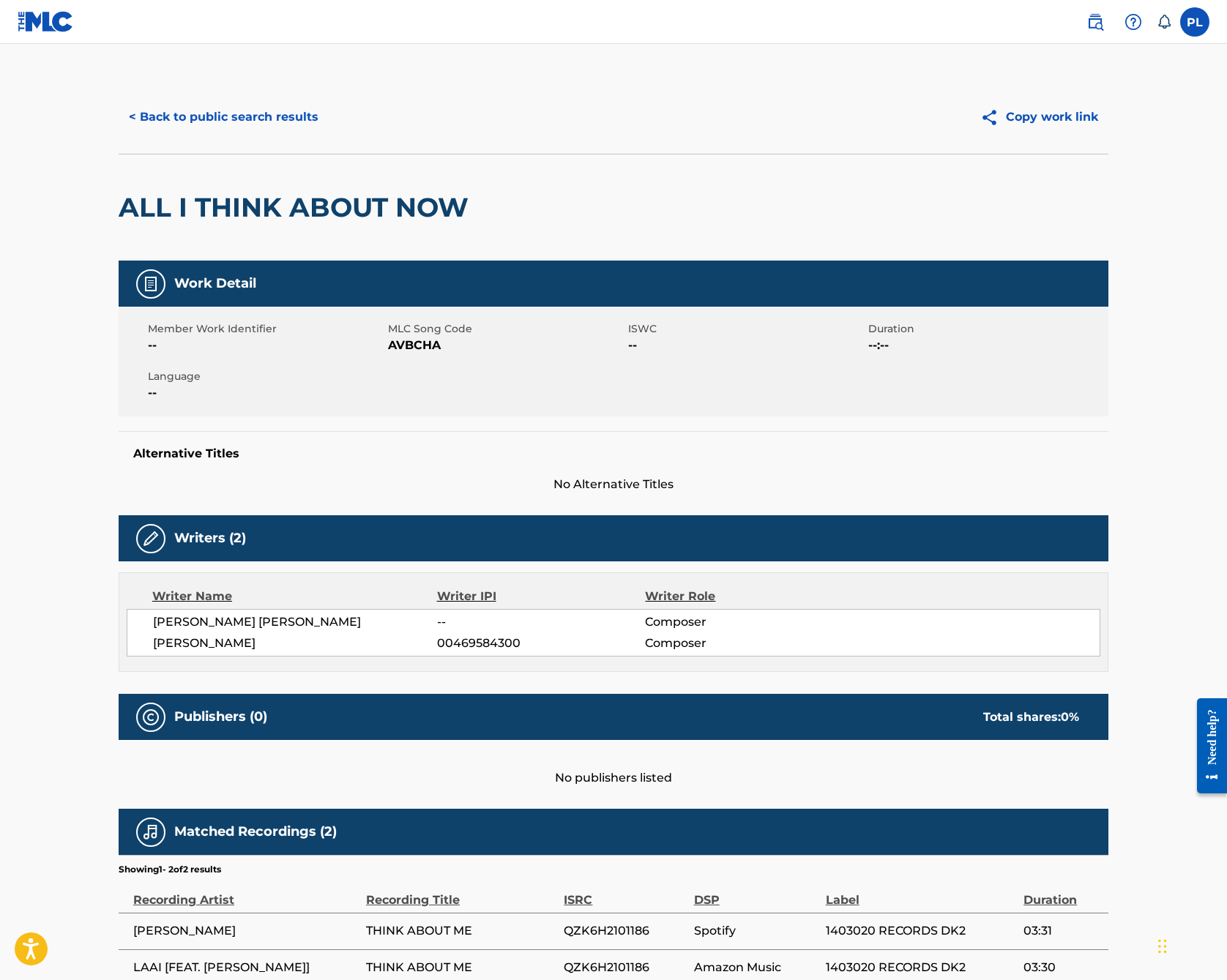
click at [1077, 124] on button "Copy work link" at bounding box center [1039, 117] width 138 height 36
click at [235, 118] on button "< Back to public search results" at bounding box center [224, 117] width 211 height 36
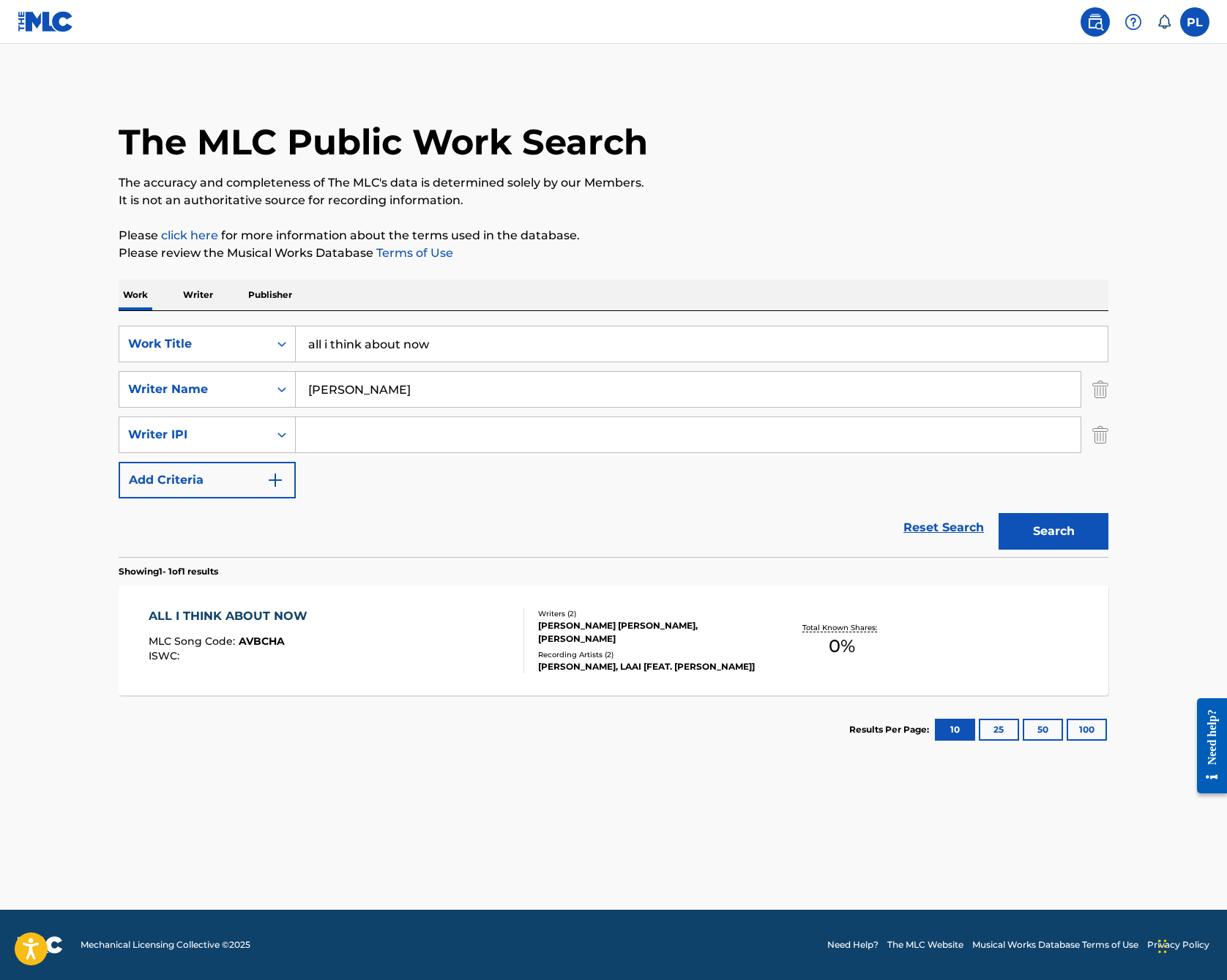
click at [245, 613] on div "ALL I THINK ABOUT NOW" at bounding box center [231, 616] width 166 height 18
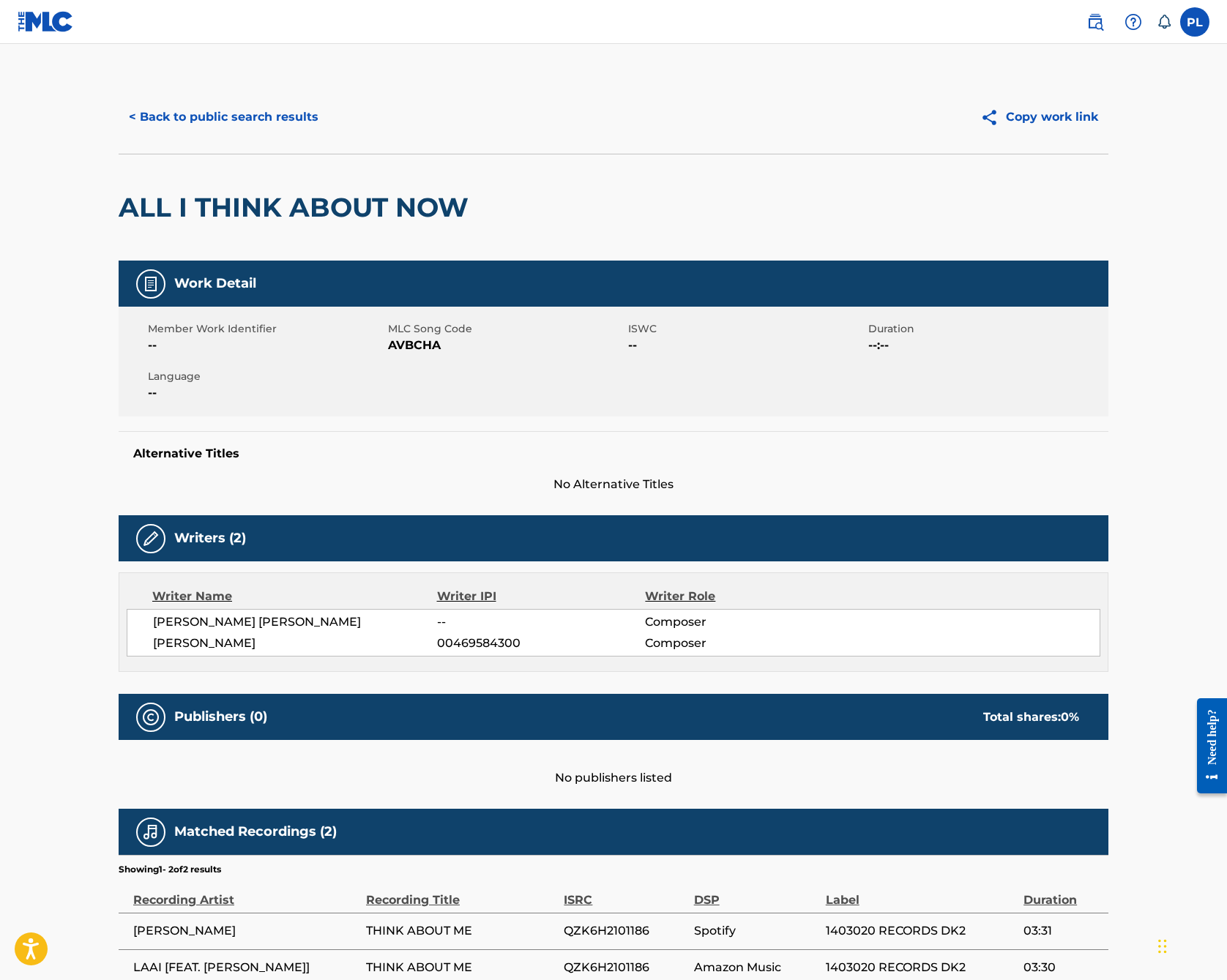
click at [290, 121] on button "< Back to public search results" at bounding box center [224, 117] width 211 height 36
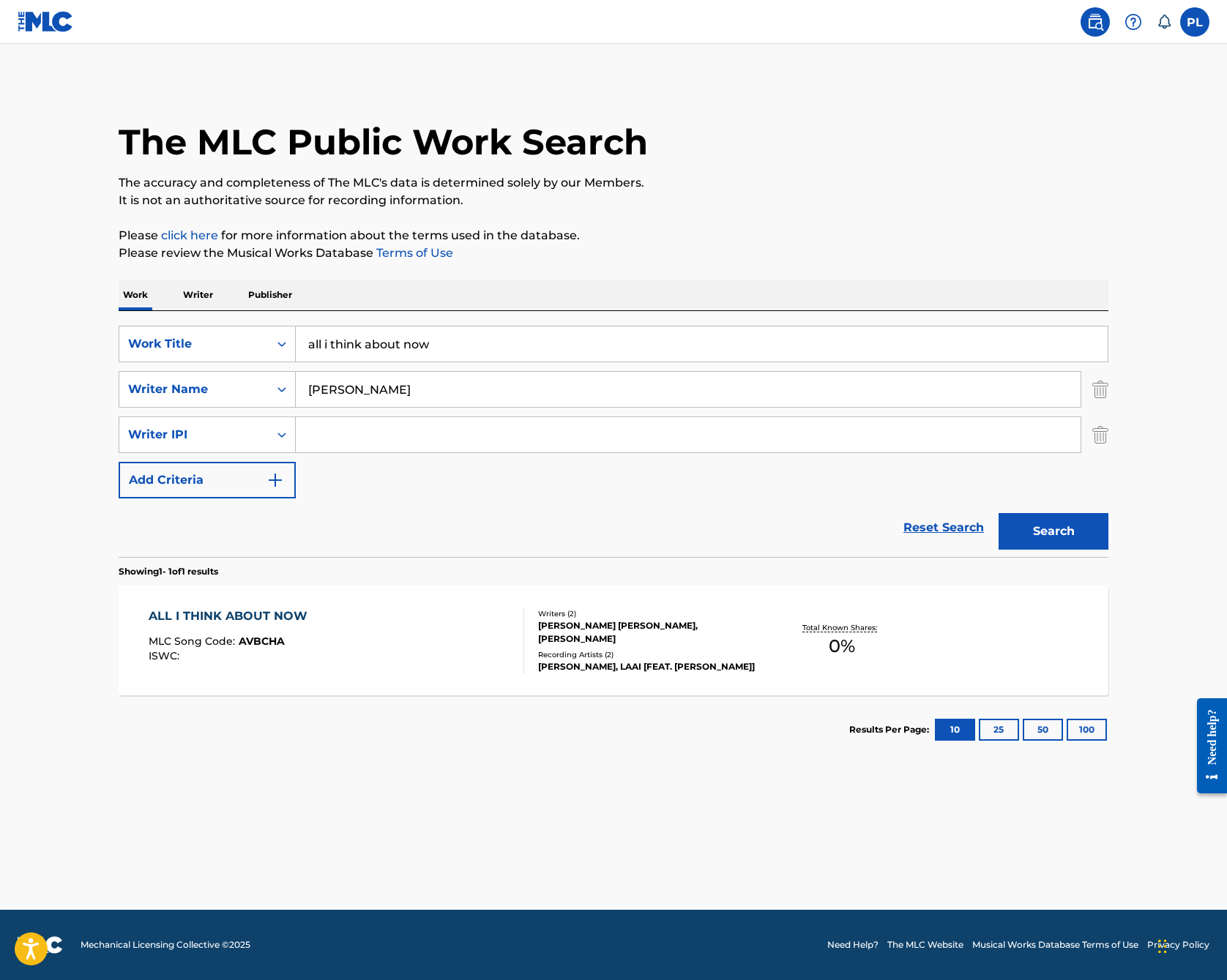
click at [267, 620] on div "ALL I THINK ABOUT NOW" at bounding box center [231, 616] width 166 height 18
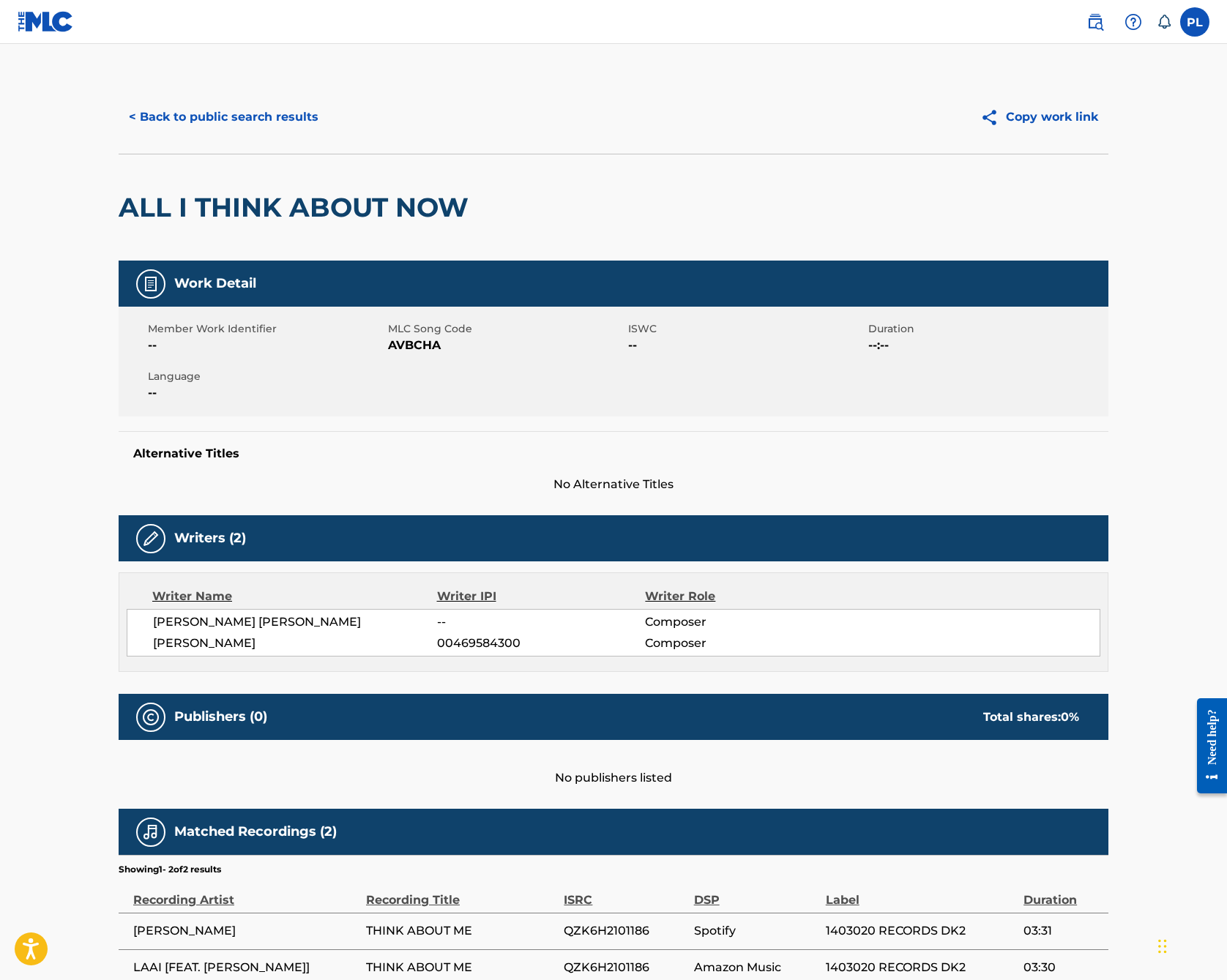
click at [247, 122] on button "< Back to public search results" at bounding box center [224, 117] width 211 height 36
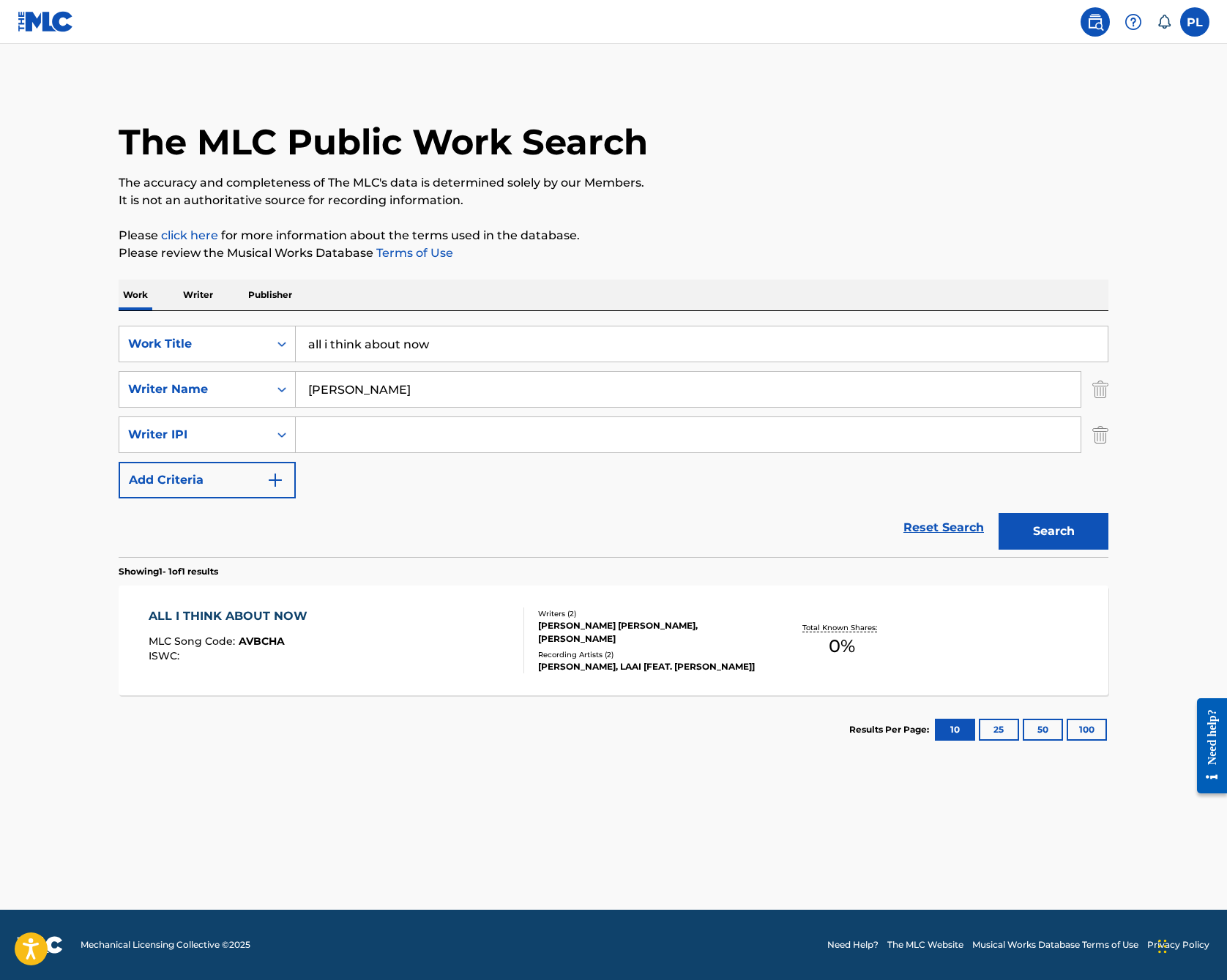
click at [368, 439] on input "Search Form" at bounding box center [688, 435] width 785 height 35
type input "pixies"
click at [1054, 531] on button "Search" at bounding box center [1054, 530] width 109 height 36
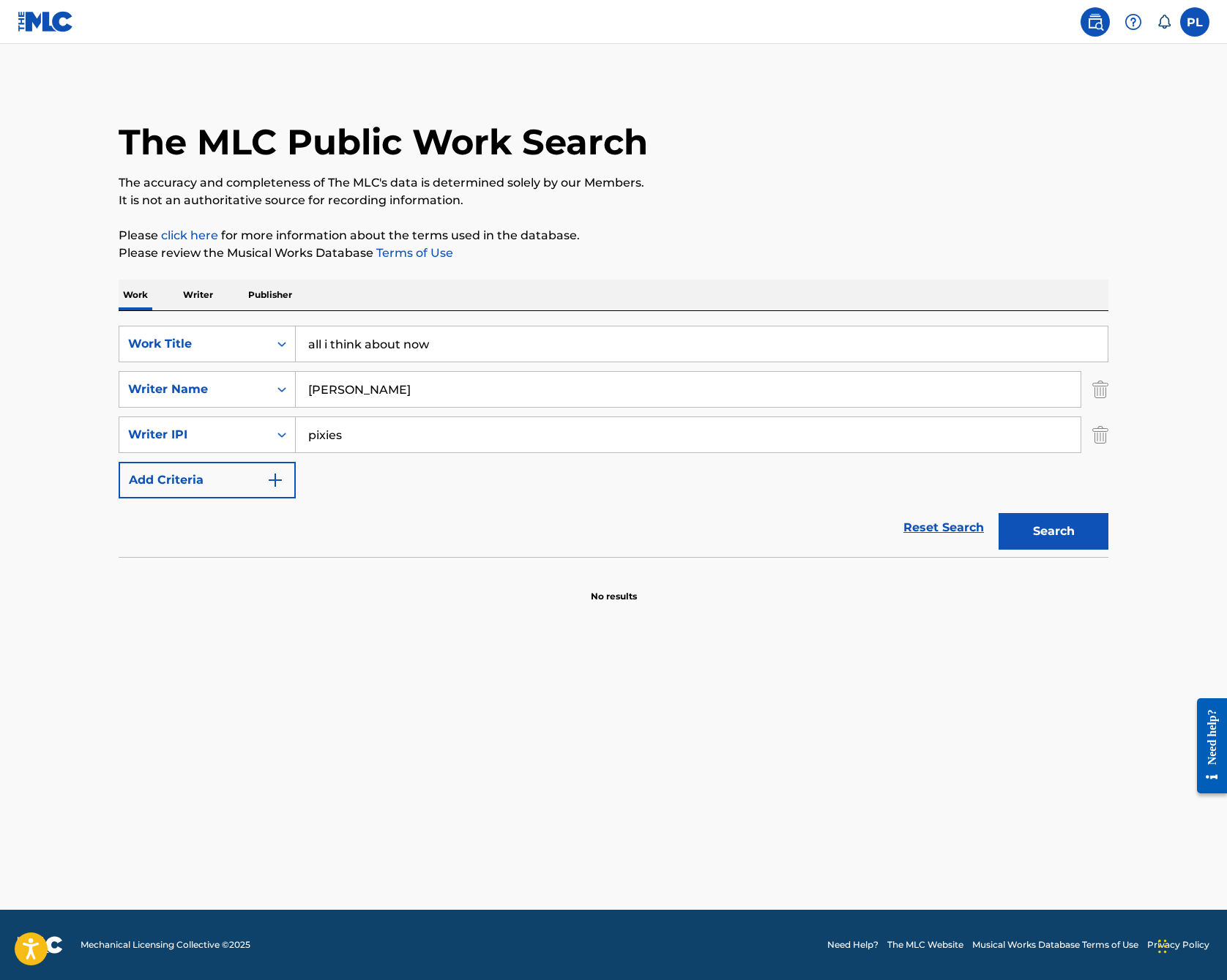
click at [1108, 440] on div "The MLC Public Work Search The accuracy and completeness of The MLC's data is d…" at bounding box center [613, 342] width 1025 height 523
click at [1102, 436] on img "Search Form" at bounding box center [1100, 434] width 16 height 36
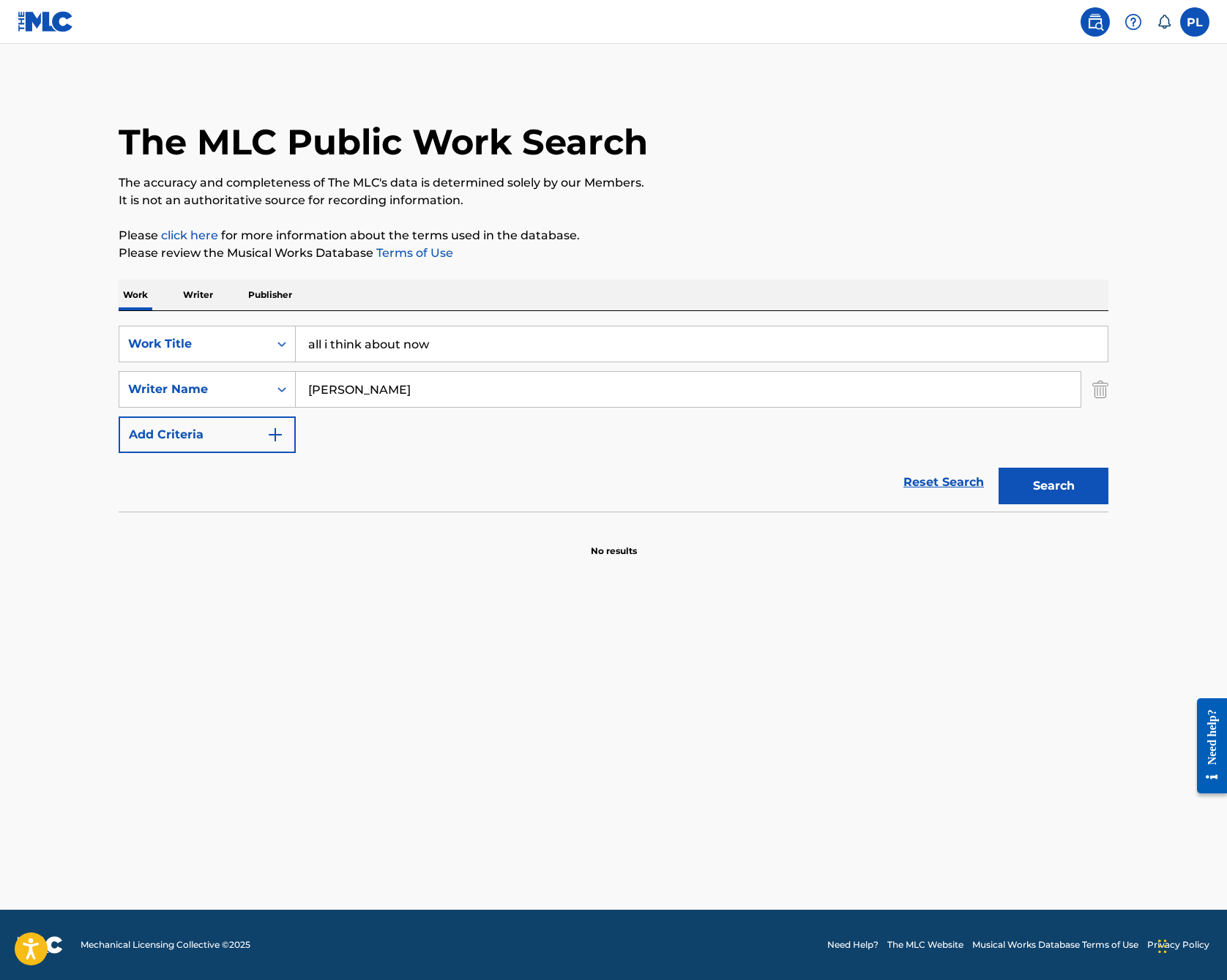
click at [1035, 483] on button "Search" at bounding box center [1054, 486] width 109 height 36
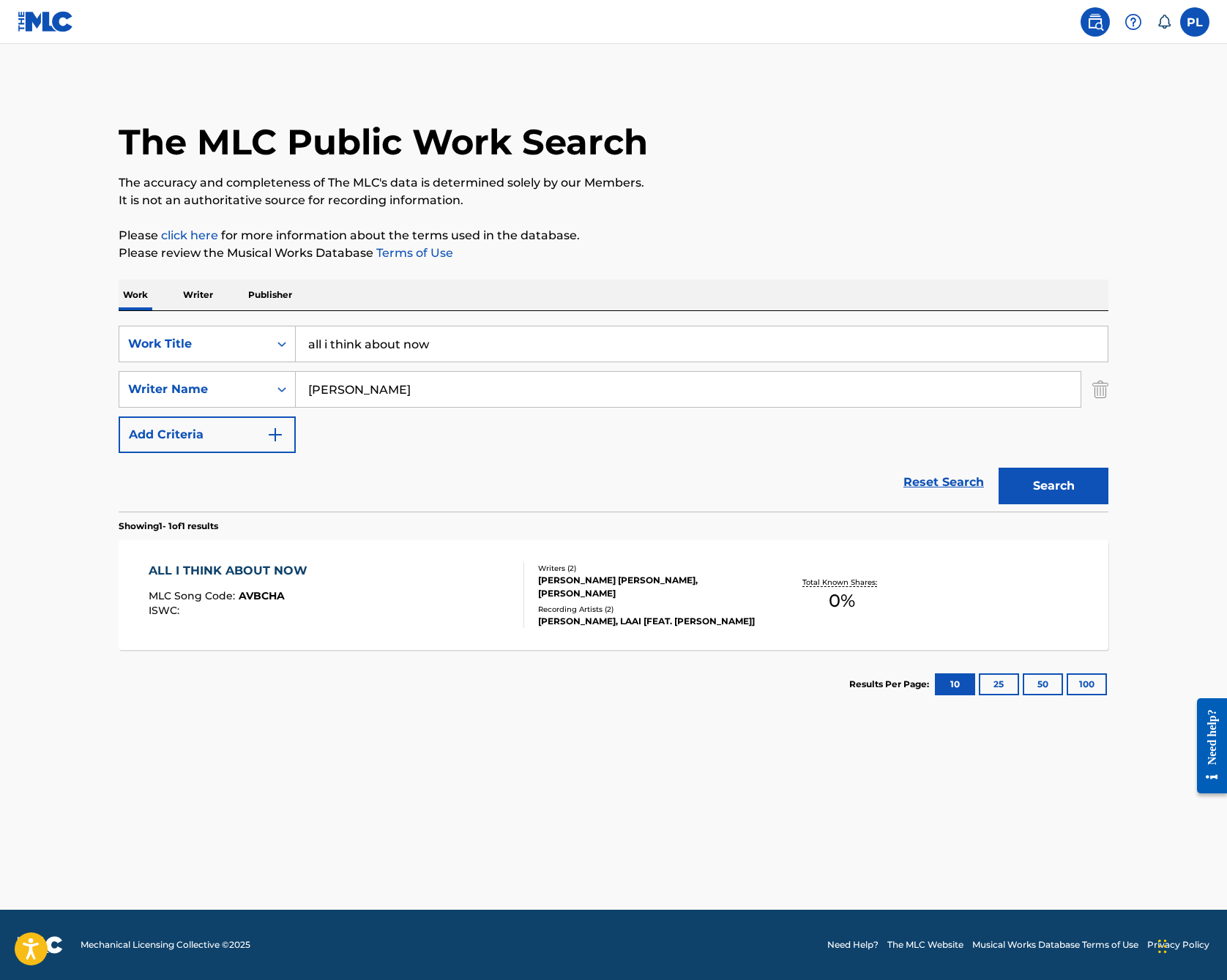
click at [198, 291] on p "Writer" at bounding box center [198, 295] width 39 height 31
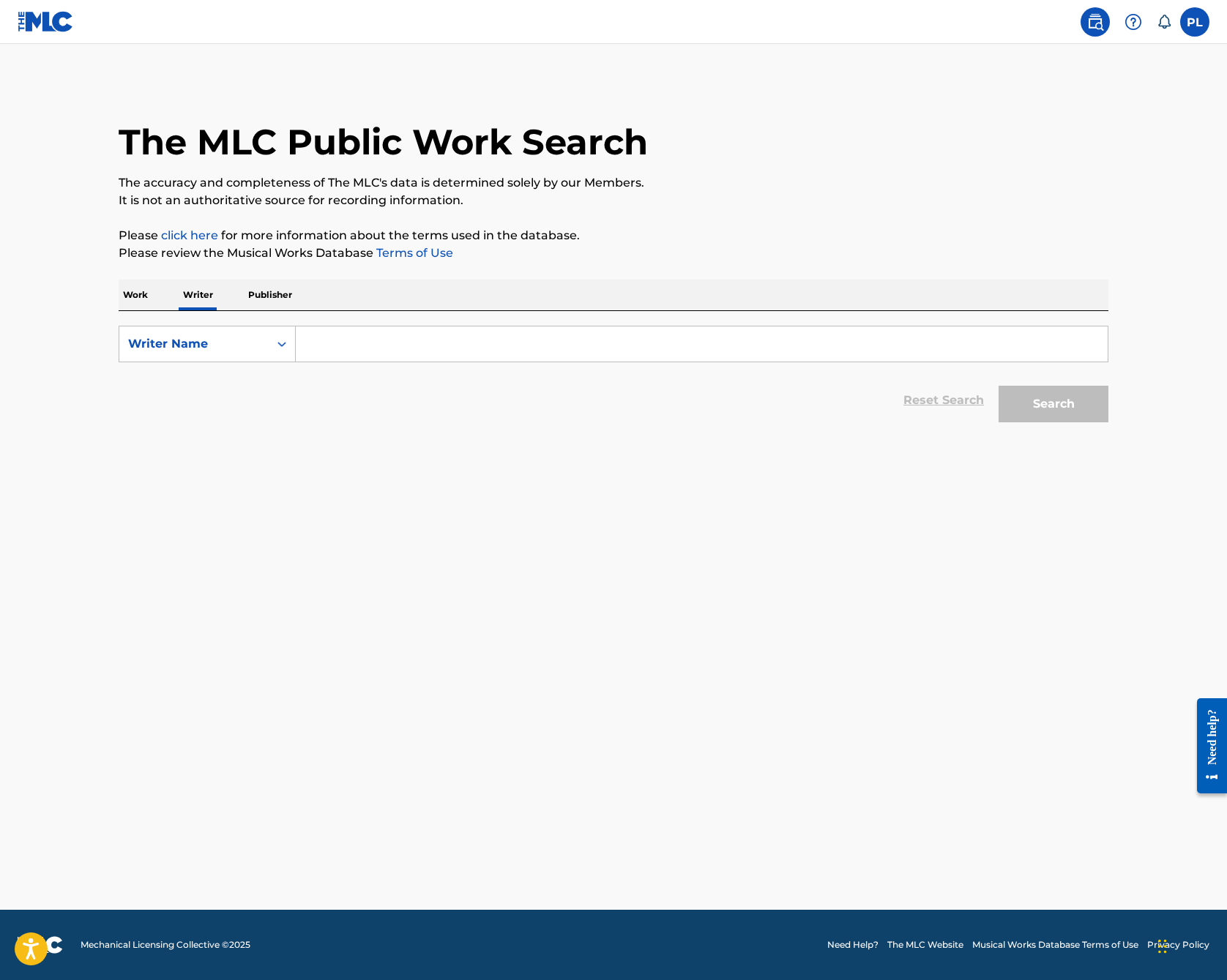
click at [362, 354] on input "Search Form" at bounding box center [702, 344] width 812 height 35
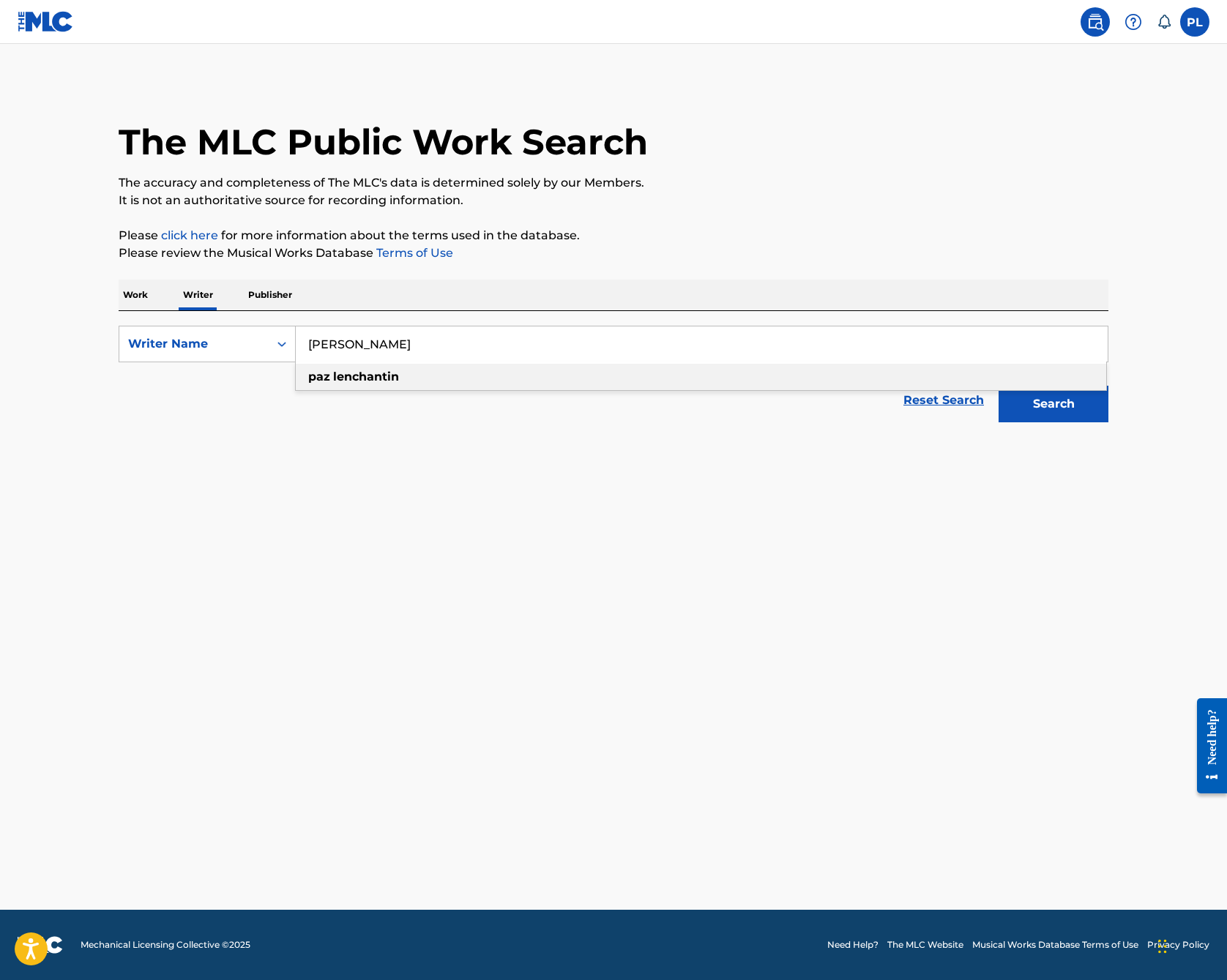
drag, startPoint x: 401, startPoint y: 323, endPoint x: 1074, endPoint y: 410, distance: 678.6
click at [1074, 410] on button "Search" at bounding box center [1054, 403] width 109 height 36
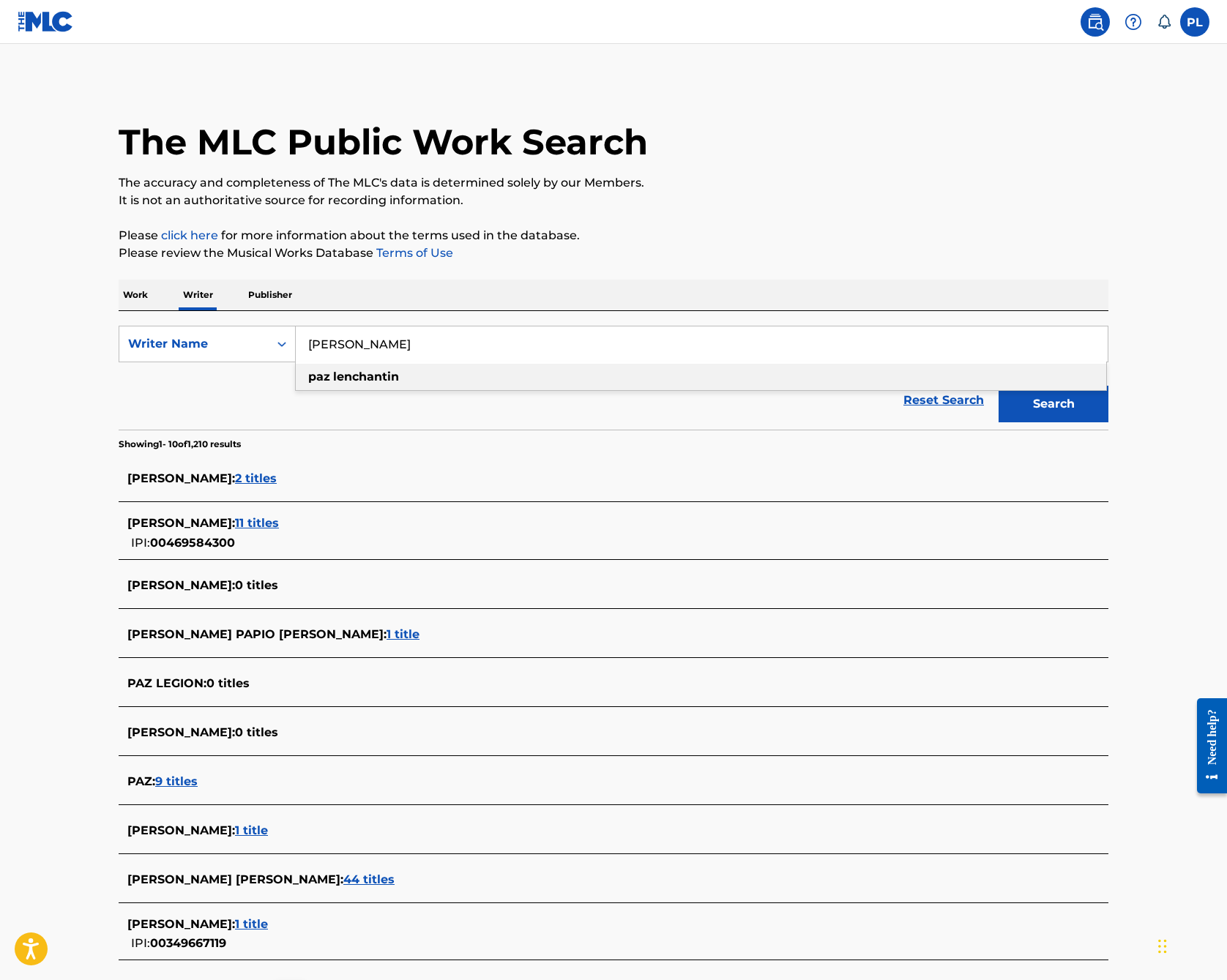
click at [406, 346] on input "paz Lenchantin" at bounding box center [702, 344] width 812 height 35
drag, startPoint x: 406, startPoint y: 346, endPoint x: 389, endPoint y: 378, distance: 36.2
click at [389, 378] on strong "lenchantin" at bounding box center [365, 376] width 66 height 14
type input "paz lenchantin"
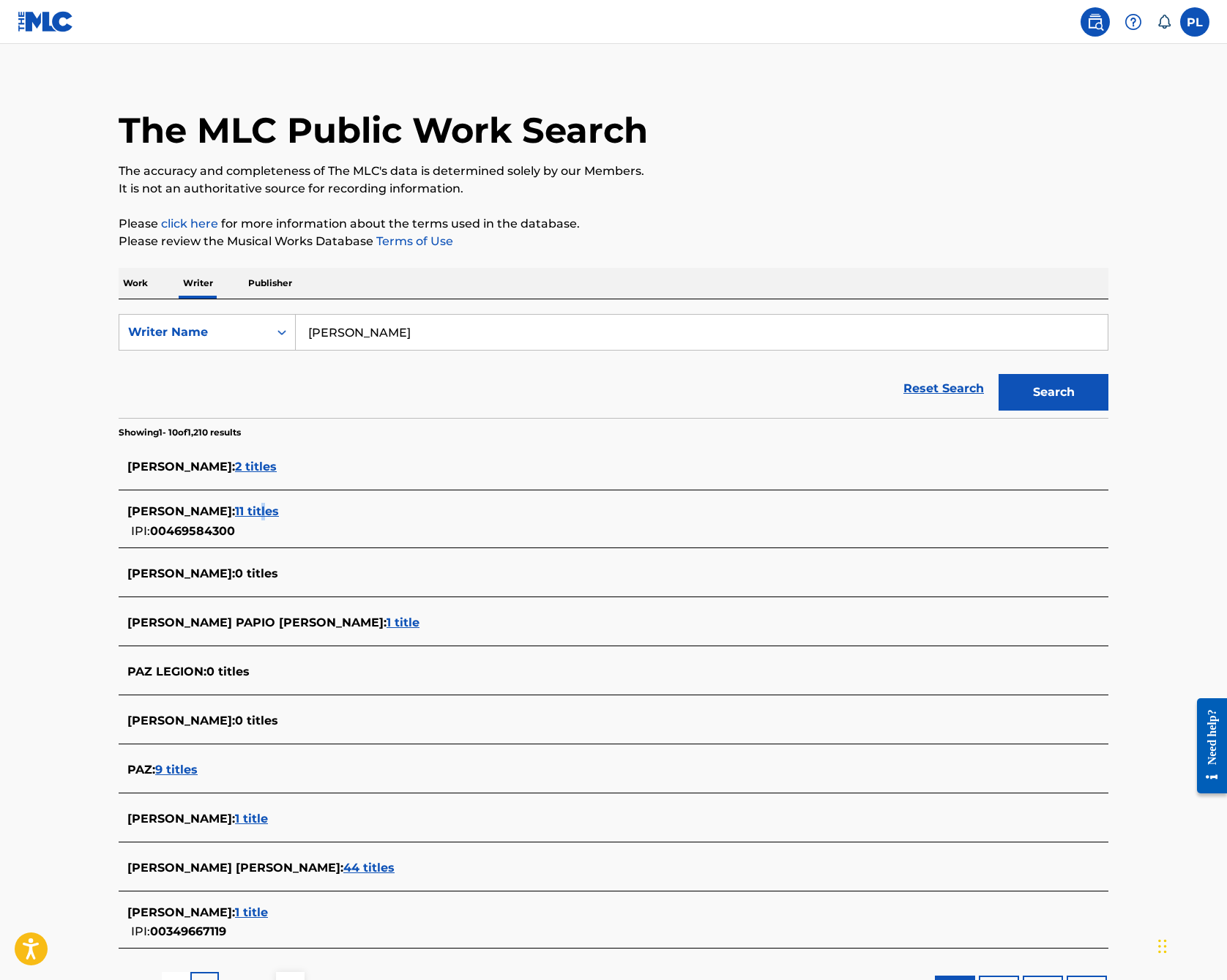
click at [272, 510] on span "11 titles" at bounding box center [256, 511] width 44 height 14
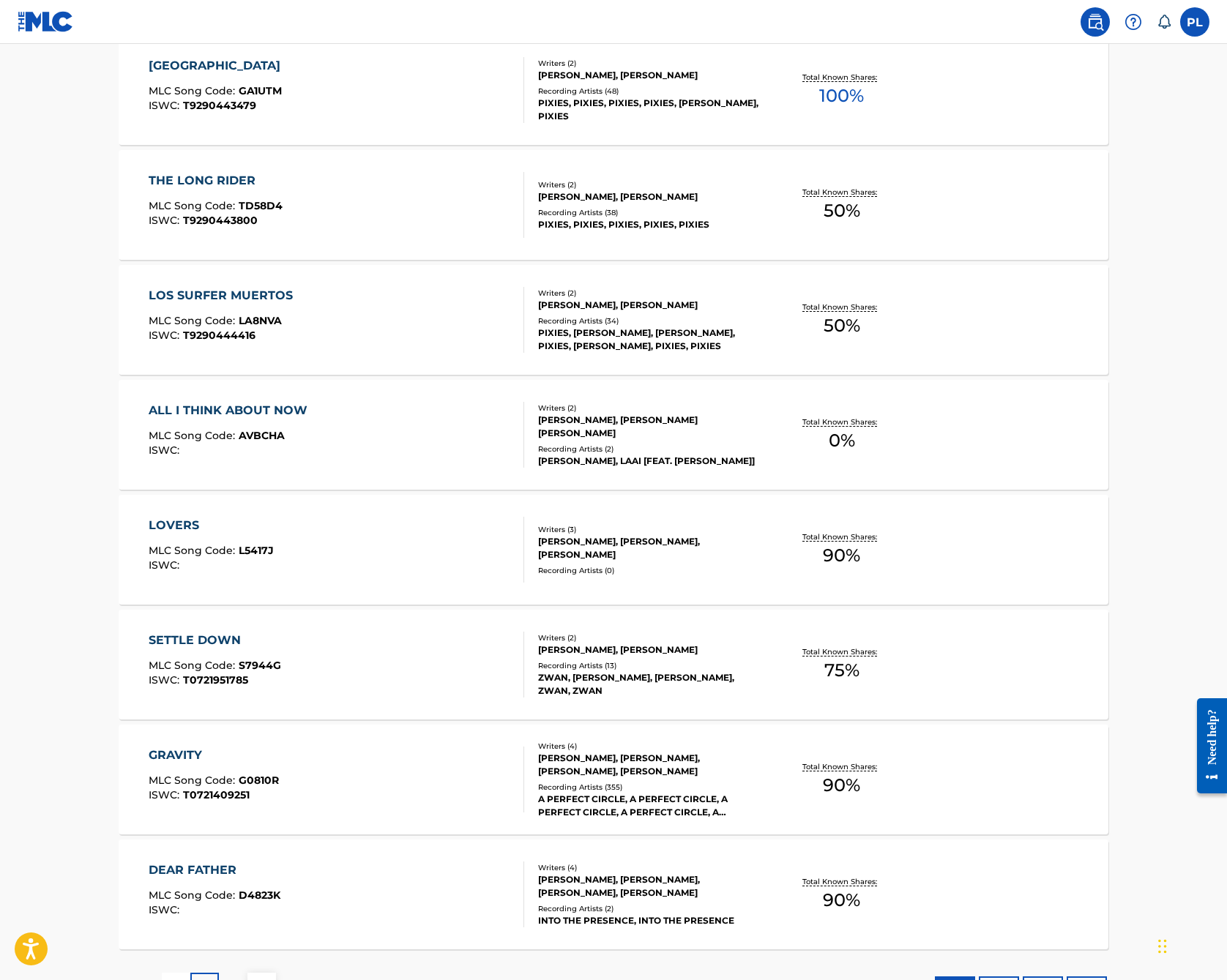
scroll to position [812, 0]
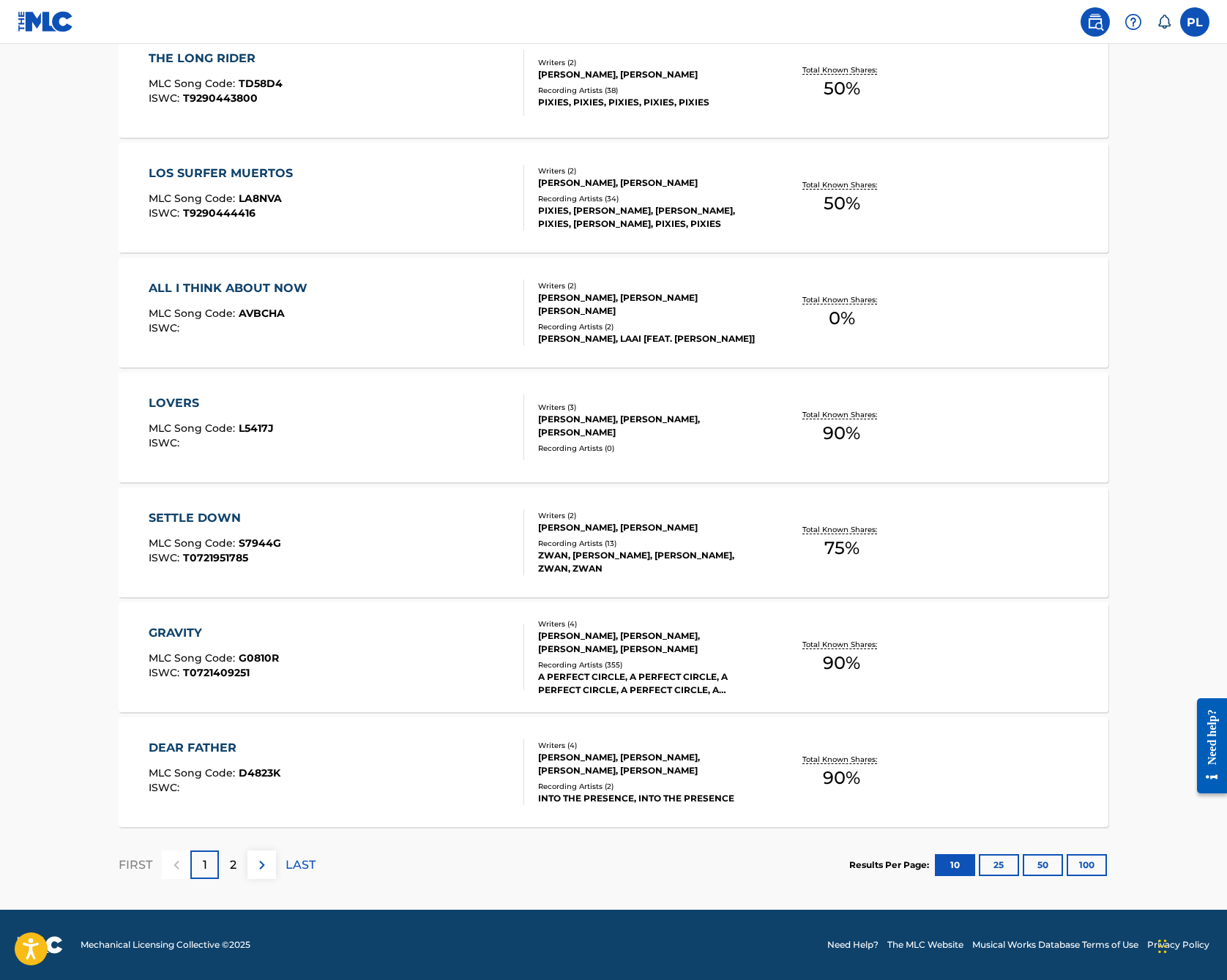
click at [993, 871] on button "25" at bounding box center [999, 865] width 40 height 22
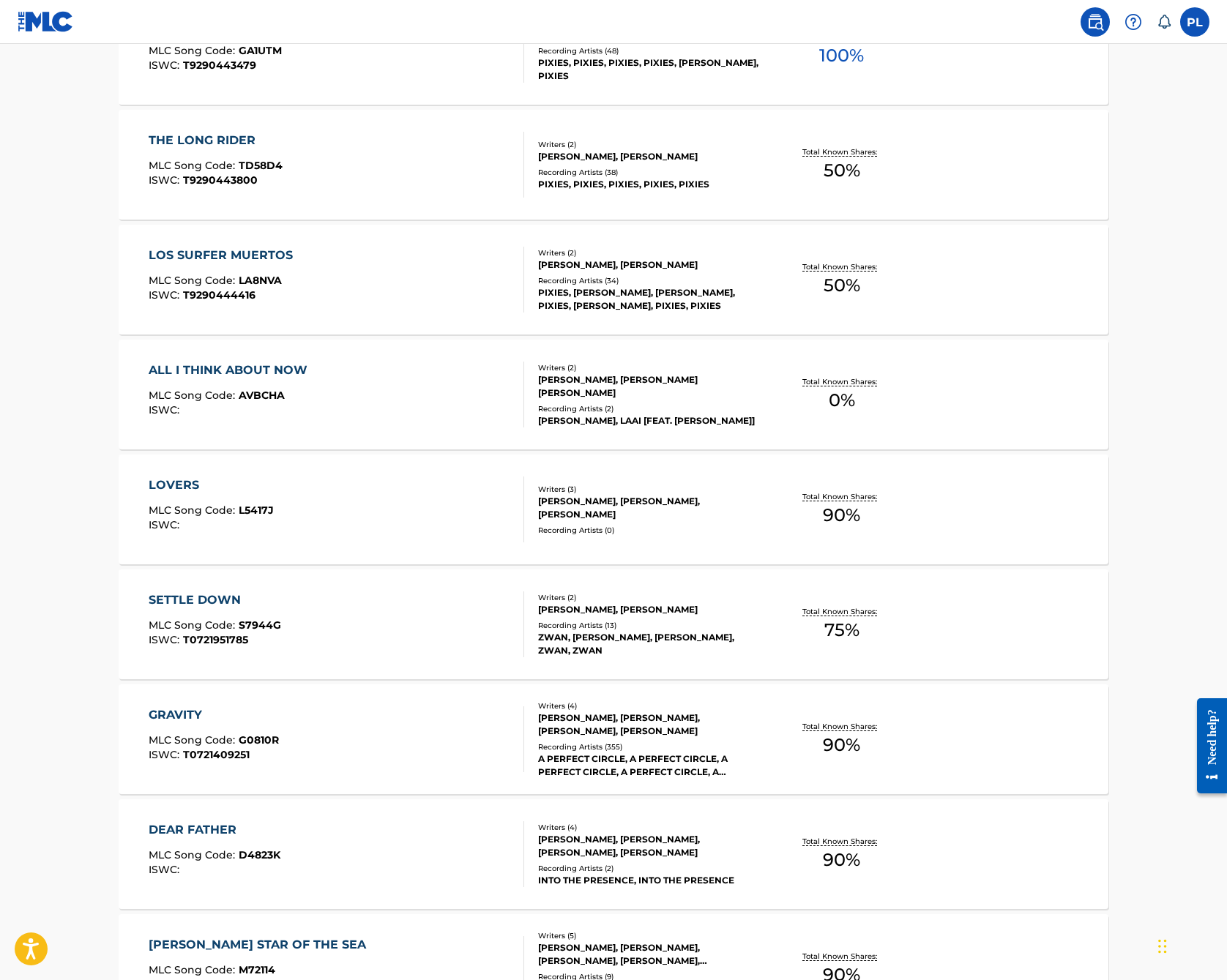
scroll to position [625, 0]
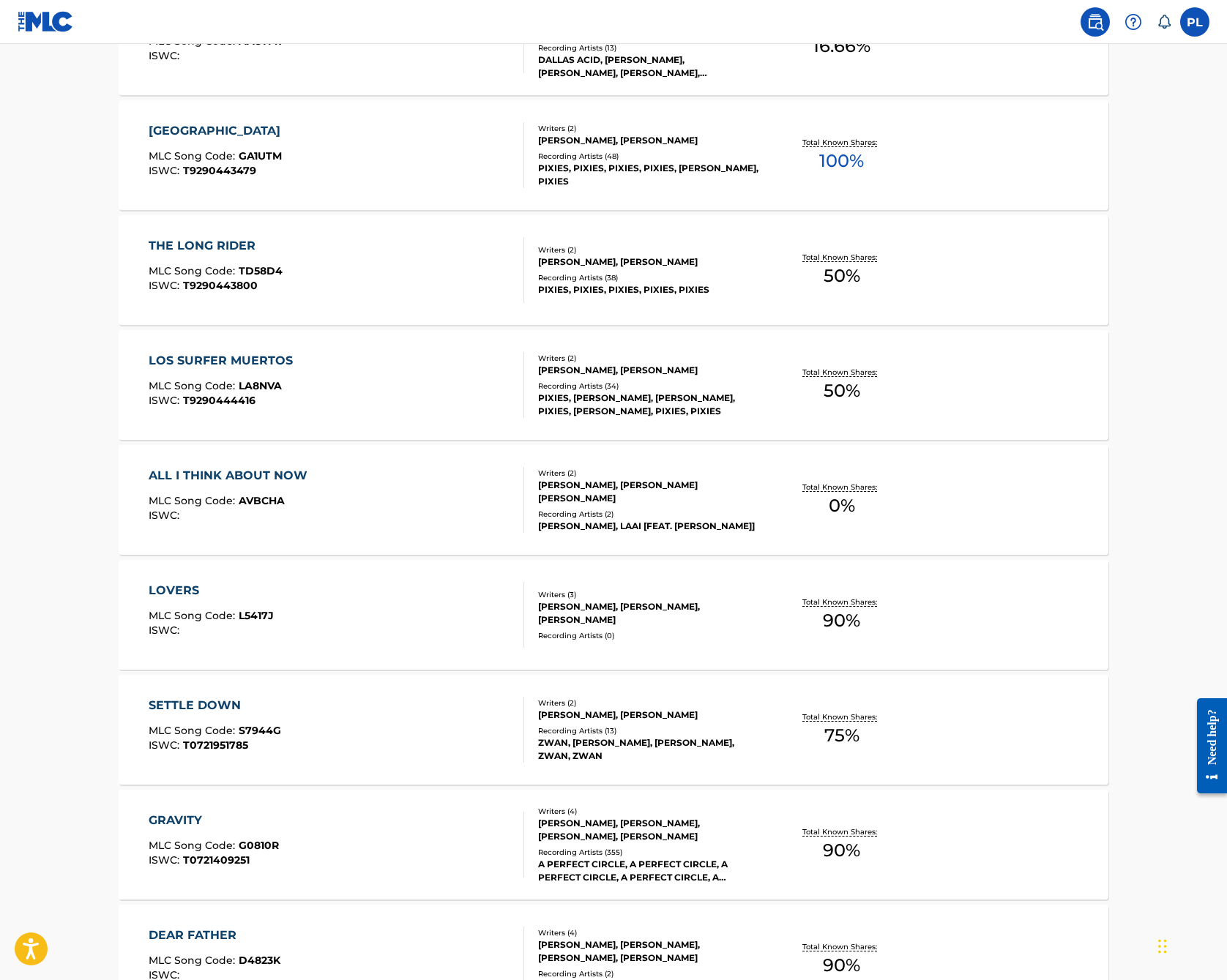
click at [271, 475] on div "ALL I THINK ABOUT NOW" at bounding box center [231, 476] width 166 height 18
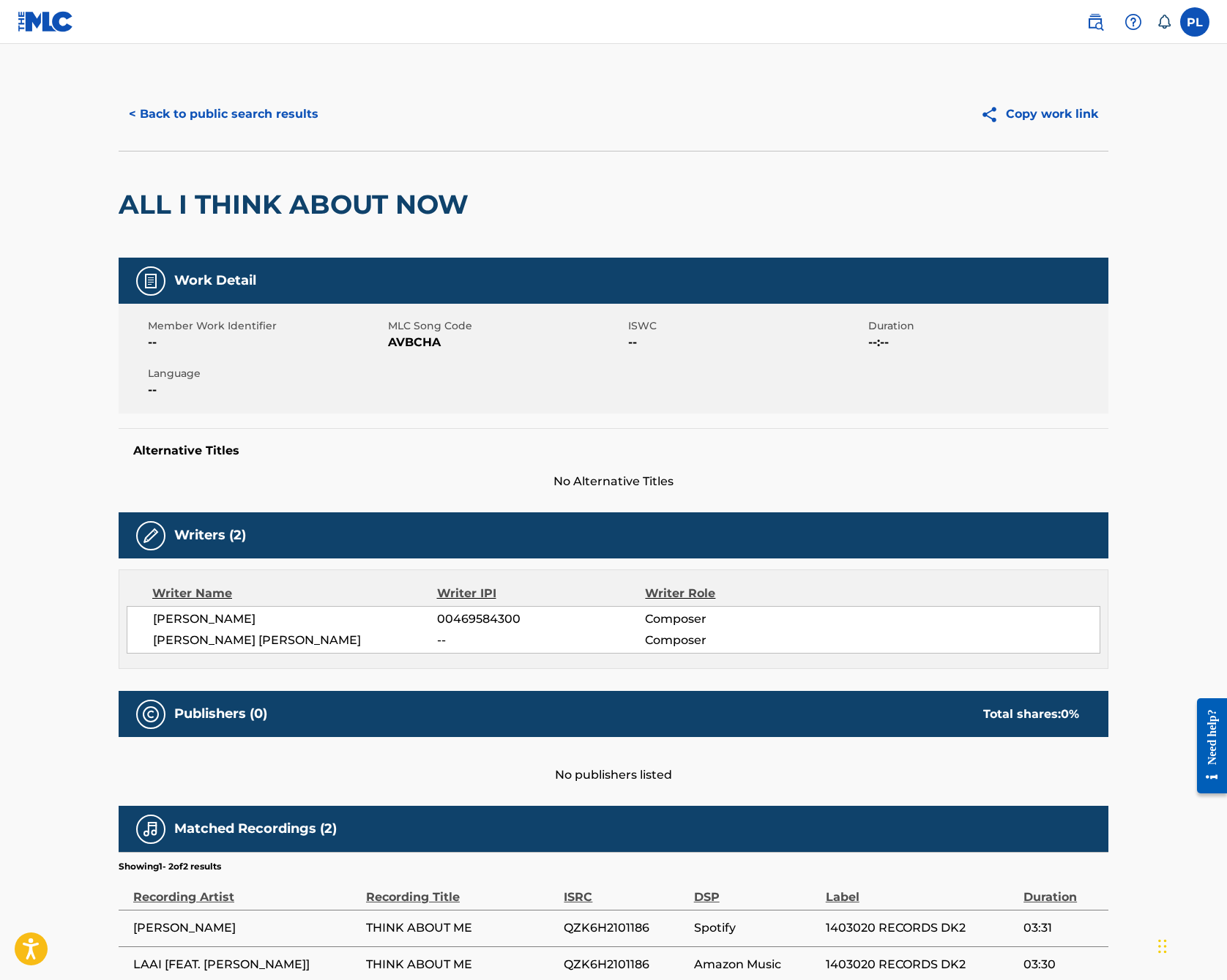
scroll to position [80, 0]
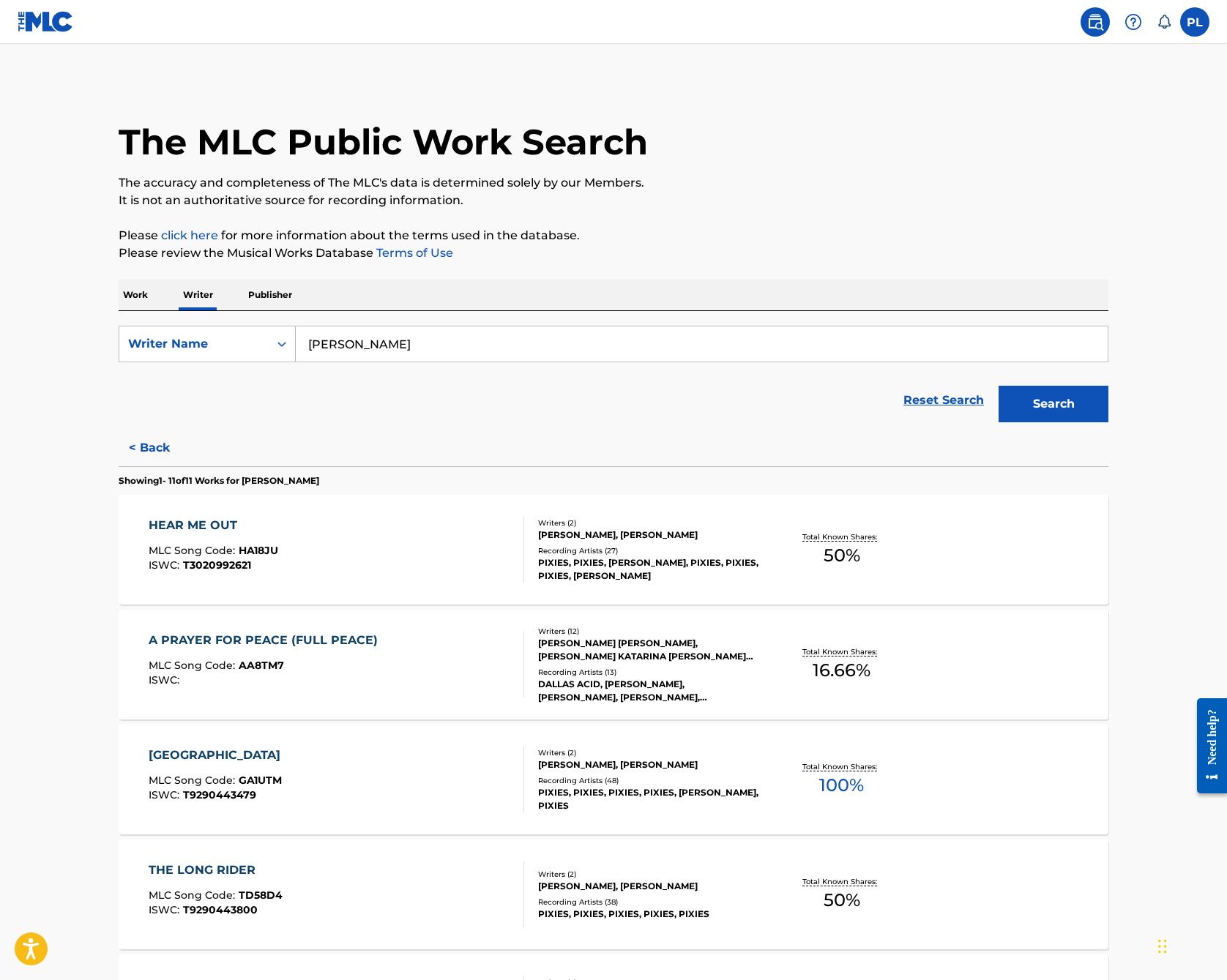
click at [294, 637] on div "A PRAYER FOR PEACE (FULL PEACE)" at bounding box center [266, 640] width 236 height 18
click at [194, 526] on div "HEAR ME OUT" at bounding box center [213, 525] width 130 height 18
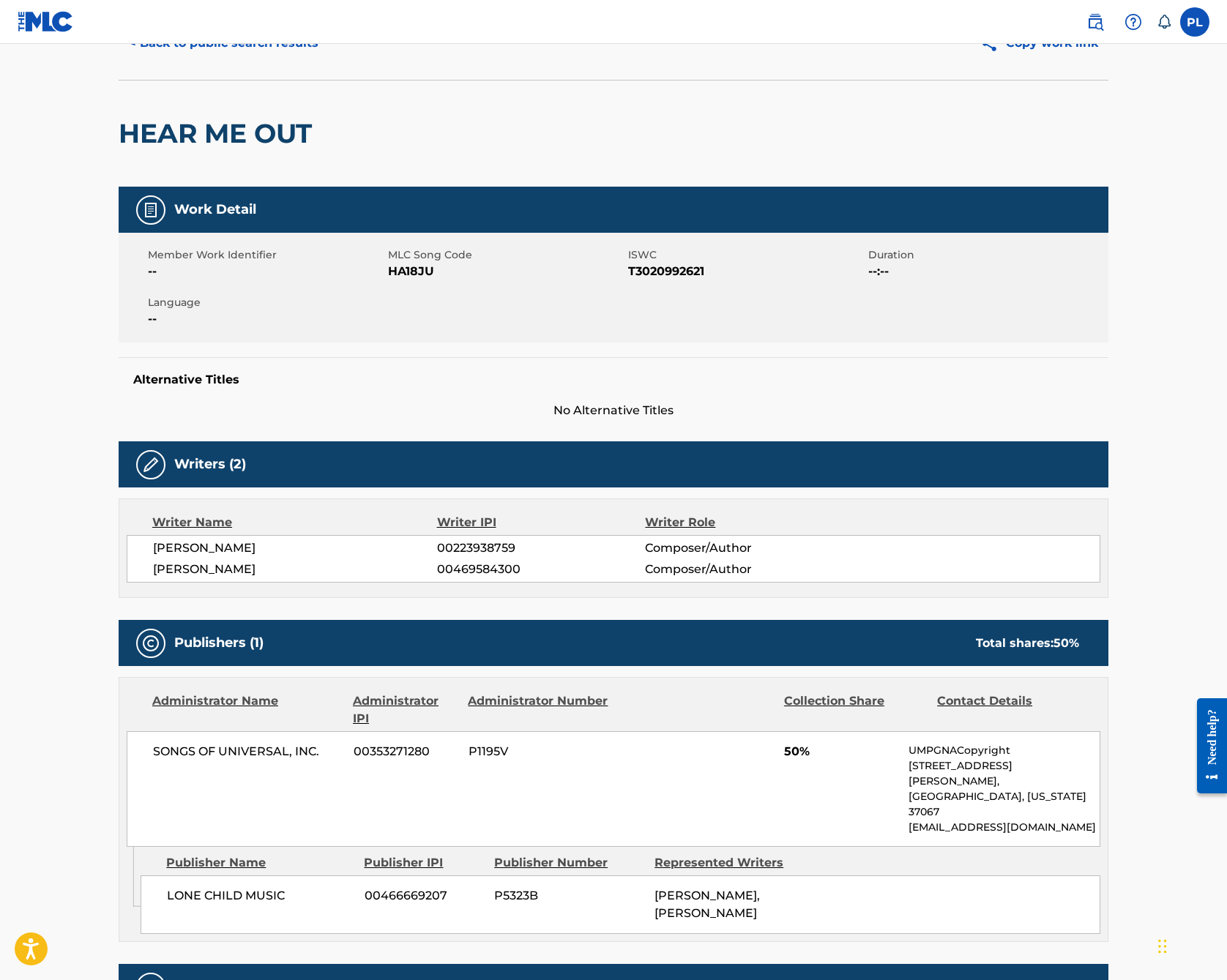
scroll to position [95, 0]
